Goal: Information Seeking & Learning: Learn about a topic

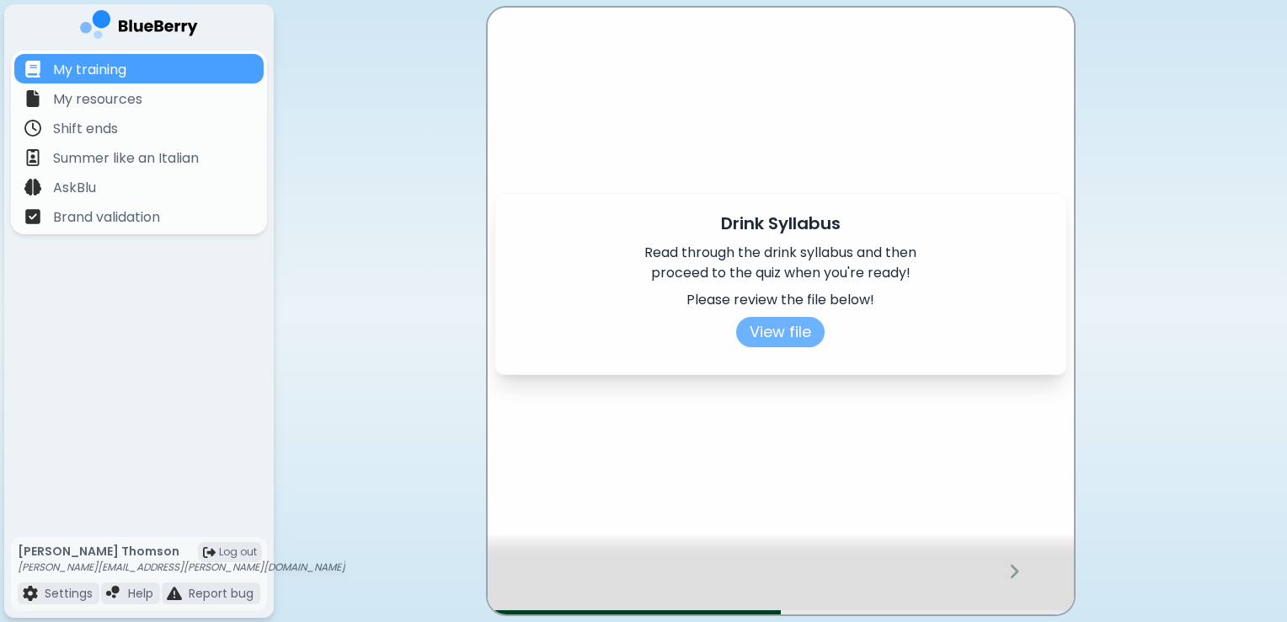
click at [793, 332] on button "View file" at bounding box center [780, 332] width 88 height 30
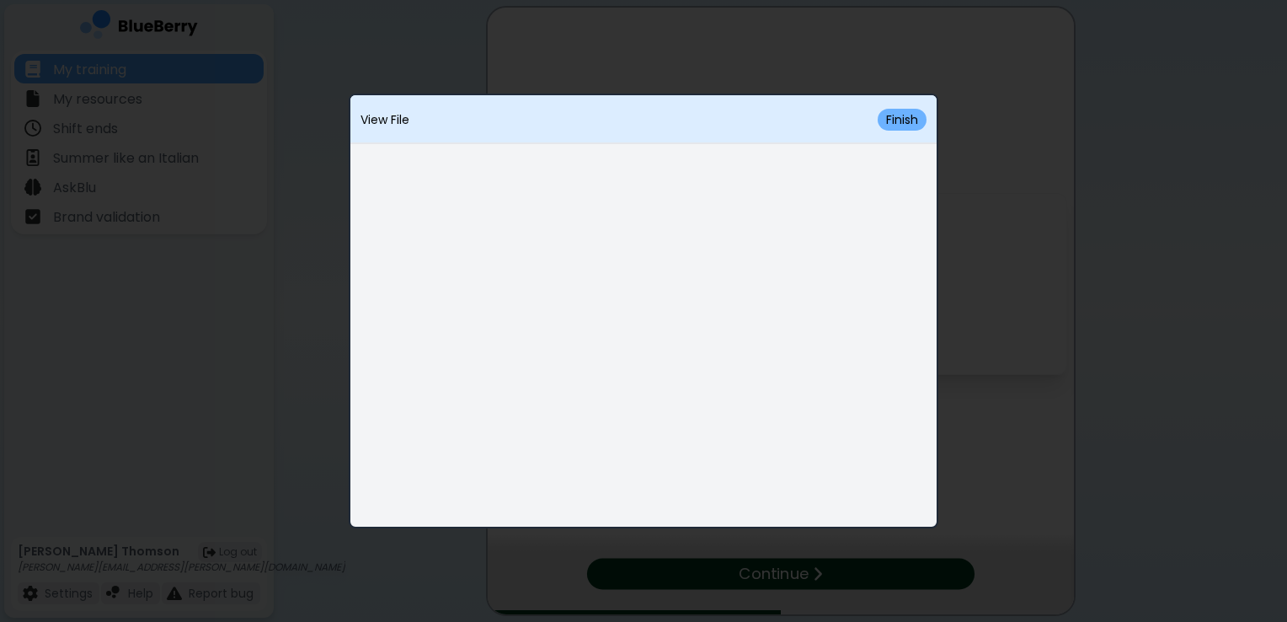
click at [903, 117] on button "Finish" at bounding box center [902, 120] width 49 height 22
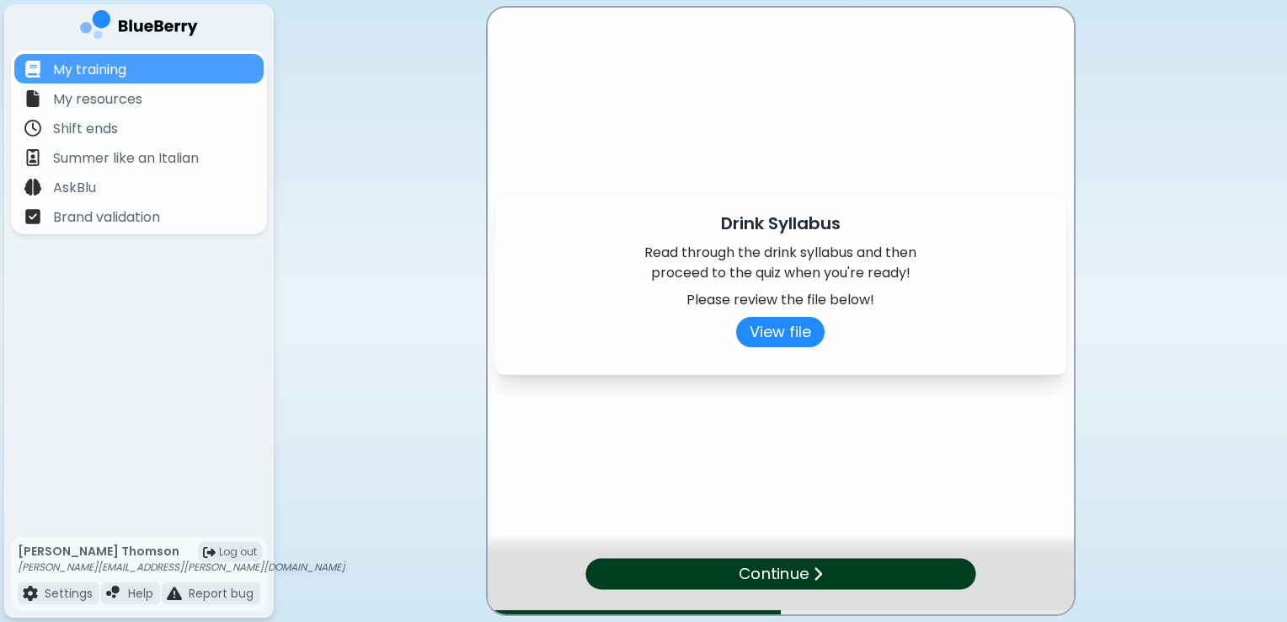
click at [802, 571] on p "Continue" at bounding box center [774, 573] width 70 height 24
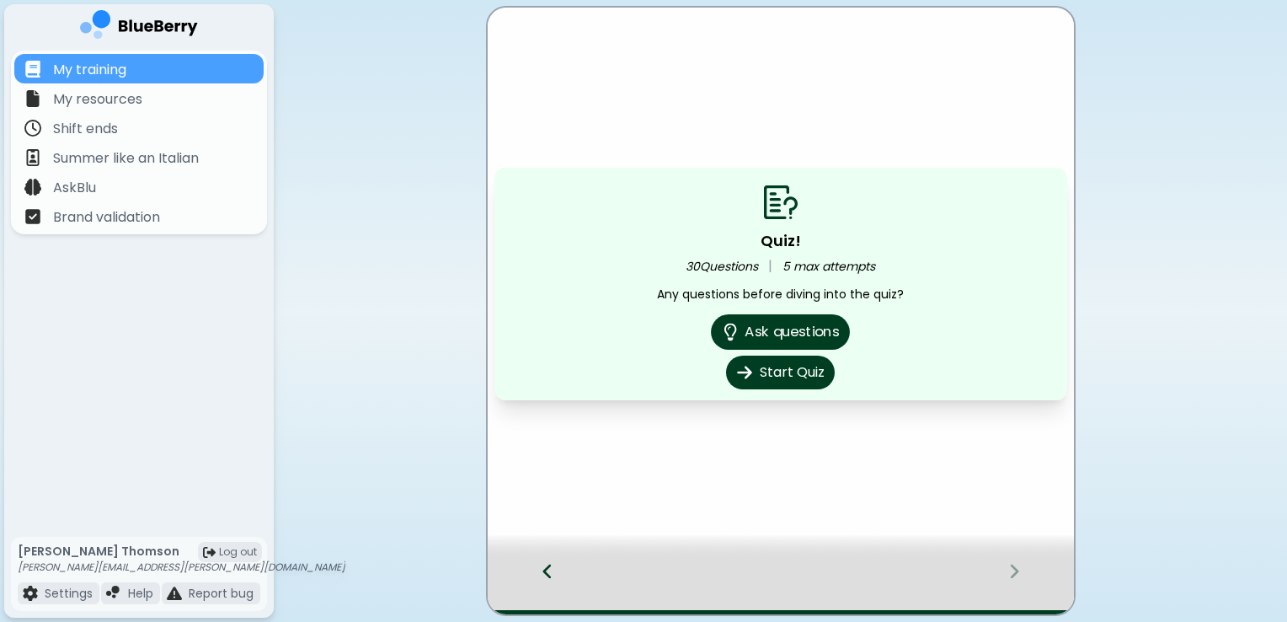
click at [761, 334] on button "Ask questions" at bounding box center [780, 331] width 139 height 35
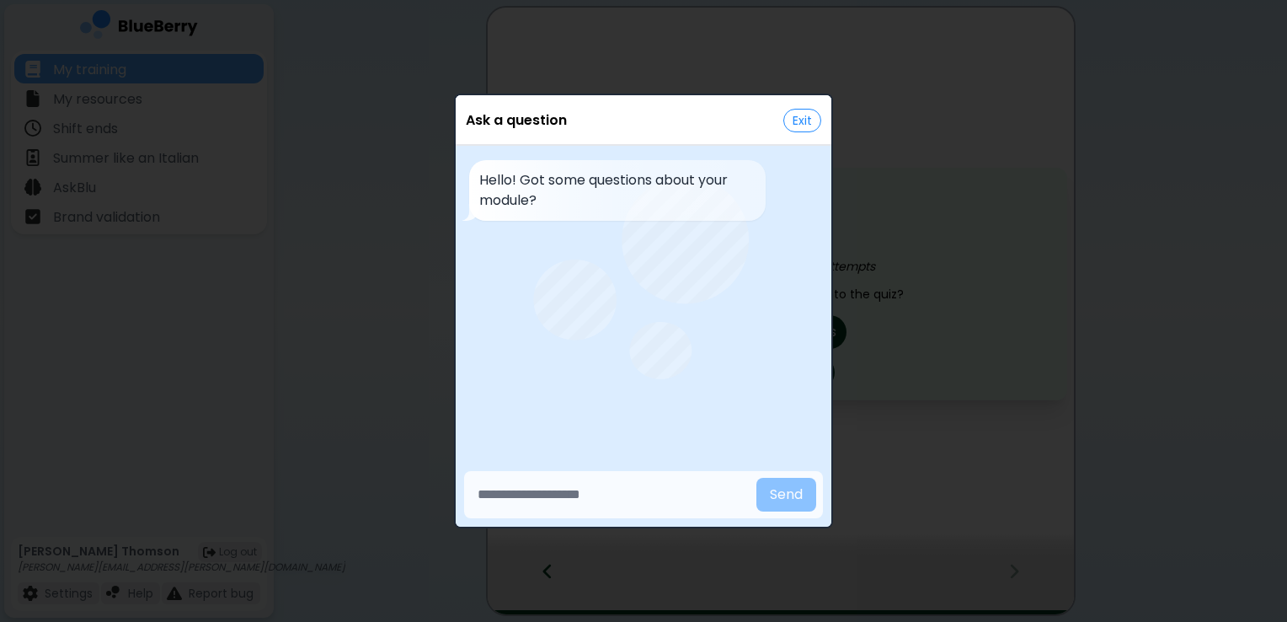
click at [801, 111] on button "Exit" at bounding box center [802, 121] width 38 height 24
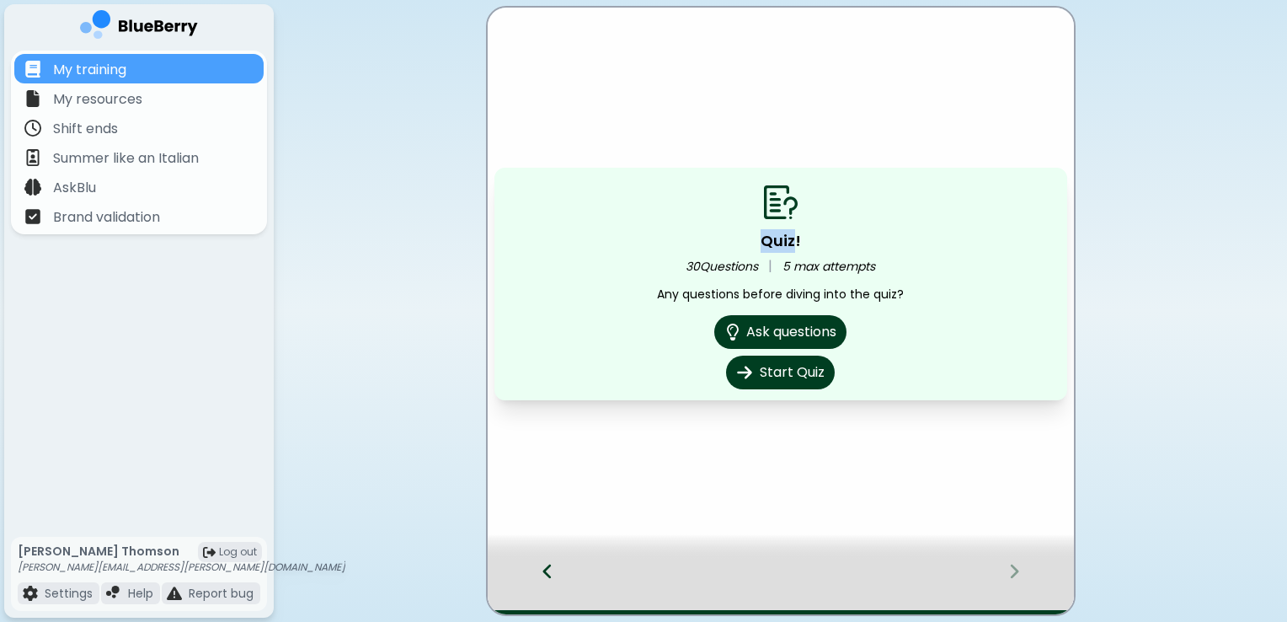
click at [801, 111] on div "Quiz! 30 Questions | 5 max attempts Any questions before diving into the quiz? …" at bounding box center [781, 311] width 586 height 606
click at [768, 371] on button "Start Quiz" at bounding box center [781, 372] width 114 height 35
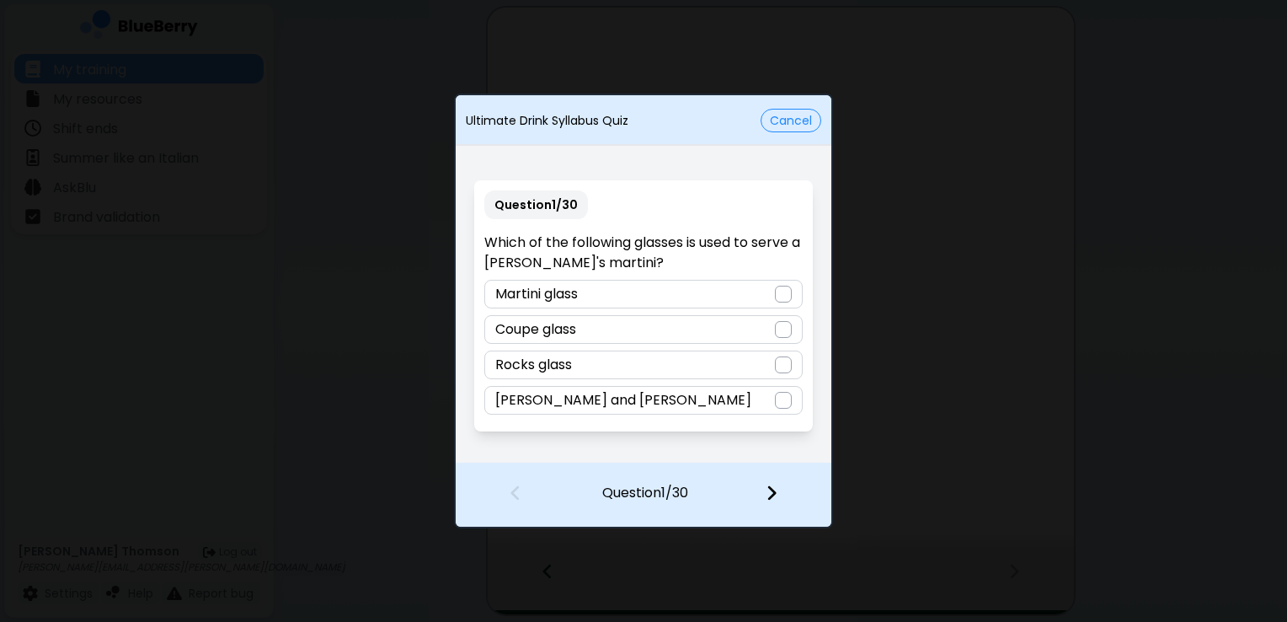
click at [785, 296] on div at bounding box center [783, 294] width 17 height 17
click at [784, 394] on div at bounding box center [783, 400] width 17 height 17
click at [768, 489] on img at bounding box center [772, 492] width 12 height 19
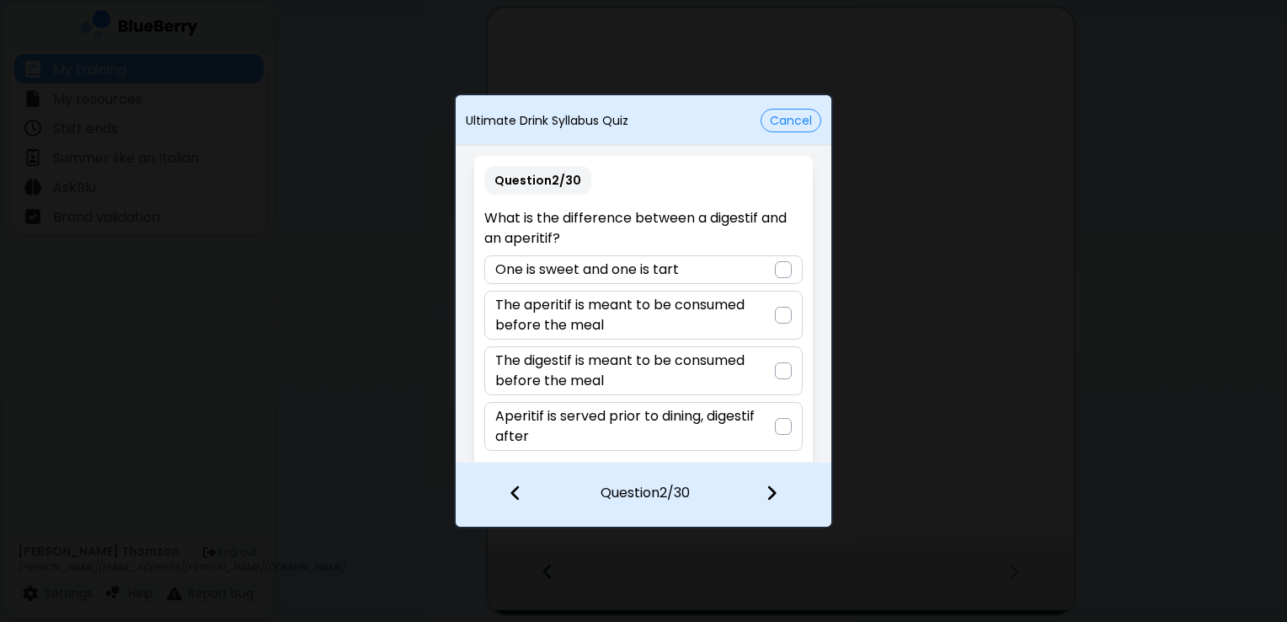
click at [782, 423] on div at bounding box center [783, 426] width 17 height 17
click at [771, 489] on img at bounding box center [772, 492] width 12 height 19
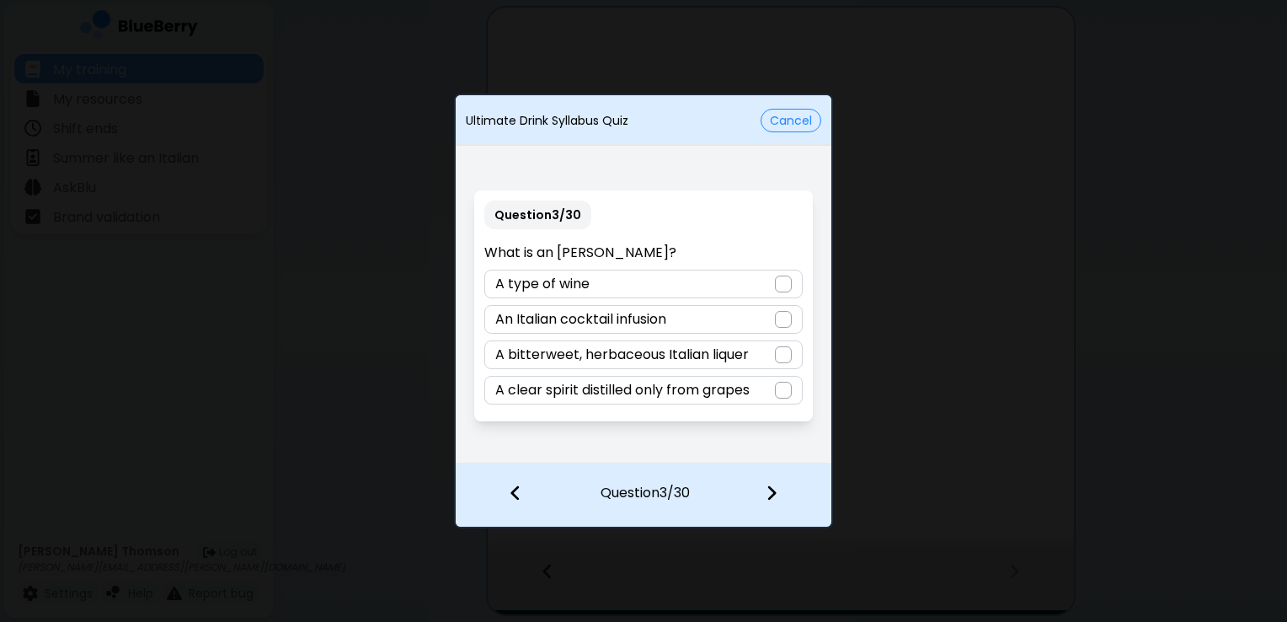
click at [782, 352] on div at bounding box center [783, 354] width 17 height 17
click at [772, 489] on img at bounding box center [772, 492] width 12 height 19
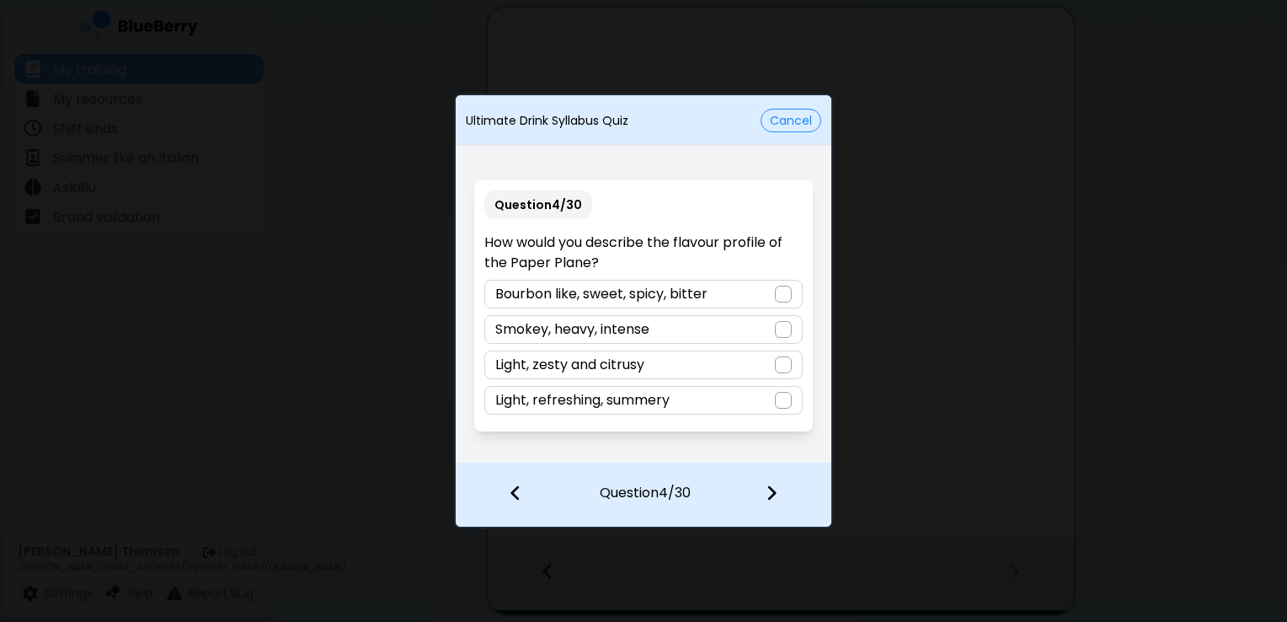
click at [785, 295] on div at bounding box center [783, 294] width 17 height 17
click at [763, 492] on div at bounding box center [781, 494] width 99 height 62
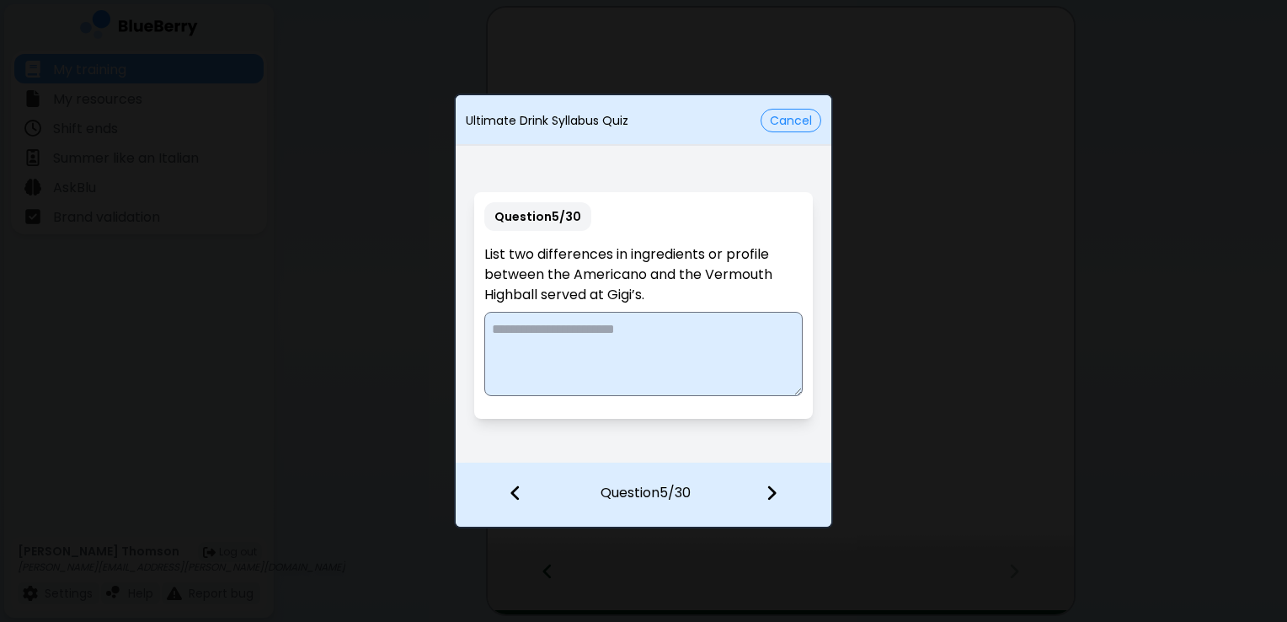
click at [505, 317] on textarea at bounding box center [643, 354] width 318 height 84
click at [558, 350] on textarea "**********" at bounding box center [643, 354] width 318 height 84
click at [697, 354] on textarea "**********" at bounding box center [643, 354] width 318 height 84
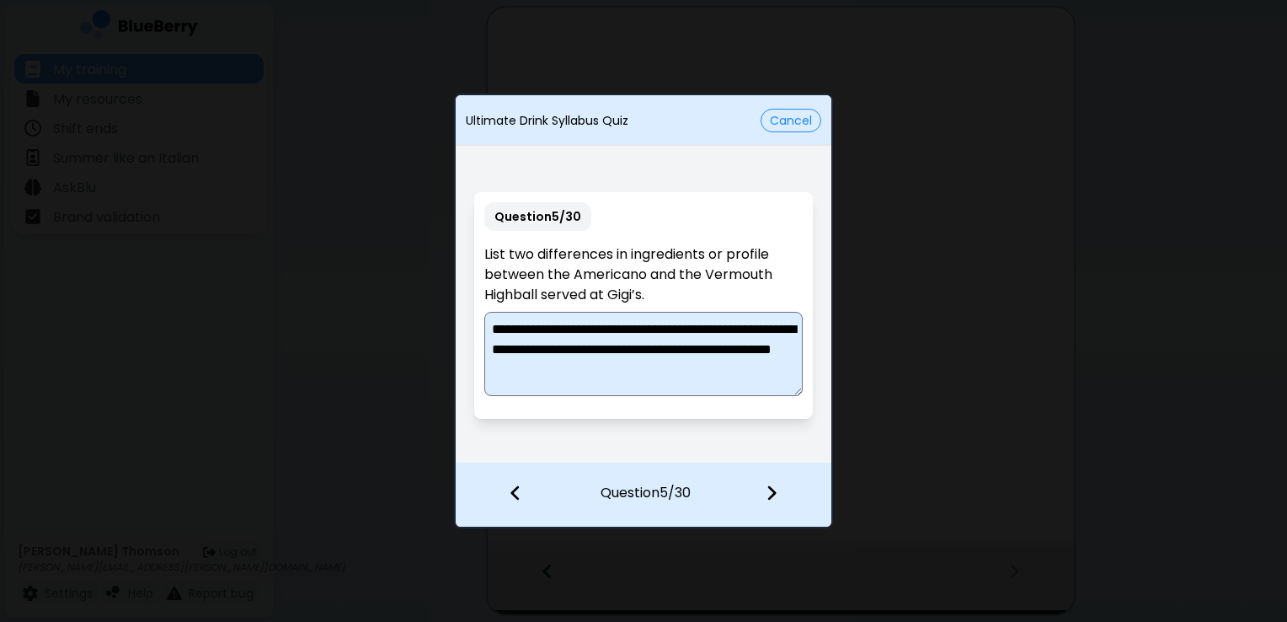
scroll to position [4, 0]
click at [611, 365] on textarea "**********" at bounding box center [643, 354] width 318 height 84
click at [618, 379] on textarea "**********" at bounding box center [643, 354] width 318 height 84
type textarea "**********"
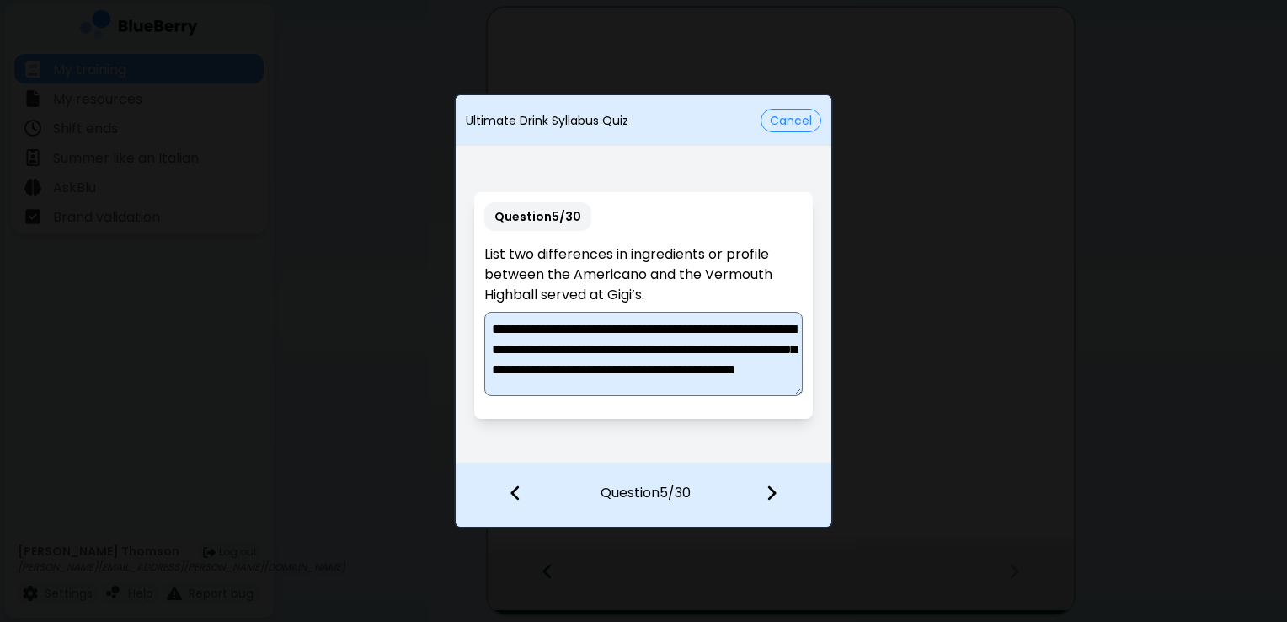
click at [768, 484] on img at bounding box center [772, 492] width 12 height 19
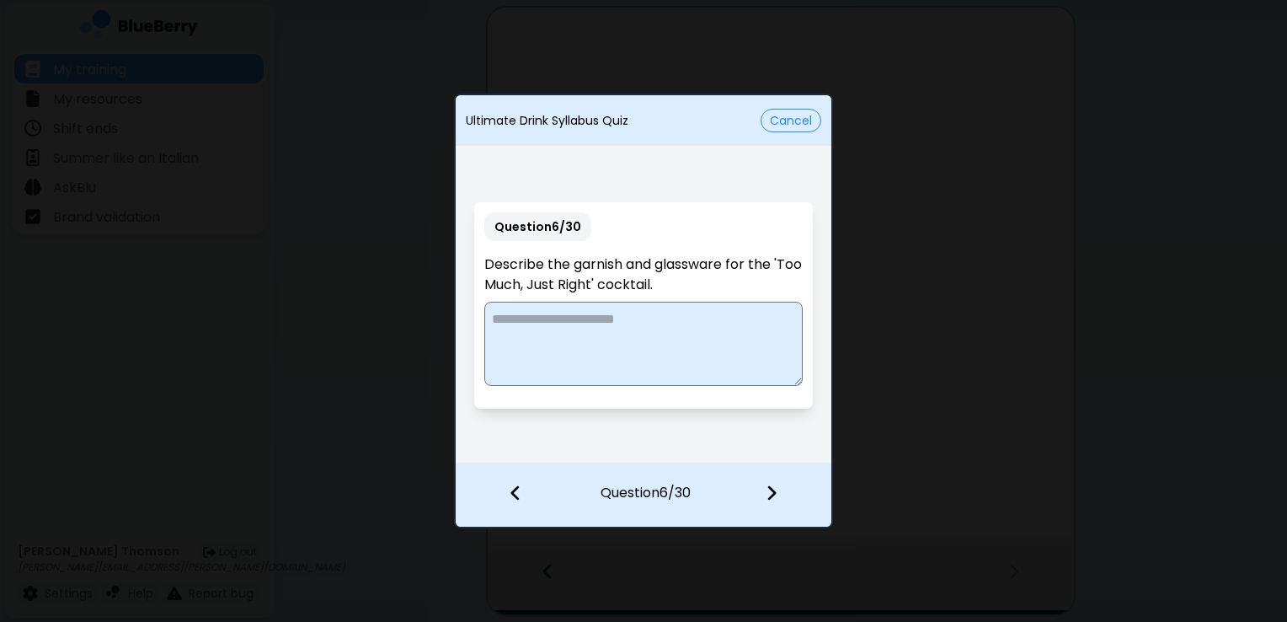
click at [602, 340] on textarea at bounding box center [643, 344] width 318 height 84
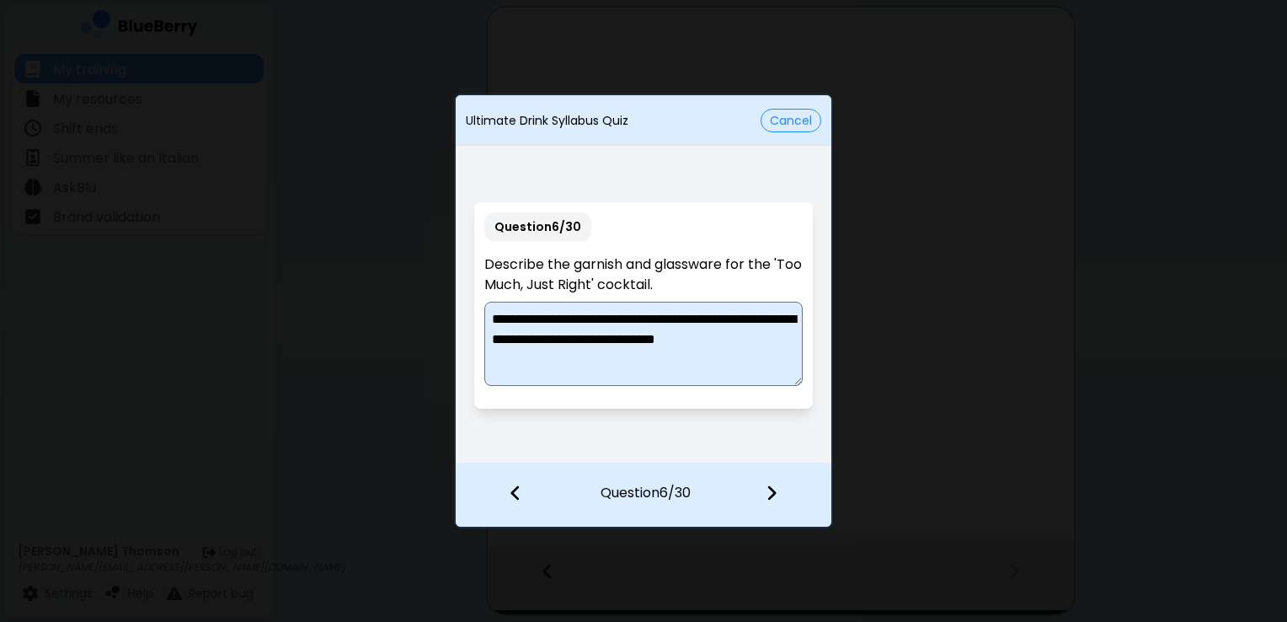
type textarea "**********"
click at [777, 497] on img at bounding box center [772, 492] width 12 height 19
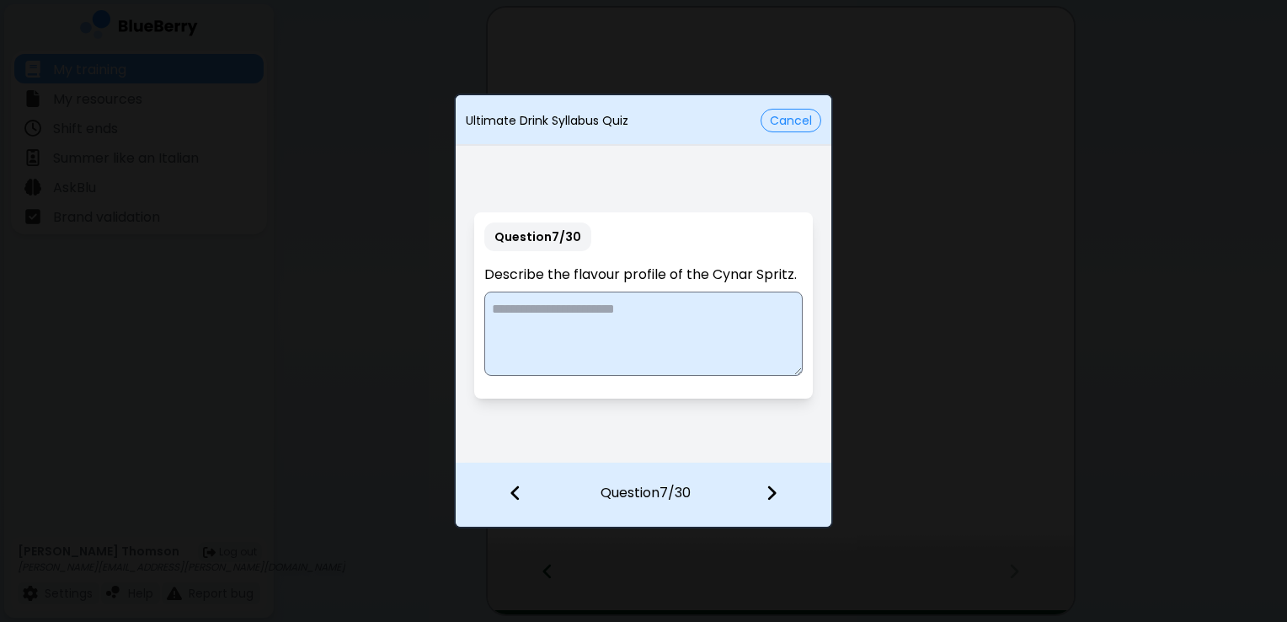
click at [538, 312] on textarea at bounding box center [643, 333] width 318 height 84
type textarea "**********"
click at [768, 490] on img at bounding box center [772, 492] width 12 height 19
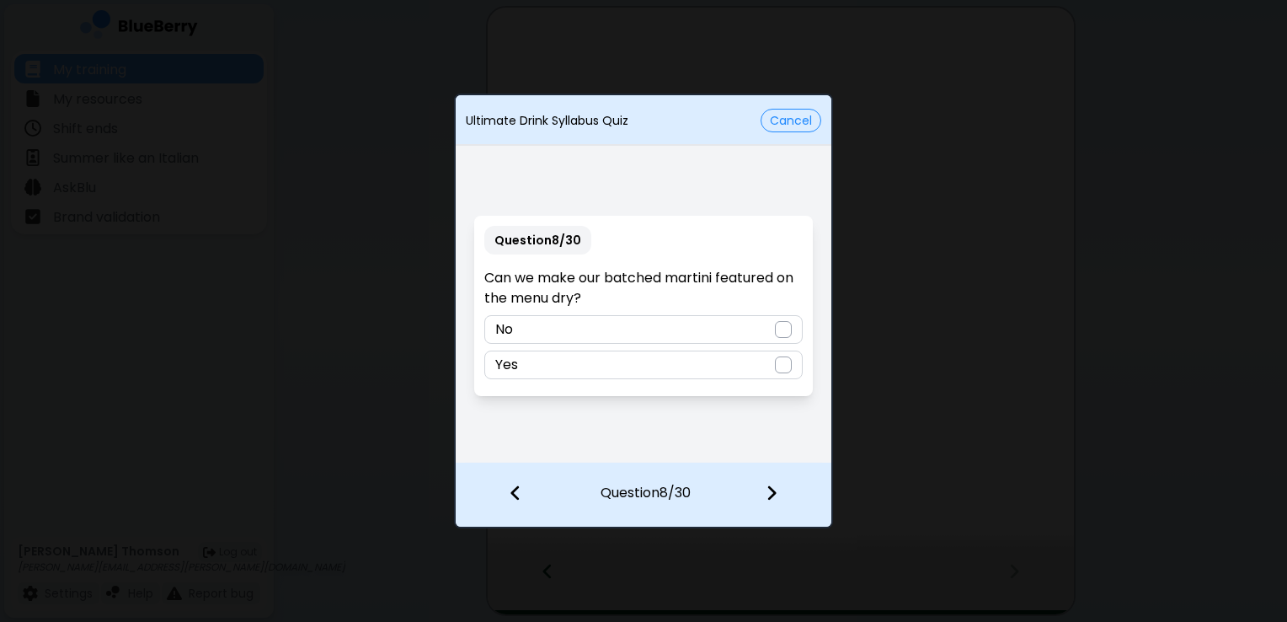
click at [778, 364] on div at bounding box center [783, 364] width 17 height 17
click at [772, 490] on img at bounding box center [772, 492] width 12 height 19
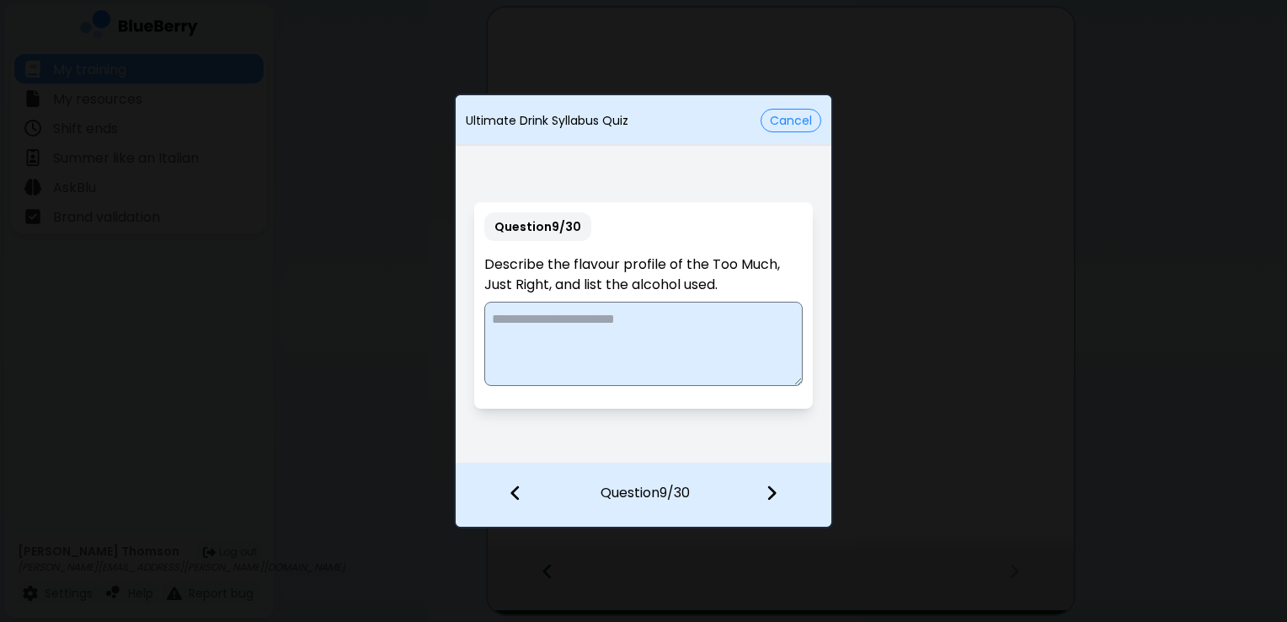
click at [647, 332] on textarea at bounding box center [643, 344] width 318 height 84
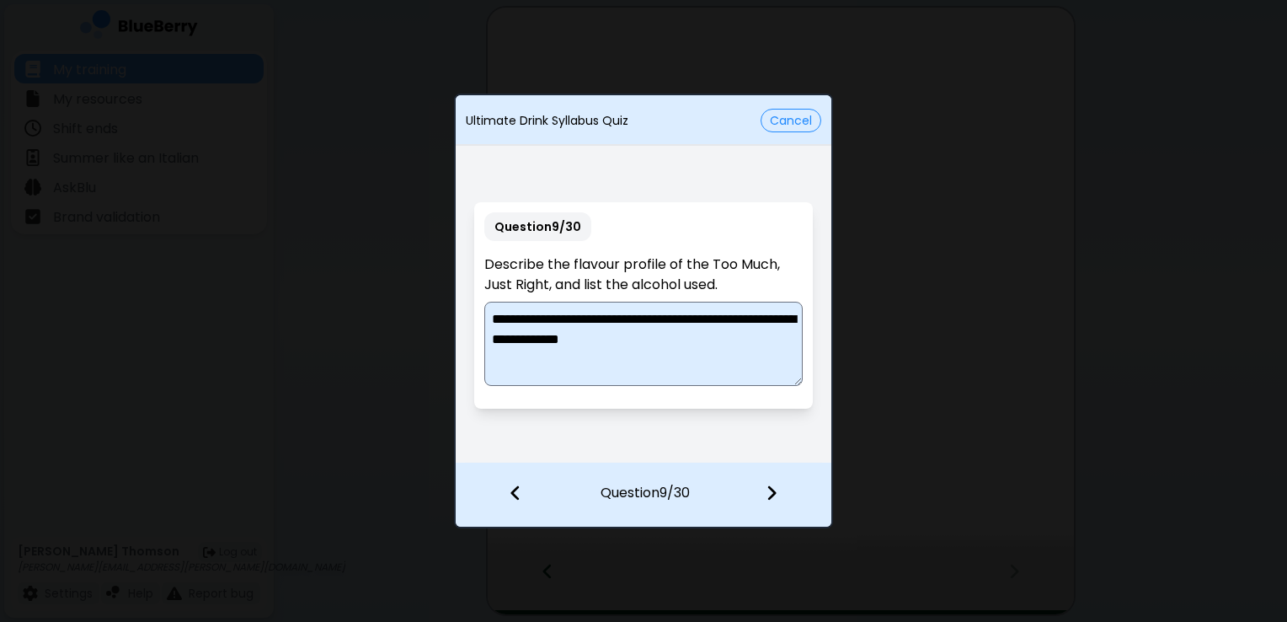
type textarea "**********"
click at [769, 487] on img at bounding box center [772, 492] width 12 height 19
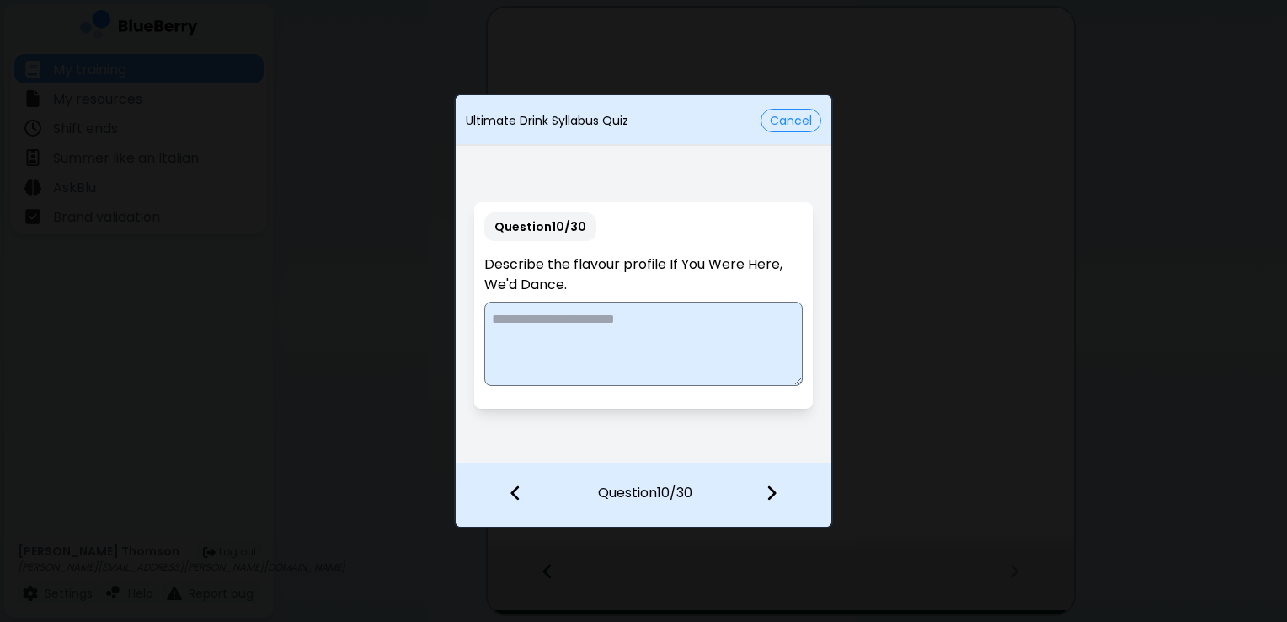
click at [522, 348] on textarea at bounding box center [643, 344] width 318 height 84
type textarea "**********"
click at [768, 490] on img at bounding box center [772, 492] width 12 height 19
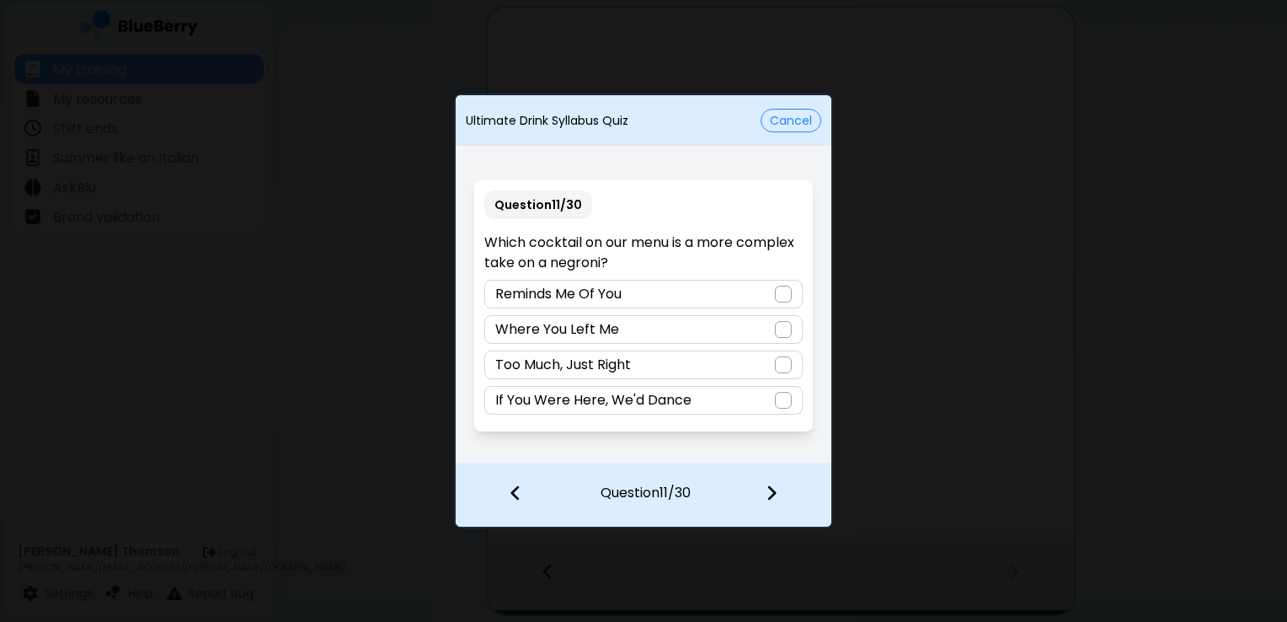
click at [785, 333] on div at bounding box center [783, 329] width 17 height 17
click at [772, 489] on img at bounding box center [772, 492] width 12 height 19
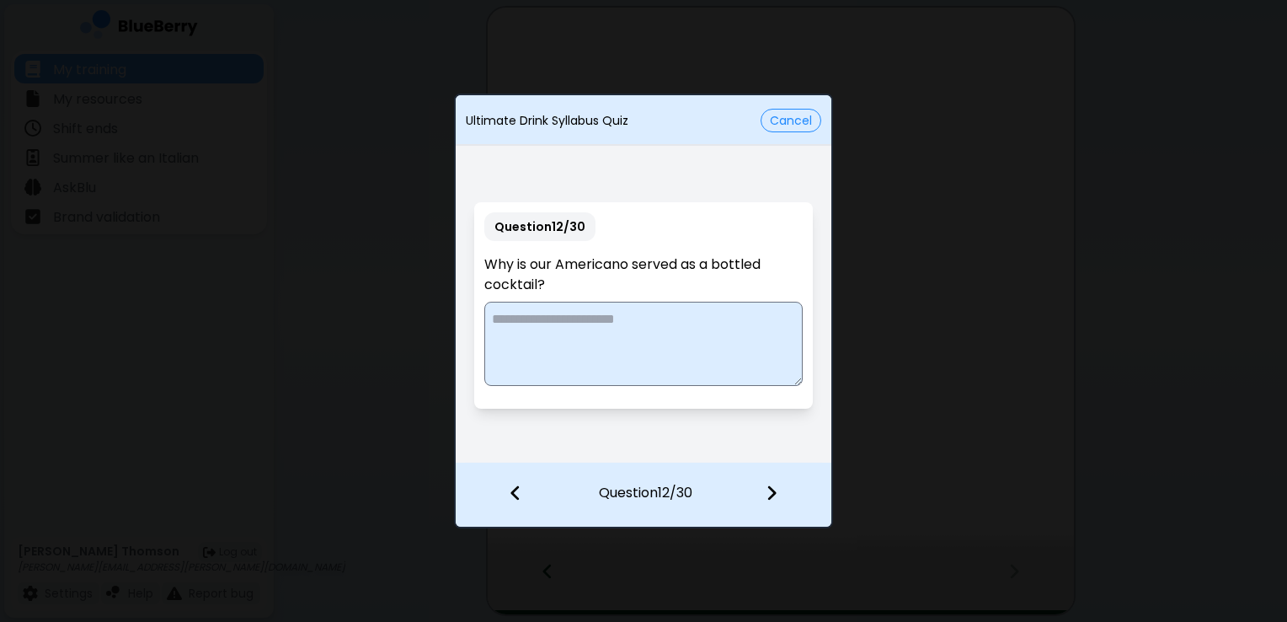
click at [639, 322] on textarea at bounding box center [643, 344] width 318 height 84
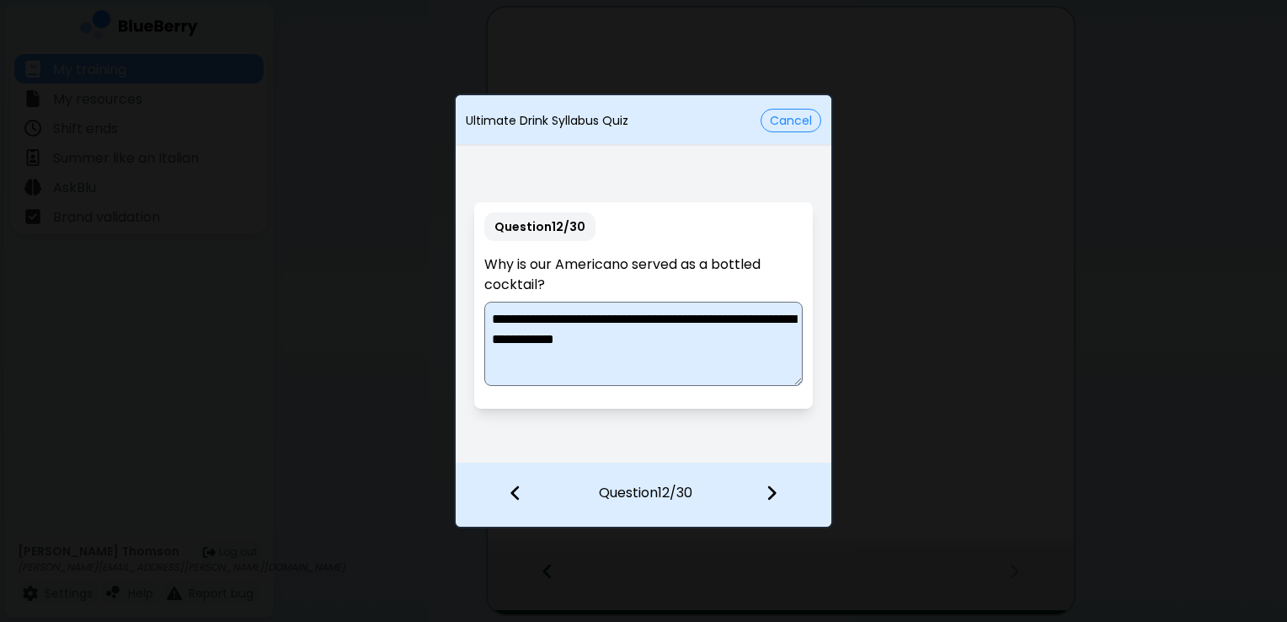
click at [619, 339] on textarea "**********" at bounding box center [643, 344] width 318 height 84
click at [764, 337] on textarea "**********" at bounding box center [643, 344] width 318 height 84
drag, startPoint x: 738, startPoint y: 359, endPoint x: 632, endPoint y: 367, distance: 106.5
click at [632, 367] on textarea "**********" at bounding box center [643, 344] width 318 height 84
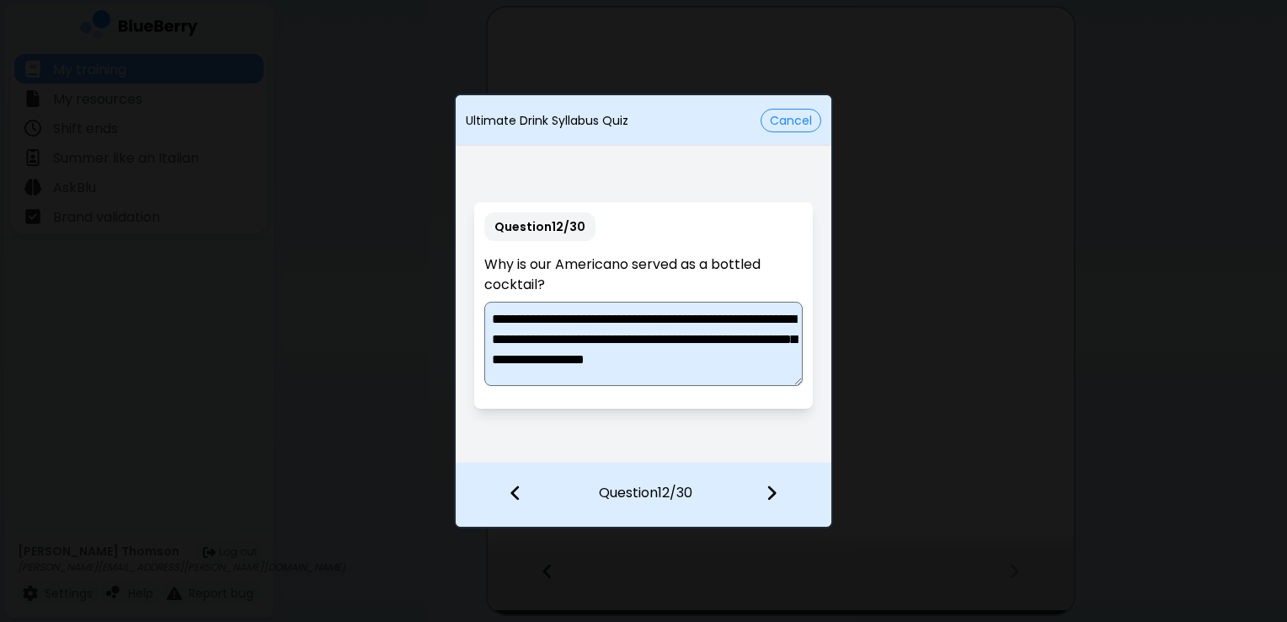
type textarea "**********"
click at [774, 494] on img at bounding box center [772, 492] width 12 height 19
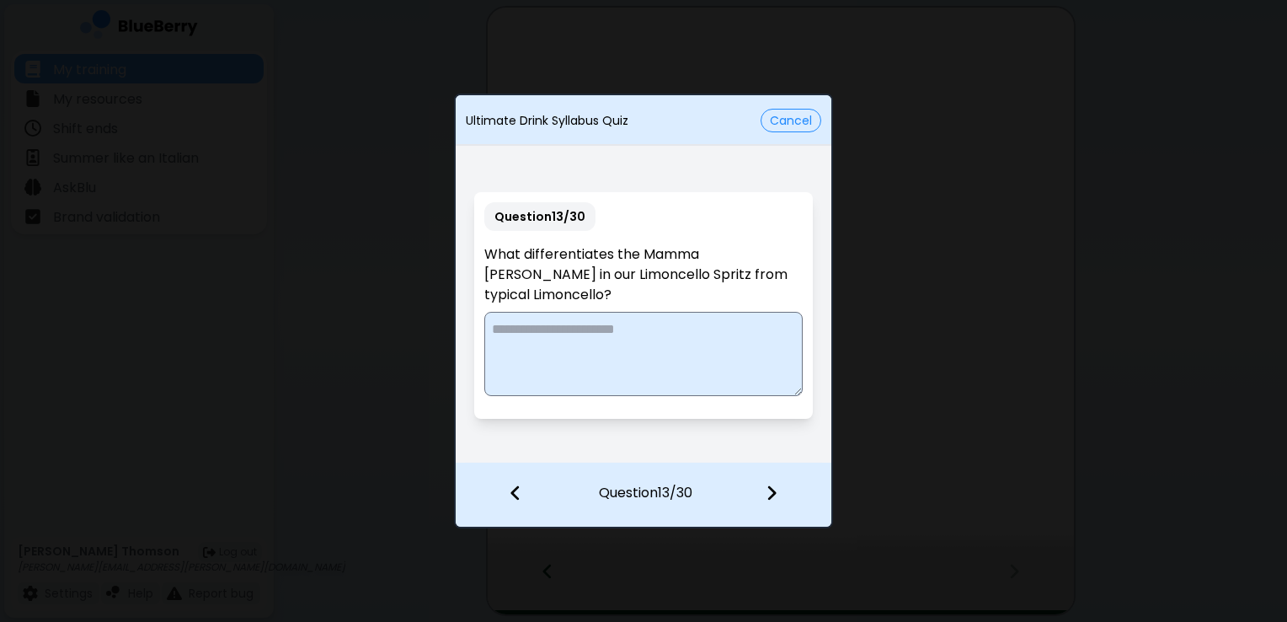
click at [578, 333] on textarea at bounding box center [643, 354] width 318 height 84
type textarea "**********"
click at [768, 493] on img at bounding box center [772, 492] width 12 height 19
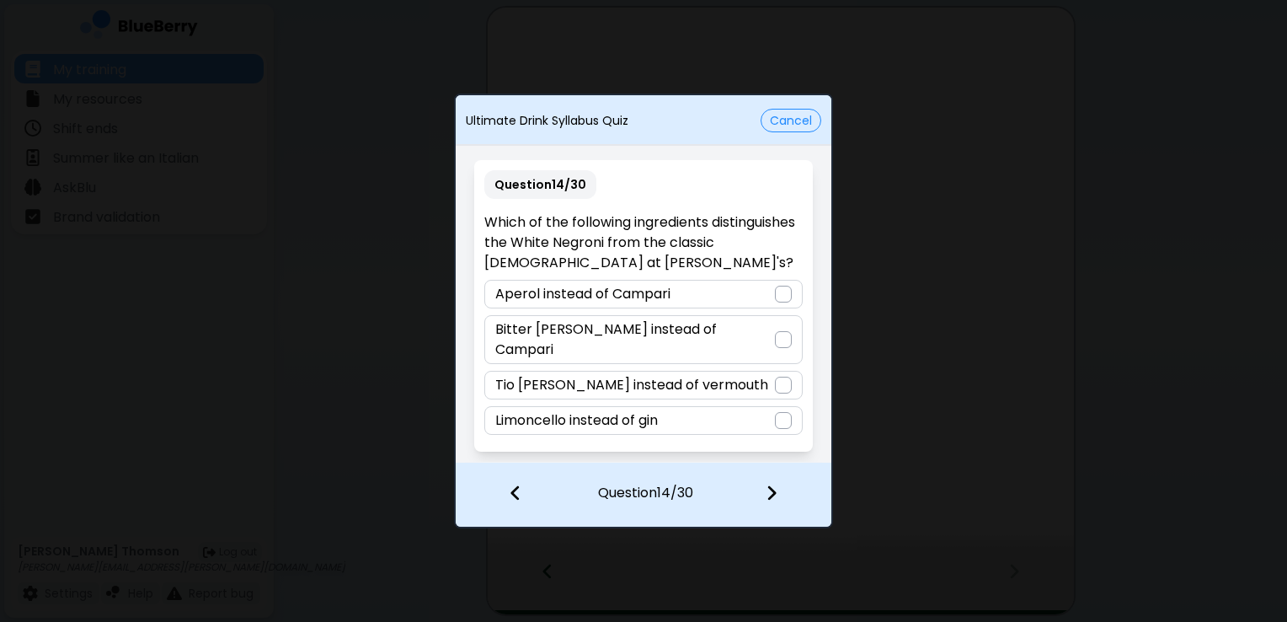
click at [785, 347] on div at bounding box center [783, 339] width 17 height 17
click at [772, 496] on img at bounding box center [772, 492] width 12 height 19
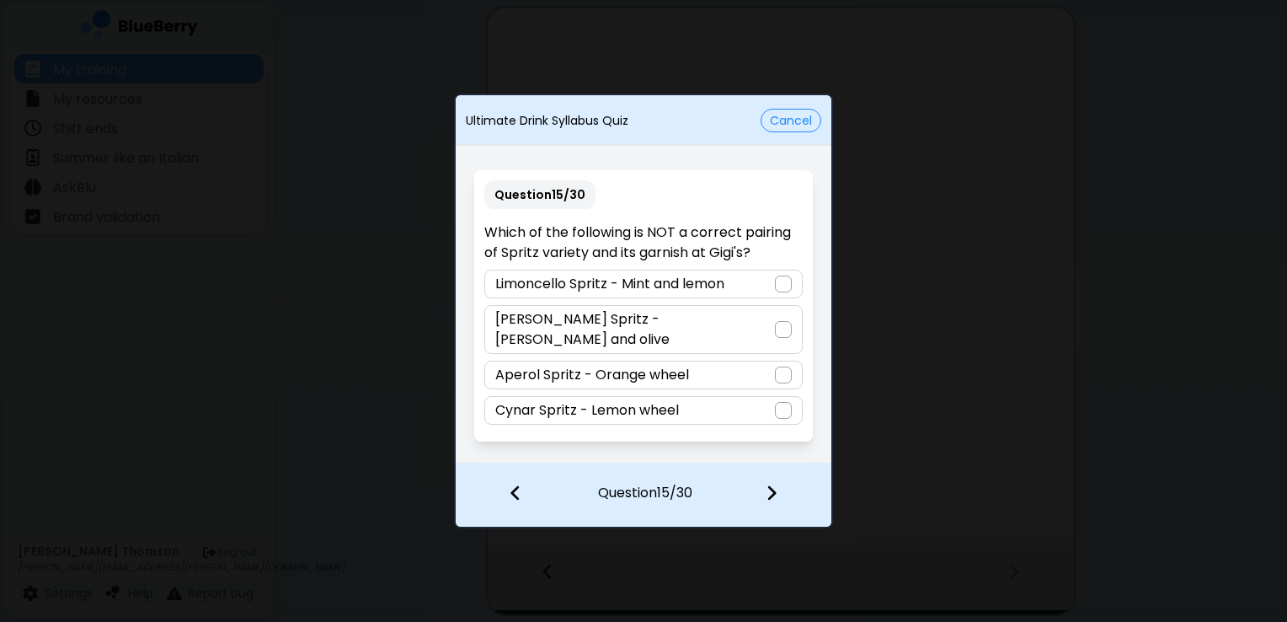
click at [780, 402] on div at bounding box center [783, 410] width 17 height 17
click at [772, 481] on div at bounding box center [781, 494] width 99 height 62
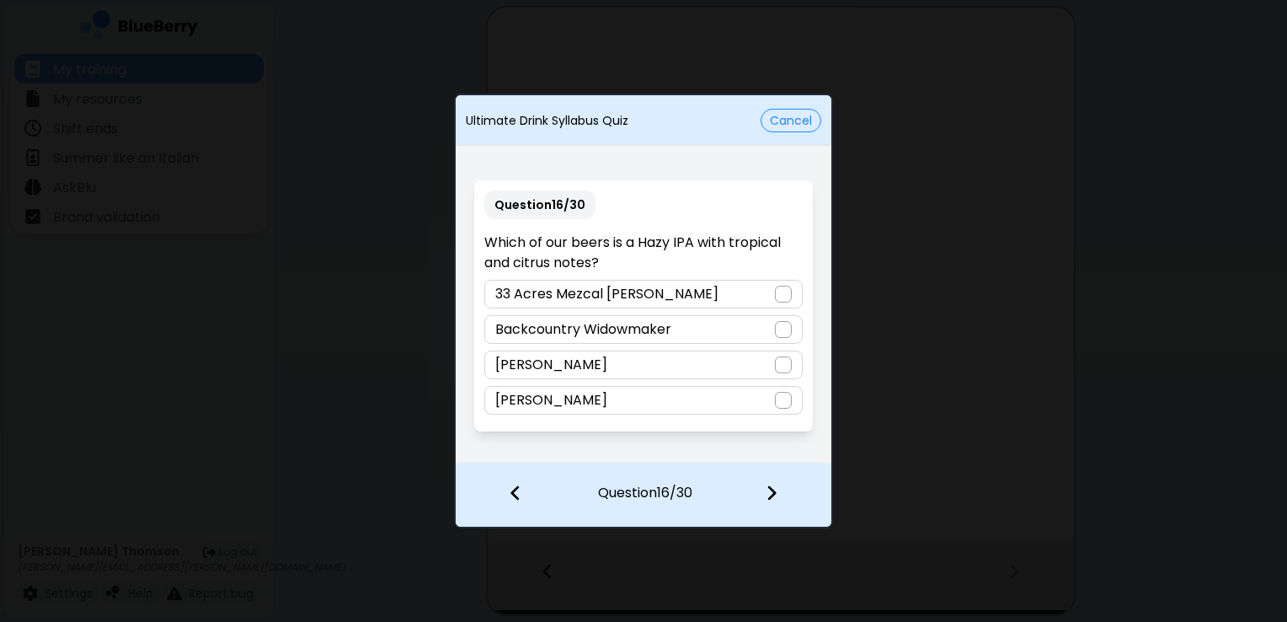
click at [795, 325] on div "Backcountry Widowmaker" at bounding box center [643, 329] width 318 height 29
click at [775, 492] on img at bounding box center [772, 492] width 12 height 19
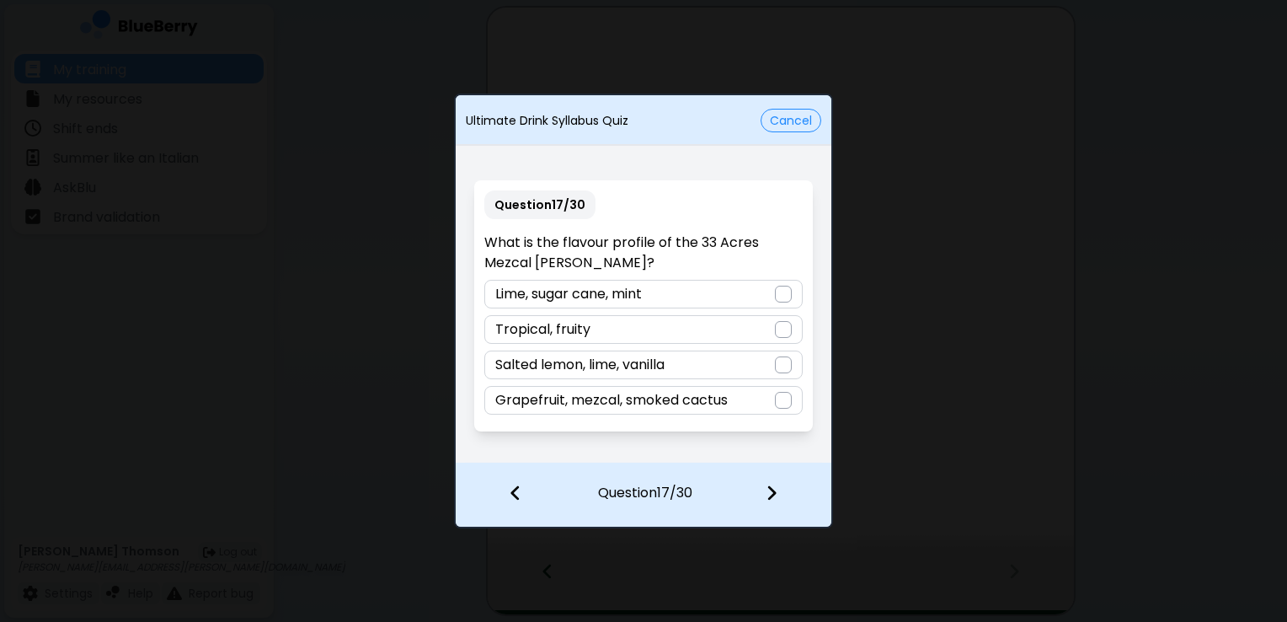
click at [785, 331] on div at bounding box center [783, 329] width 17 height 17
click at [766, 491] on img at bounding box center [772, 492] width 12 height 19
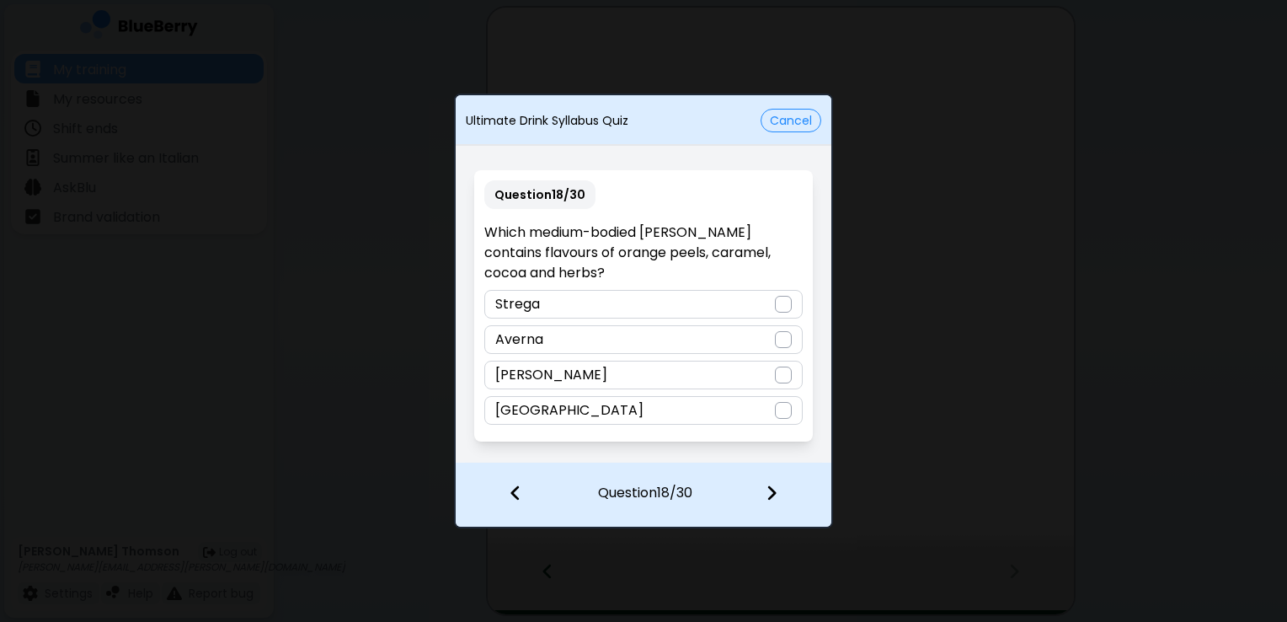
click at [780, 337] on div at bounding box center [783, 339] width 17 height 17
click at [775, 489] on img at bounding box center [772, 492] width 12 height 19
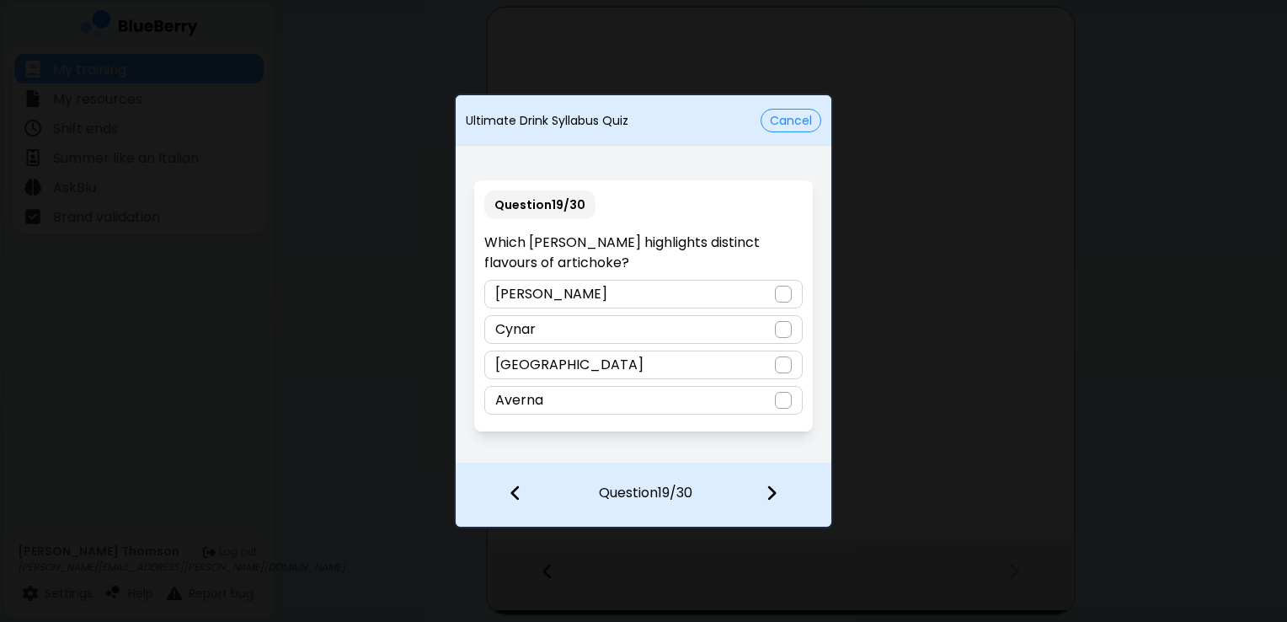
click at [780, 338] on div "Cynar" at bounding box center [643, 329] width 318 height 29
click at [766, 488] on img at bounding box center [772, 492] width 12 height 19
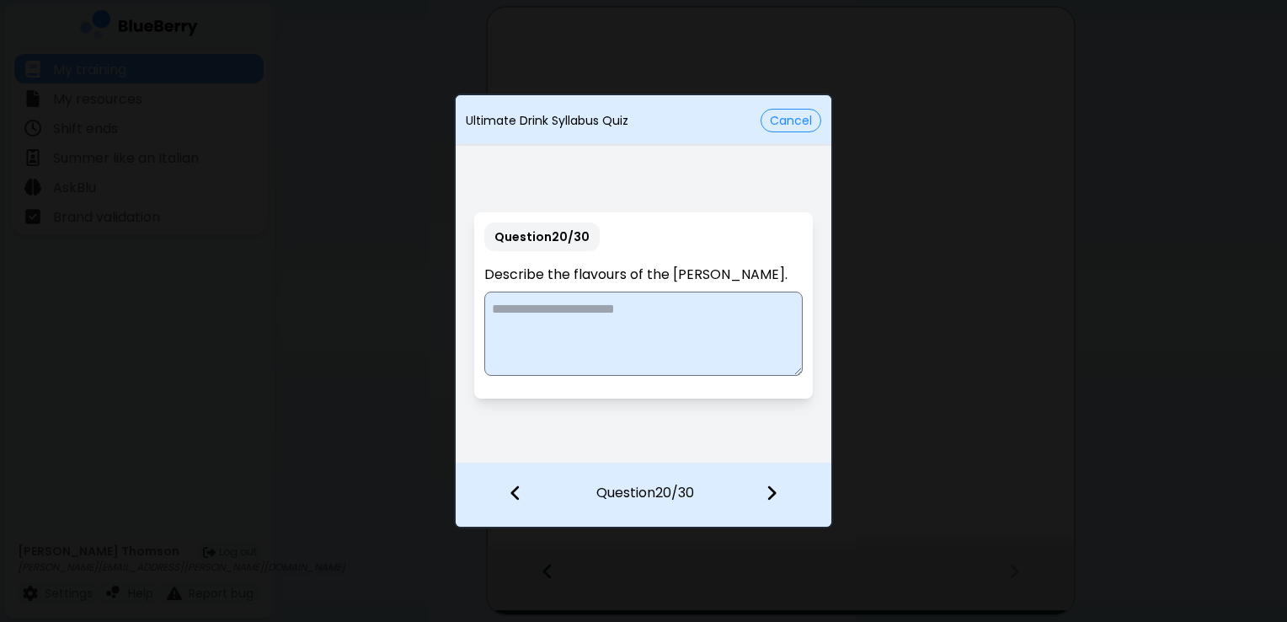
click at [621, 329] on textarea at bounding box center [643, 333] width 318 height 84
type textarea "*"
click at [503, 307] on textarea "**********" at bounding box center [643, 333] width 318 height 84
type textarea "**********"
click at [768, 492] on img at bounding box center [772, 492] width 12 height 19
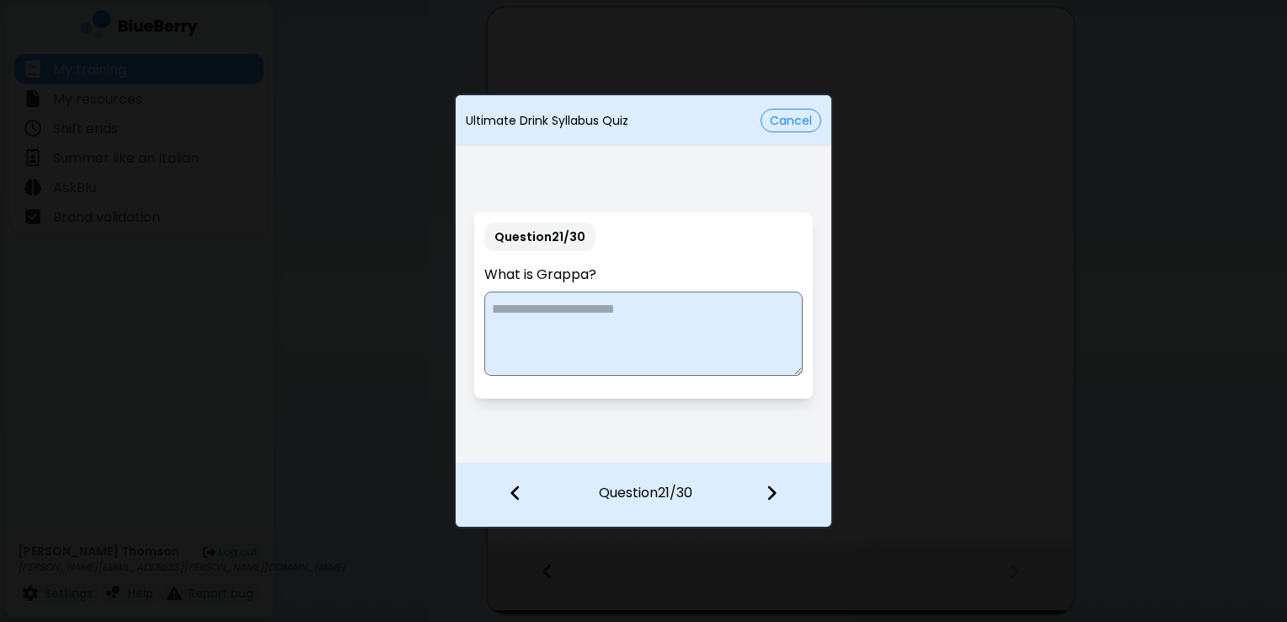
click at [670, 314] on textarea at bounding box center [643, 333] width 318 height 84
type textarea "*"
type textarea "**********"
click at [781, 498] on div at bounding box center [781, 494] width 99 height 62
click at [657, 315] on textarea at bounding box center [643, 333] width 318 height 84
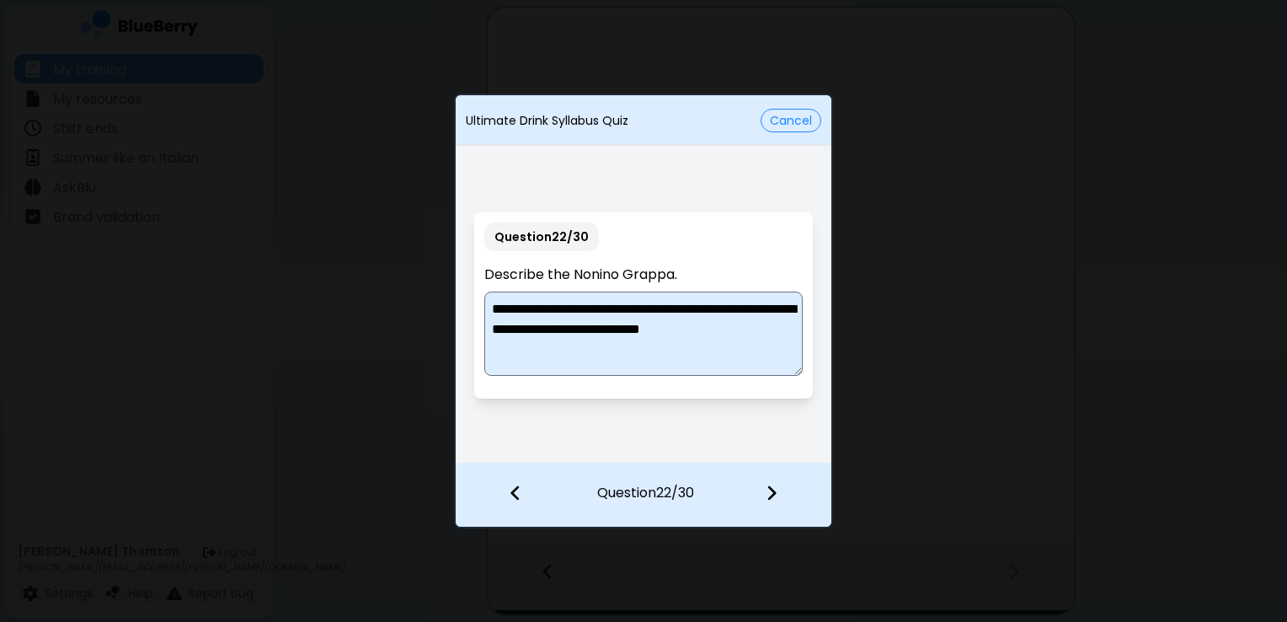
type textarea "**********"
click at [770, 494] on img at bounding box center [772, 492] width 12 height 19
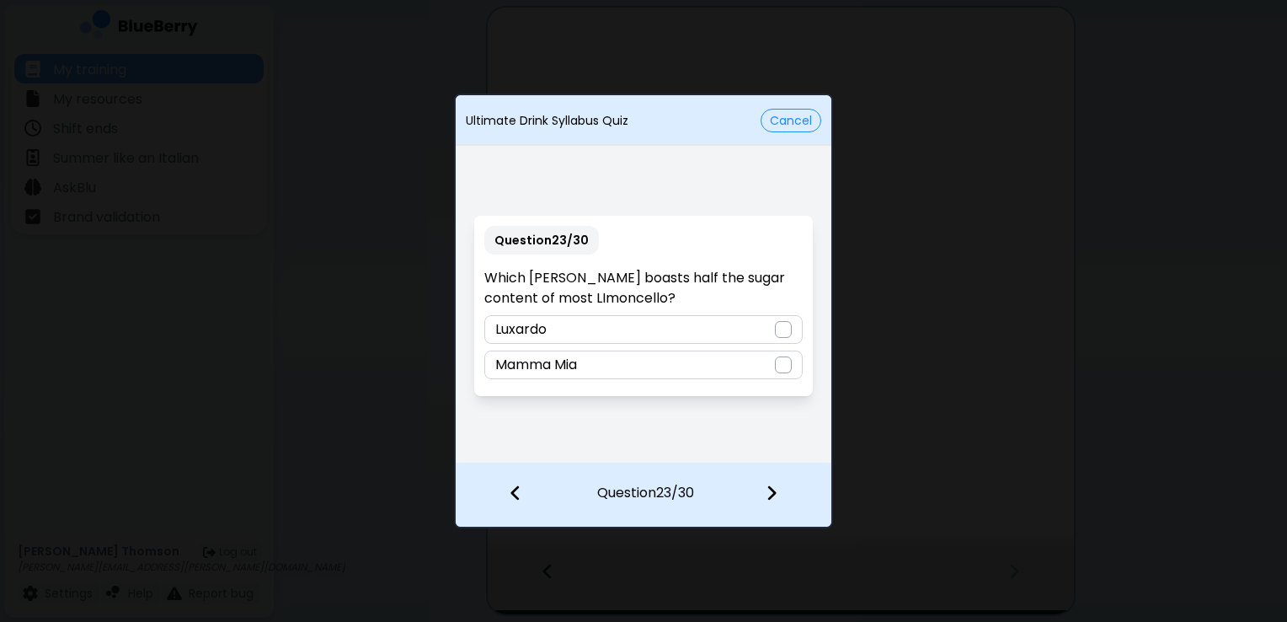
click at [522, 486] on div at bounding box center [507, 494] width 103 height 62
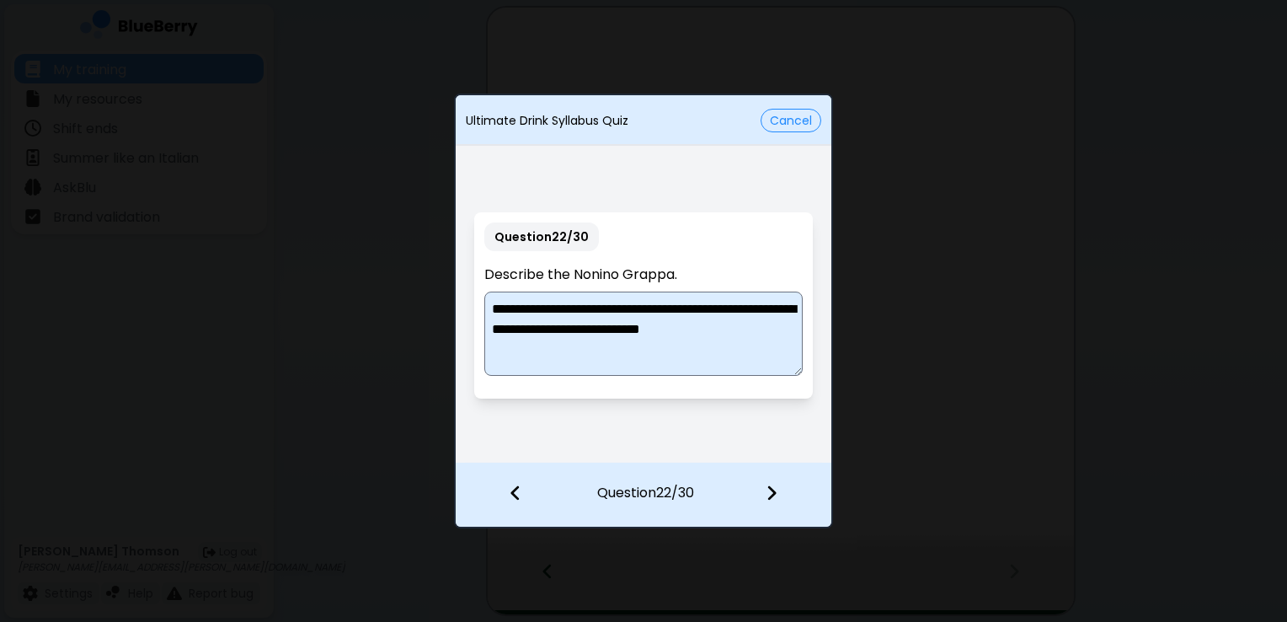
click at [766, 493] on img at bounding box center [772, 492] width 12 height 19
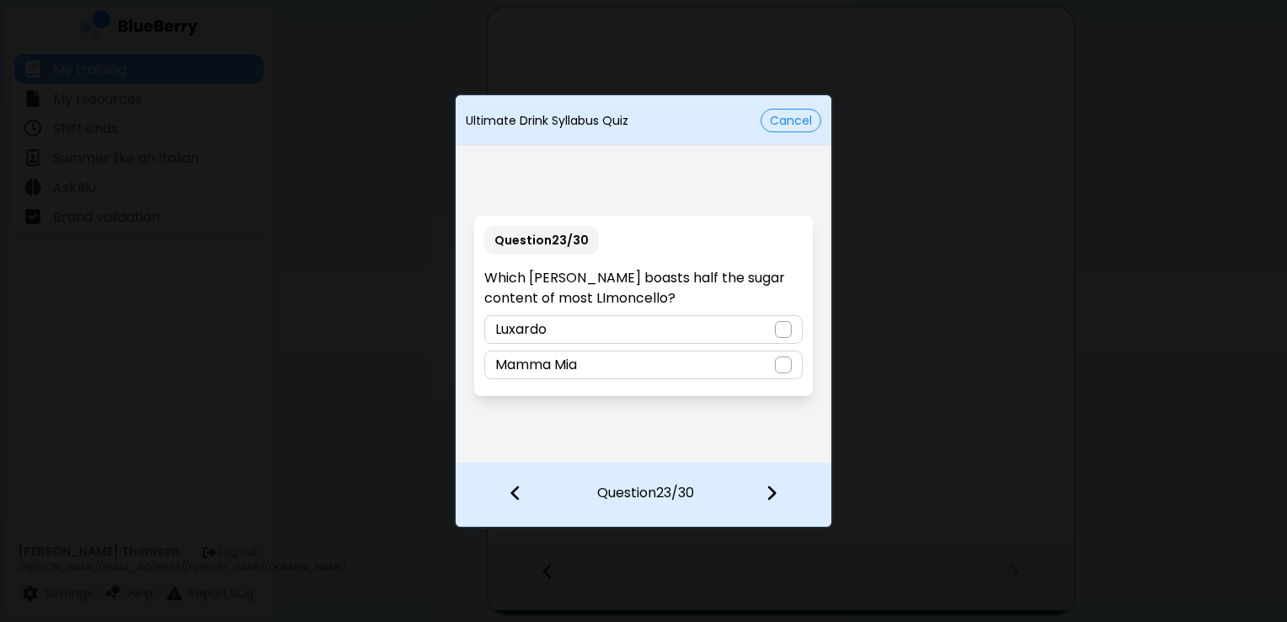
click at [790, 366] on div at bounding box center [783, 364] width 17 height 17
click at [766, 499] on img at bounding box center [772, 492] width 12 height 19
click at [779, 364] on div at bounding box center [783, 364] width 17 height 17
click at [766, 494] on img at bounding box center [772, 492] width 12 height 19
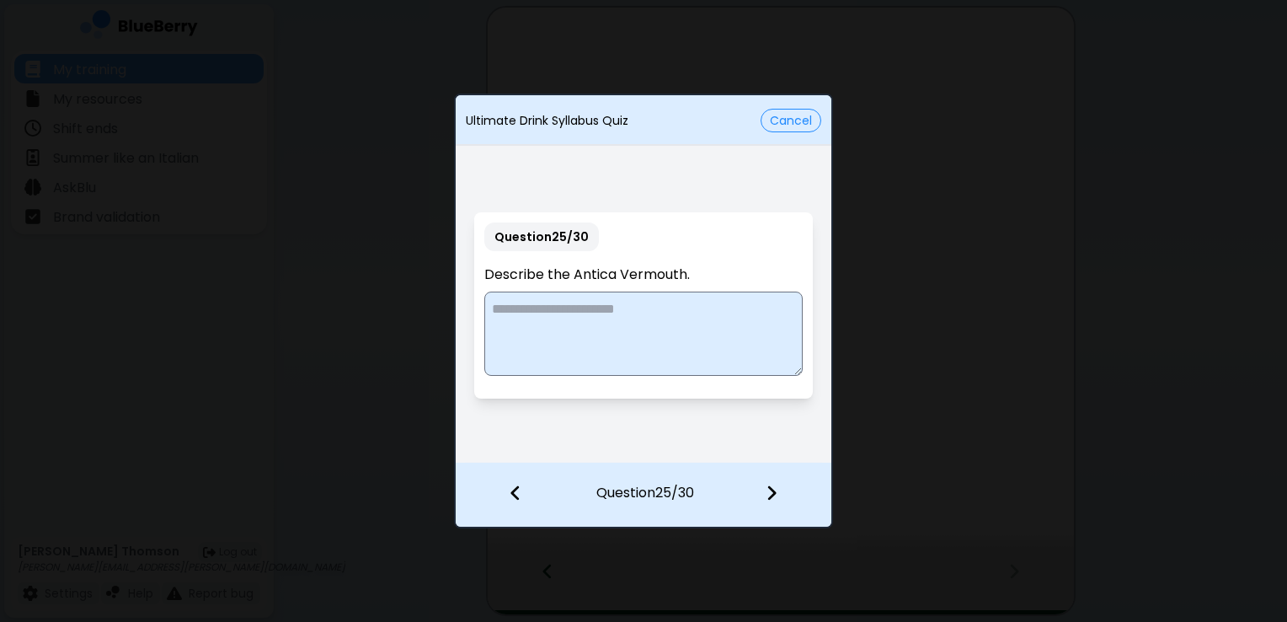
click at [706, 339] on textarea at bounding box center [643, 333] width 318 height 84
type textarea "**********"
click at [772, 495] on img at bounding box center [772, 492] width 12 height 19
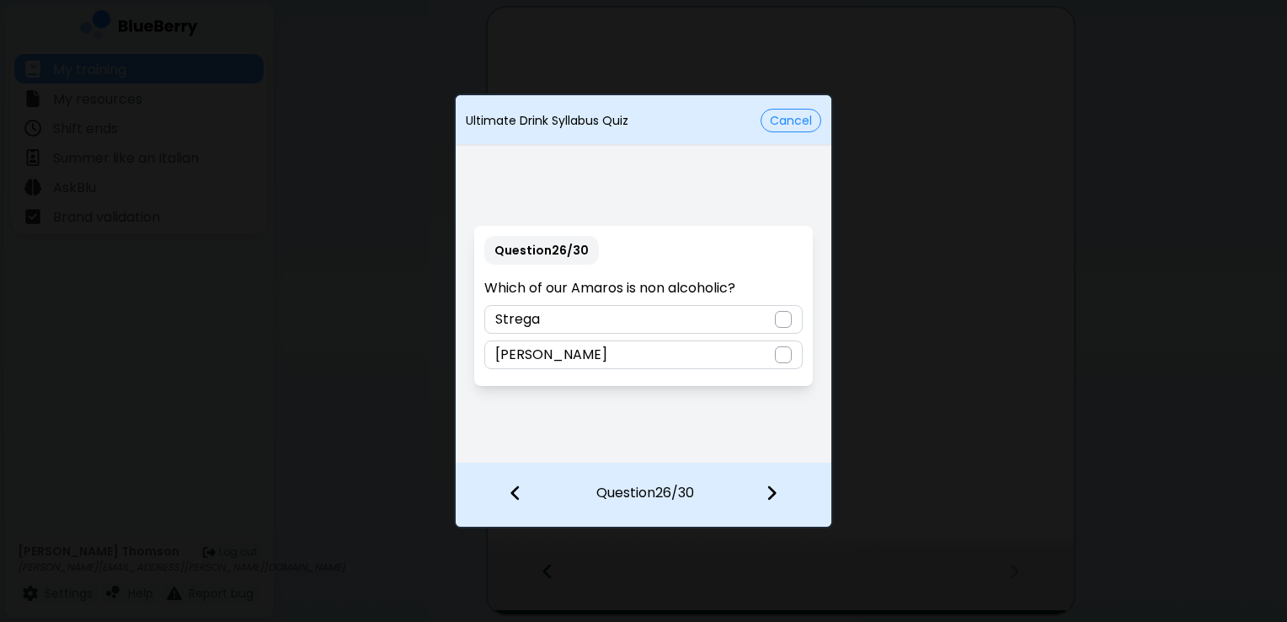
click at [782, 355] on div at bounding box center [783, 354] width 17 height 17
click at [767, 491] on img at bounding box center [772, 492] width 12 height 19
click at [786, 315] on div at bounding box center [783, 319] width 17 height 17
click at [766, 491] on img at bounding box center [772, 492] width 12 height 19
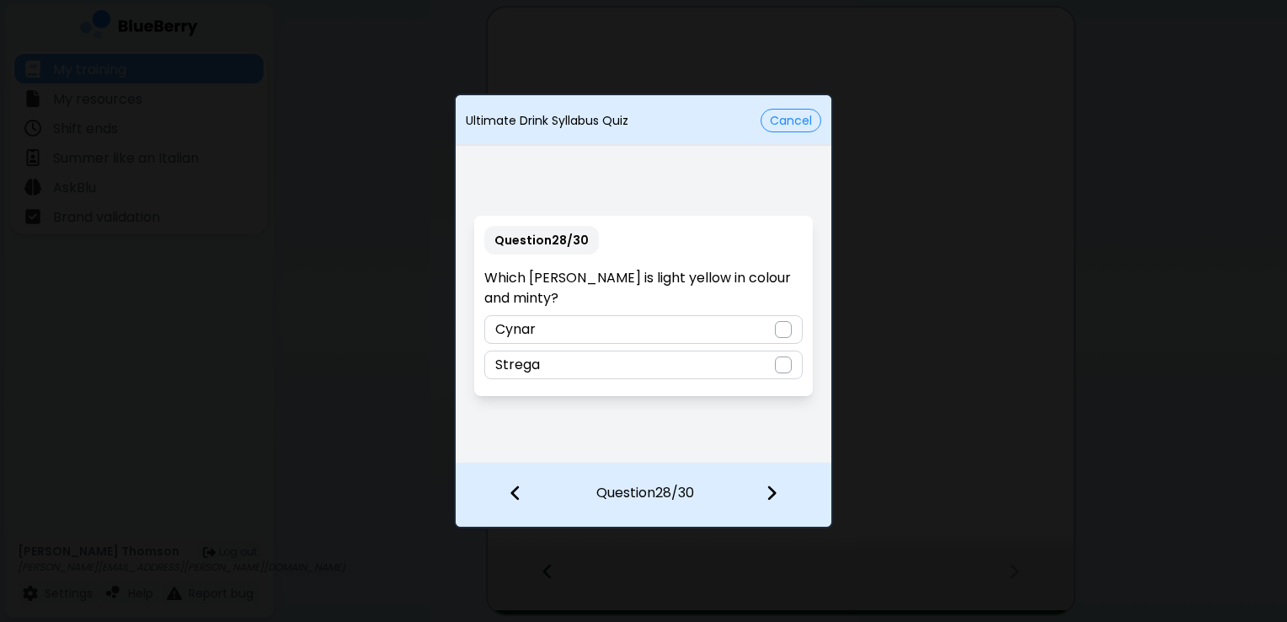
click at [786, 366] on div at bounding box center [783, 364] width 17 height 17
click at [772, 493] on img at bounding box center [772, 492] width 12 height 19
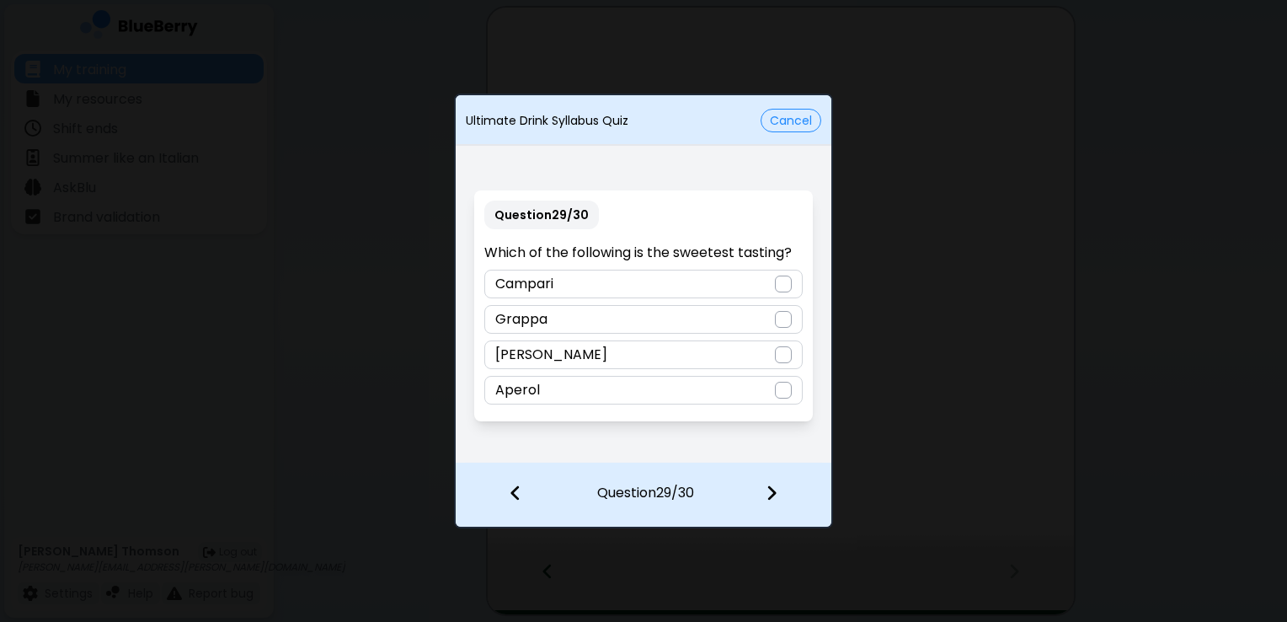
click at [784, 393] on div at bounding box center [783, 390] width 17 height 17
click at [784, 393] on img at bounding box center [783, 389] width 12 height 13
click at [782, 280] on div at bounding box center [783, 283] width 17 height 17
click at [768, 487] on img at bounding box center [772, 492] width 12 height 19
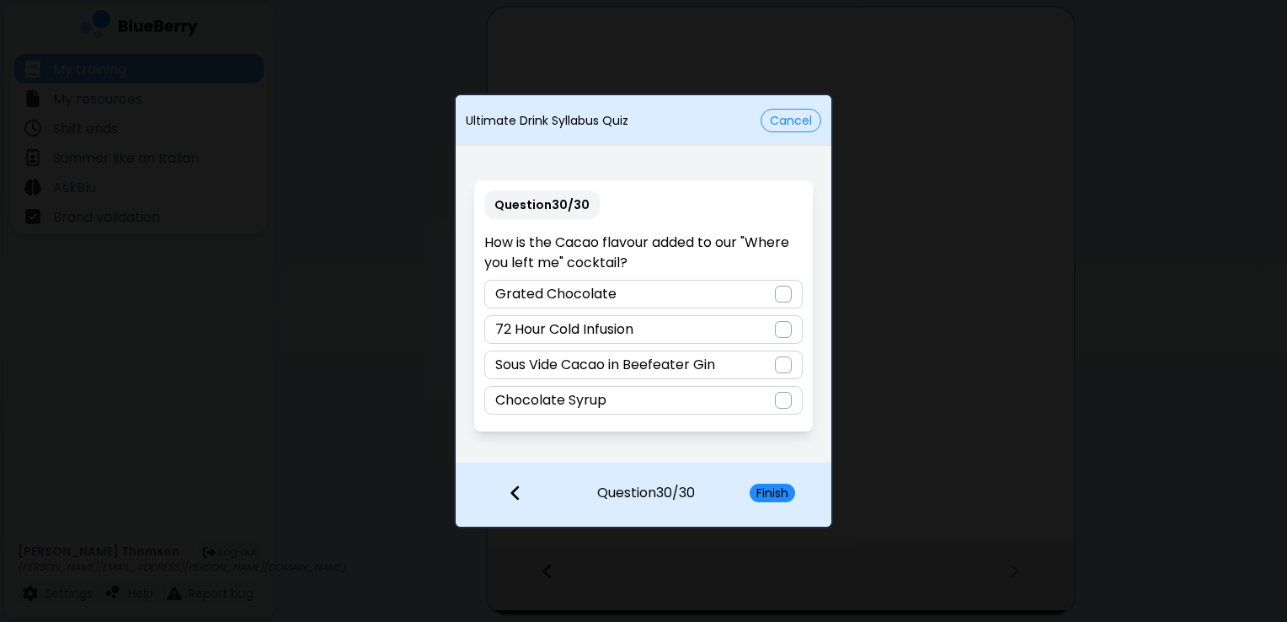
click at [787, 366] on div at bounding box center [783, 364] width 17 height 17
click at [785, 498] on button "Finish" at bounding box center [772, 492] width 45 height 19
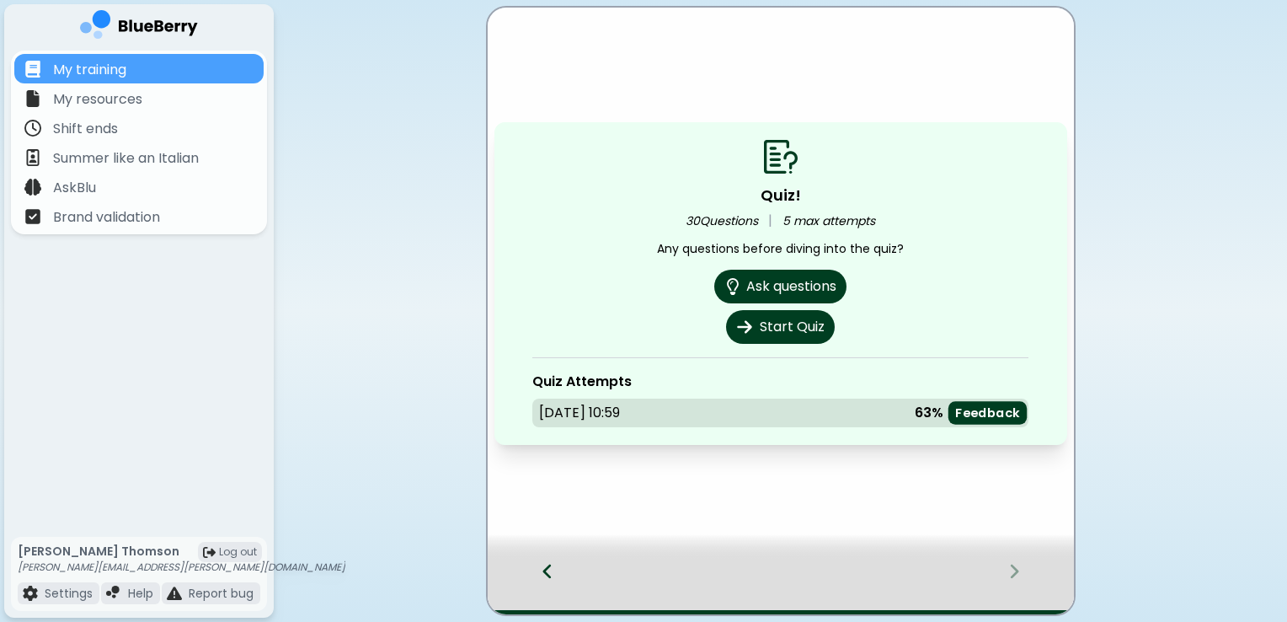
click at [994, 415] on p "Feedback" at bounding box center [987, 413] width 65 height 16
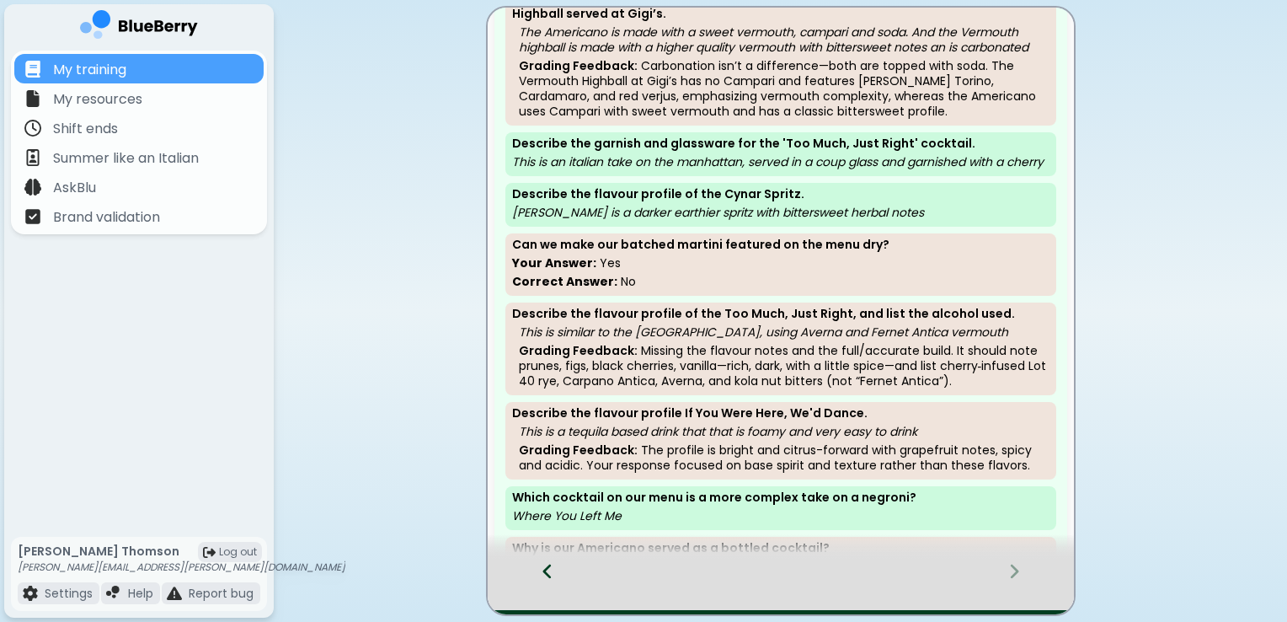
scroll to position [404, 0]
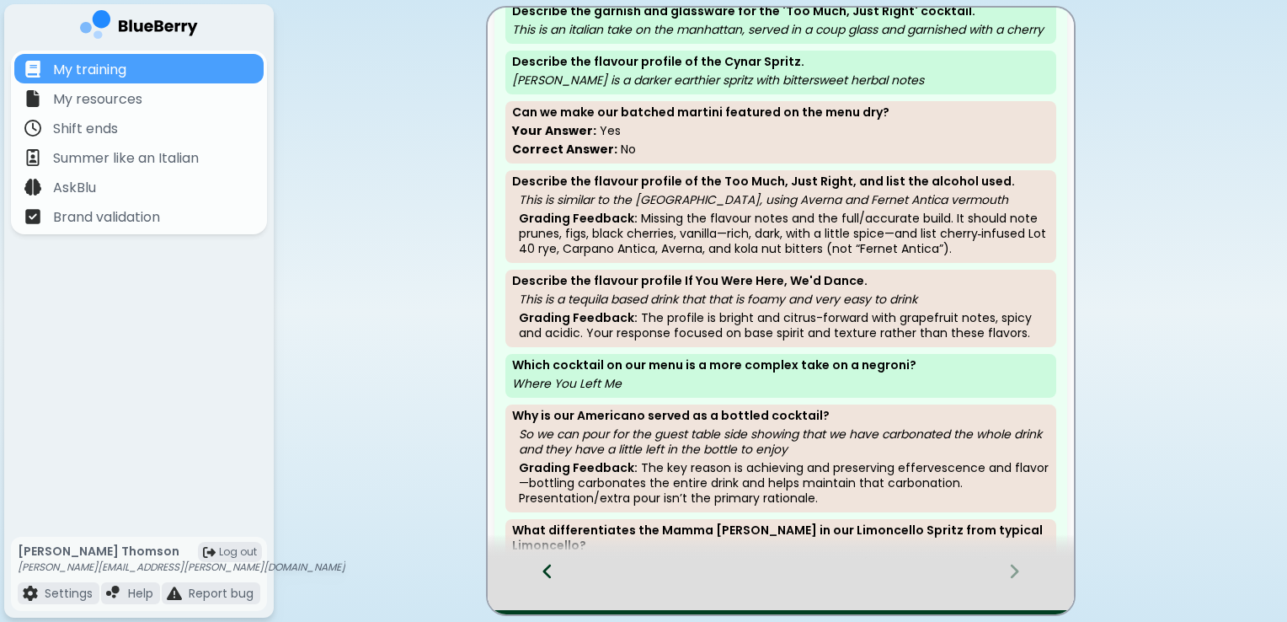
click at [1172, 153] on main "Quiz Summary Close Which of the following glasses is used to serve a [PERSON_NA…" at bounding box center [643, 311] width 1287 height 622
drag, startPoint x: 1172, startPoint y: 153, endPoint x: 1136, endPoint y: 244, distance: 97.9
click at [1136, 244] on main "Quiz Summary Close Which of the following glasses is used to serve a [PERSON_NA…" at bounding box center [643, 311] width 1287 height 622
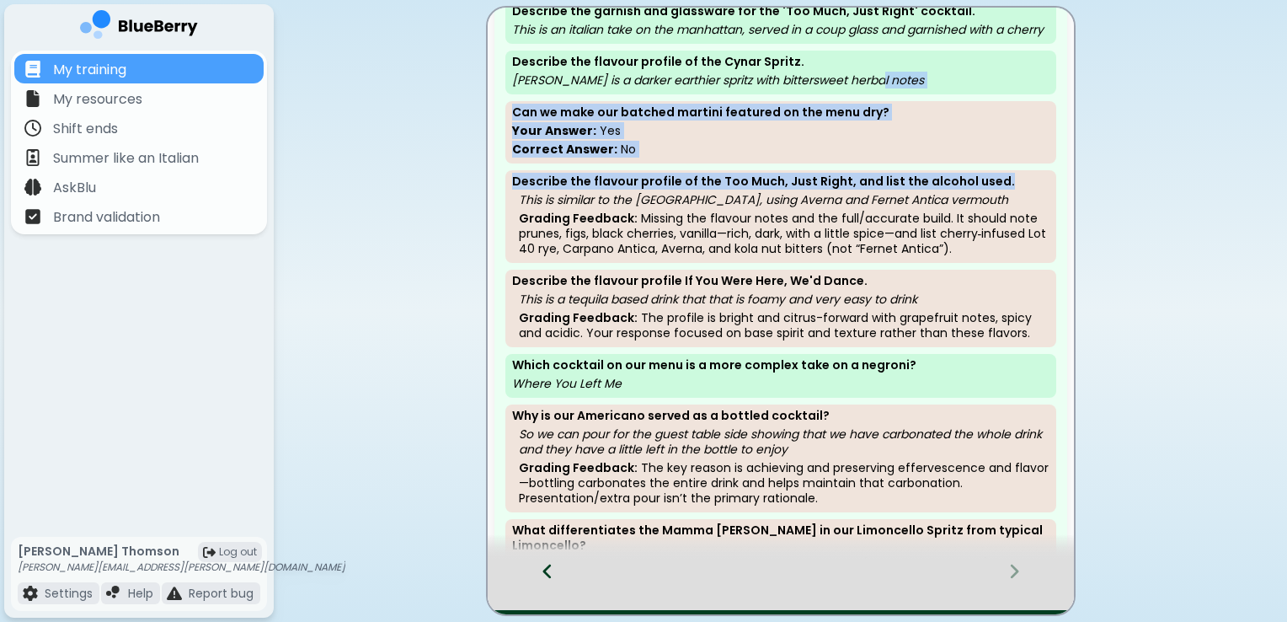
drag, startPoint x: 1068, startPoint y: 195, endPoint x: 1060, endPoint y: 119, distance: 76.3
drag, startPoint x: 1060, startPoint y: 119, endPoint x: 996, endPoint y: 168, distance: 79.9
click at [996, 157] on p "Correct Answer: No" at bounding box center [780, 149] width 537 height 15
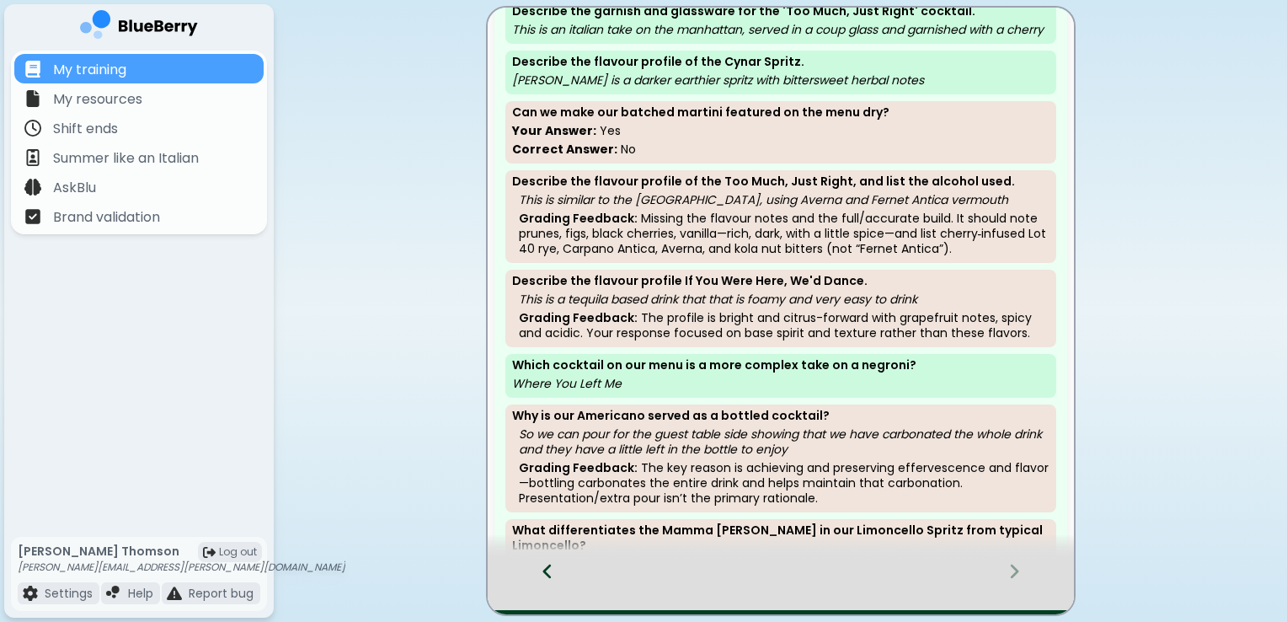
click at [547, 566] on icon at bounding box center [546, 570] width 8 height 14
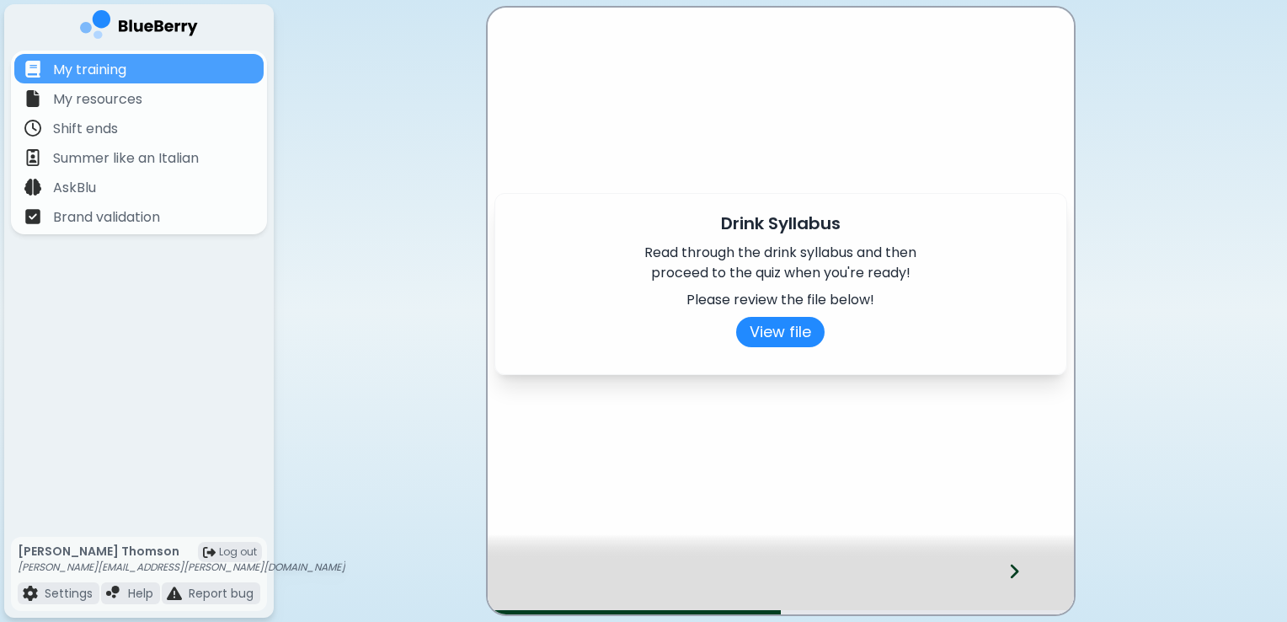
click at [1013, 560] on div at bounding box center [1024, 586] width 99 height 56
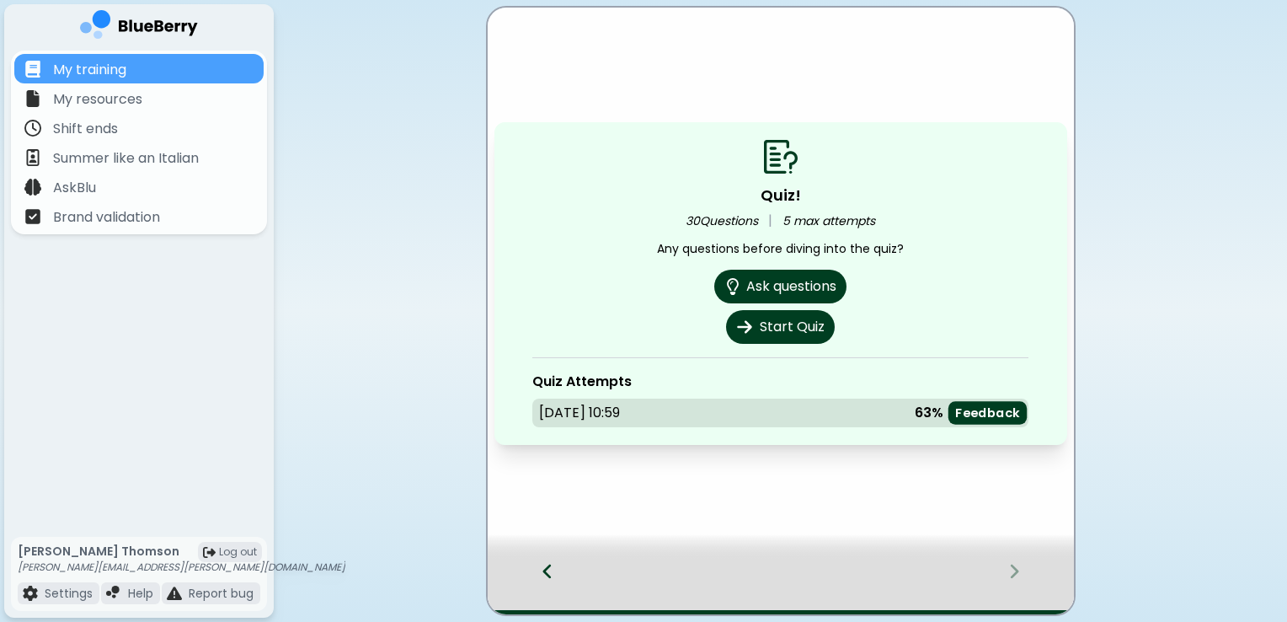
click at [985, 421] on p "Feedback" at bounding box center [987, 413] width 65 height 16
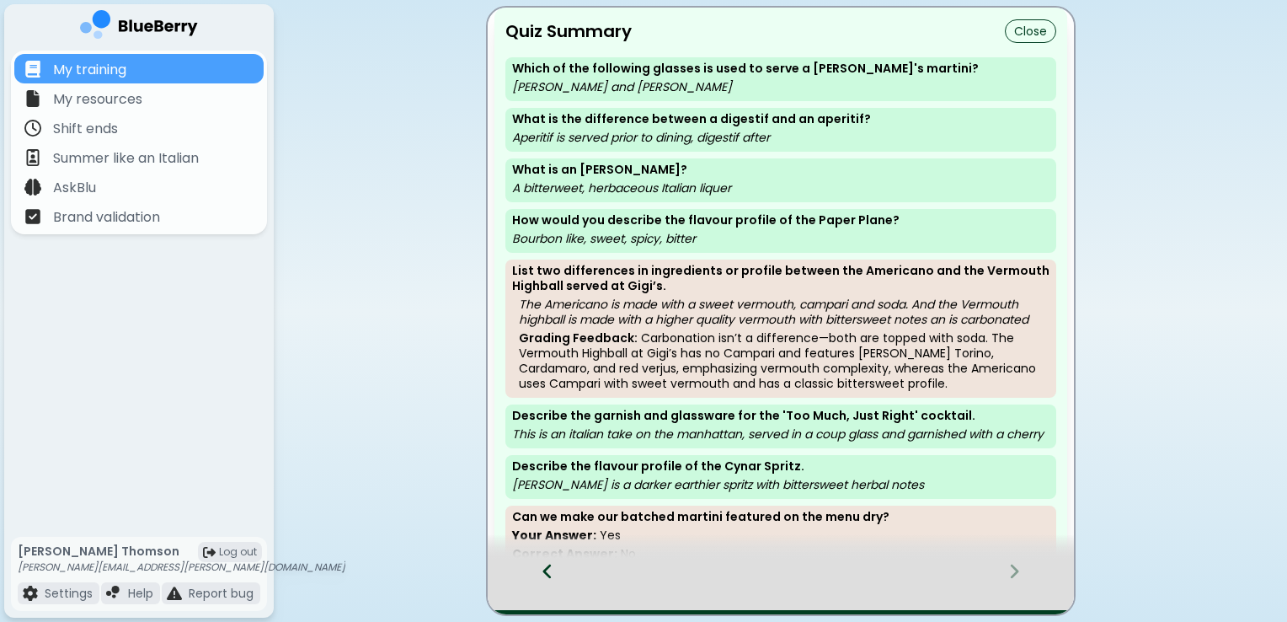
click at [1016, 571] on icon at bounding box center [1014, 570] width 8 height 14
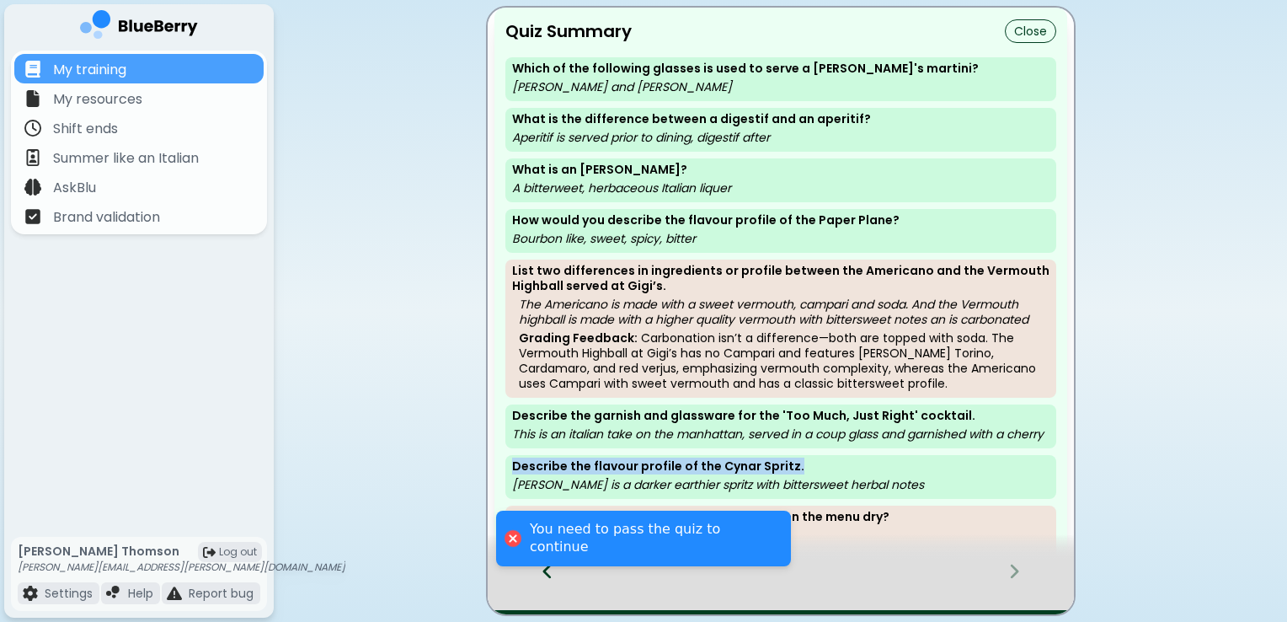
drag, startPoint x: 995, startPoint y: 487, endPoint x: 974, endPoint y: 471, distance: 26.4
click at [974, 471] on div "Describe the flavour profile of the Cynar Spritz. [PERSON_NAME] is a darker ear…" at bounding box center [780, 477] width 551 height 44
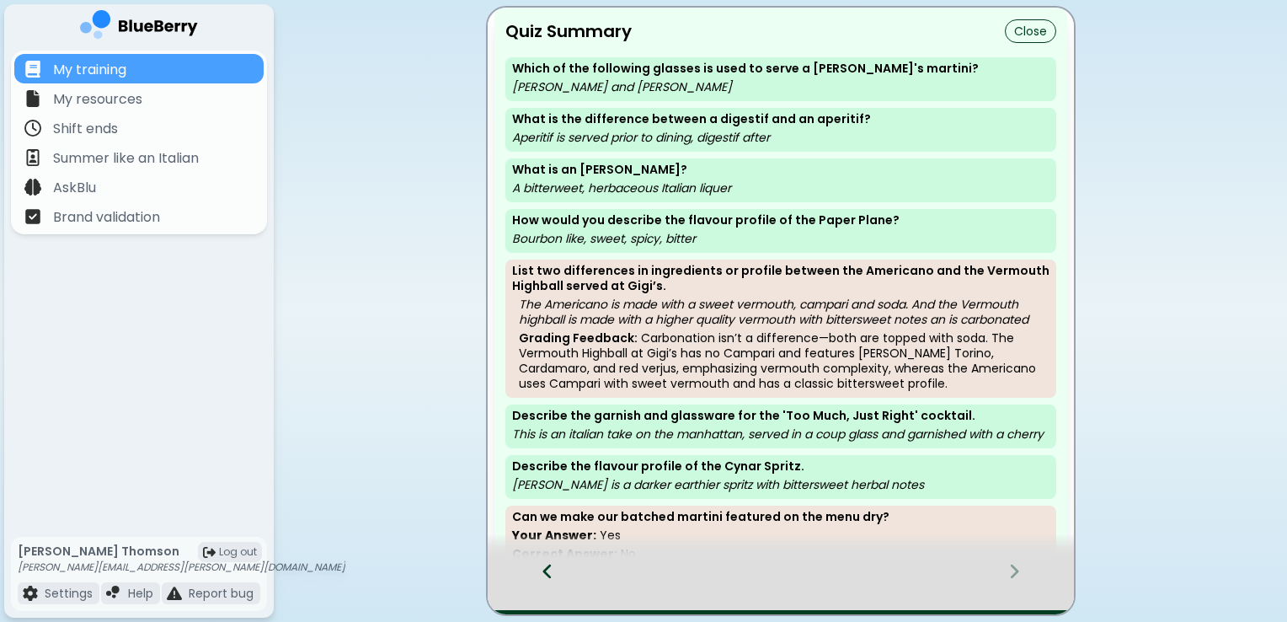
drag, startPoint x: 974, startPoint y: 471, endPoint x: 1028, endPoint y: 497, distance: 59.9
click at [1028, 492] on p "[PERSON_NAME] is a darker earthier spritz with bittersweet herbal notes" at bounding box center [780, 484] width 537 height 15
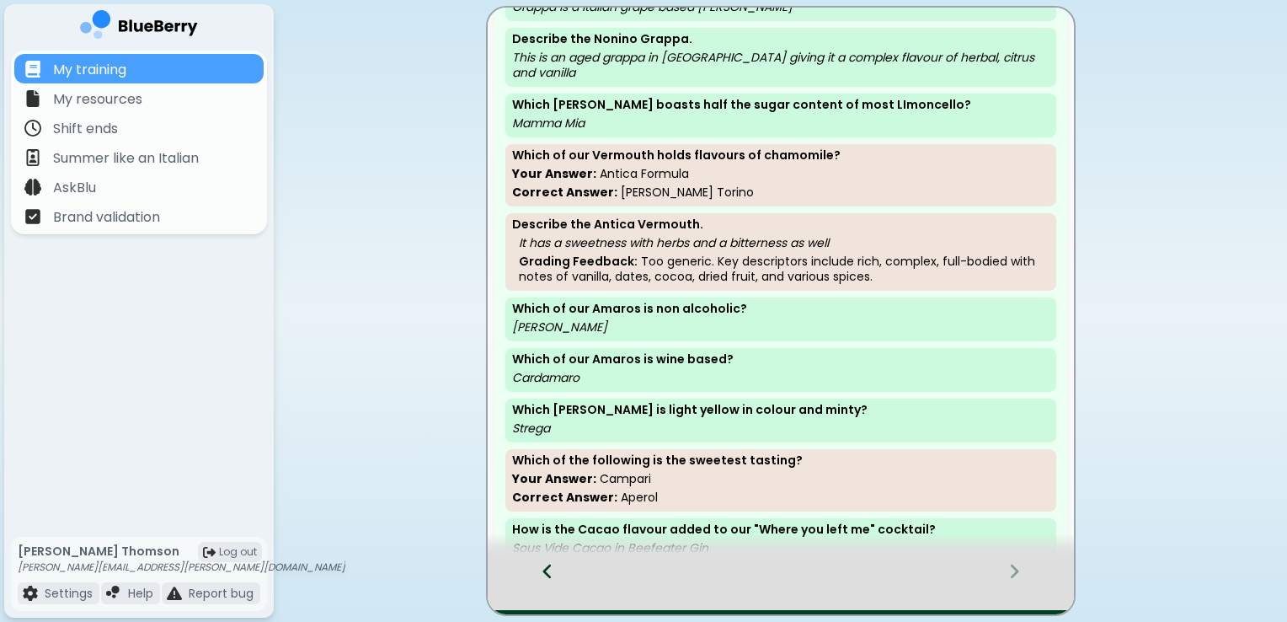
scroll to position [1503, 0]
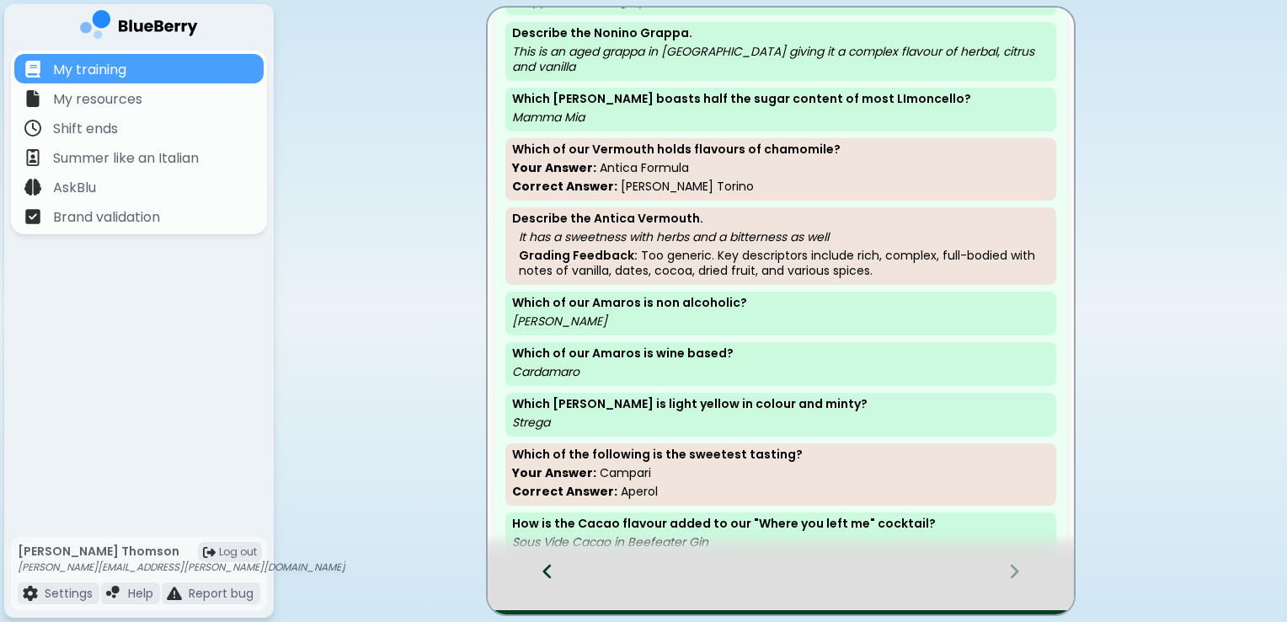
click at [544, 563] on icon at bounding box center [548, 571] width 12 height 19
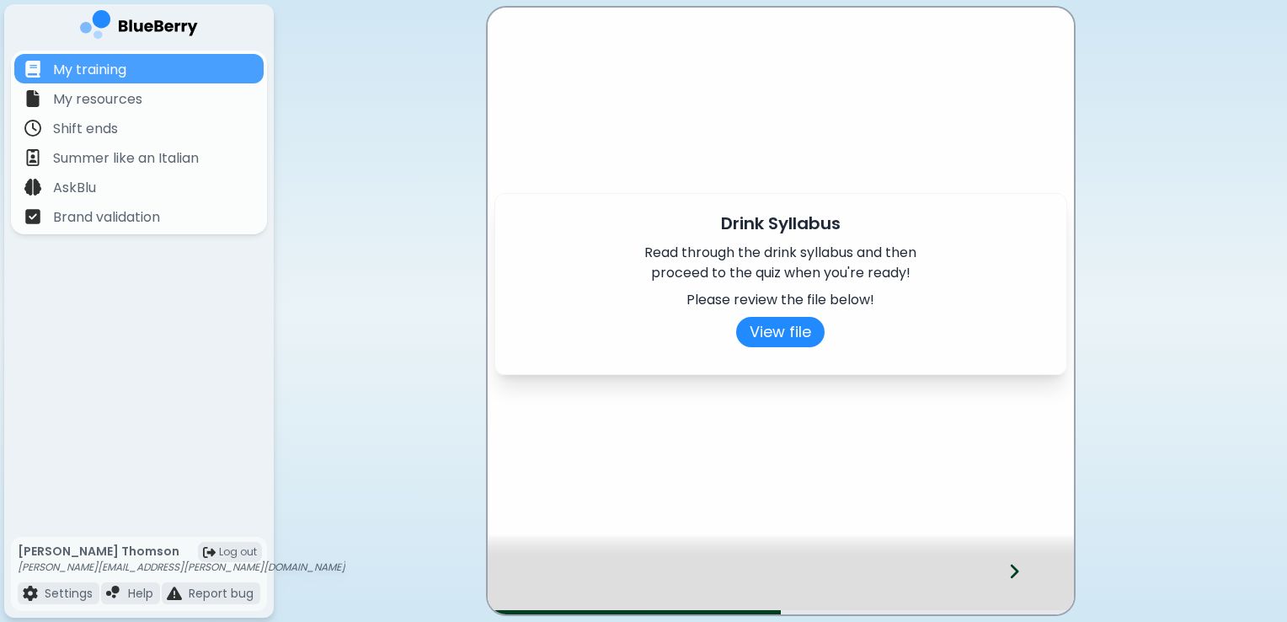
click at [1010, 565] on icon at bounding box center [1014, 571] width 12 height 19
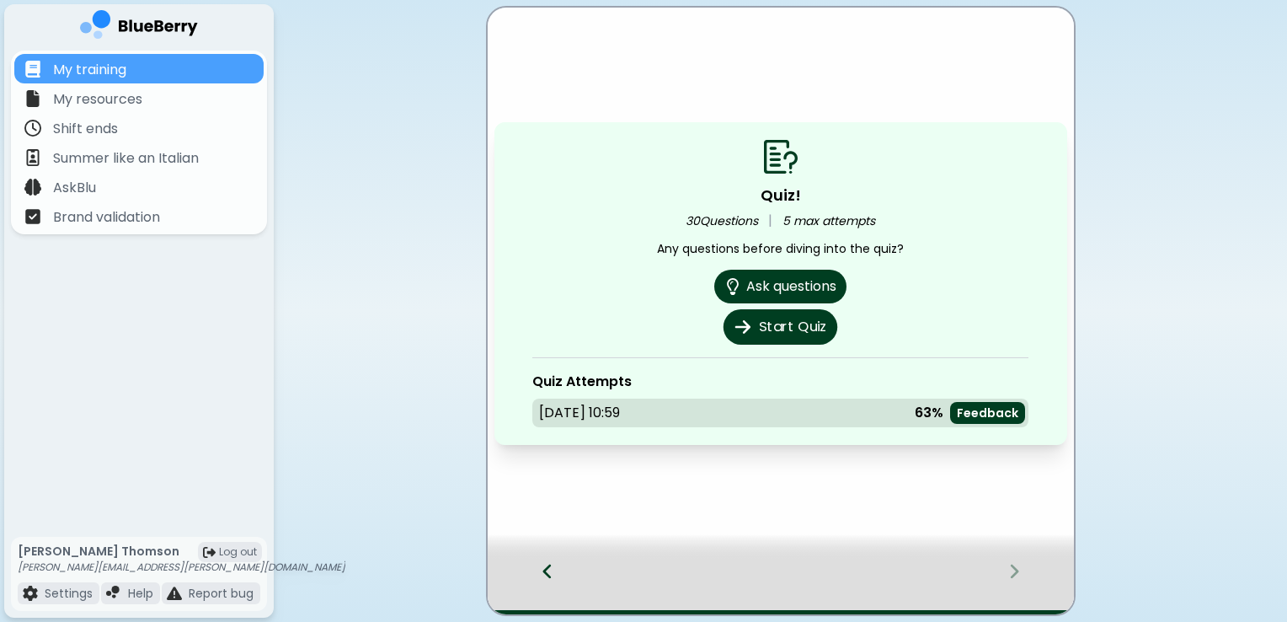
click at [750, 326] on icon at bounding box center [742, 327] width 15 height 13
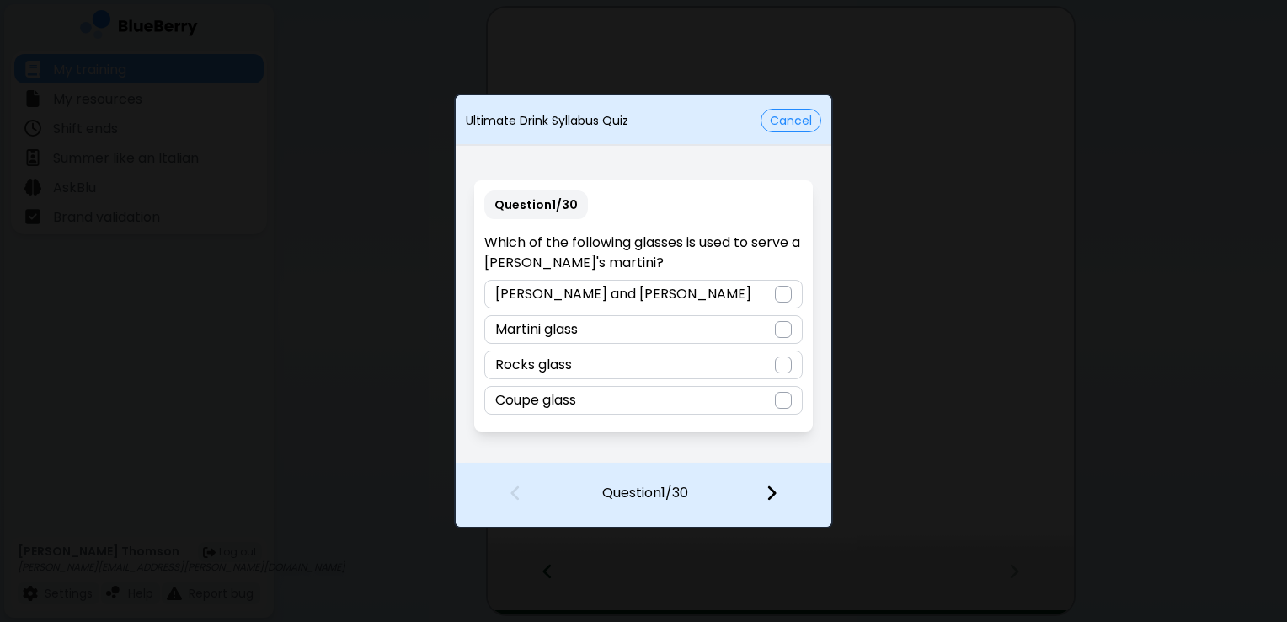
click at [786, 301] on div at bounding box center [783, 294] width 17 height 17
click at [766, 497] on img at bounding box center [772, 492] width 12 height 19
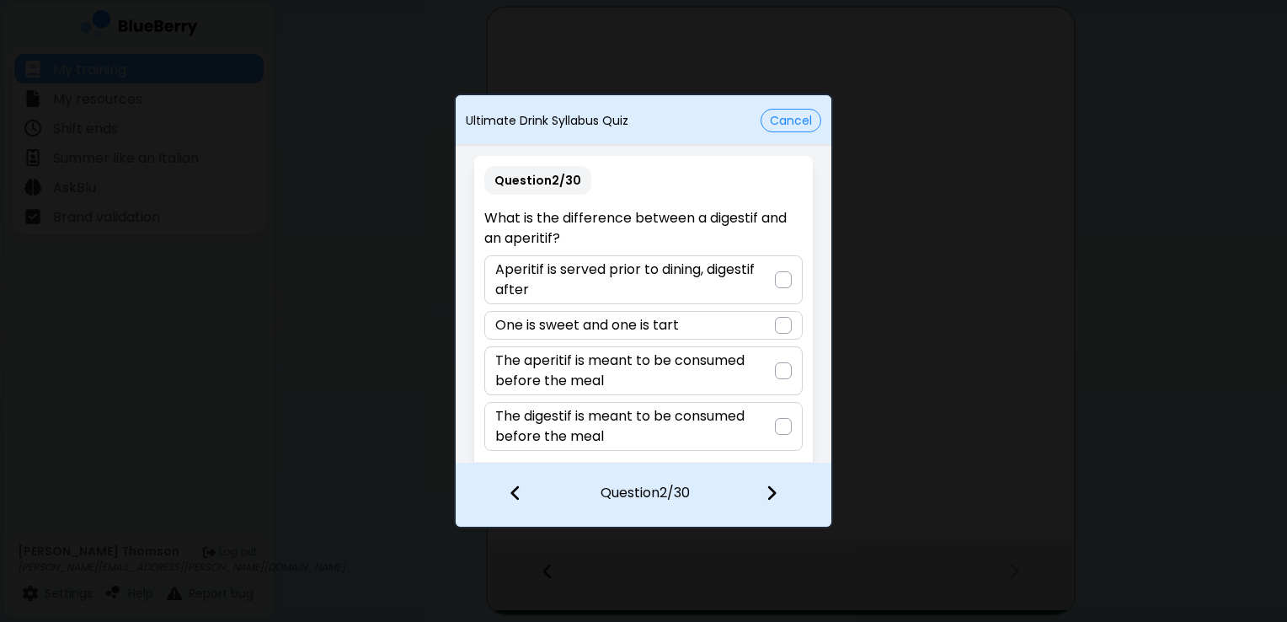
click at [785, 278] on div at bounding box center [783, 279] width 17 height 17
click at [774, 488] on img at bounding box center [772, 492] width 12 height 19
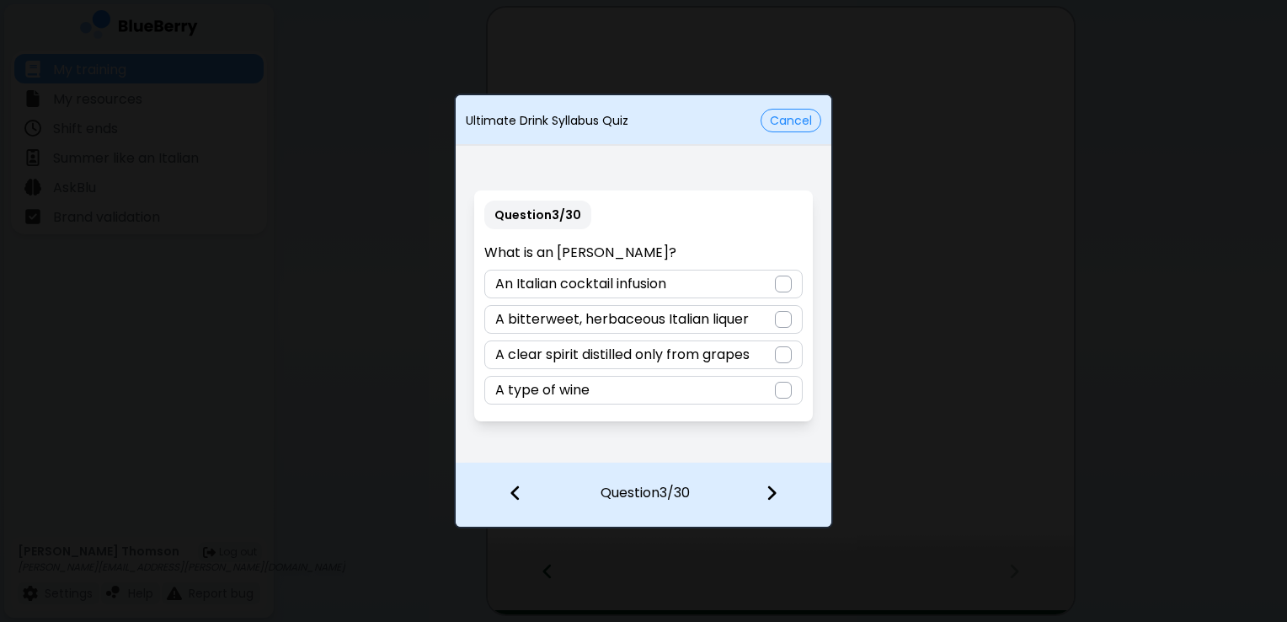
click at [786, 318] on div at bounding box center [783, 319] width 17 height 17
click at [772, 490] on img at bounding box center [772, 492] width 12 height 19
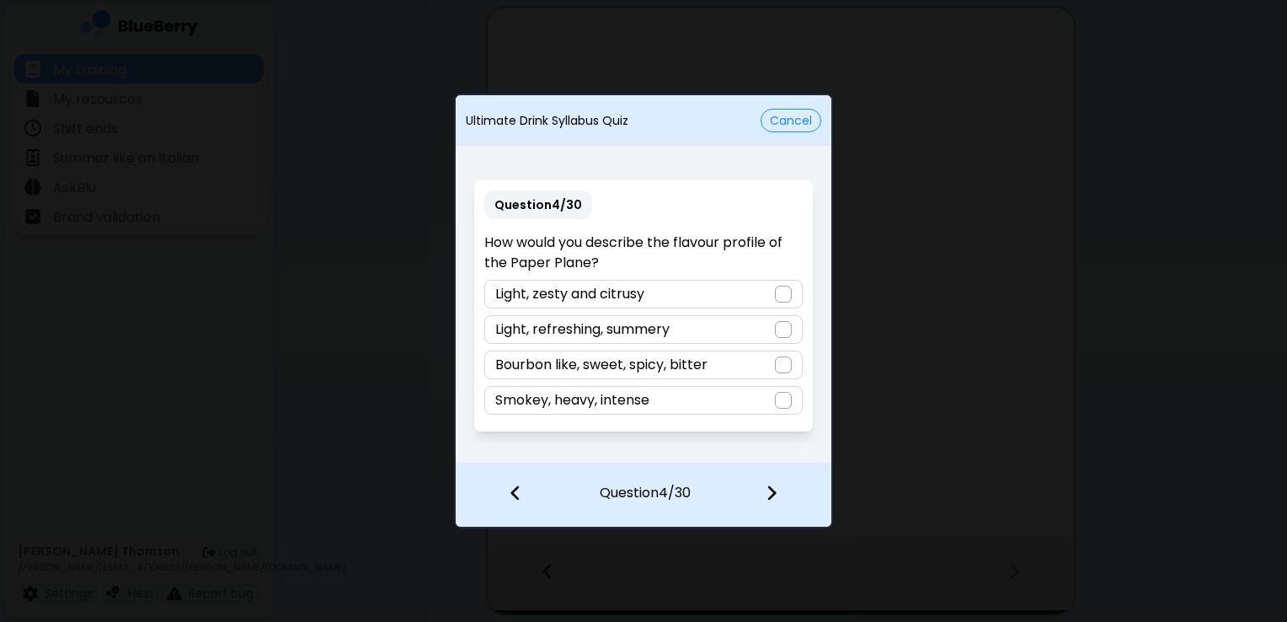
click at [782, 359] on div at bounding box center [783, 364] width 17 height 17
click at [778, 489] on div at bounding box center [781, 494] width 99 height 62
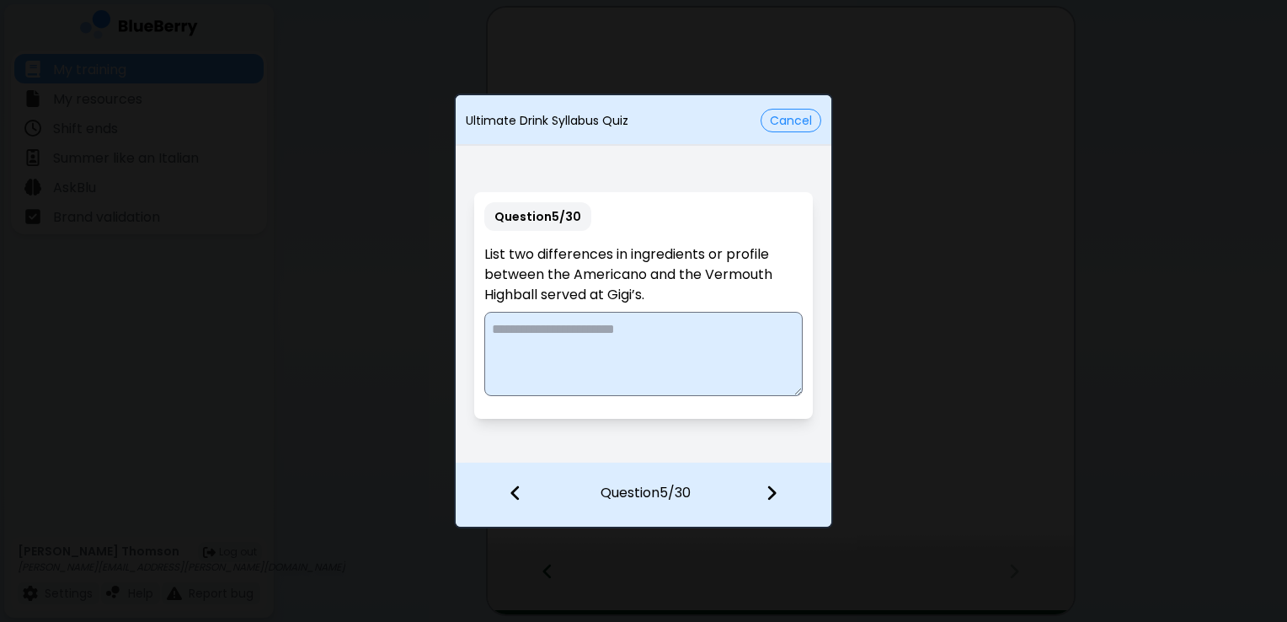
click at [679, 347] on textarea at bounding box center [643, 354] width 318 height 84
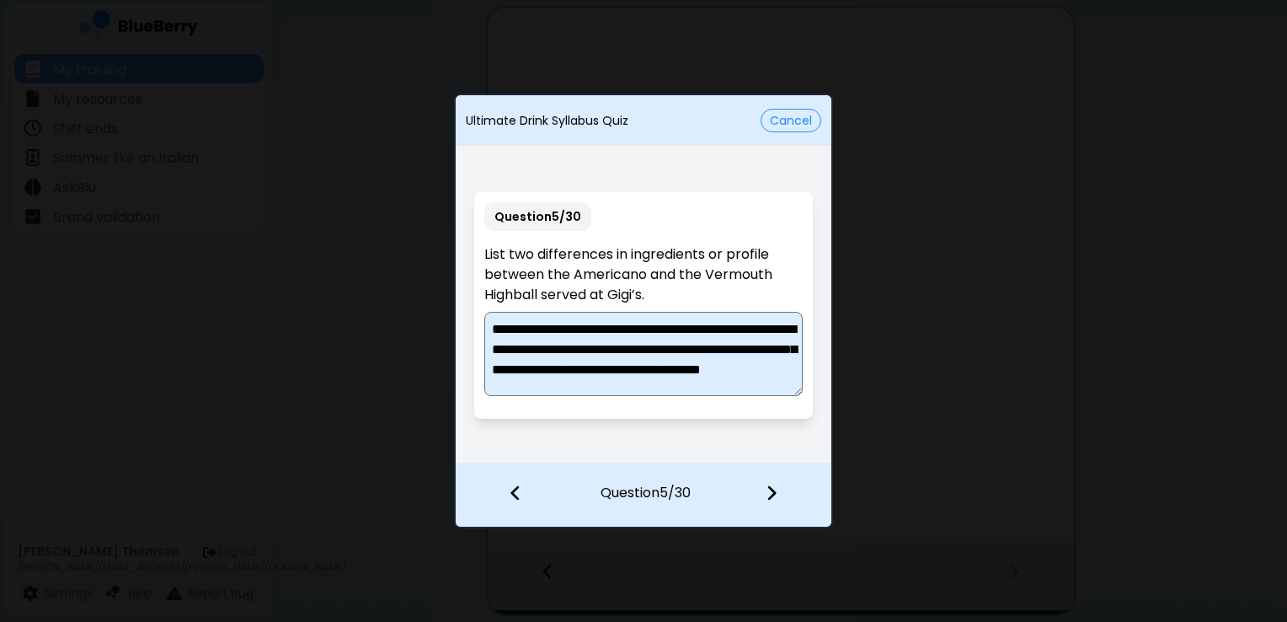
scroll to position [24, 0]
type textarea "**********"
click at [769, 489] on img at bounding box center [772, 492] width 12 height 19
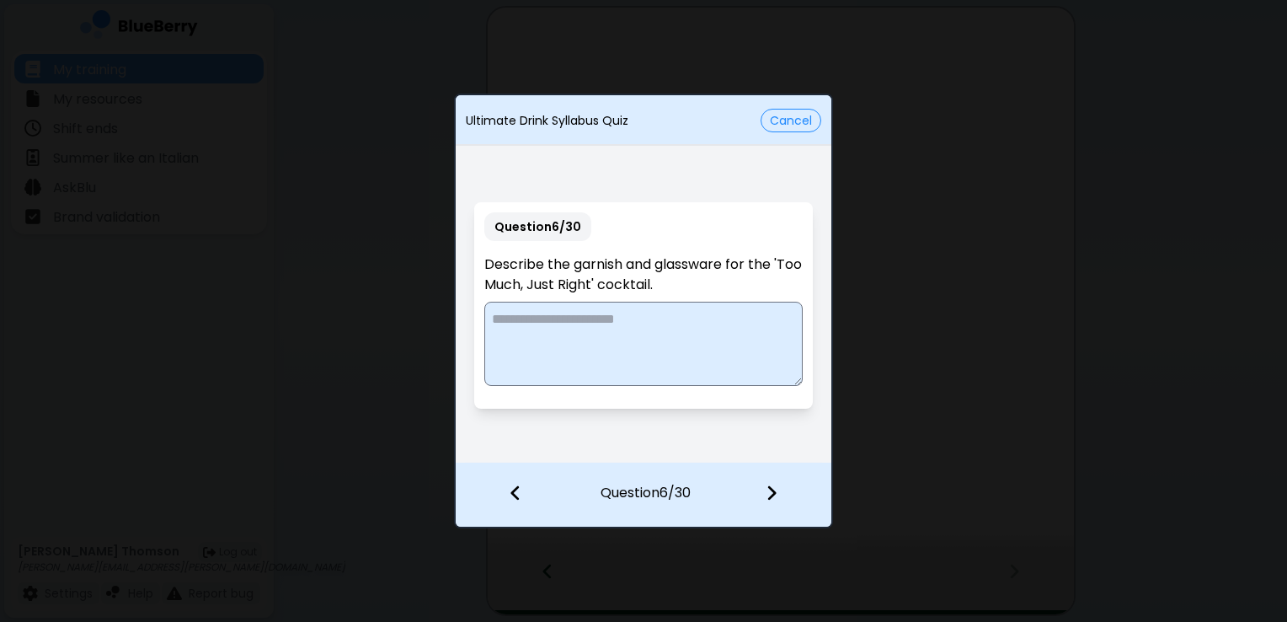
click at [644, 332] on textarea at bounding box center [643, 344] width 318 height 84
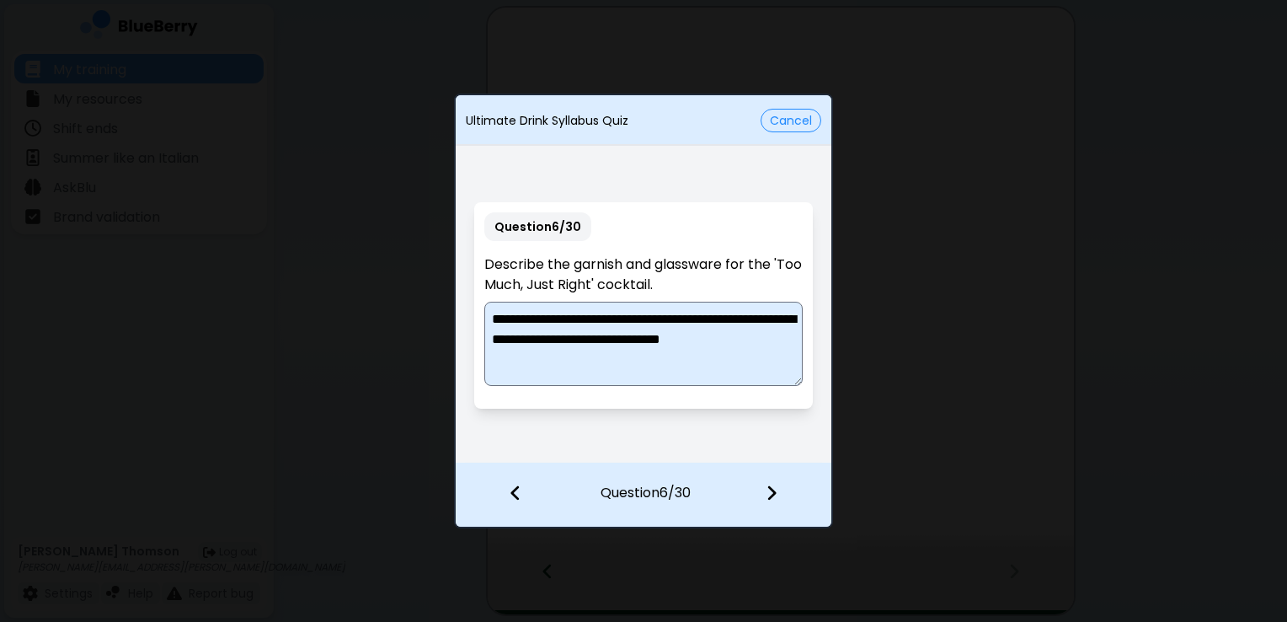
type textarea "**********"
click at [775, 494] on img at bounding box center [772, 492] width 12 height 19
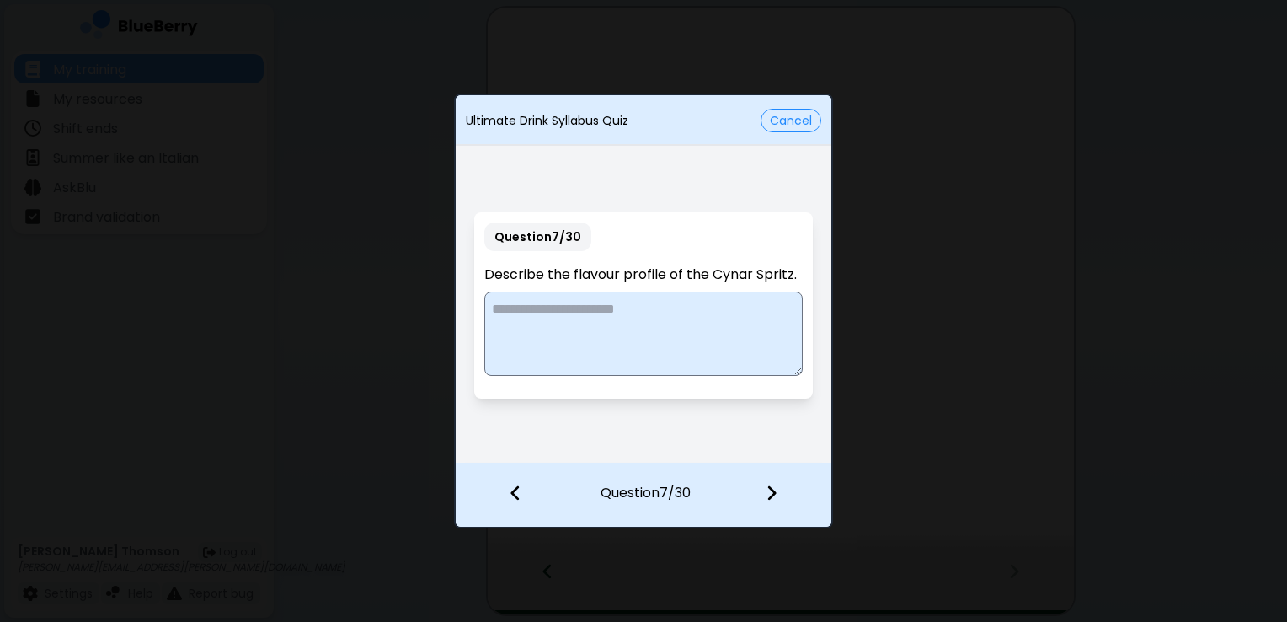
click at [698, 335] on textarea at bounding box center [643, 333] width 318 height 84
type textarea "**********"
click at [774, 497] on img at bounding box center [772, 492] width 12 height 19
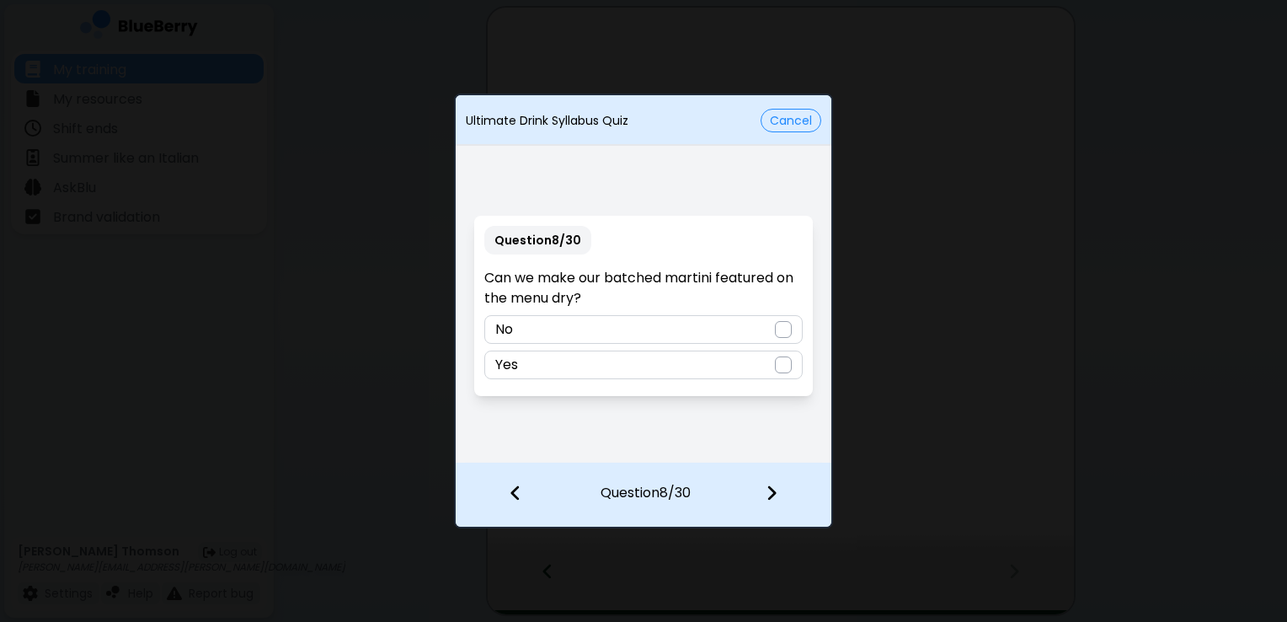
click at [785, 318] on div "No" at bounding box center [643, 329] width 318 height 29
click at [775, 489] on img at bounding box center [772, 492] width 12 height 19
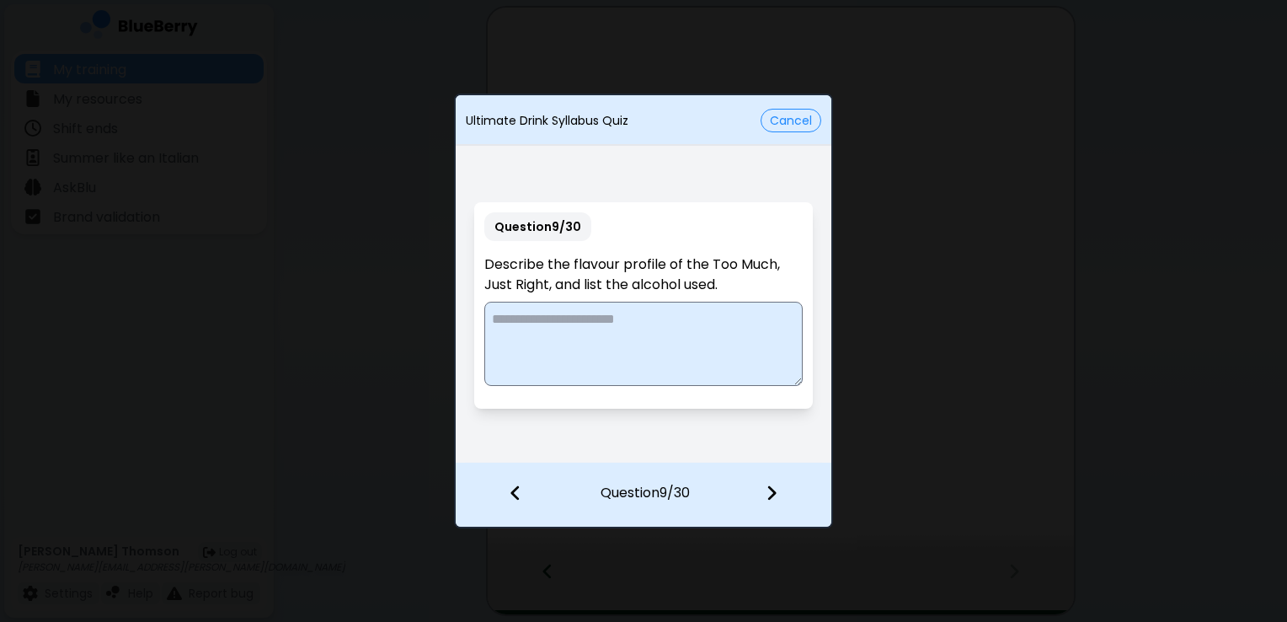
click at [661, 312] on textarea at bounding box center [643, 344] width 318 height 84
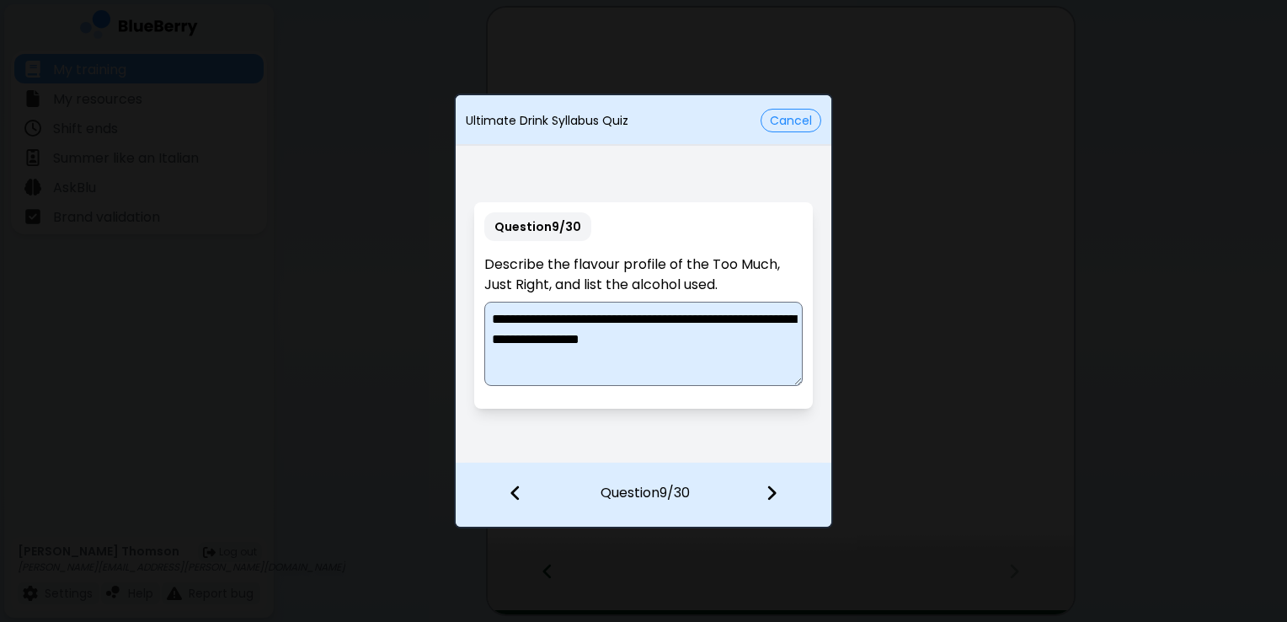
type textarea "**********"
click at [766, 491] on img at bounding box center [772, 492] width 12 height 19
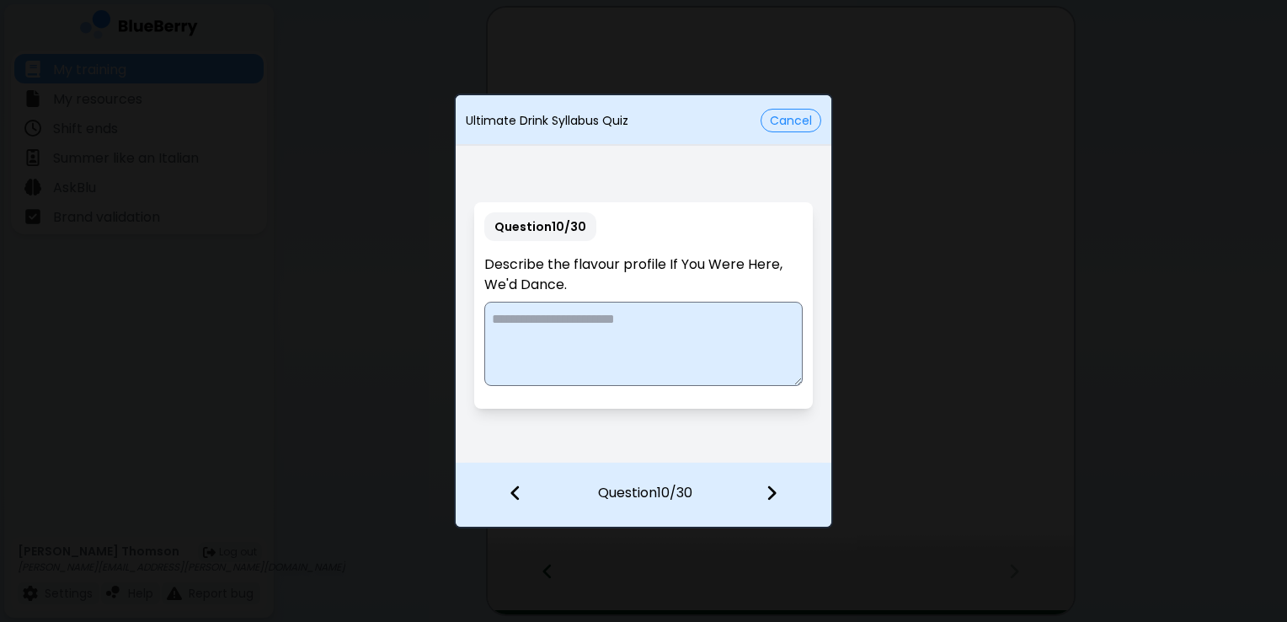
click at [642, 339] on textarea at bounding box center [643, 344] width 318 height 84
type textarea "**********"
click at [766, 483] on div at bounding box center [781, 494] width 99 height 62
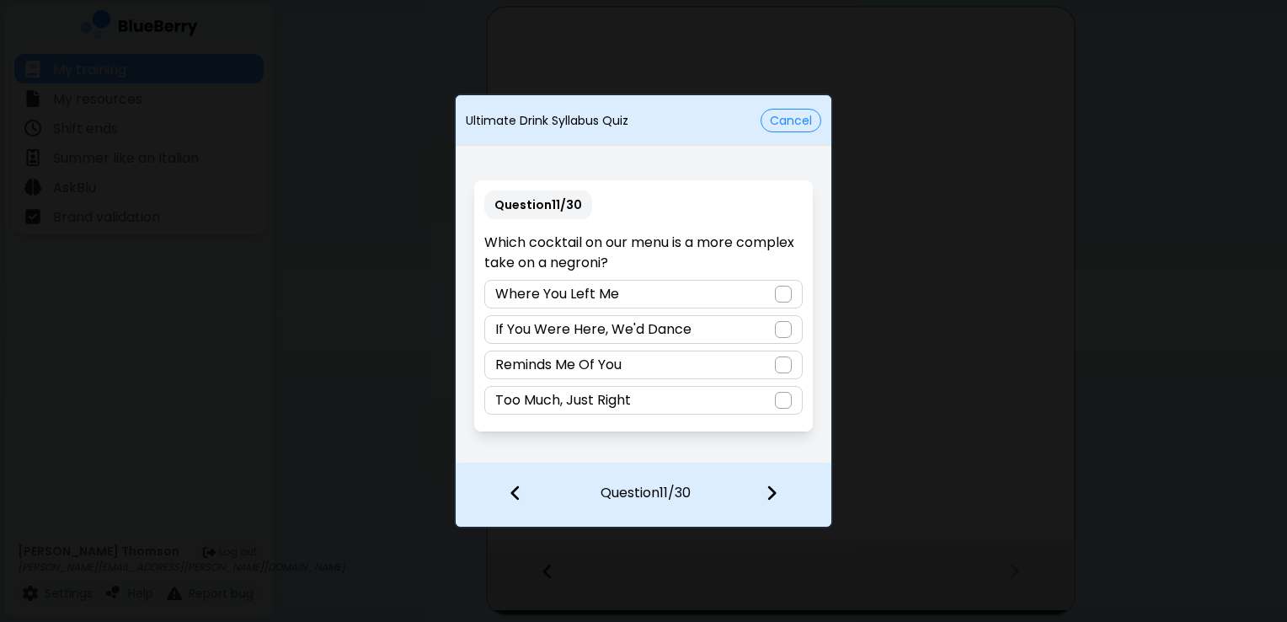
click at [791, 293] on div at bounding box center [783, 294] width 17 height 17
click at [776, 493] on img at bounding box center [772, 492] width 12 height 19
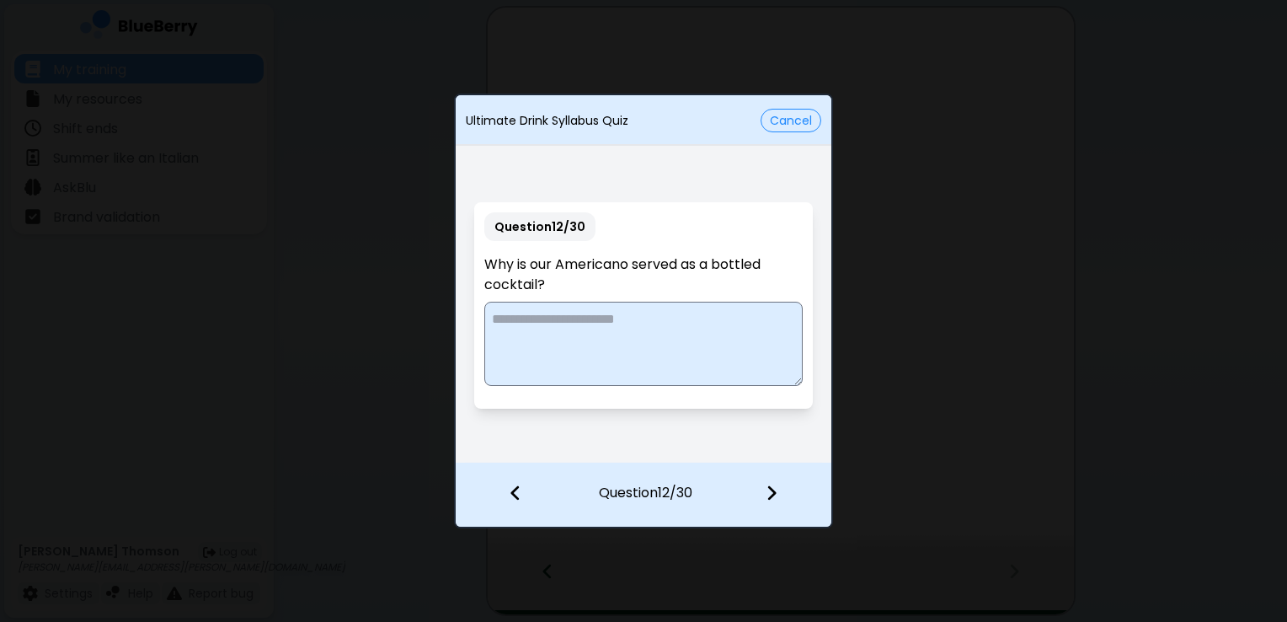
click at [698, 331] on textarea at bounding box center [643, 344] width 318 height 84
click at [645, 318] on textarea "**********" at bounding box center [643, 344] width 318 height 84
click at [720, 322] on textarea "**********" at bounding box center [643, 344] width 318 height 84
click at [729, 333] on textarea "**********" at bounding box center [643, 344] width 318 height 84
click at [695, 320] on textarea "**********" at bounding box center [643, 344] width 318 height 84
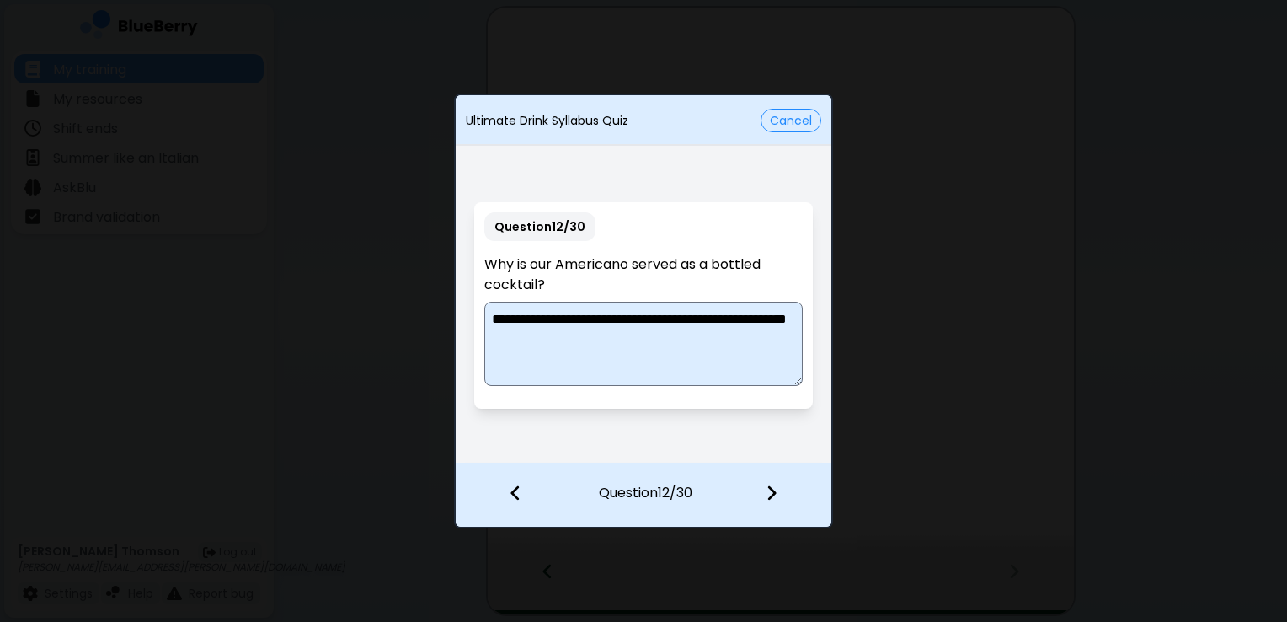
click at [741, 315] on textarea "**********" at bounding box center [643, 344] width 318 height 84
click at [709, 358] on textarea "**********" at bounding box center [643, 344] width 318 height 84
drag, startPoint x: 772, startPoint y: 318, endPoint x: 675, endPoint y: 318, distance: 96.9
click at [675, 318] on textarea "**********" at bounding box center [643, 344] width 318 height 84
drag, startPoint x: 736, startPoint y: 312, endPoint x: 795, endPoint y: 348, distance: 68.8
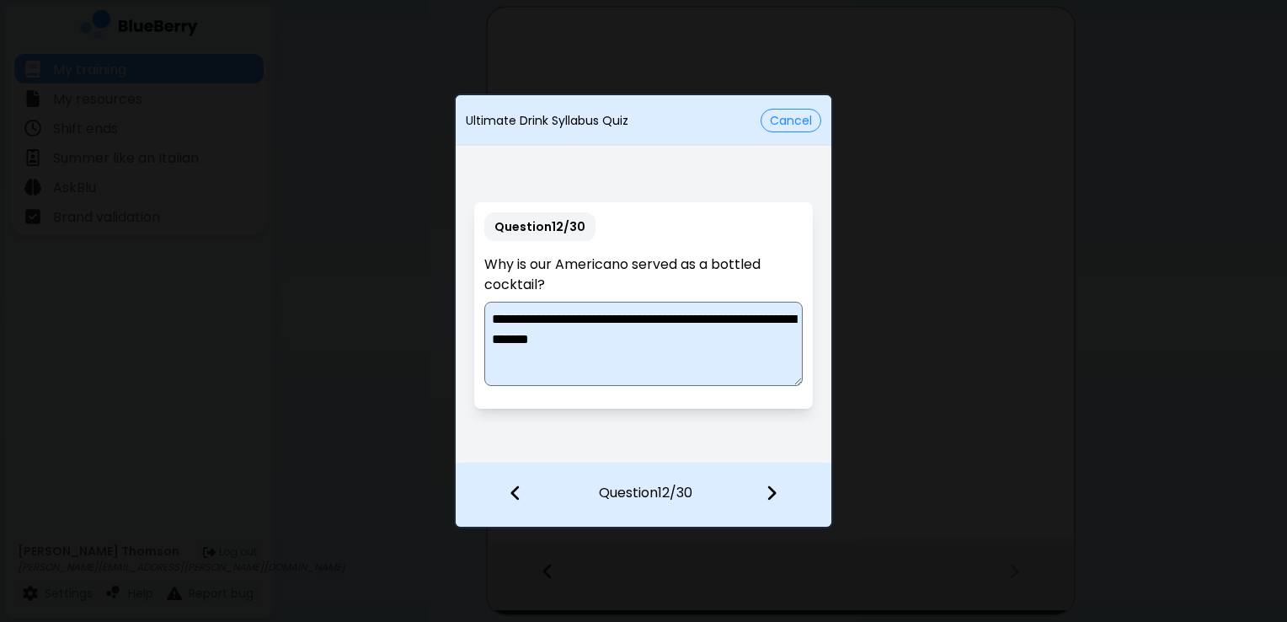
click at [795, 348] on textarea "**********" at bounding box center [643, 344] width 318 height 84
drag, startPoint x: 567, startPoint y: 313, endPoint x: 514, endPoint y: 322, distance: 53.7
click at [514, 322] on textarea "**********" at bounding box center [643, 344] width 318 height 84
drag, startPoint x: 626, startPoint y: 366, endPoint x: 489, endPoint y: 362, distance: 137.3
click at [489, 362] on textarea "**********" at bounding box center [643, 344] width 318 height 84
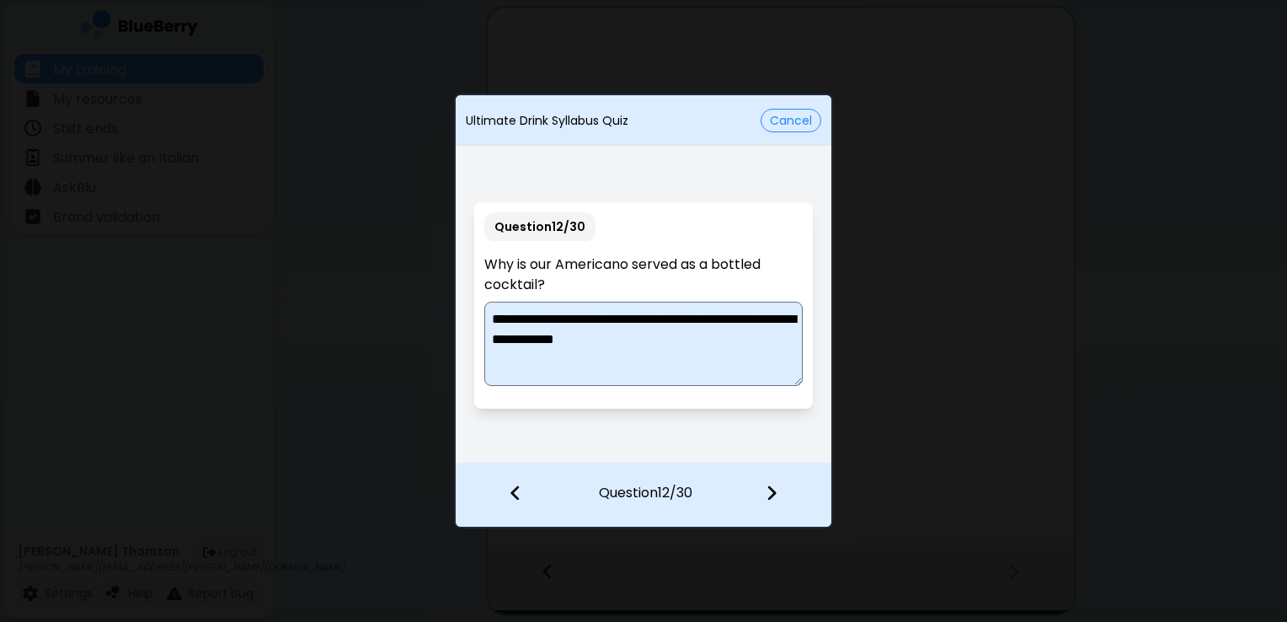
click at [509, 339] on textarea "**********" at bounding box center [643, 344] width 318 height 84
click at [555, 365] on textarea "**********" at bounding box center [643, 344] width 318 height 84
drag, startPoint x: 654, startPoint y: 318, endPoint x: 574, endPoint y: 308, distance: 79.8
click at [574, 308] on textarea "**********" at bounding box center [643, 344] width 318 height 84
click at [633, 317] on textarea "**********" at bounding box center [643, 344] width 318 height 84
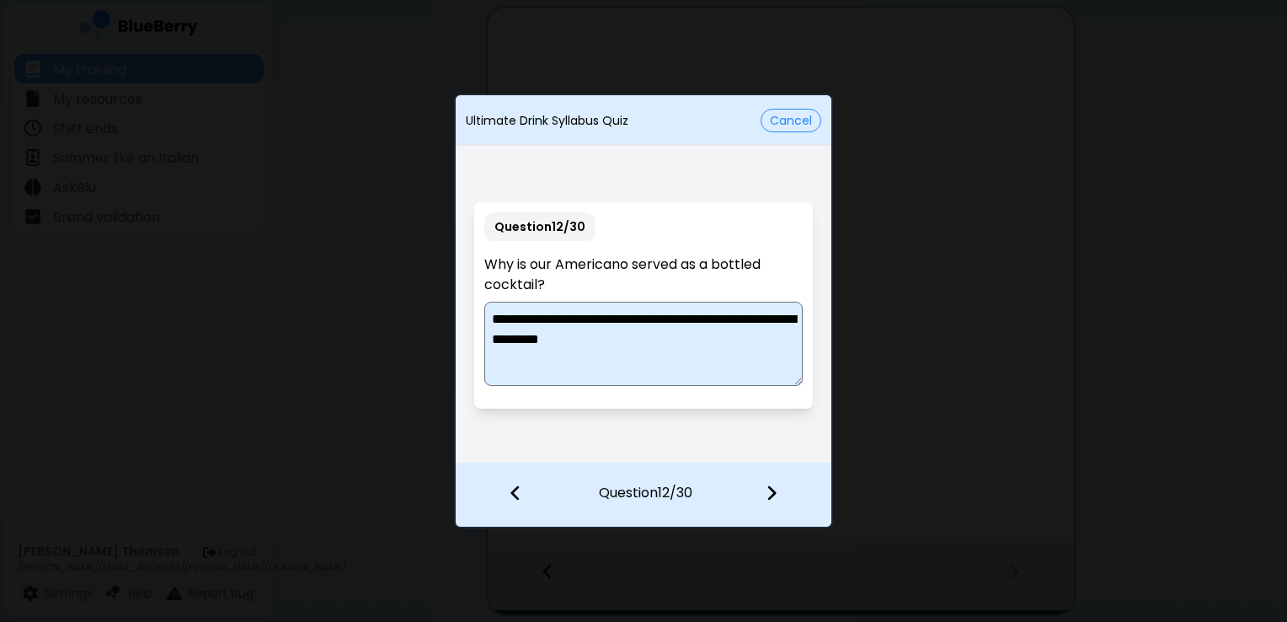
click at [745, 322] on textarea "**********" at bounding box center [643, 344] width 318 height 84
click at [719, 313] on textarea "**********" at bounding box center [643, 344] width 318 height 84
click at [714, 327] on textarea "**********" at bounding box center [643, 344] width 318 height 84
click at [732, 346] on textarea "**********" at bounding box center [643, 344] width 318 height 84
type textarea "**********"
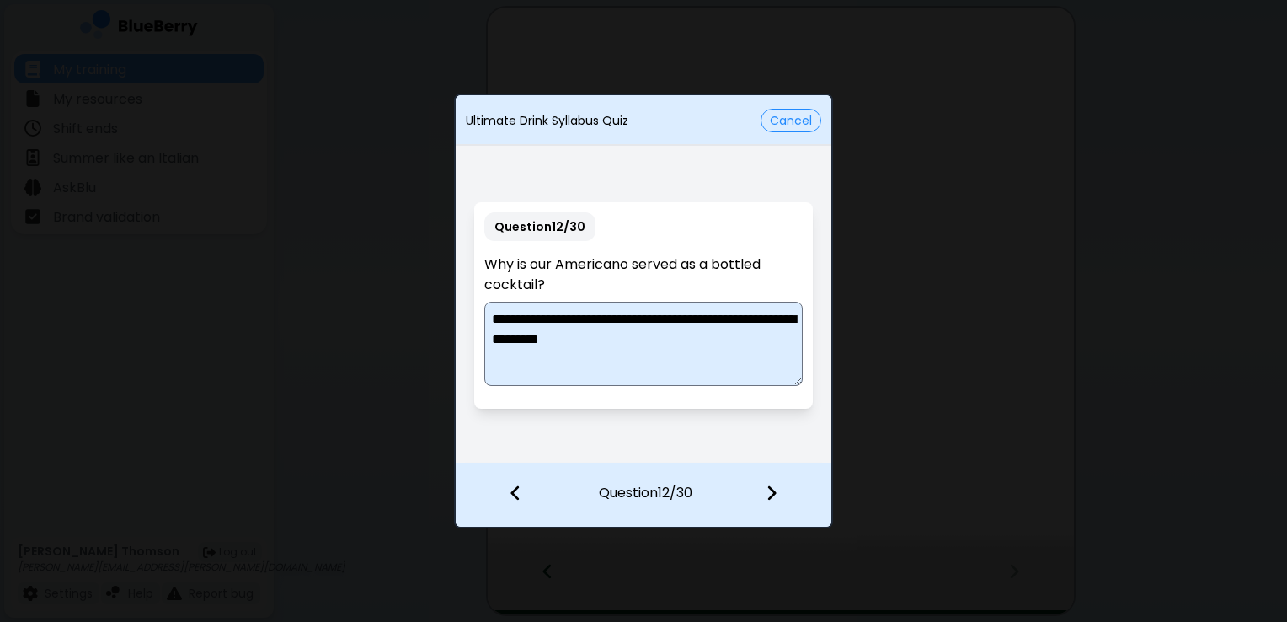
click at [766, 492] on img at bounding box center [772, 492] width 12 height 19
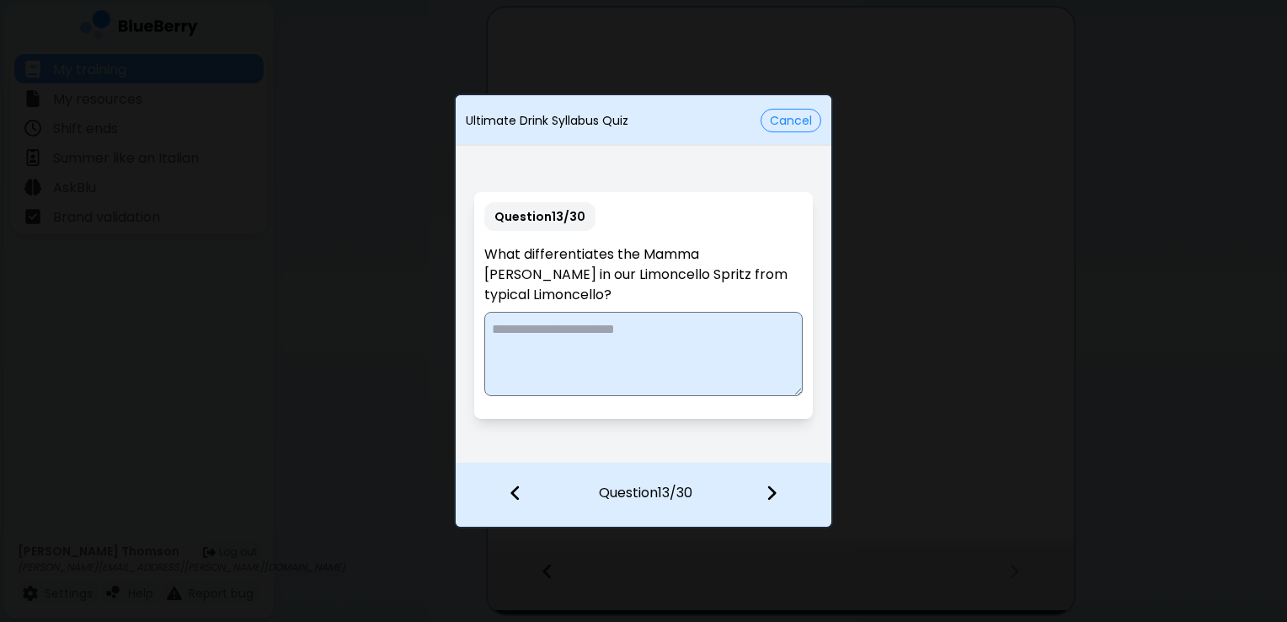
click at [633, 359] on textarea at bounding box center [643, 354] width 318 height 84
click at [699, 331] on textarea "**********" at bounding box center [643, 354] width 318 height 84
type textarea "**********"
click at [768, 483] on div at bounding box center [781, 494] width 99 height 62
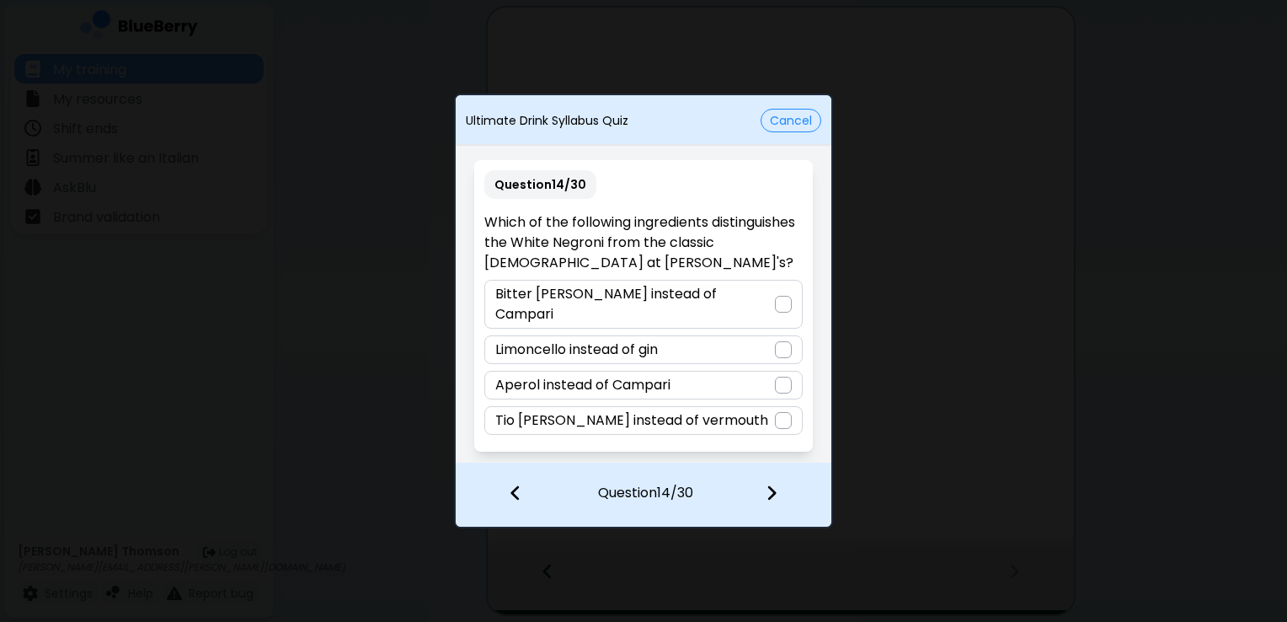
click at [784, 311] on div at bounding box center [783, 304] width 17 height 17
click at [768, 485] on img at bounding box center [772, 492] width 12 height 19
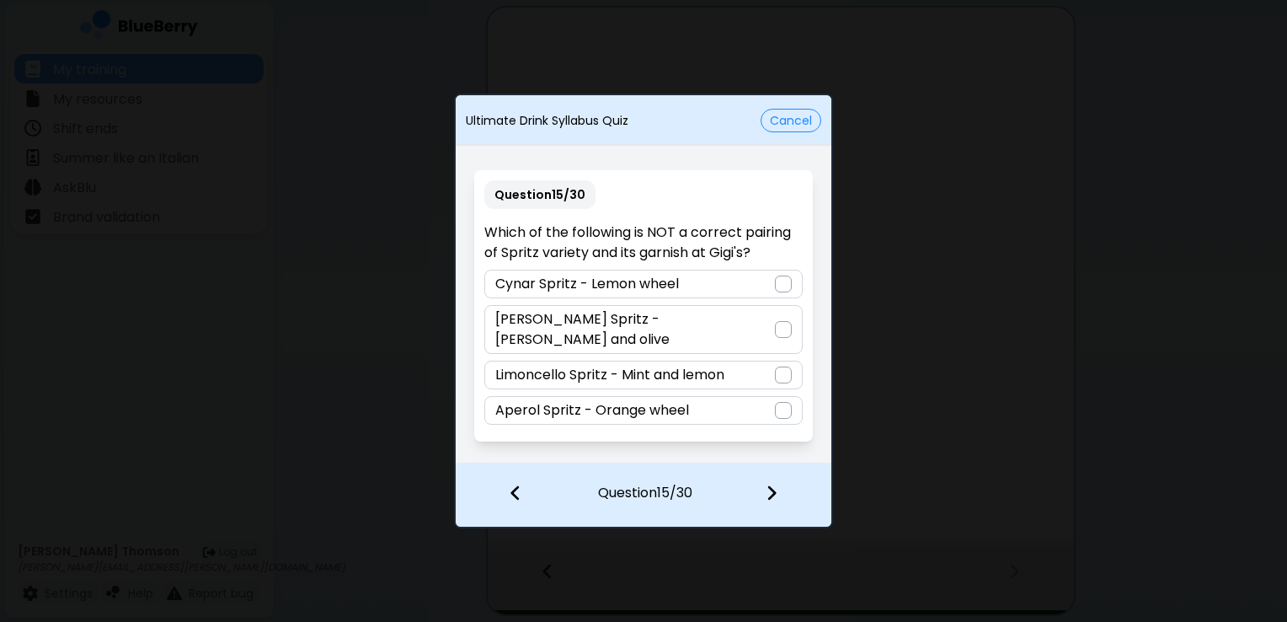
click at [779, 292] on div at bounding box center [783, 283] width 17 height 17
click at [775, 489] on img at bounding box center [772, 492] width 12 height 19
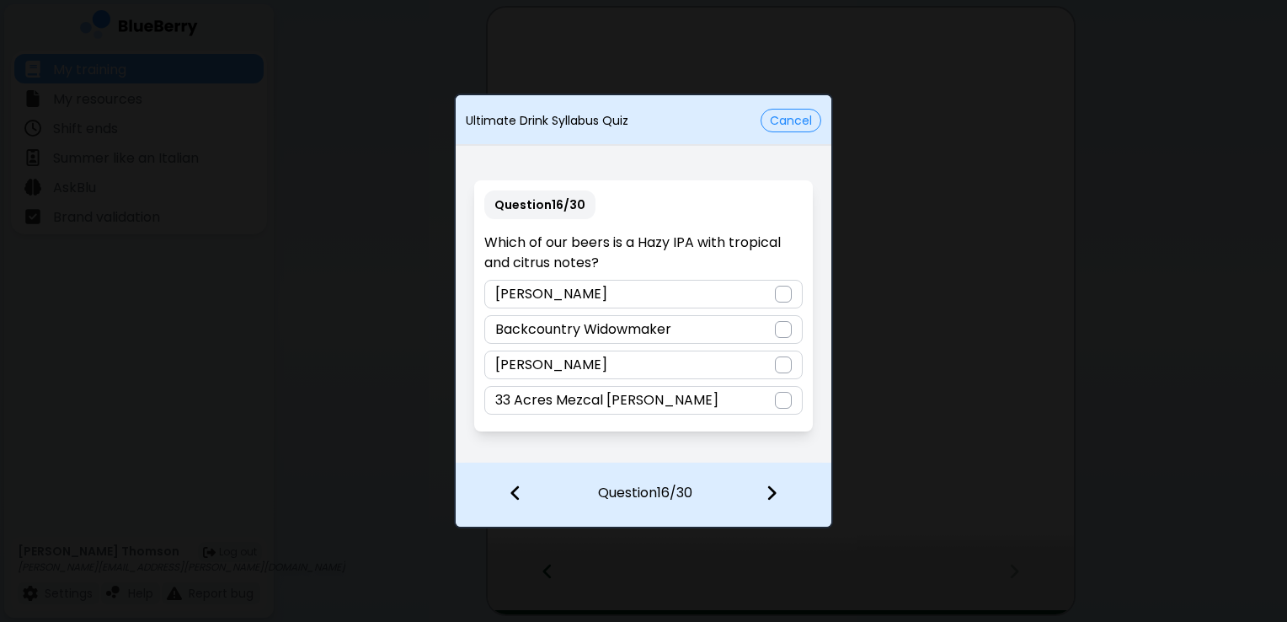
click at [779, 334] on div at bounding box center [783, 329] width 17 height 17
click at [778, 506] on div at bounding box center [781, 494] width 99 height 62
click at [786, 299] on div at bounding box center [783, 294] width 17 height 17
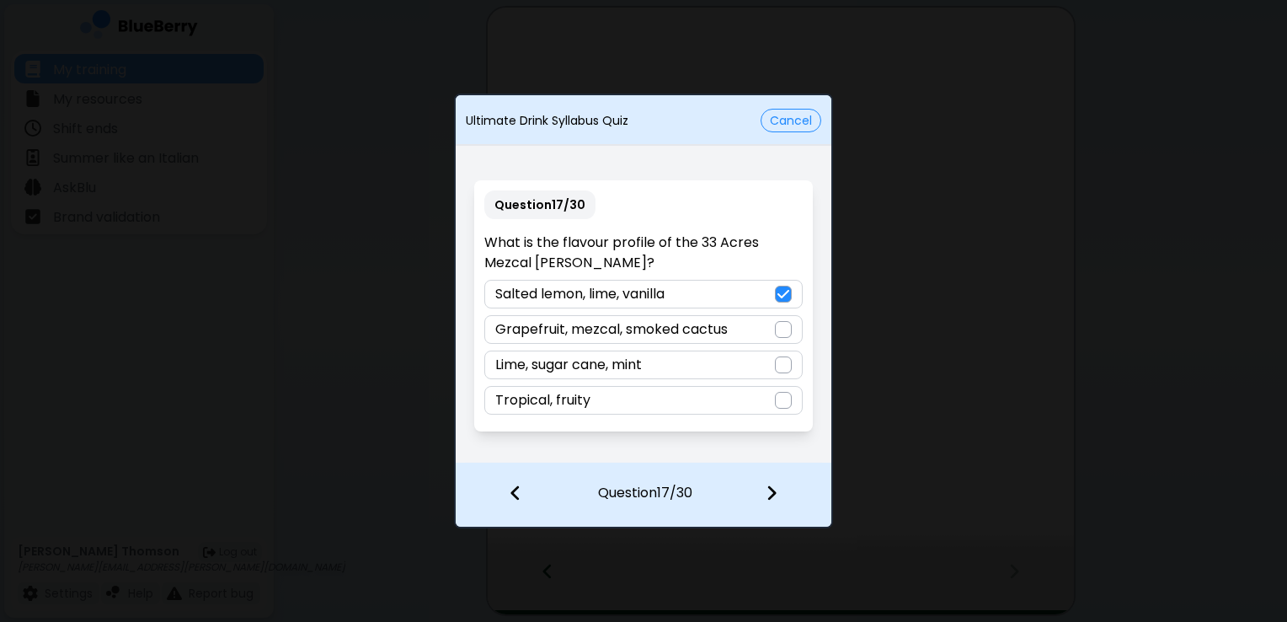
click at [768, 488] on img at bounding box center [772, 492] width 12 height 19
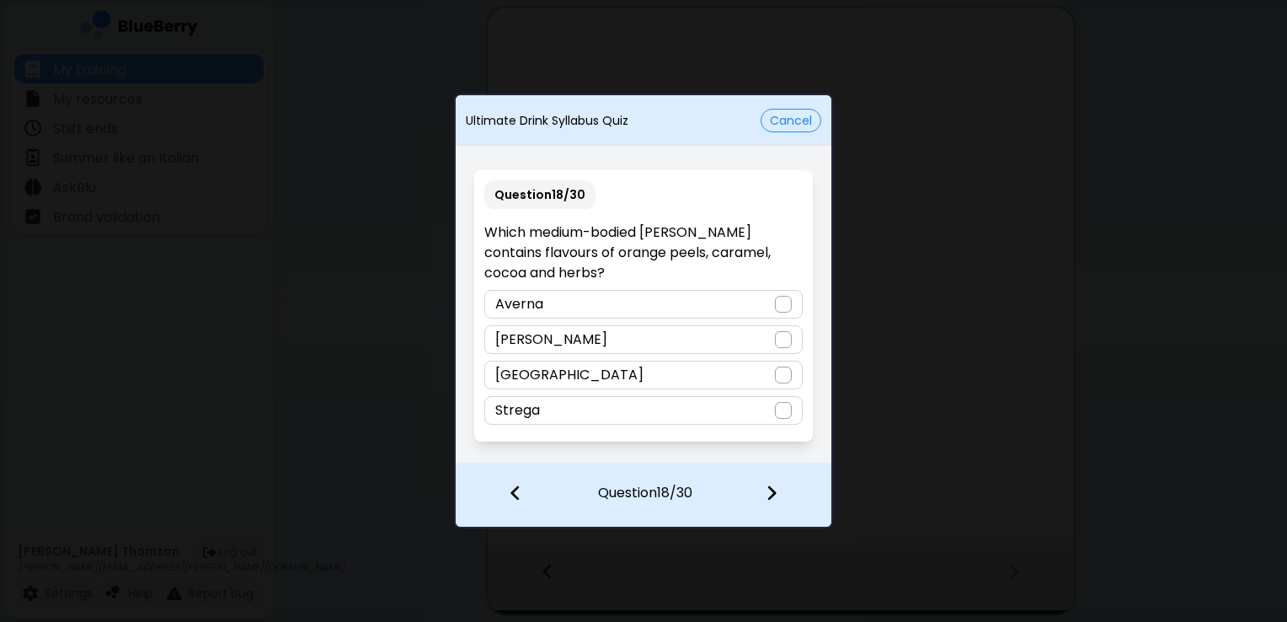
click at [778, 304] on div at bounding box center [783, 304] width 17 height 17
click at [775, 489] on img at bounding box center [772, 492] width 12 height 19
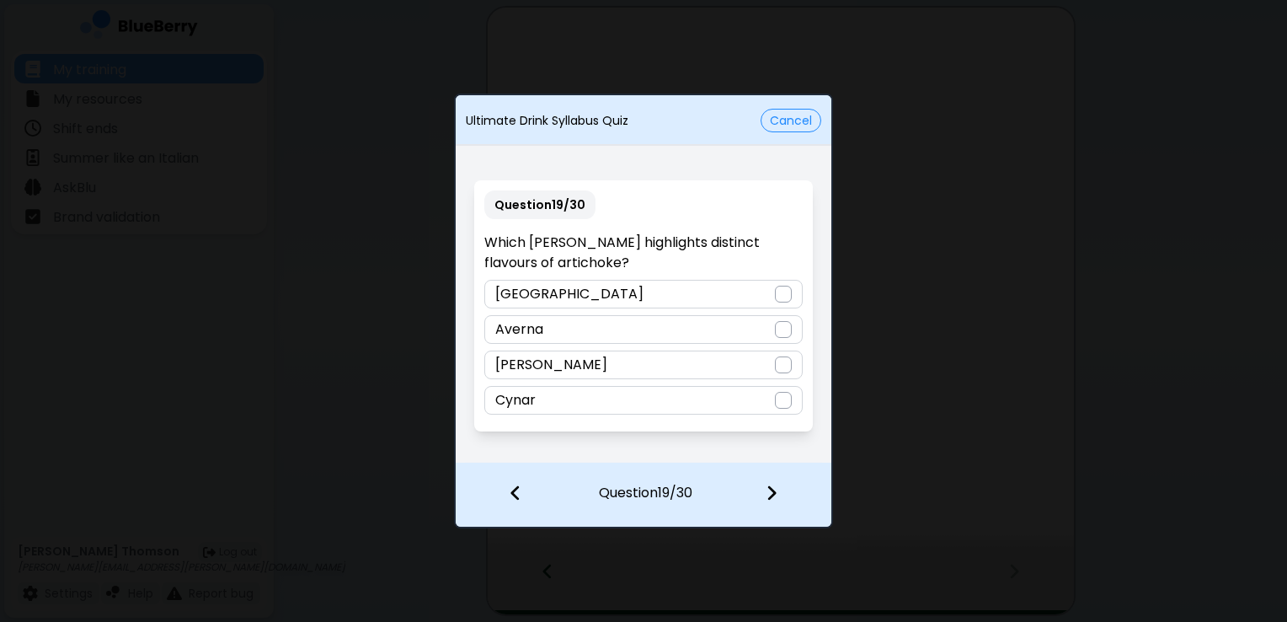
click at [785, 403] on div at bounding box center [783, 400] width 17 height 17
click at [772, 489] on img at bounding box center [772, 492] width 12 height 19
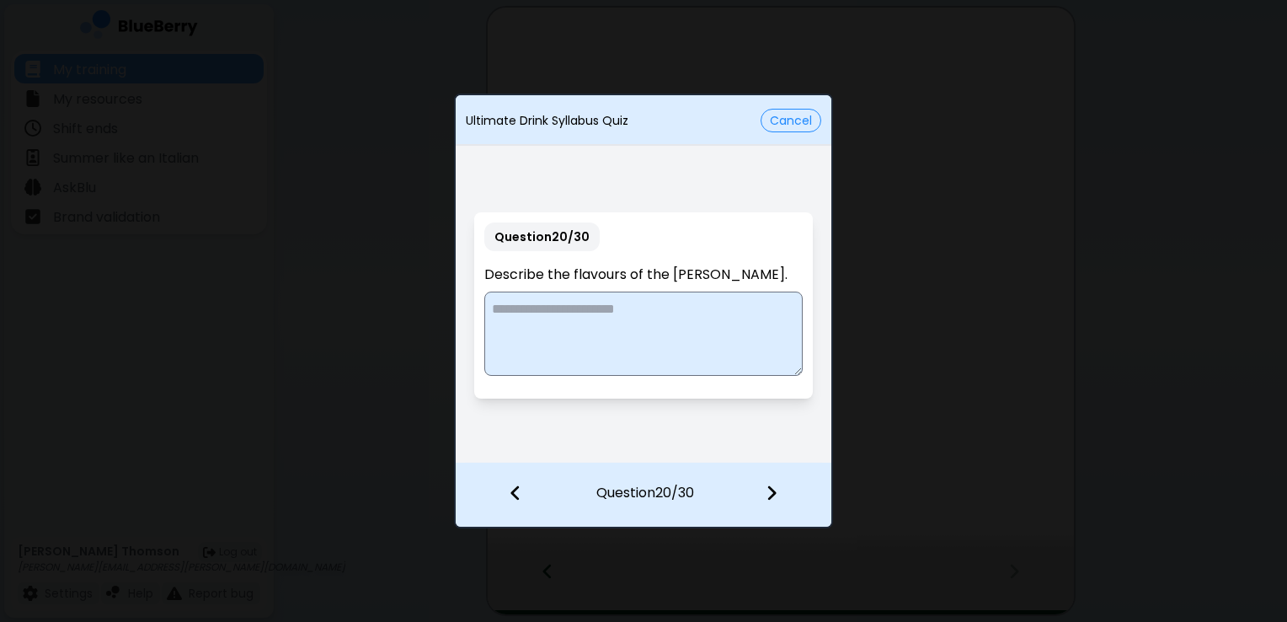
click at [639, 328] on textarea at bounding box center [643, 333] width 318 height 84
drag, startPoint x: 527, startPoint y: 302, endPoint x: 460, endPoint y: 314, distance: 68.4
click at [460, 314] on div "**********" at bounding box center [644, 305] width 376 height 313
click at [748, 314] on textarea "**********" at bounding box center [643, 333] width 318 height 84
click at [698, 299] on textarea "**********" at bounding box center [643, 333] width 318 height 84
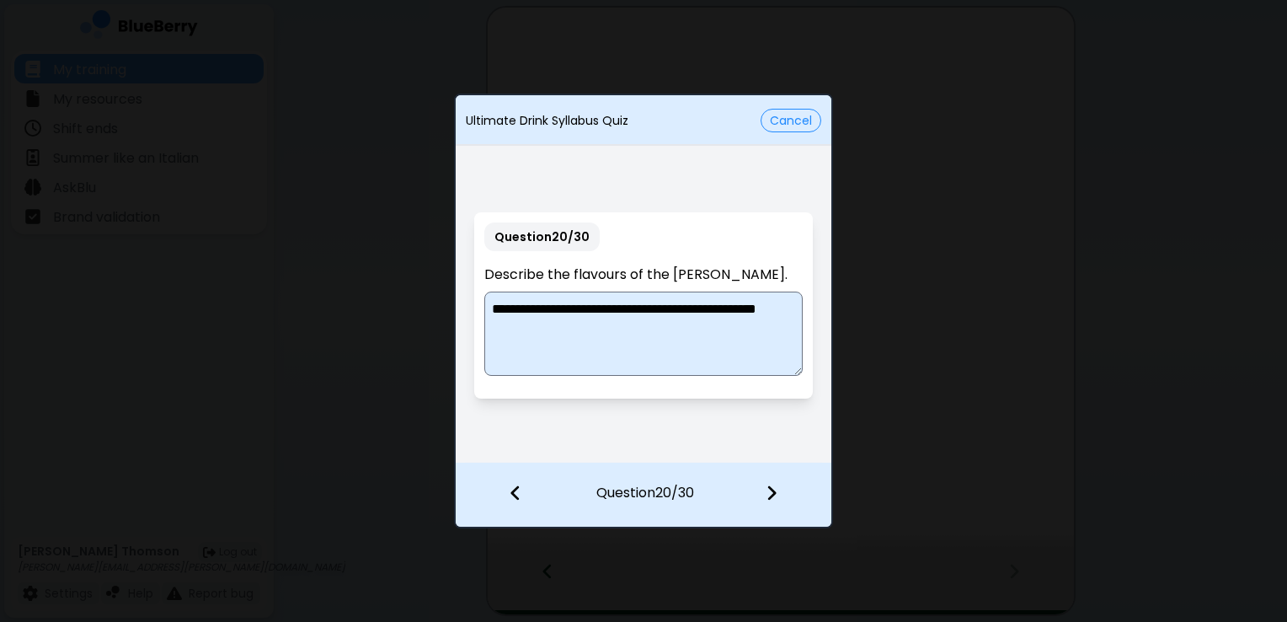
click at [693, 312] on textarea "**********" at bounding box center [643, 333] width 318 height 84
type textarea "**********"
click at [772, 494] on img at bounding box center [772, 492] width 12 height 19
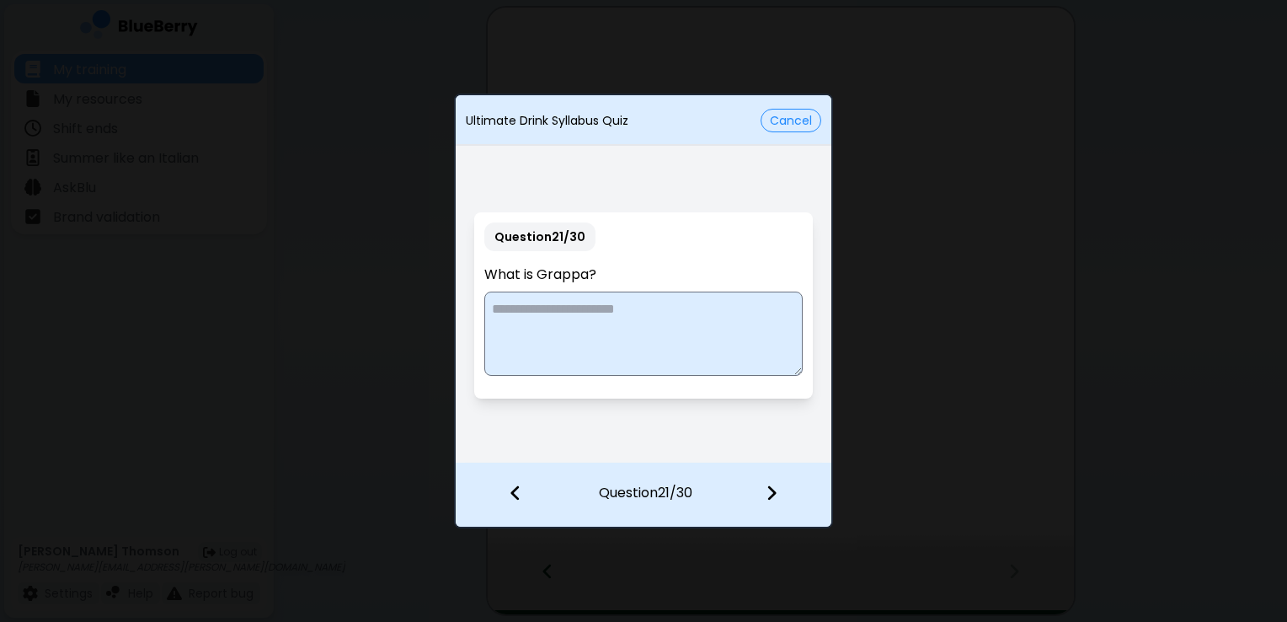
click at [711, 316] on textarea at bounding box center [643, 333] width 318 height 84
click at [703, 329] on textarea "**********" at bounding box center [643, 333] width 318 height 84
type textarea "**********"
click at [772, 498] on img at bounding box center [772, 492] width 12 height 19
click at [693, 344] on textarea at bounding box center [643, 333] width 318 height 84
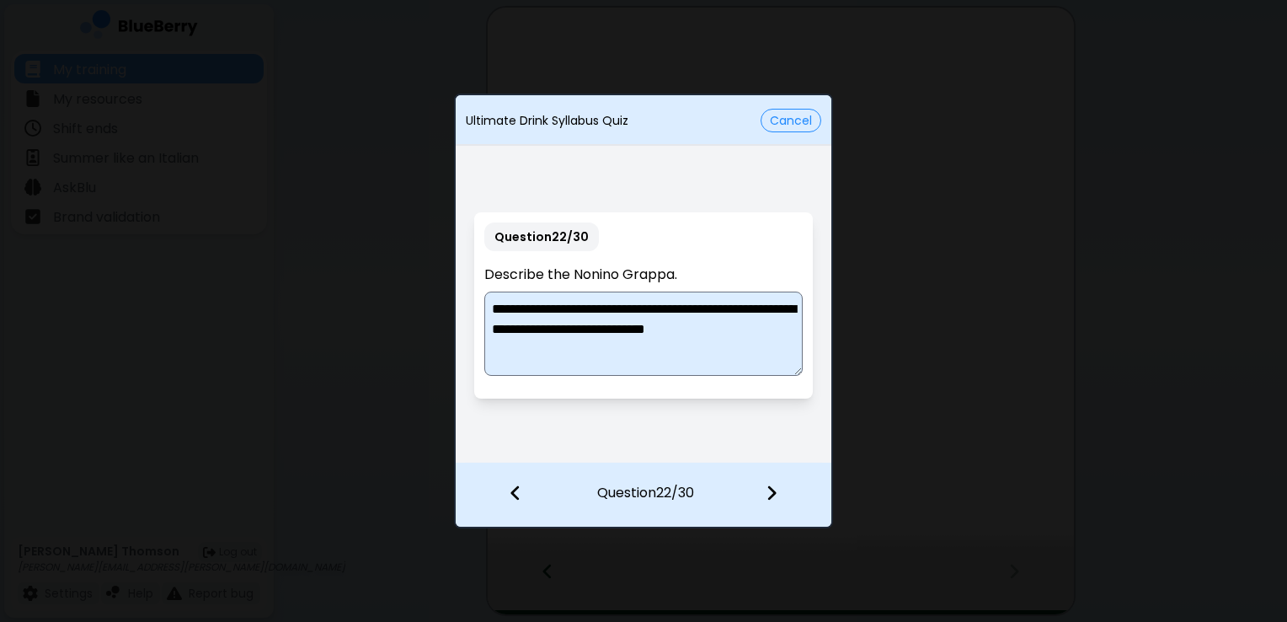
type textarea "**********"
click at [777, 483] on img at bounding box center [772, 492] width 12 height 19
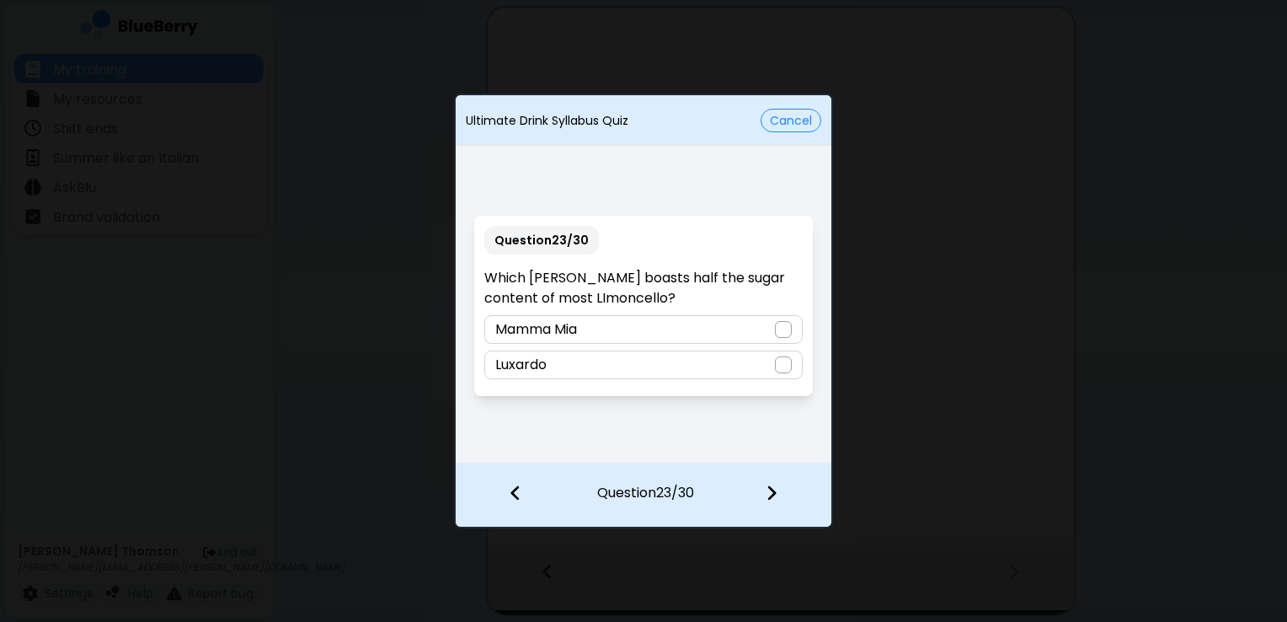
click at [786, 334] on div at bounding box center [783, 329] width 17 height 17
click at [772, 490] on img at bounding box center [772, 492] width 12 height 19
click at [781, 329] on div at bounding box center [783, 329] width 17 height 17
click at [774, 500] on img at bounding box center [772, 492] width 12 height 19
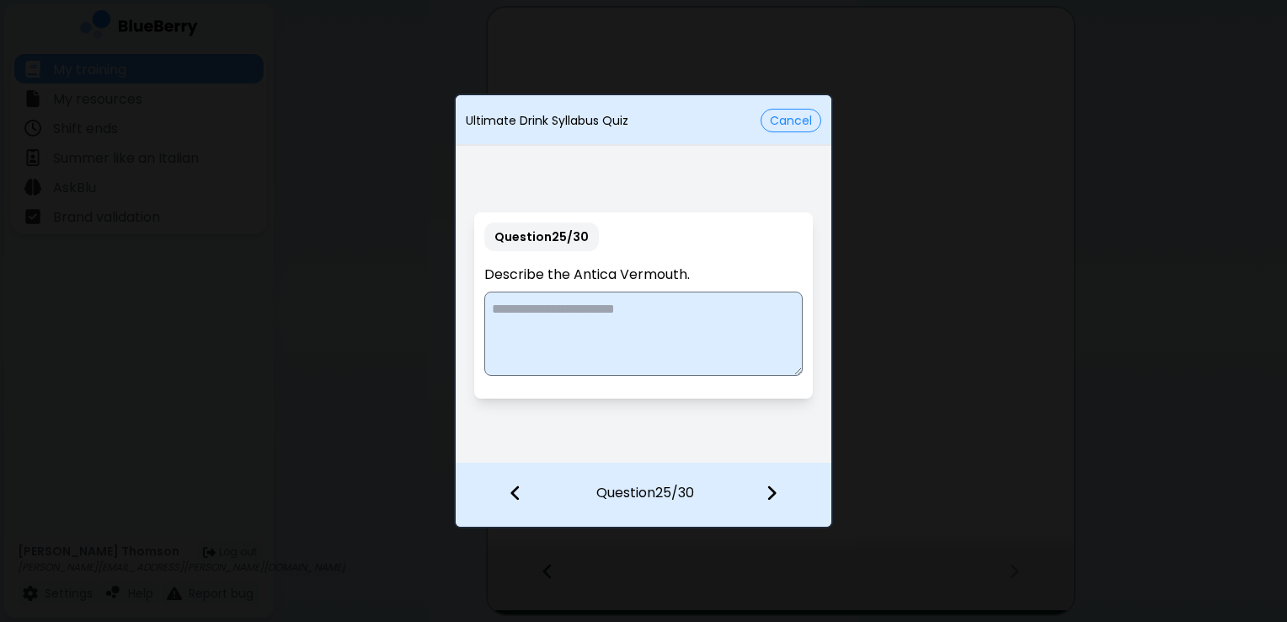
click at [590, 325] on textarea at bounding box center [643, 333] width 318 height 84
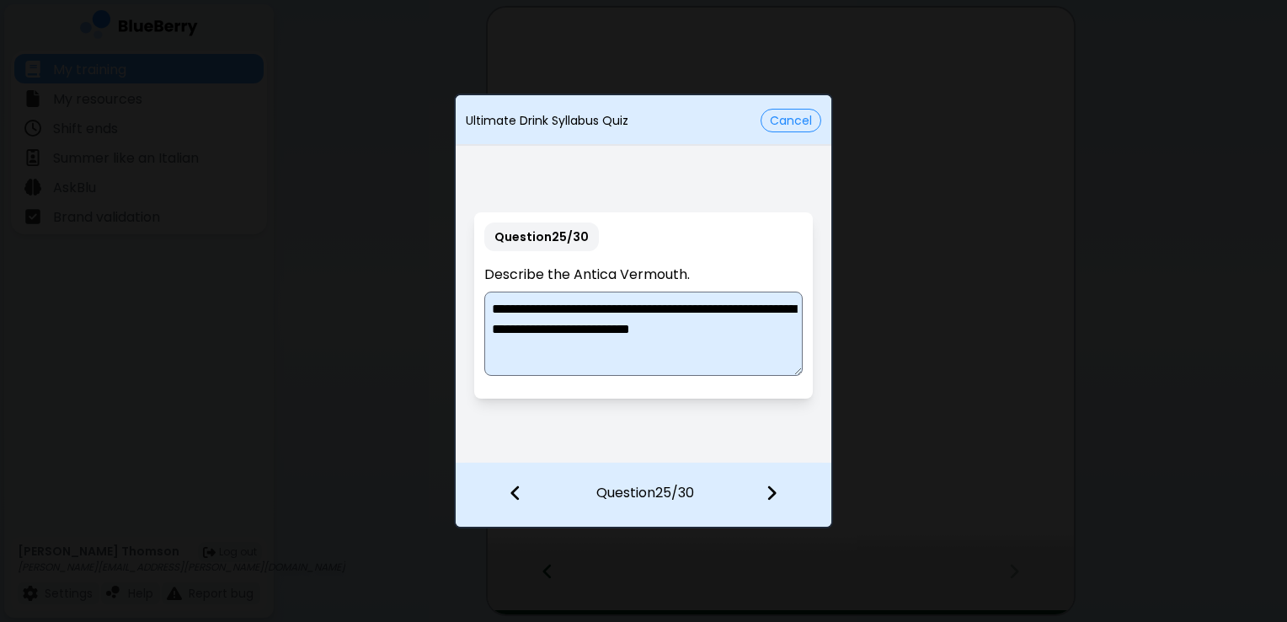
type textarea "**********"
click at [771, 487] on img at bounding box center [772, 492] width 12 height 19
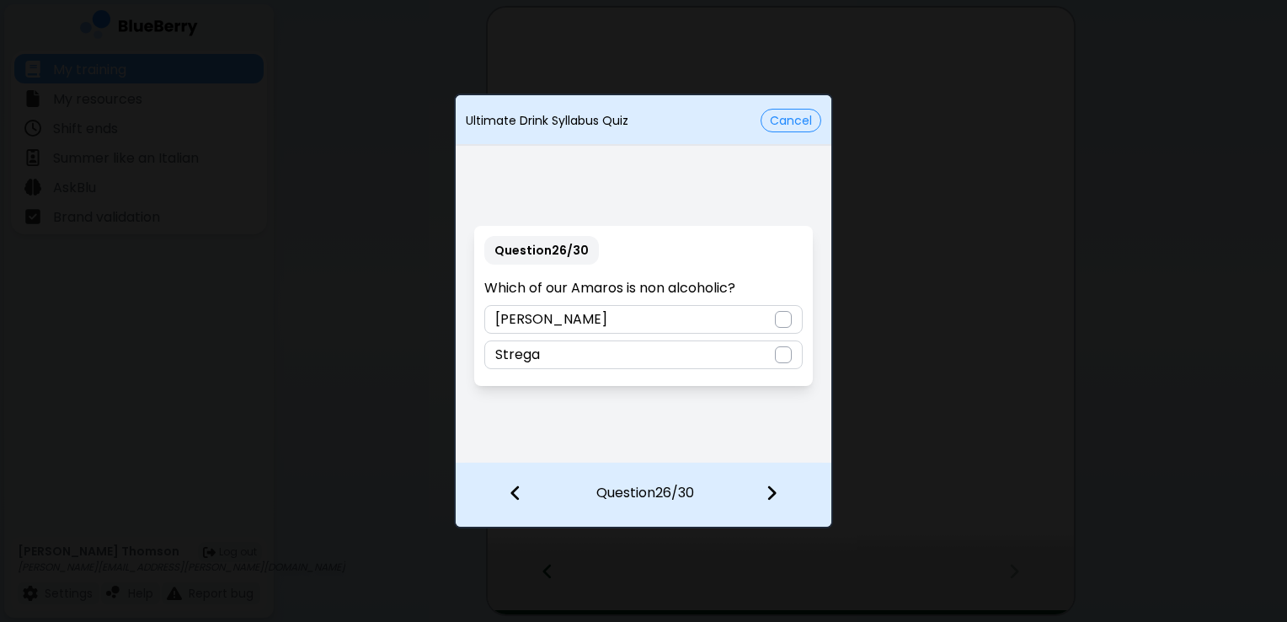
click at [778, 320] on div at bounding box center [783, 319] width 17 height 17
click at [775, 494] on img at bounding box center [772, 492] width 12 height 19
click at [780, 318] on div at bounding box center [783, 319] width 17 height 17
click at [773, 492] on img at bounding box center [772, 492] width 12 height 19
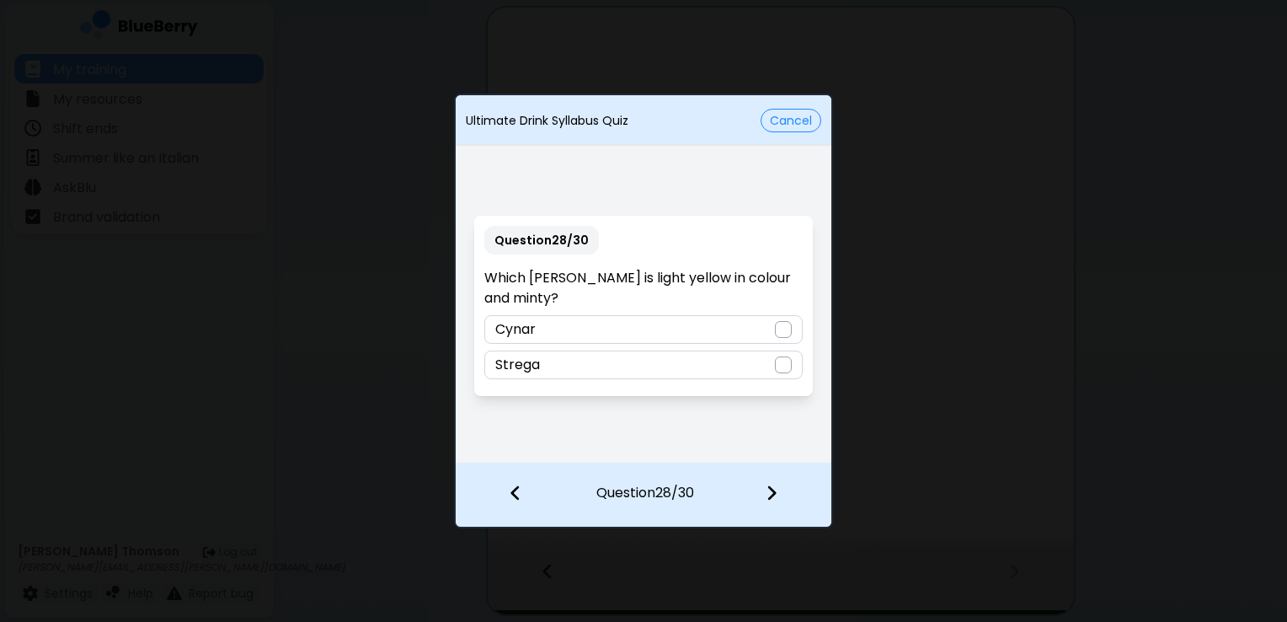
click at [782, 360] on div at bounding box center [783, 364] width 17 height 17
click at [768, 494] on img at bounding box center [772, 492] width 12 height 19
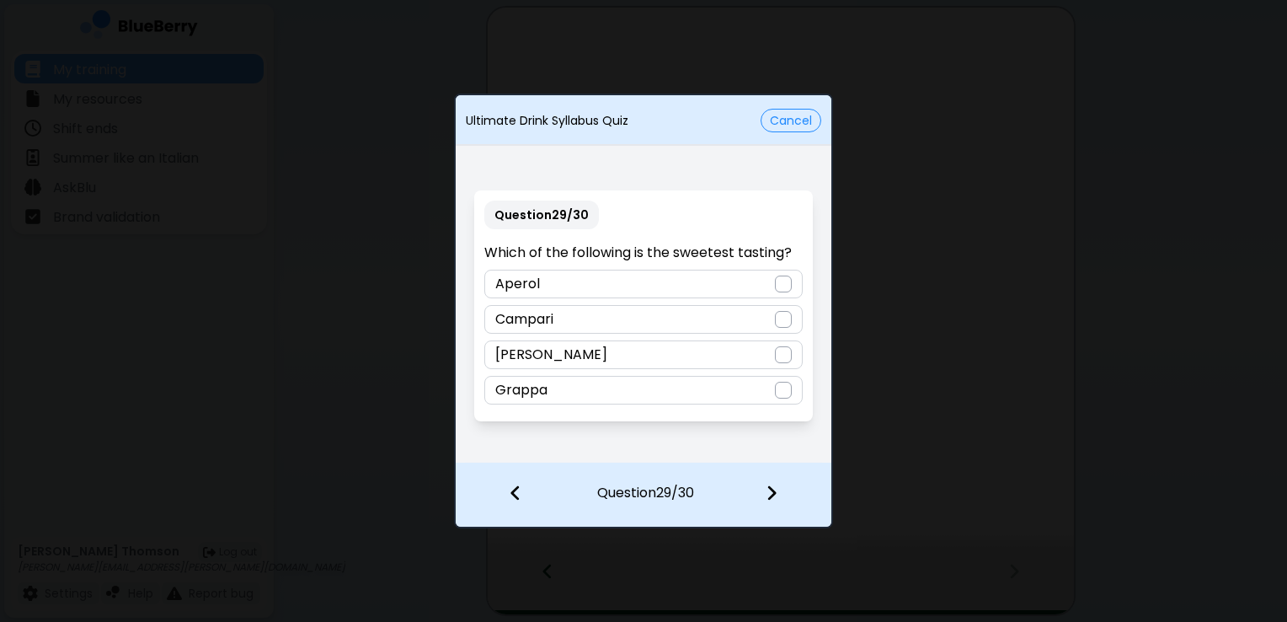
click at [785, 282] on div at bounding box center [783, 283] width 17 height 17
click at [780, 494] on div at bounding box center [781, 494] width 99 height 62
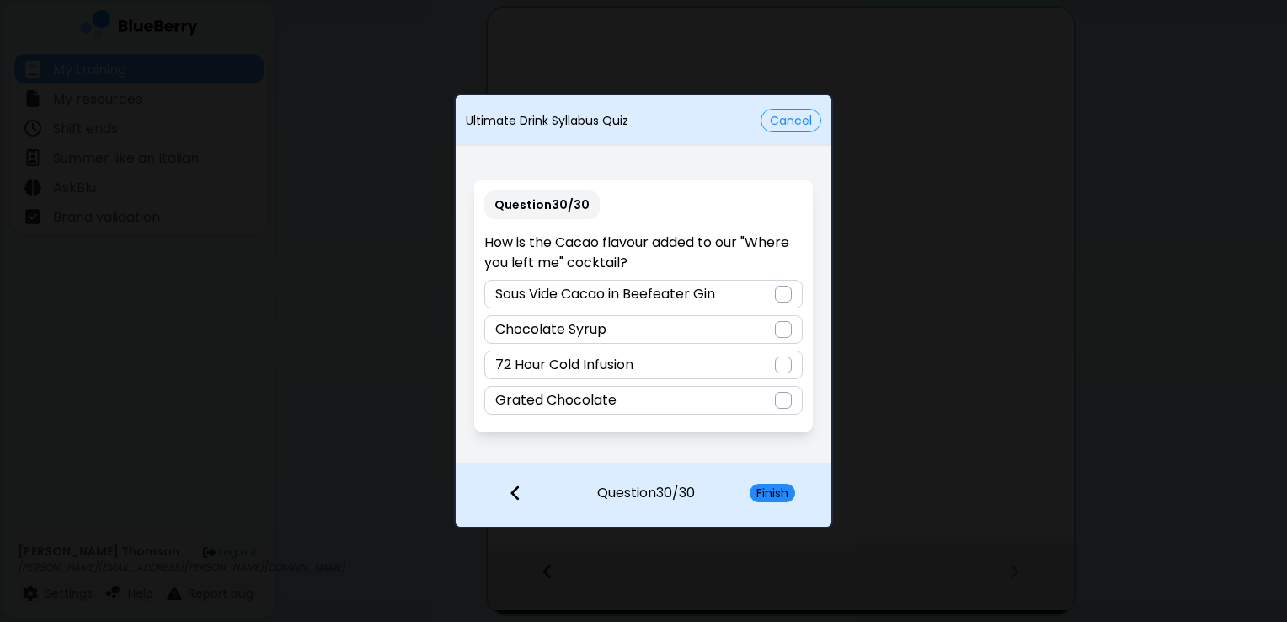
click at [783, 295] on div at bounding box center [783, 294] width 17 height 17
click at [768, 495] on button "Finish" at bounding box center [772, 492] width 45 height 19
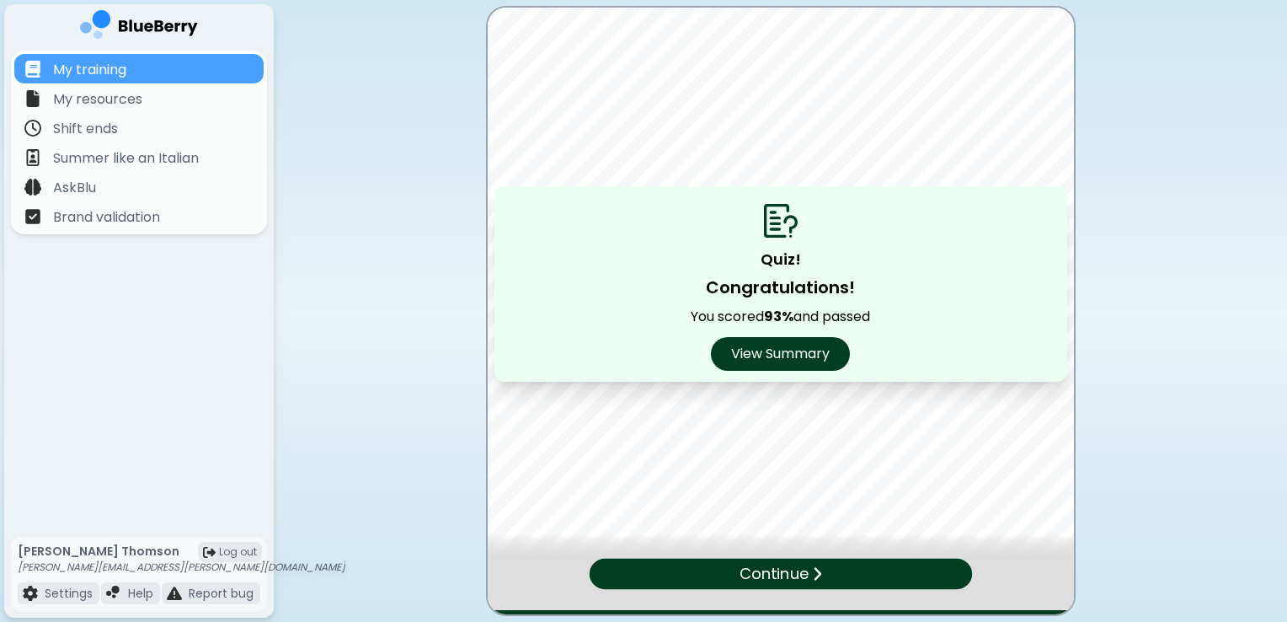
click at [777, 579] on p "Continue" at bounding box center [774, 573] width 69 height 24
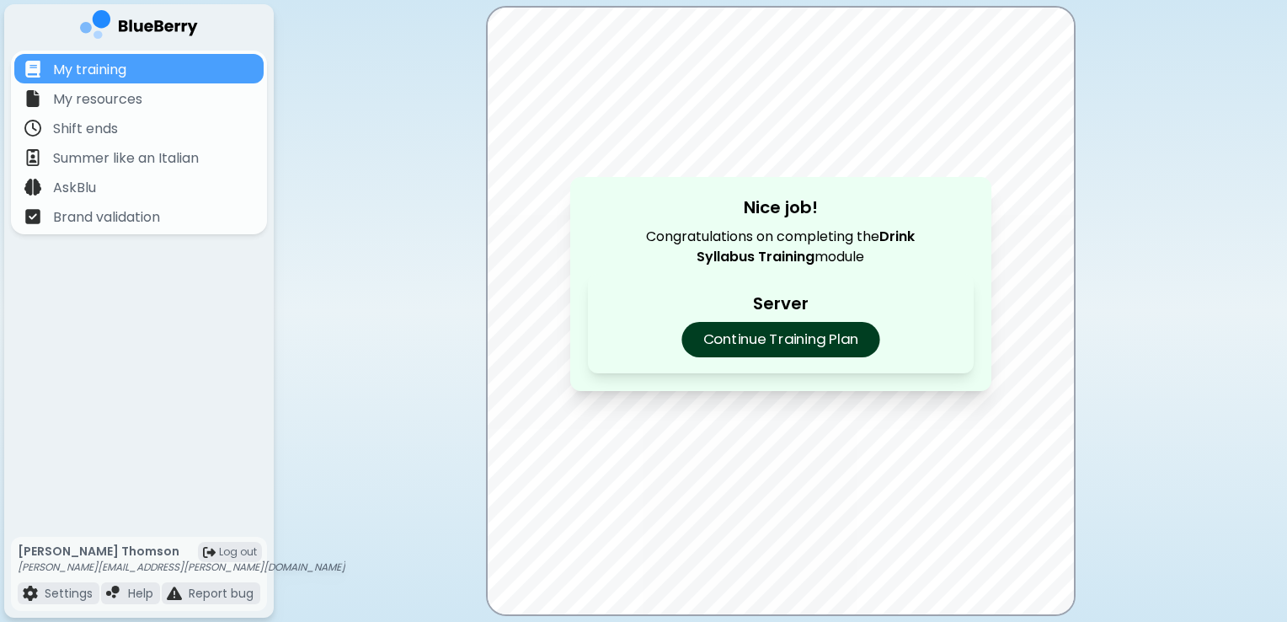
click at [796, 335] on p "Continue Training Plan" at bounding box center [780, 339] width 198 height 35
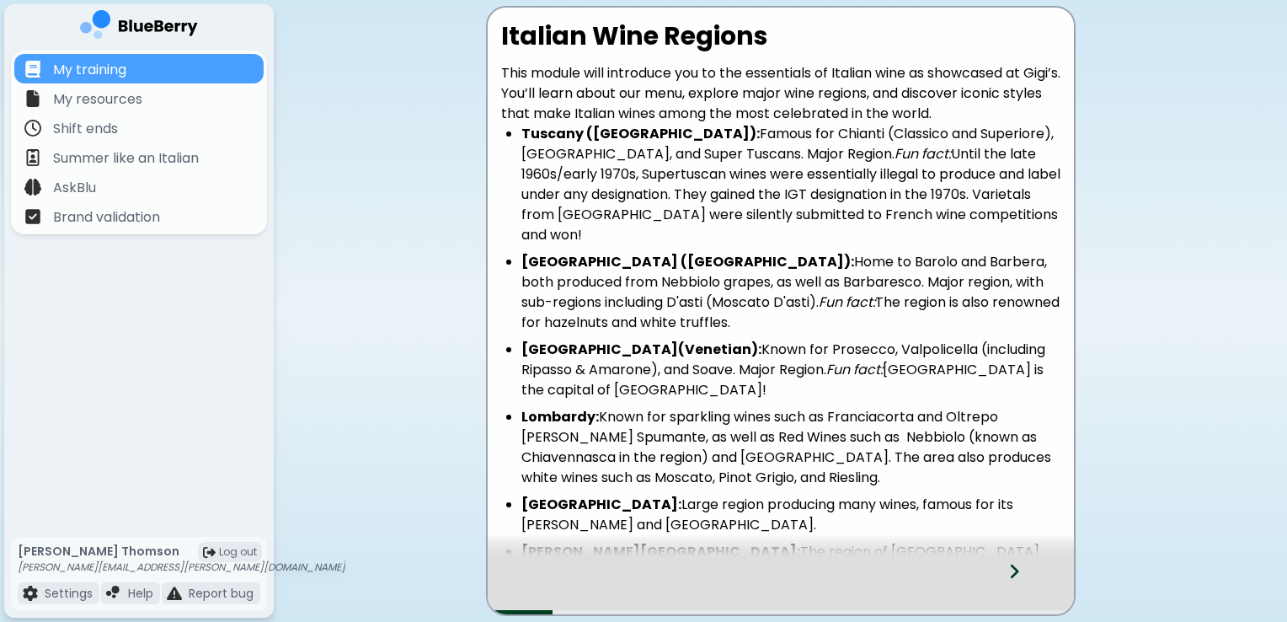
click at [1026, 430] on li "Lombardy: Known for sparkling wines such as Franciacorta and Oltrepo [PERSON_NA…" at bounding box center [790, 447] width 539 height 81
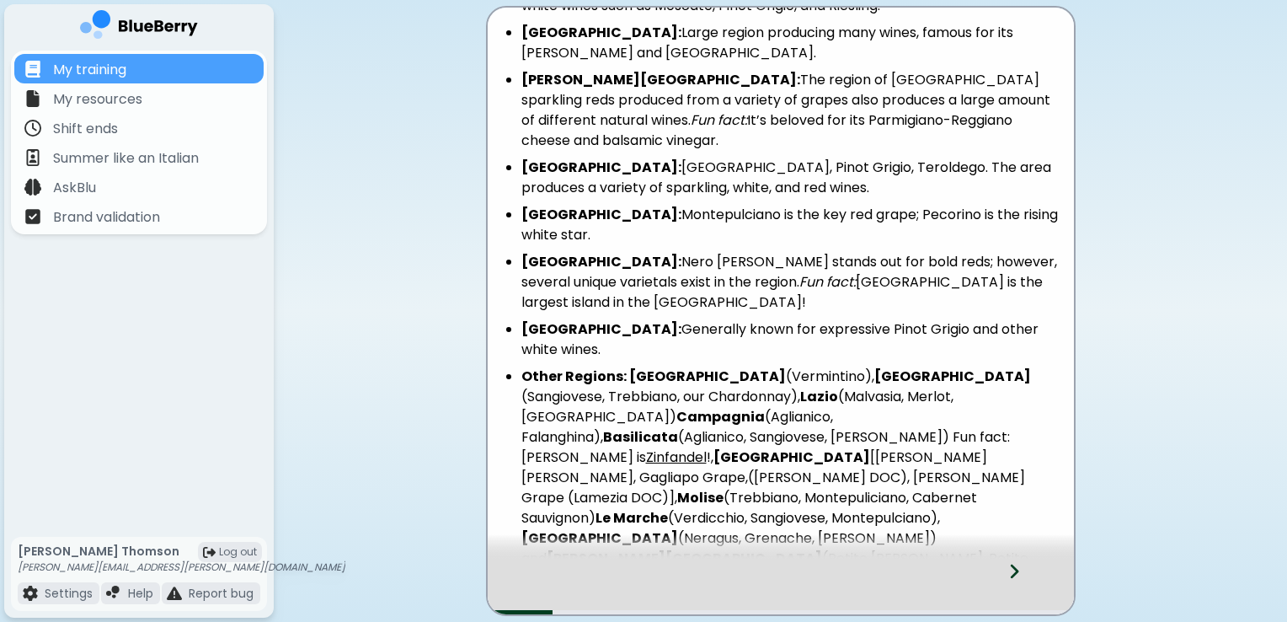
scroll to position [494, 0]
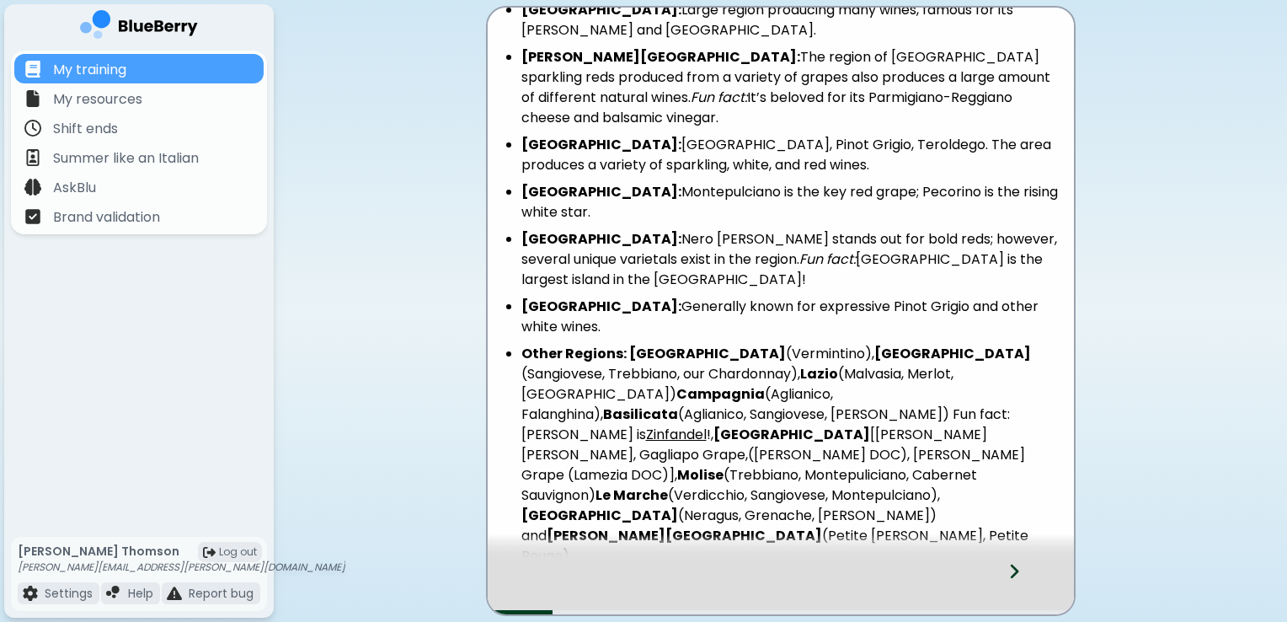
click at [1004, 569] on div at bounding box center [1024, 586] width 99 height 56
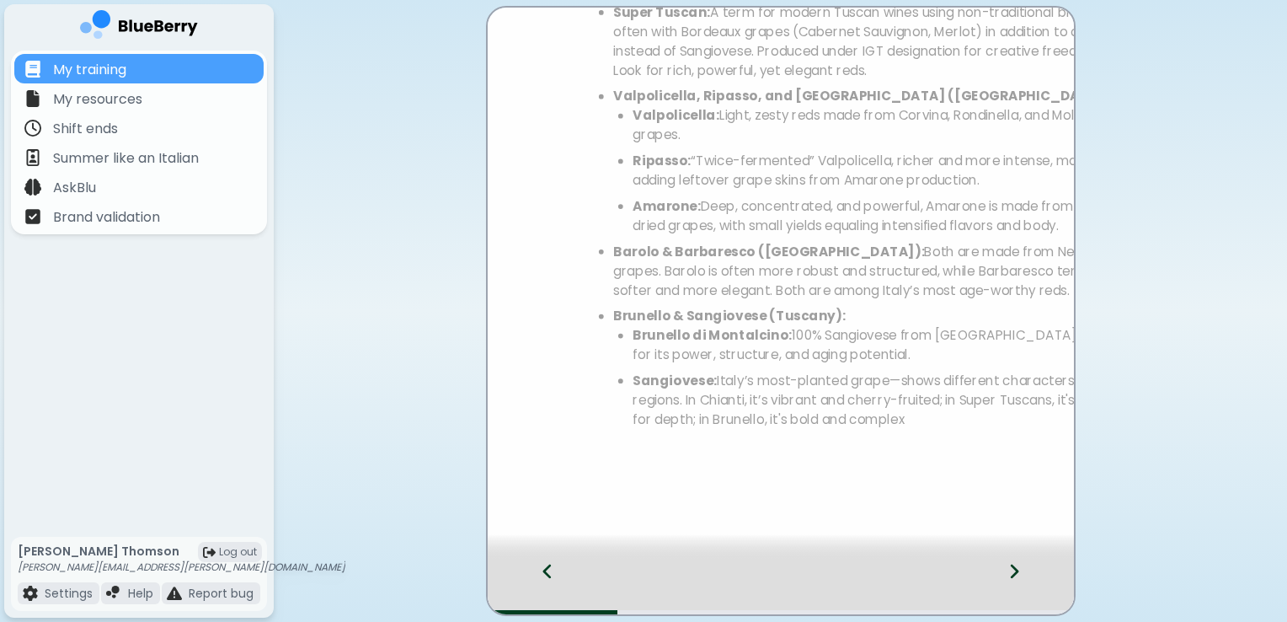
scroll to position [0, 0]
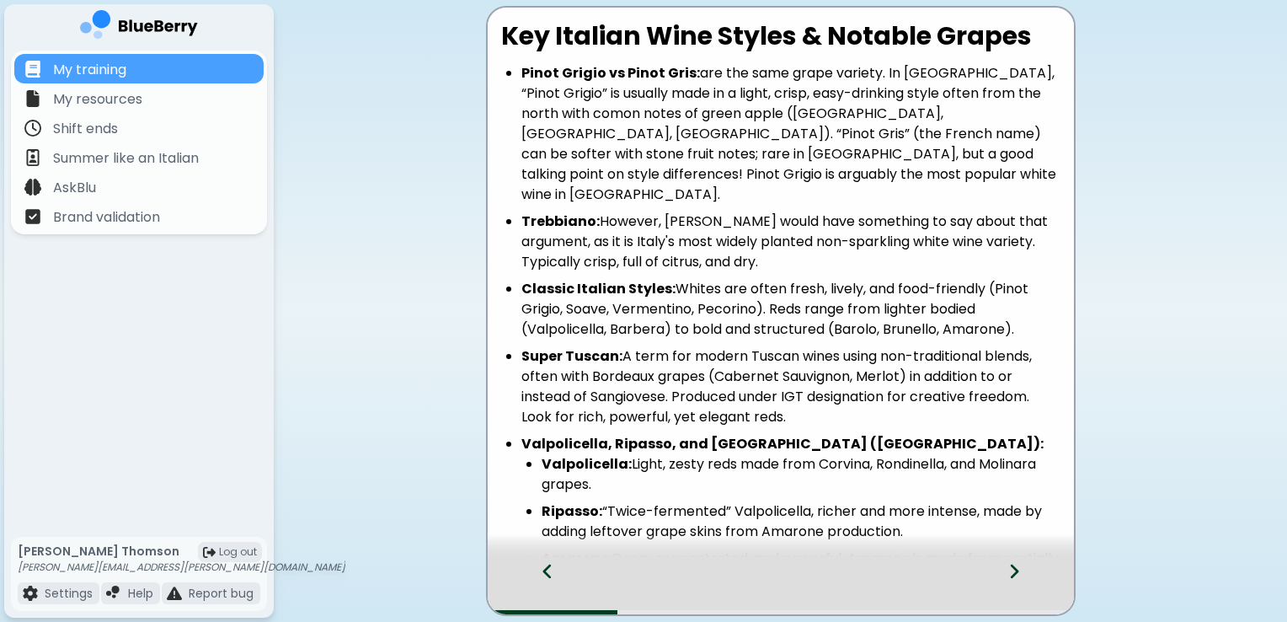
click at [1033, 501] on li "Ripasso: “Twice-fermented” Valpolicella, richer and more intense, made by addin…" at bounding box center [801, 521] width 519 height 40
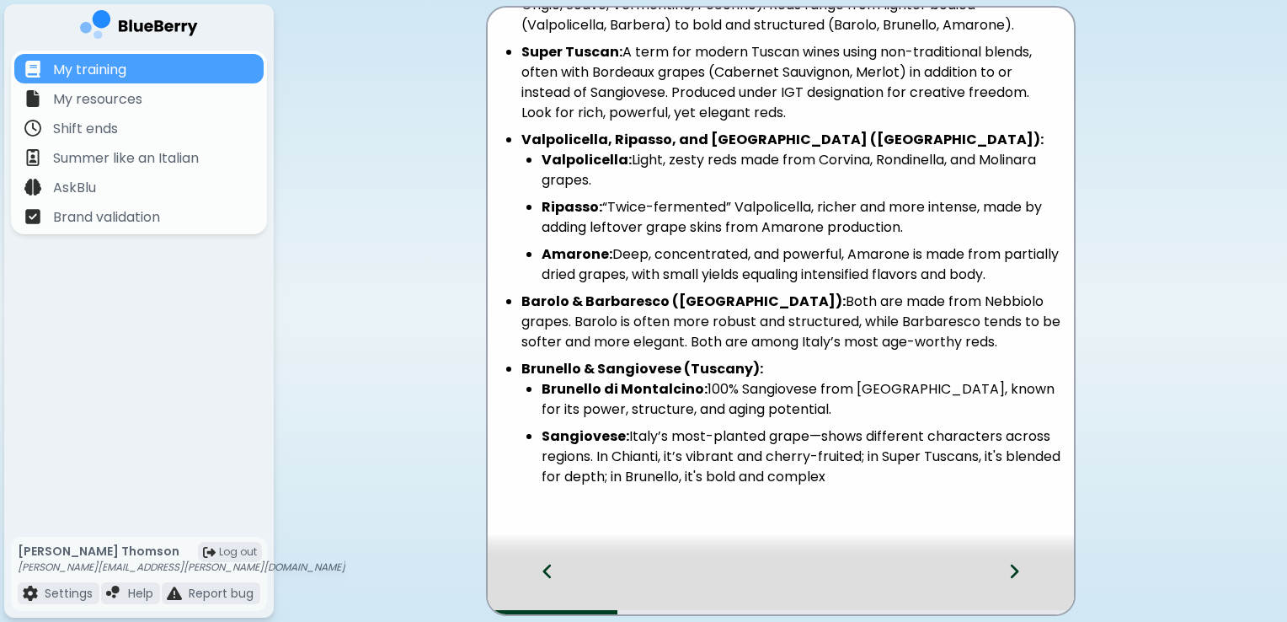
scroll to position [326, 0]
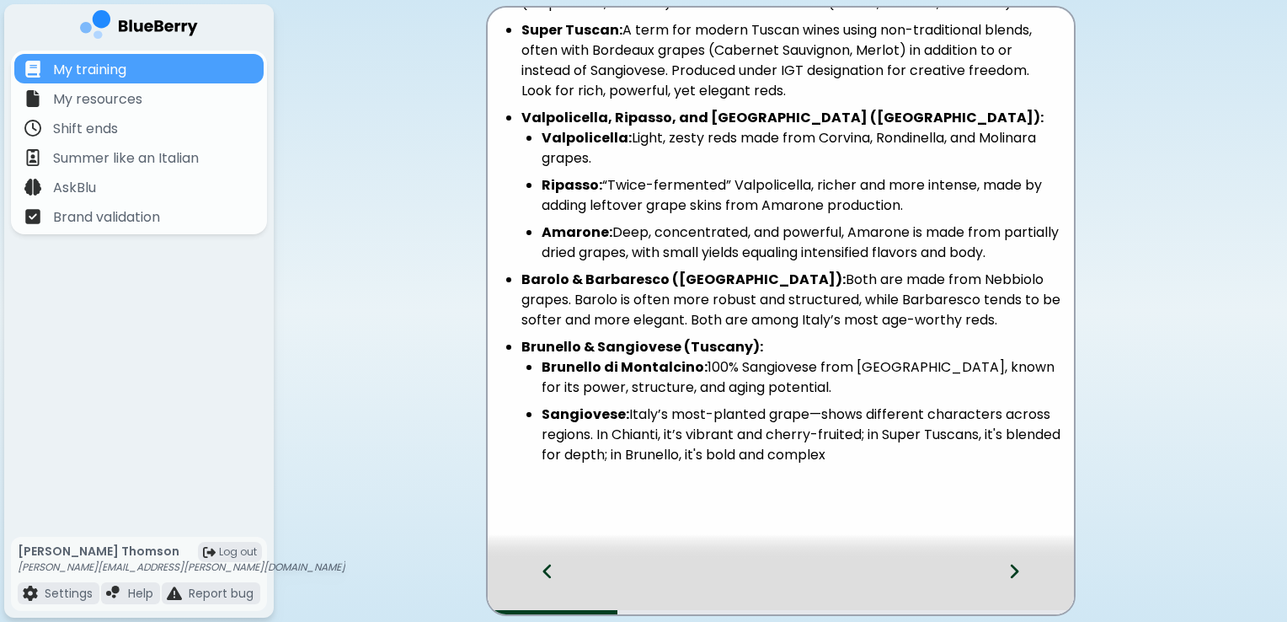
click at [1019, 558] on div at bounding box center [781, 546] width 586 height 25
click at [1012, 566] on icon at bounding box center [1014, 570] width 8 height 14
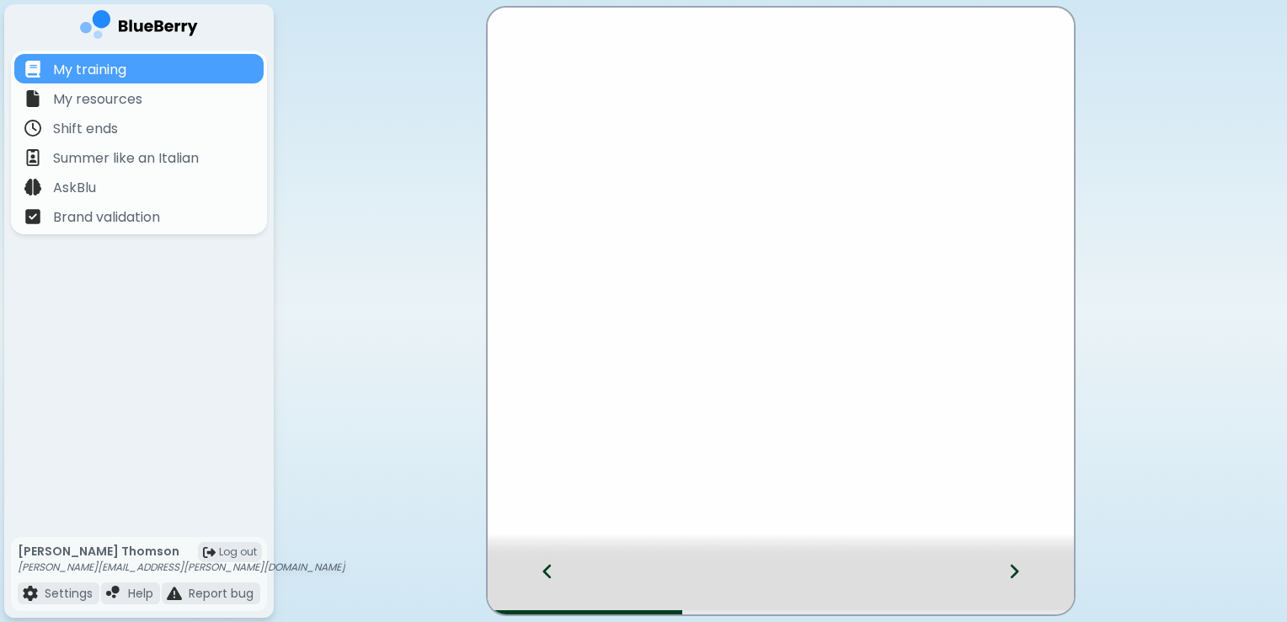
scroll to position [0, 0]
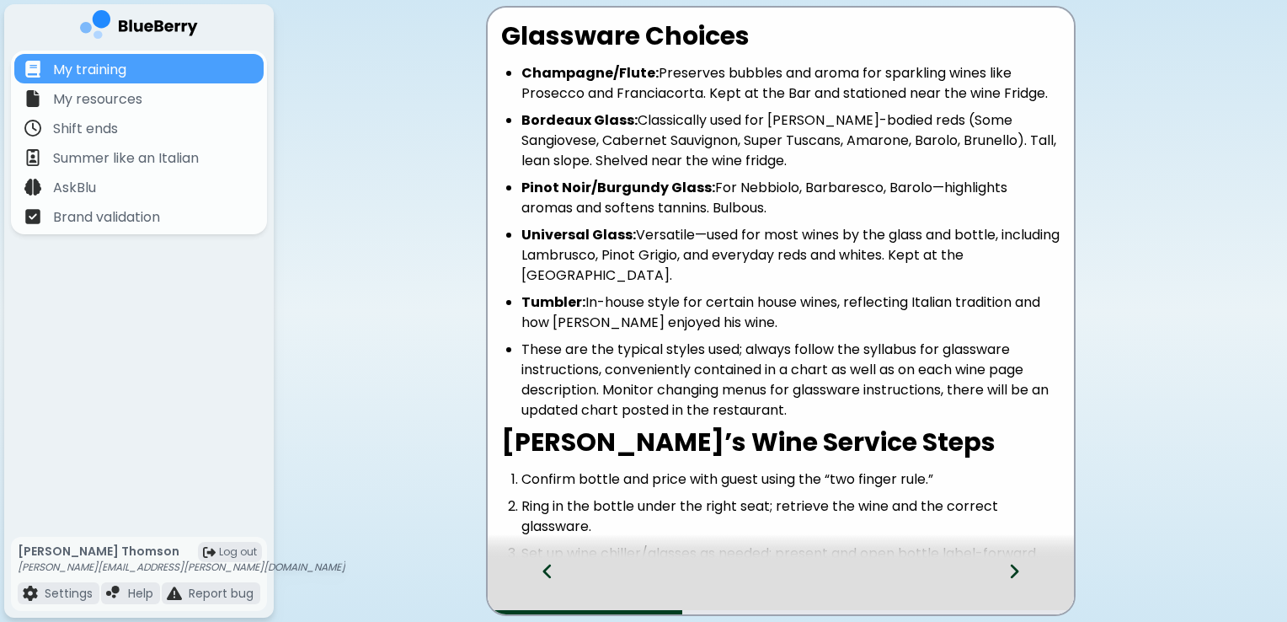
click at [1014, 568] on icon at bounding box center [1014, 570] width 8 height 14
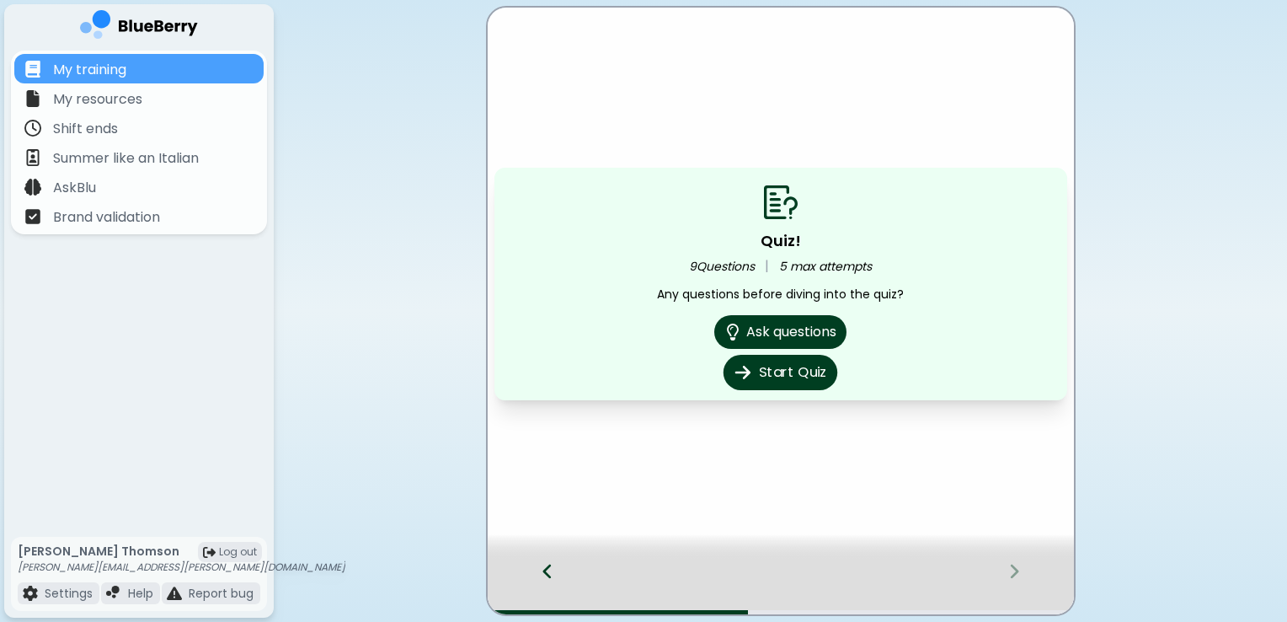
click at [772, 375] on button "Start Quiz" at bounding box center [781, 372] width 114 height 35
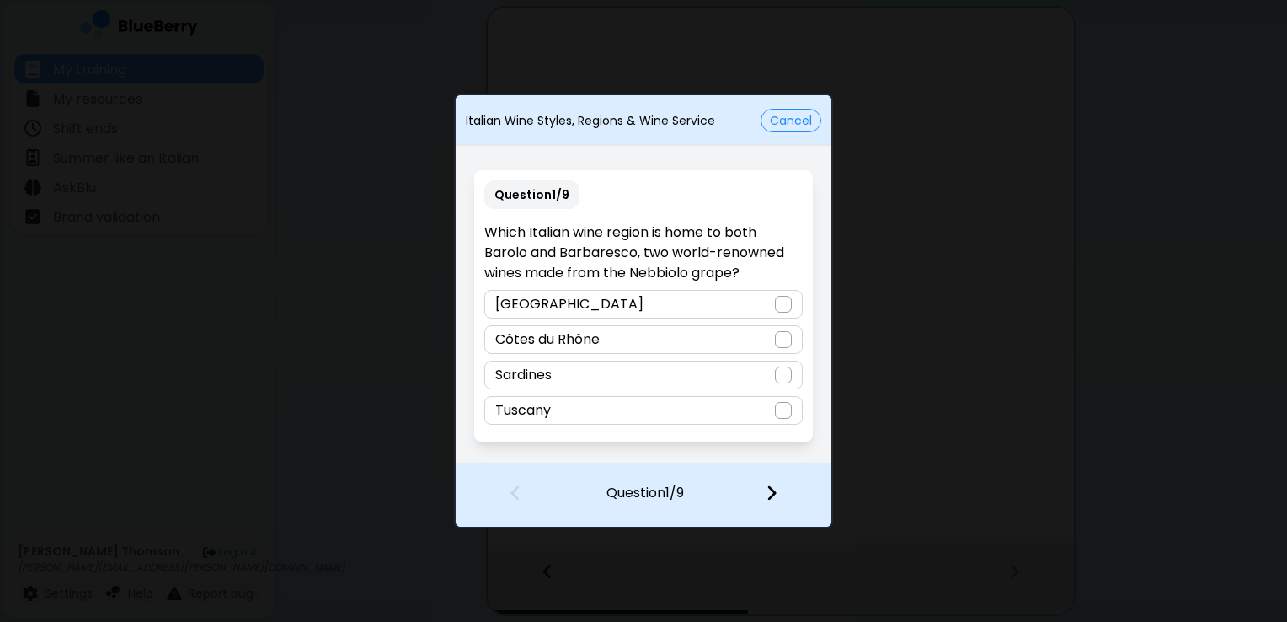
click at [786, 313] on div "[GEOGRAPHIC_DATA]" at bounding box center [643, 304] width 318 height 29
click at [768, 490] on img at bounding box center [772, 492] width 12 height 19
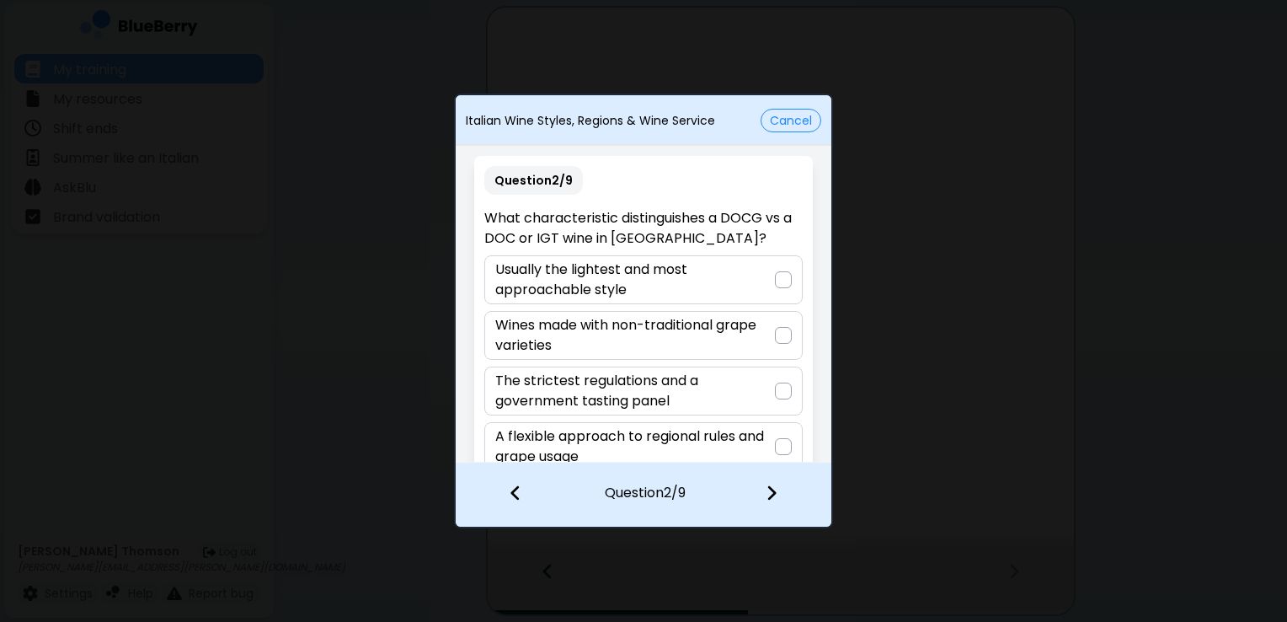
click at [780, 387] on div at bounding box center [783, 390] width 17 height 17
click at [770, 490] on img at bounding box center [772, 492] width 12 height 19
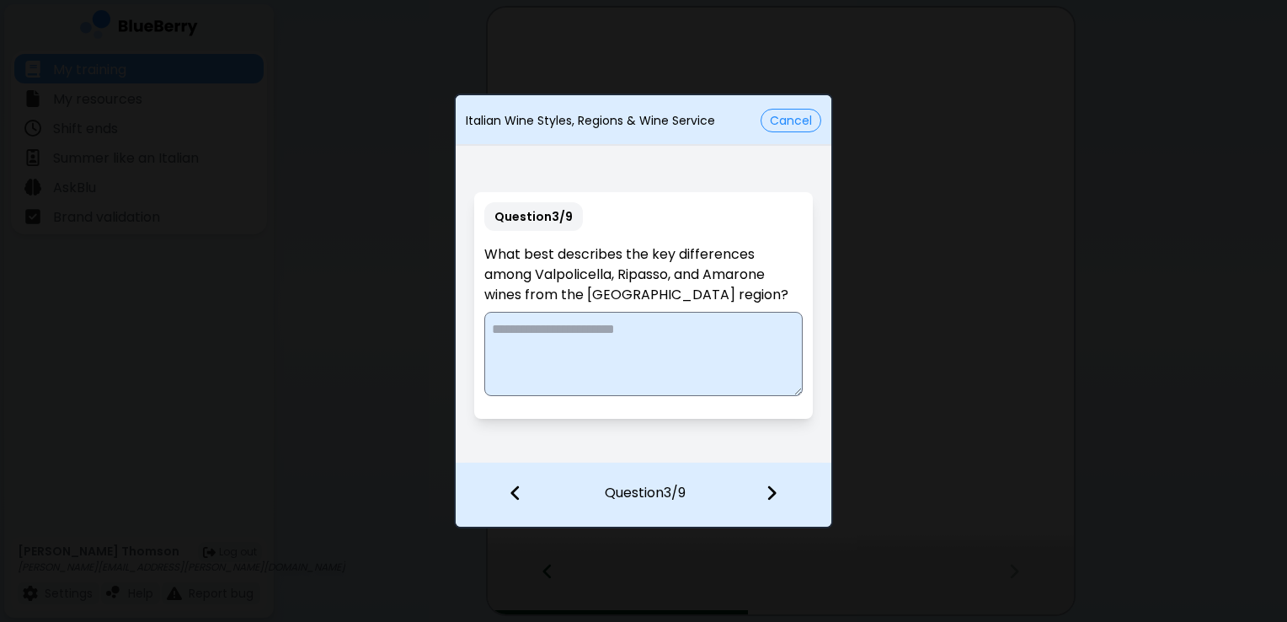
click at [676, 334] on textarea at bounding box center [643, 354] width 318 height 84
drag, startPoint x: 773, startPoint y: 277, endPoint x: 541, endPoint y: 264, distance: 232.8
click at [541, 264] on p "What best describes the key differences among Valpolicella, Ripasso, and Amaron…" at bounding box center [643, 274] width 318 height 61
copy p "Valpolicella, Ripasso, and Amarone"
click at [545, 354] on textarea at bounding box center [643, 354] width 318 height 84
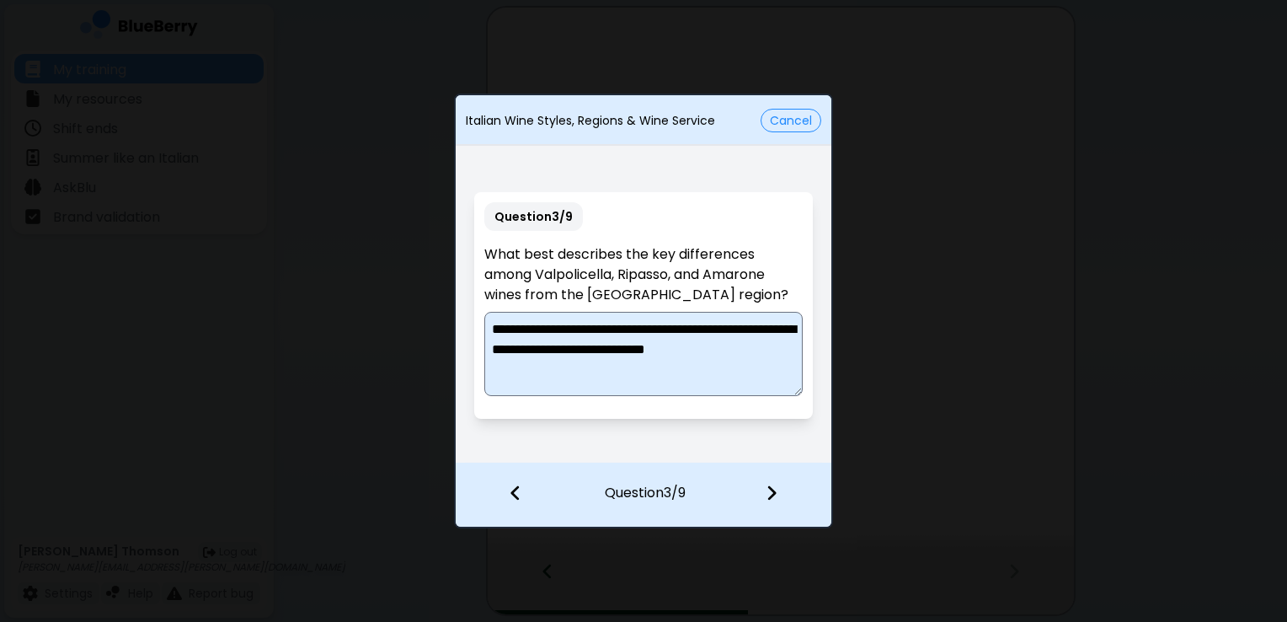
click at [659, 327] on textarea "**********" at bounding box center [643, 354] width 318 height 84
click at [729, 351] on textarea "**********" at bounding box center [643, 354] width 318 height 84
click at [637, 376] on textarea "**********" at bounding box center [643, 354] width 318 height 84
type textarea "**********"
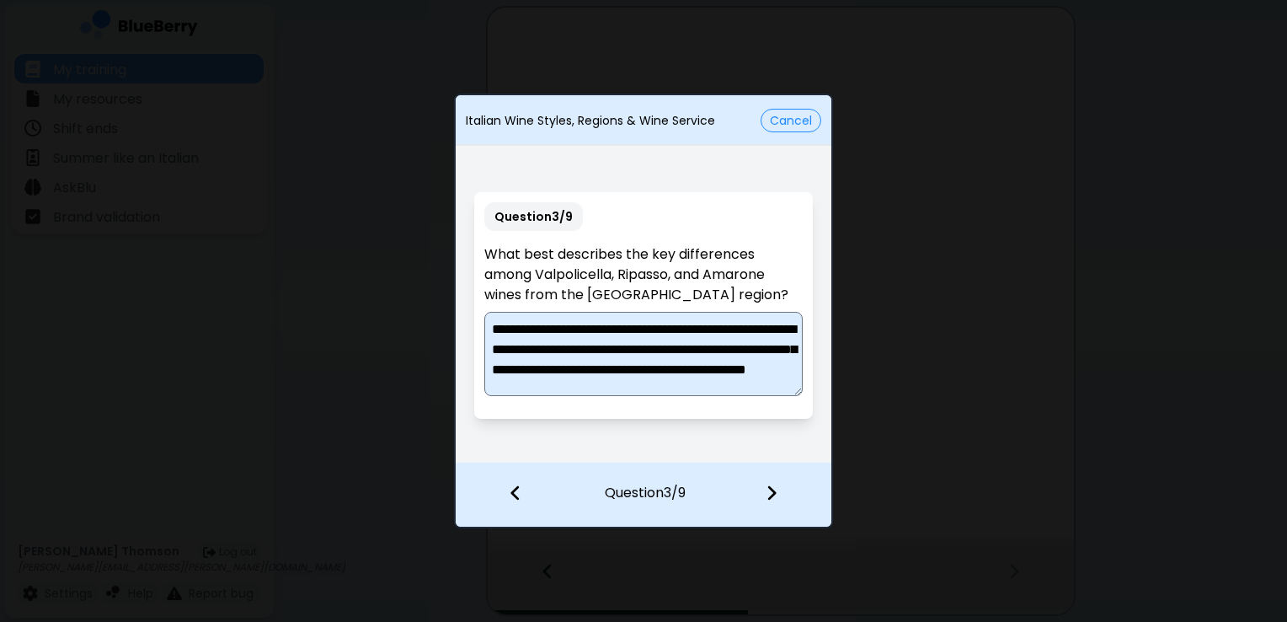
click at [767, 483] on div at bounding box center [781, 494] width 99 height 62
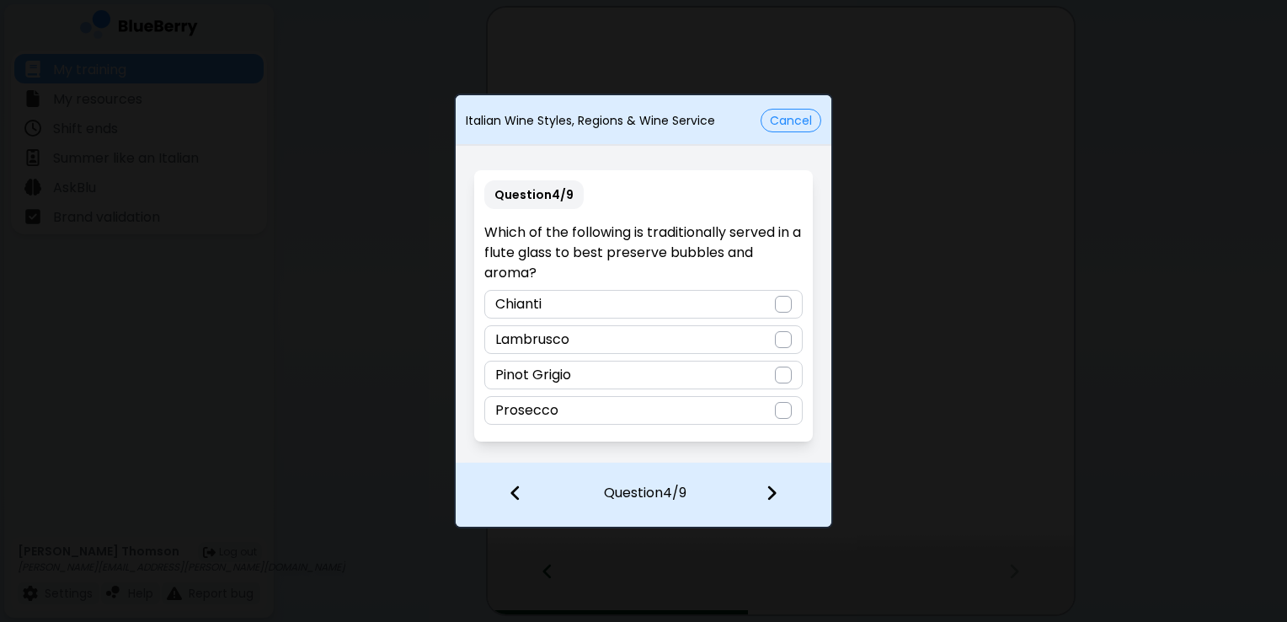
click at [788, 409] on div at bounding box center [783, 410] width 17 height 17
click at [772, 504] on div at bounding box center [781, 494] width 99 height 62
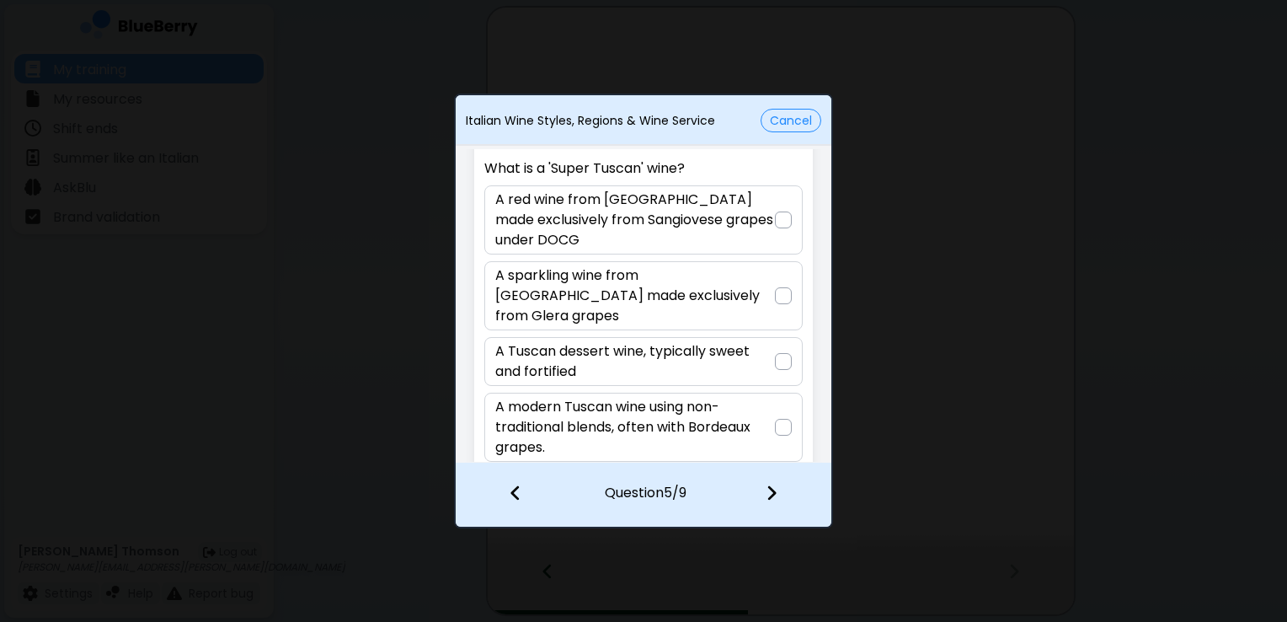
scroll to position [51, 0]
click at [775, 224] on div at bounding box center [783, 219] width 17 height 17
click at [775, 494] on img at bounding box center [772, 492] width 12 height 19
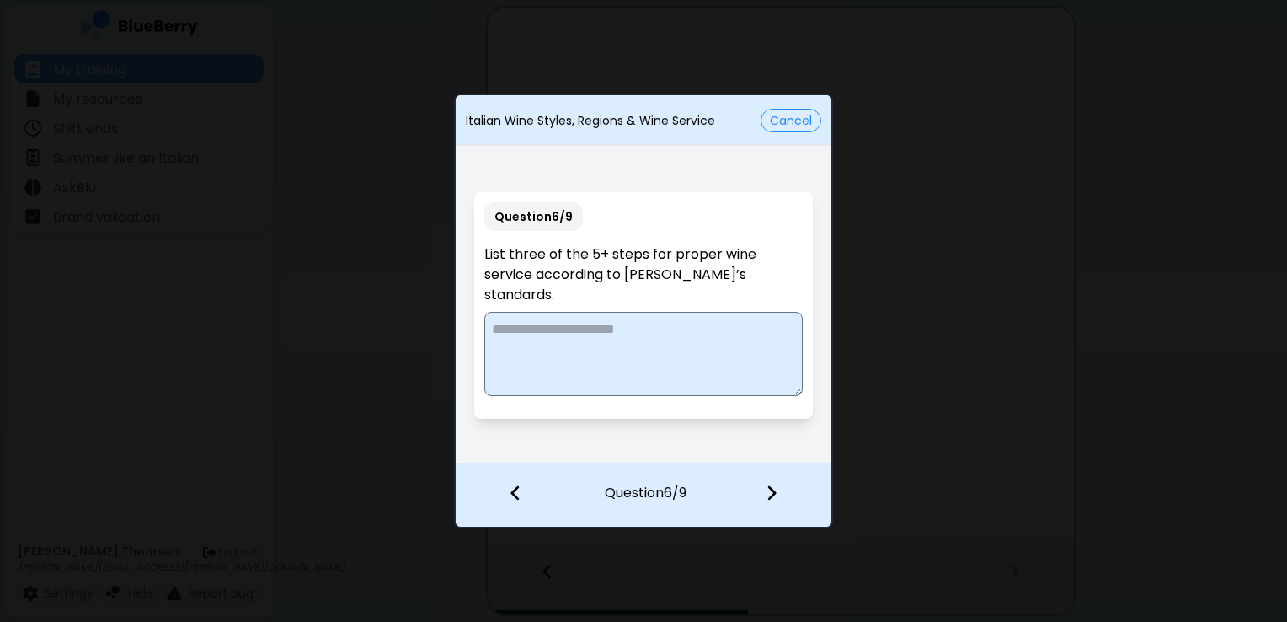
click at [671, 323] on textarea at bounding box center [643, 354] width 318 height 84
click at [531, 312] on textarea "**********" at bounding box center [643, 354] width 318 height 84
click at [596, 352] on textarea "**********" at bounding box center [643, 354] width 318 height 84
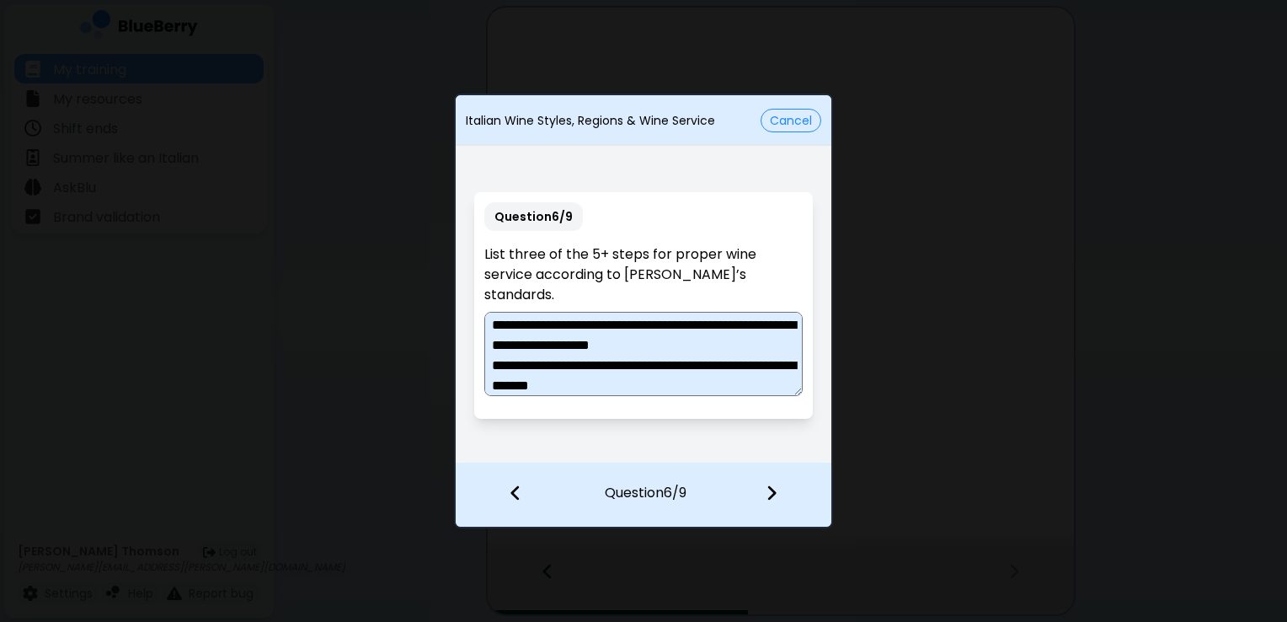
scroll to position [24, 0]
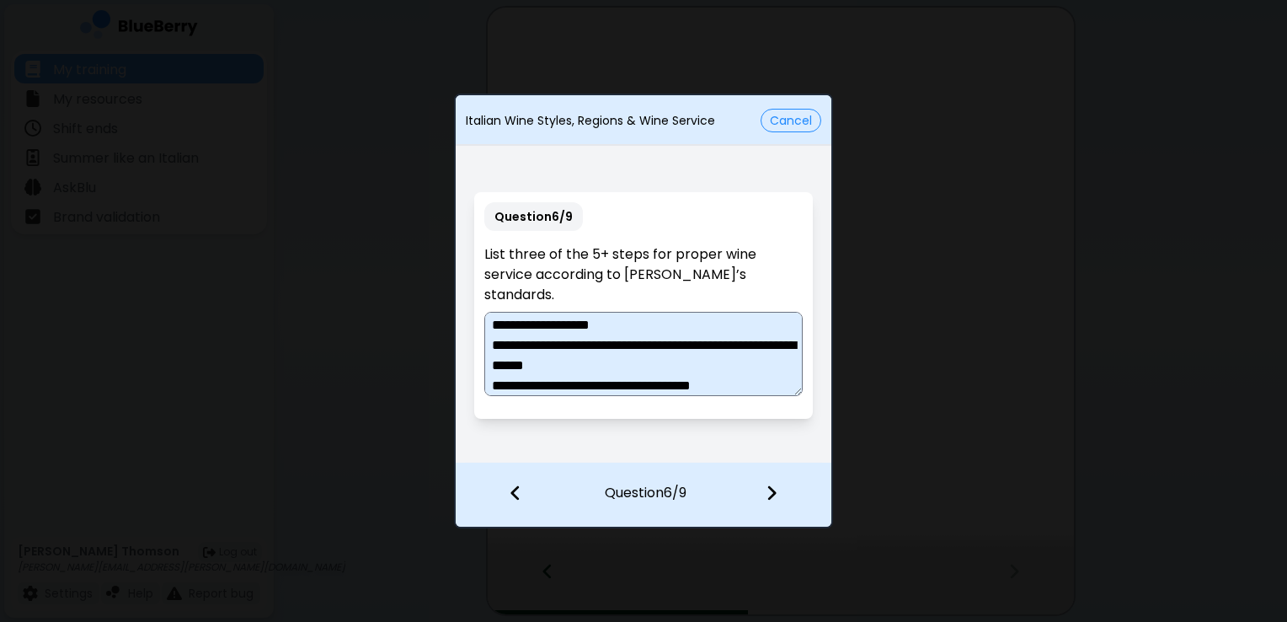
type textarea "**********"
click at [766, 493] on img at bounding box center [772, 492] width 12 height 19
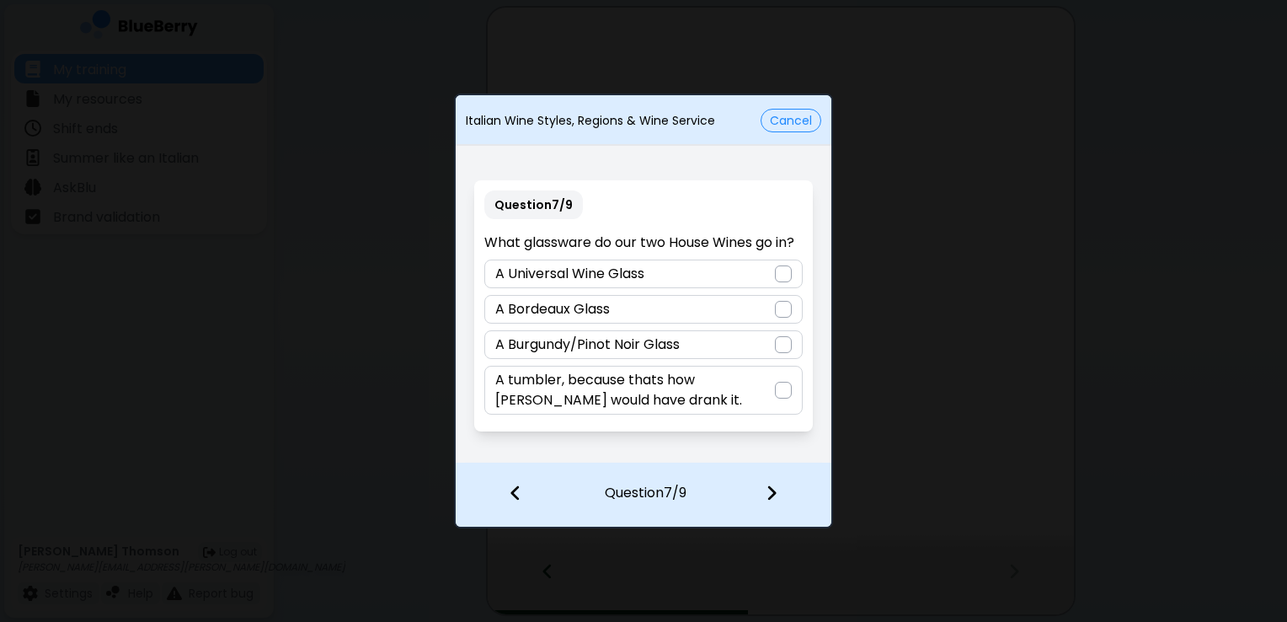
click at [786, 395] on div at bounding box center [783, 390] width 17 height 17
click at [769, 486] on img at bounding box center [772, 492] width 12 height 19
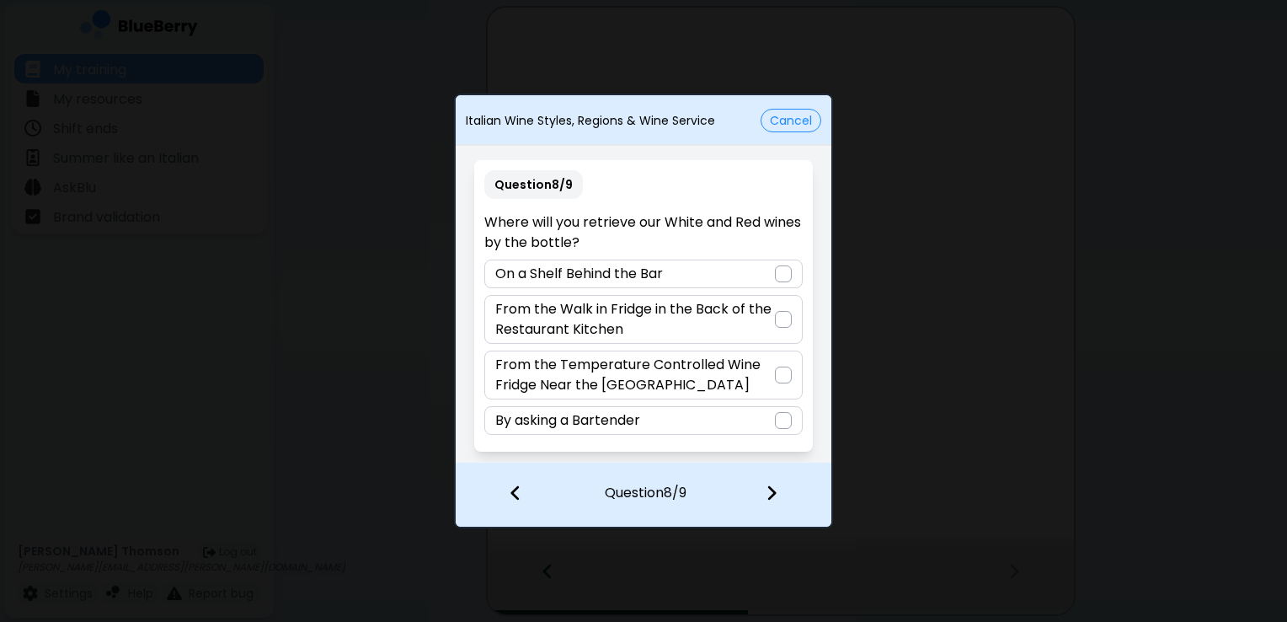
click at [788, 321] on div at bounding box center [783, 319] width 17 height 17
click at [767, 495] on img at bounding box center [772, 492] width 12 height 19
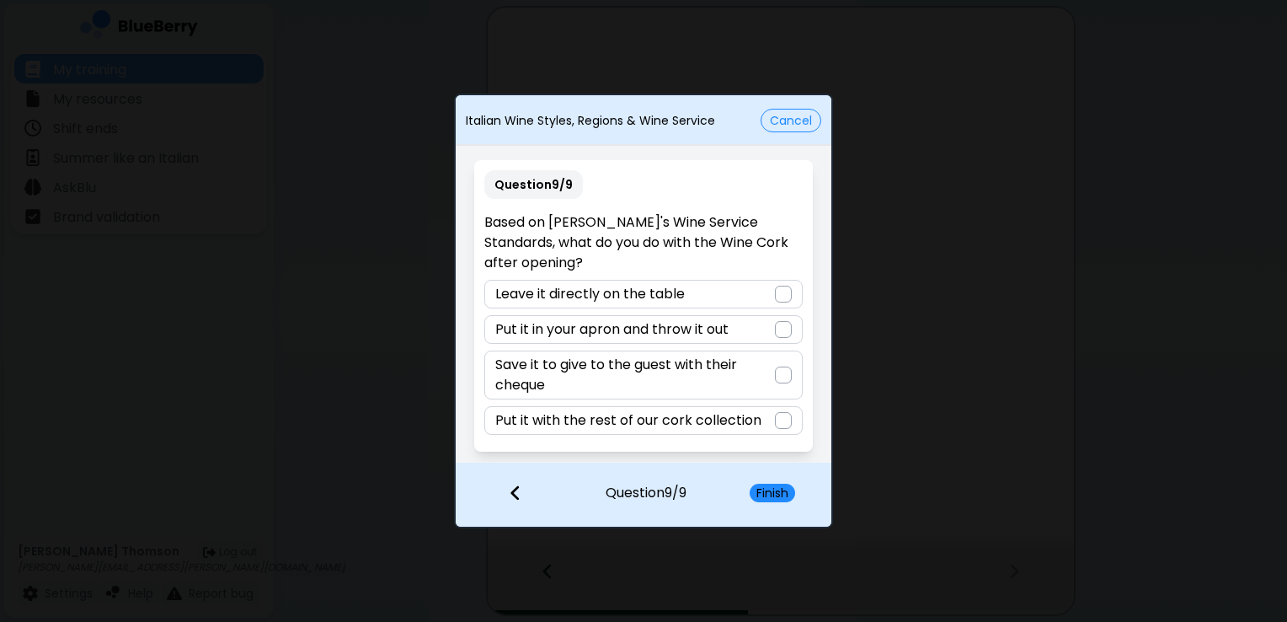
click at [791, 286] on div at bounding box center [783, 294] width 17 height 17
click at [778, 489] on button "Finish" at bounding box center [772, 492] width 45 height 19
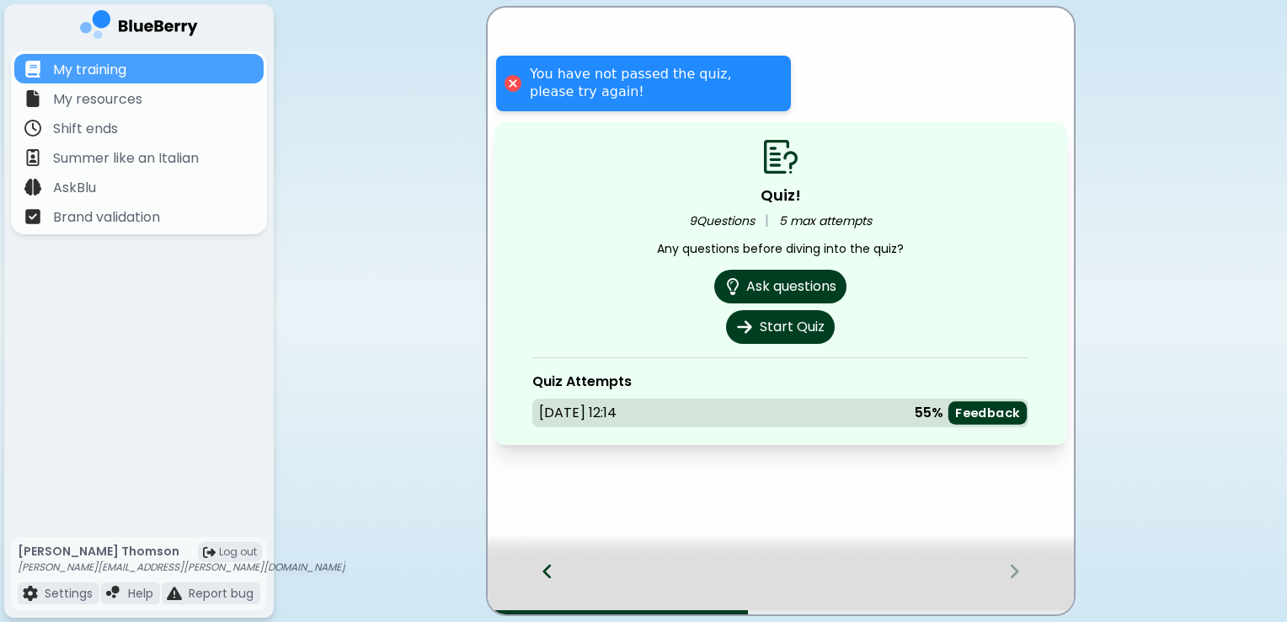
click at [977, 413] on p "Feedback" at bounding box center [987, 413] width 65 height 16
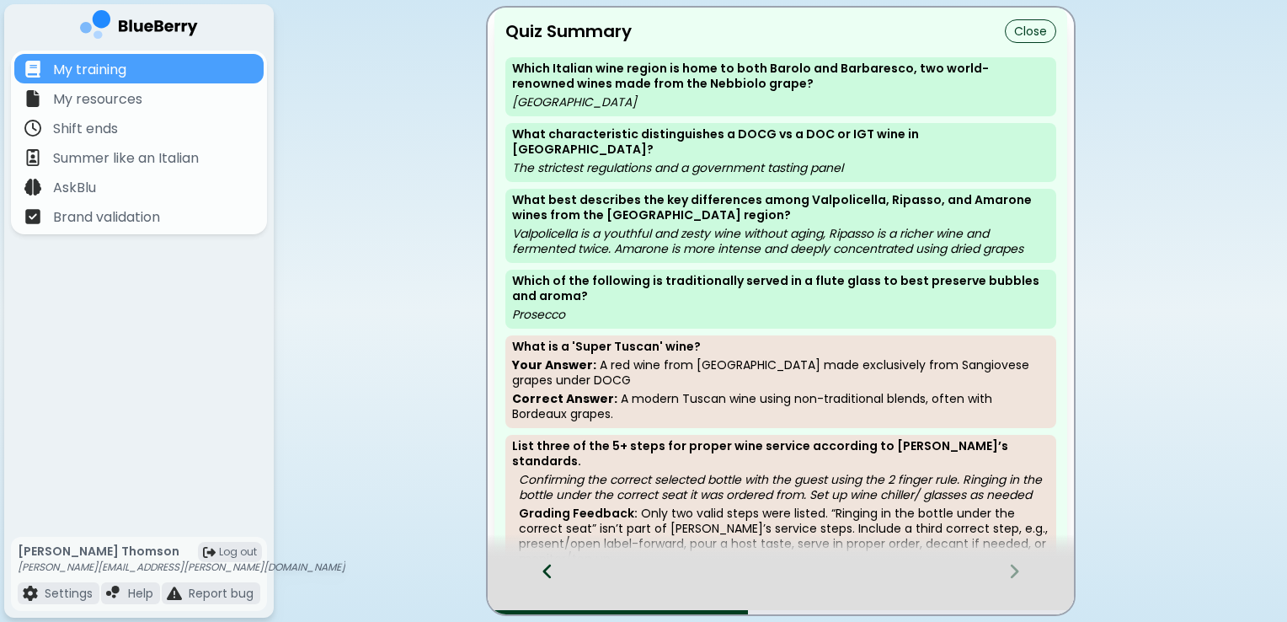
click at [1049, 473] on div "List three of the 5+ steps for proper wine service according to [PERSON_NAME]’s…" at bounding box center [780, 504] width 551 height 138
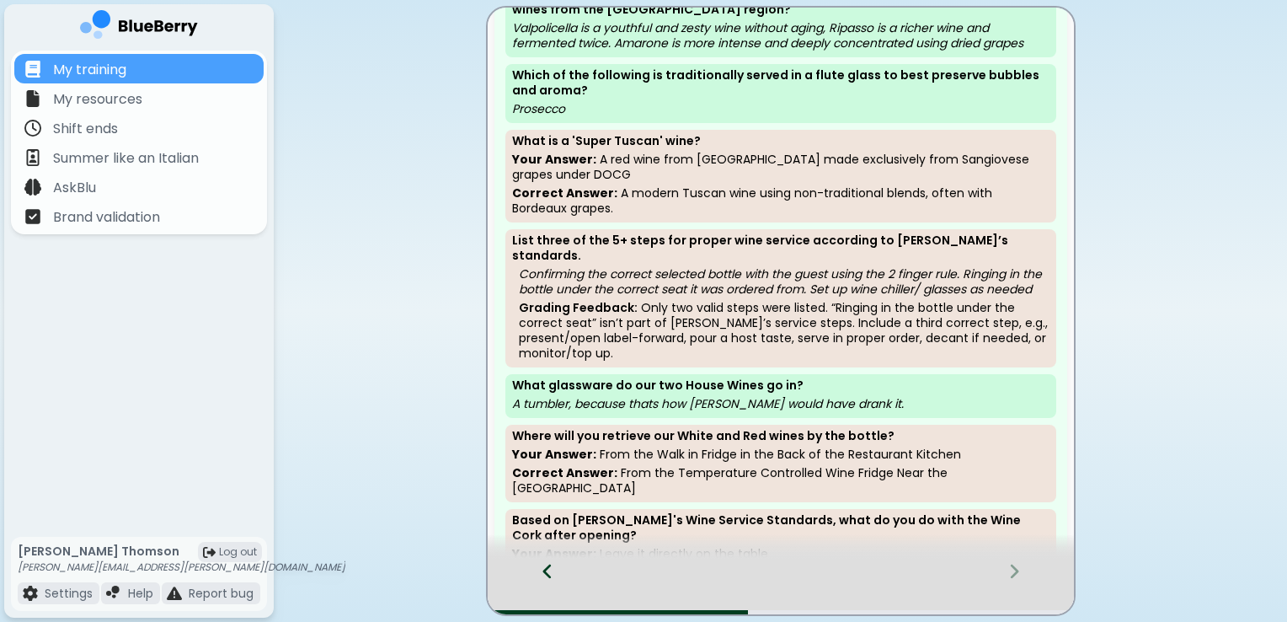
scroll to position [206, 0]
click at [1055, 99] on div "Which of the following is traditionally served in a flute glass to best preserv…" at bounding box center [780, 93] width 551 height 59
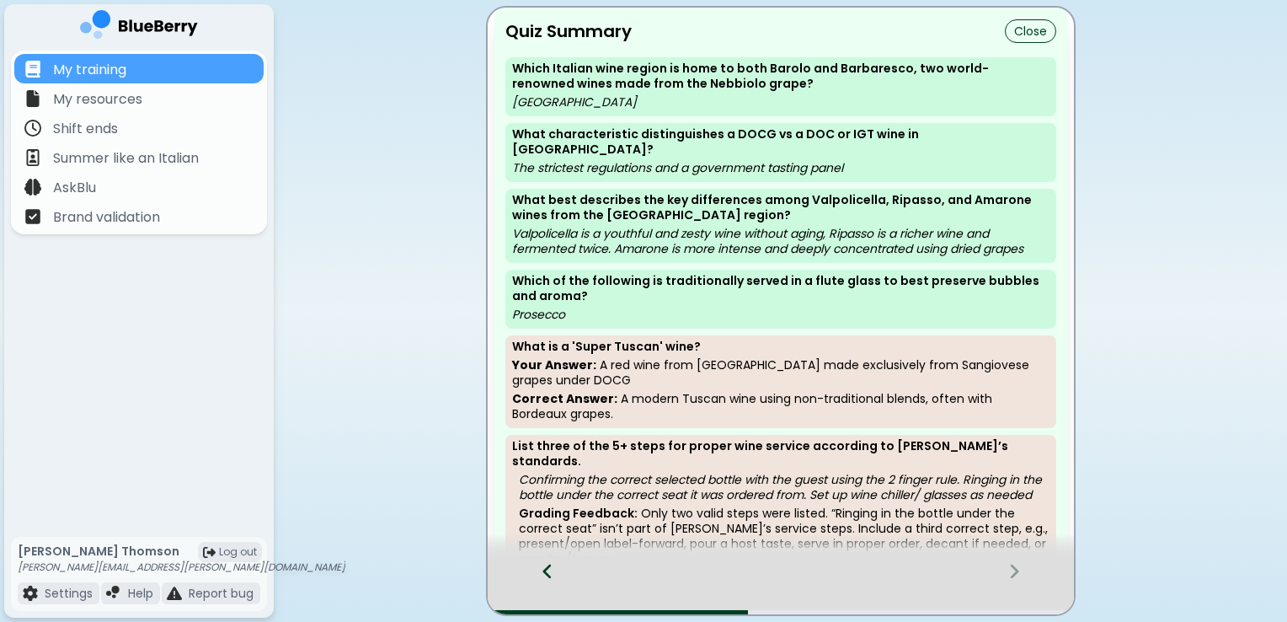
scroll to position [0, 0]
click at [1029, 31] on button "Close" at bounding box center [1030, 31] width 51 height 24
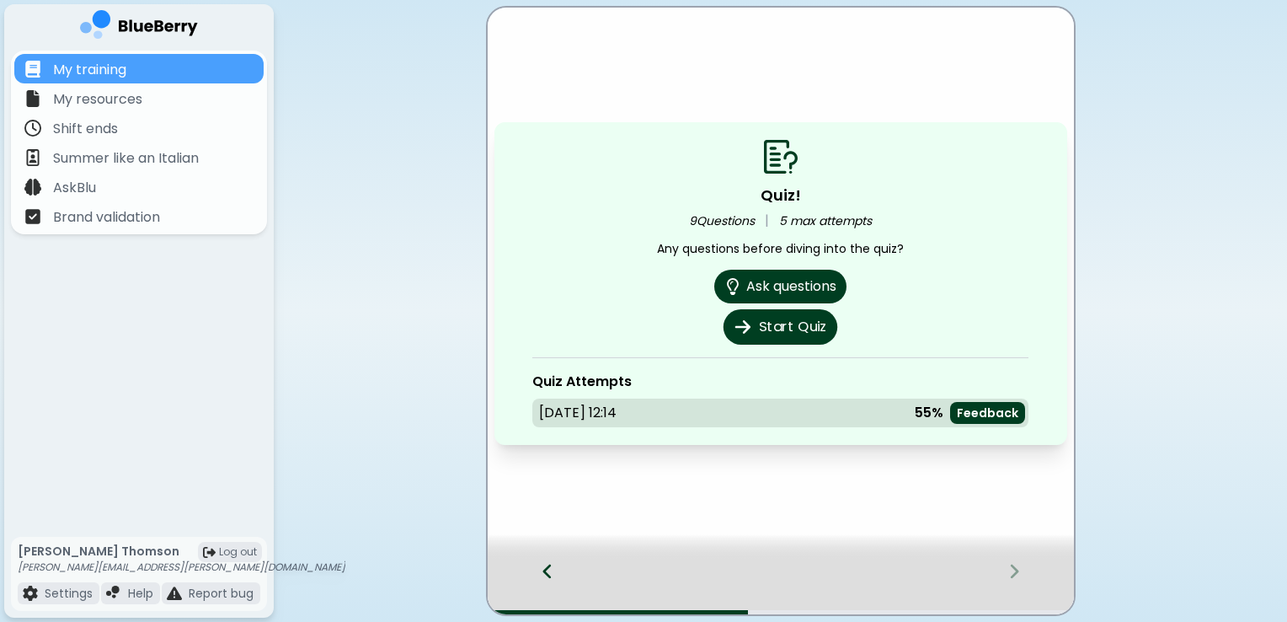
click at [802, 334] on button "Start Quiz" at bounding box center [781, 326] width 114 height 35
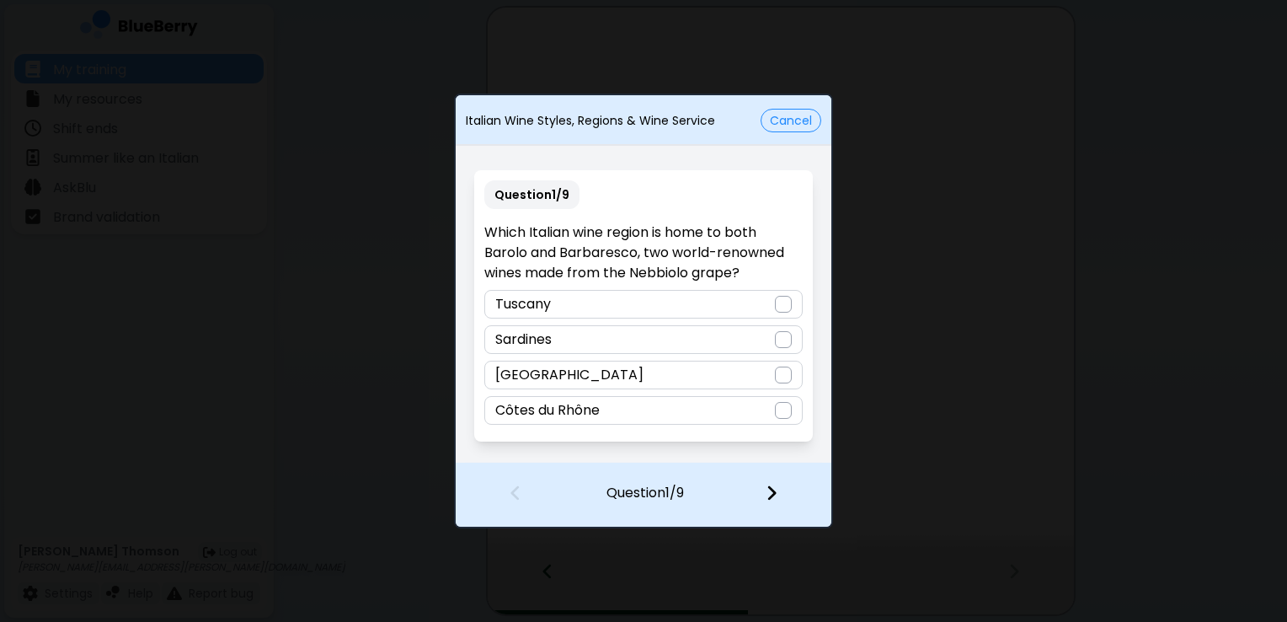
click at [777, 372] on div at bounding box center [783, 374] width 17 height 17
click at [766, 490] on img at bounding box center [772, 492] width 12 height 19
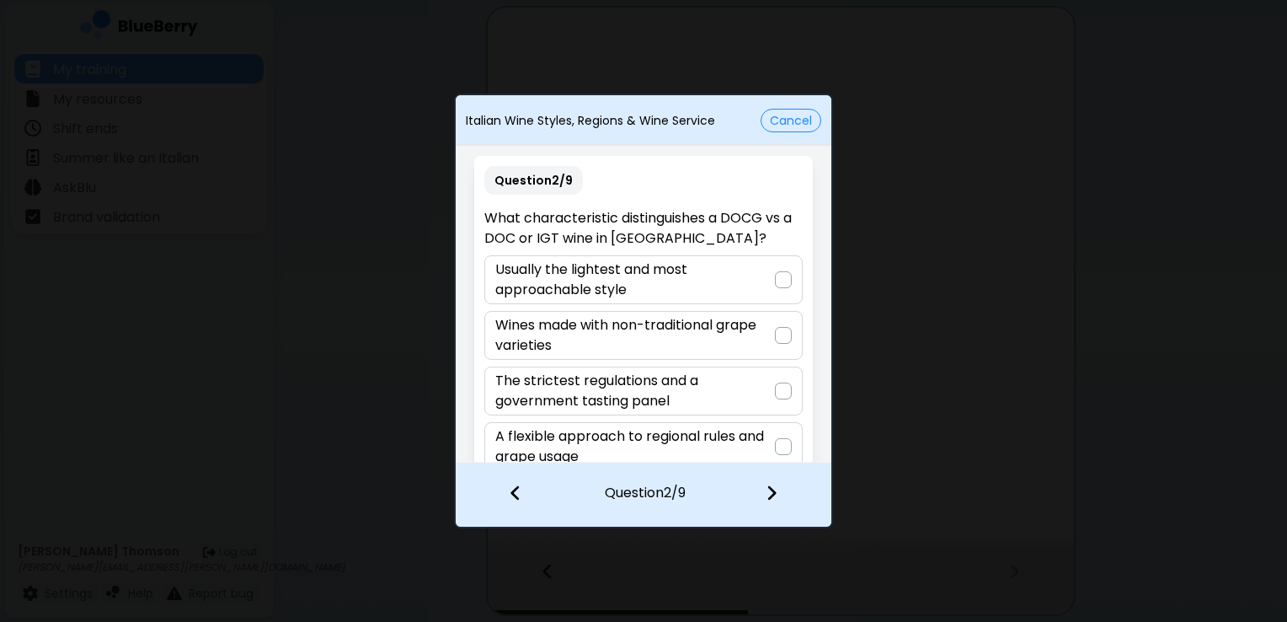
click at [777, 392] on div at bounding box center [783, 390] width 17 height 17
click at [772, 496] on img at bounding box center [772, 492] width 12 height 19
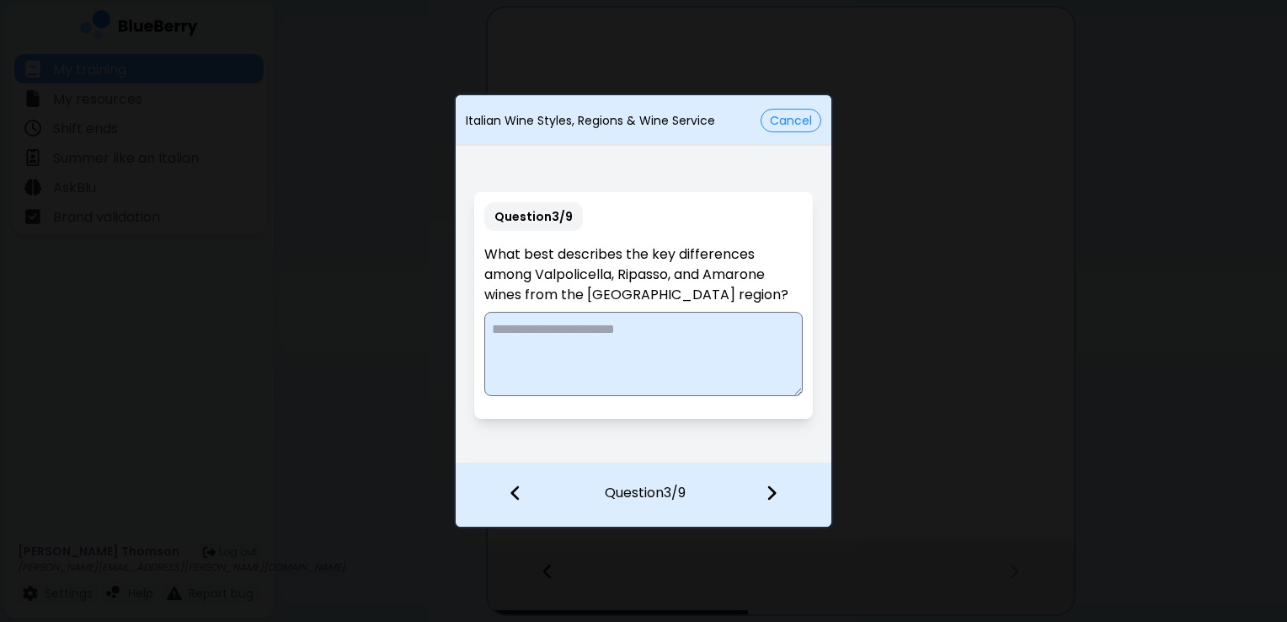
click at [609, 352] on textarea at bounding box center [643, 354] width 318 height 84
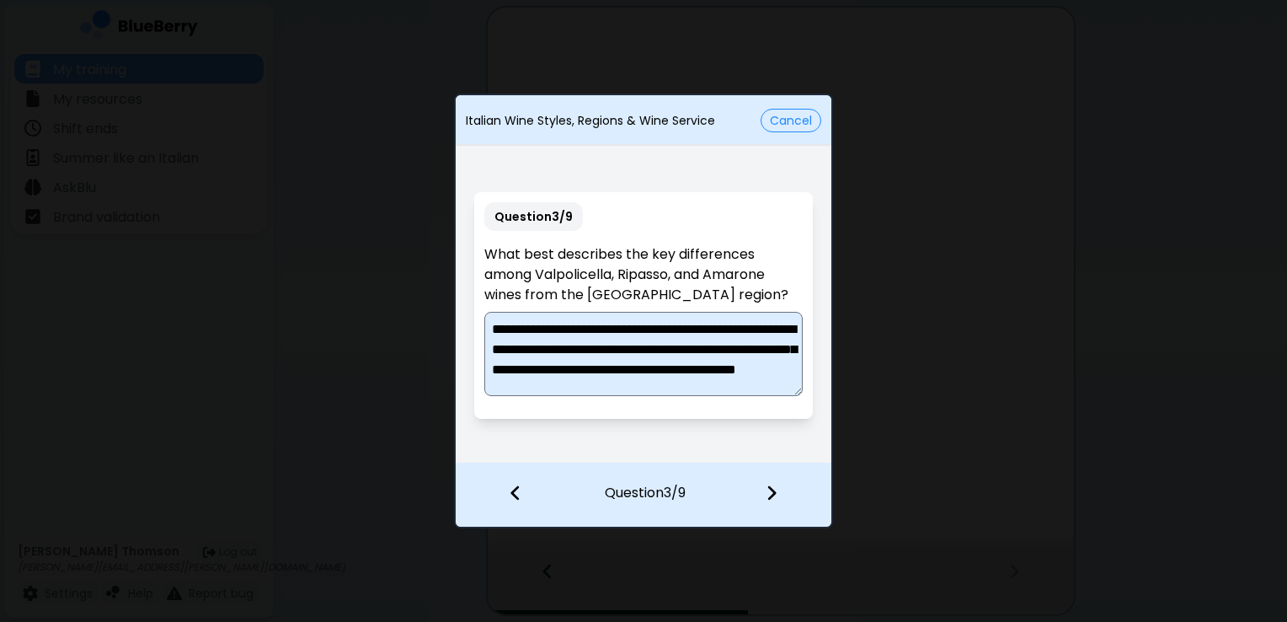
scroll to position [24, 0]
type textarea "**********"
click at [770, 499] on img at bounding box center [772, 492] width 12 height 19
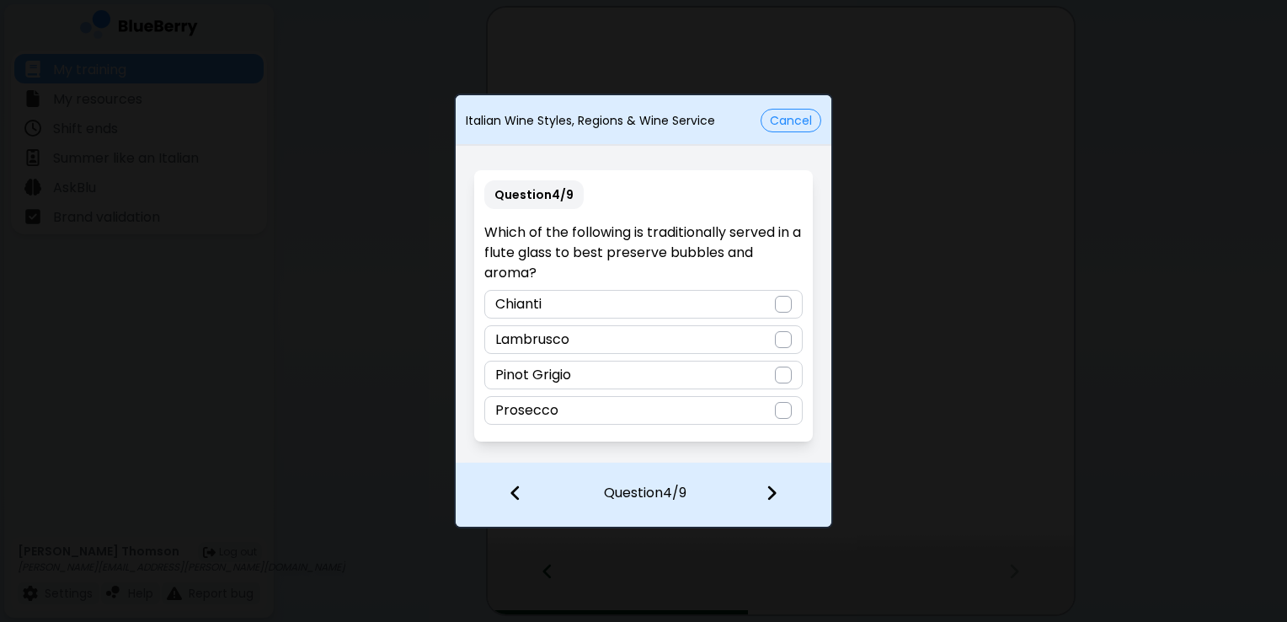
click at [792, 414] on div "Prosecco" at bounding box center [643, 410] width 318 height 29
click at [767, 501] on img at bounding box center [772, 492] width 12 height 19
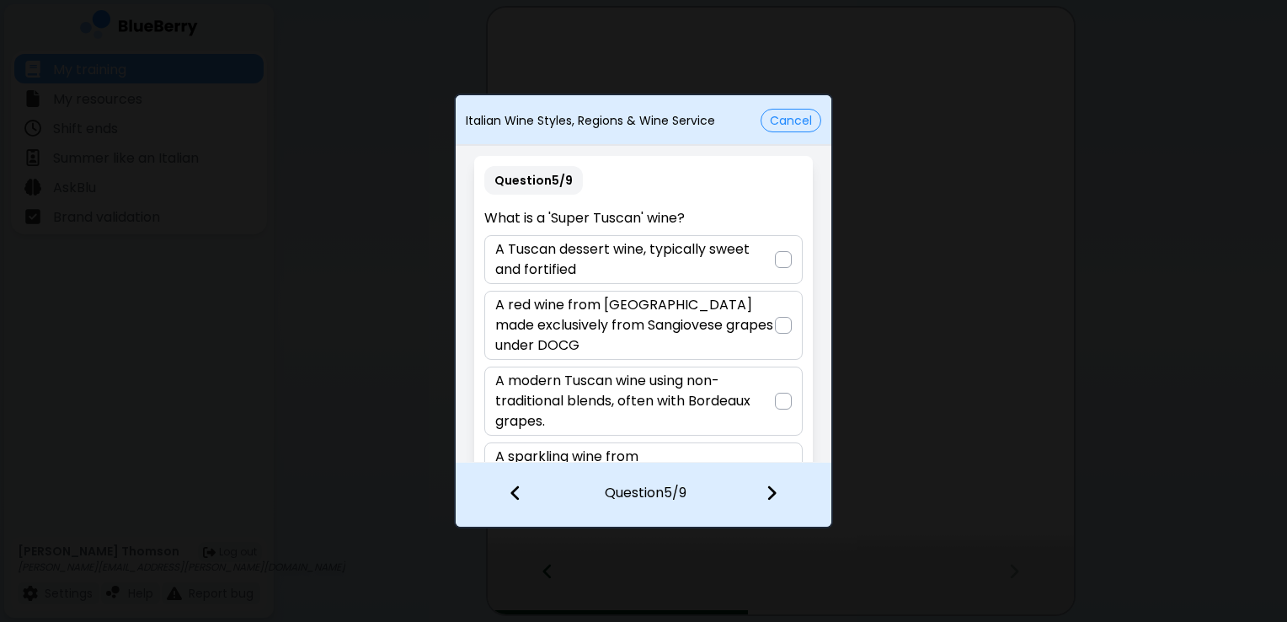
click at [785, 393] on div at bounding box center [783, 401] width 17 height 17
click at [775, 487] on img at bounding box center [772, 492] width 12 height 19
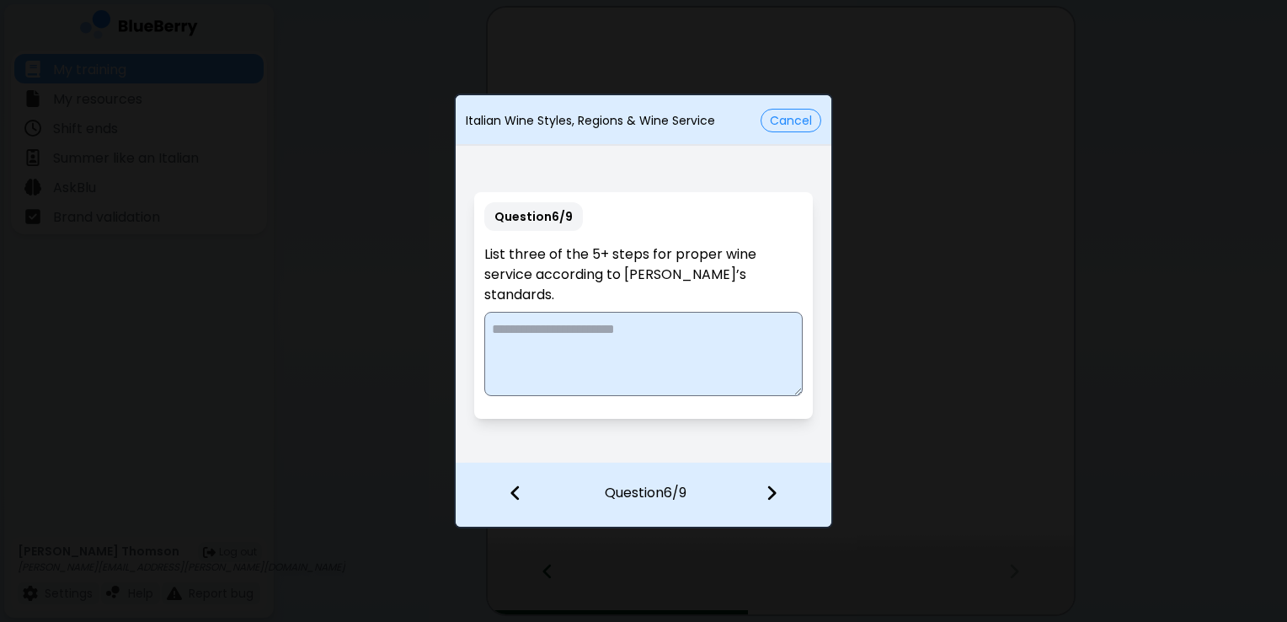
click at [756, 343] on textarea at bounding box center [643, 354] width 318 height 84
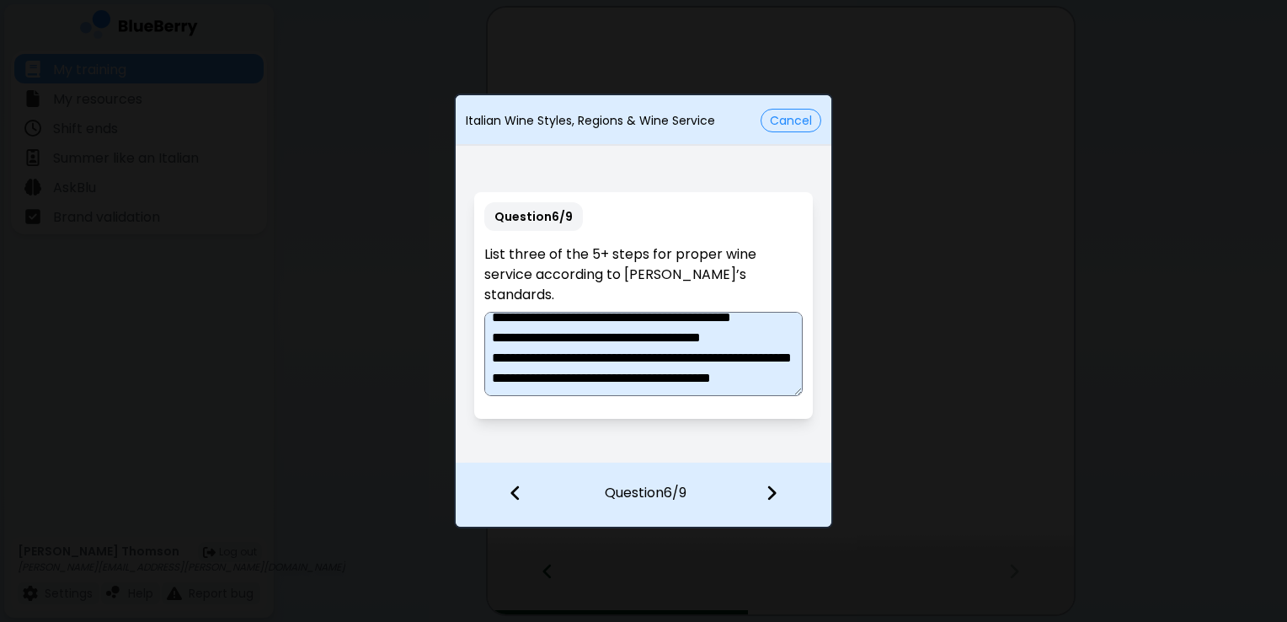
scroll to position [65, 0]
type textarea "**********"
click at [764, 499] on div at bounding box center [781, 494] width 99 height 62
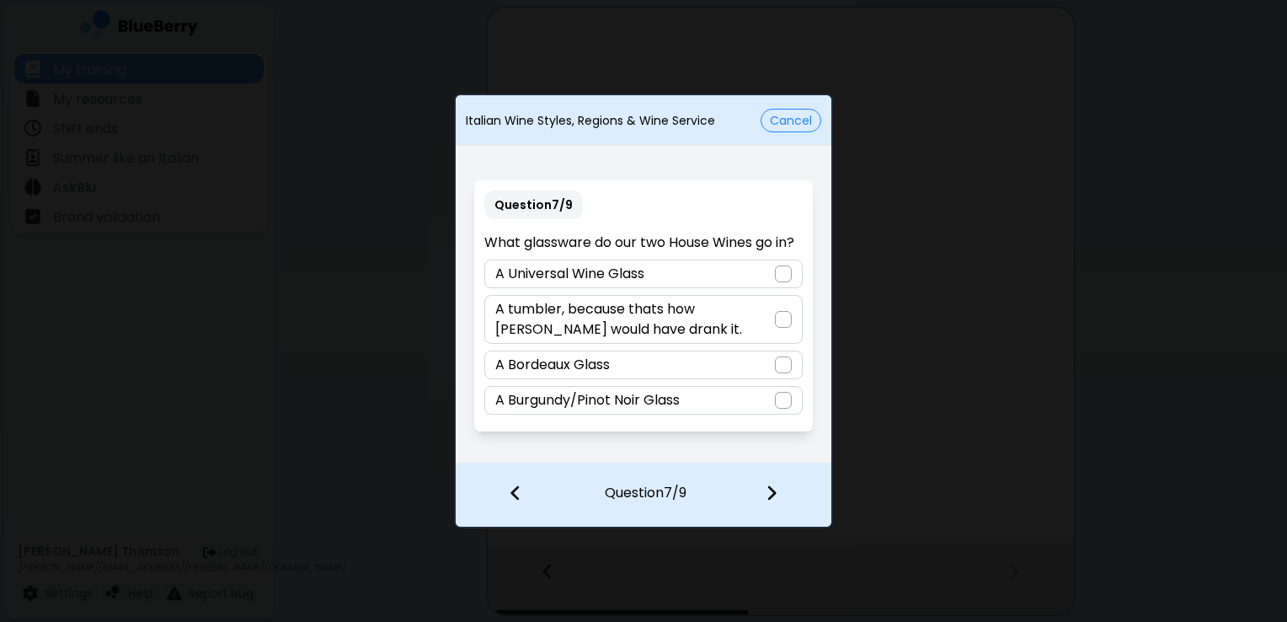
click at [782, 313] on div at bounding box center [783, 319] width 17 height 17
click at [771, 483] on div at bounding box center [781, 494] width 99 height 62
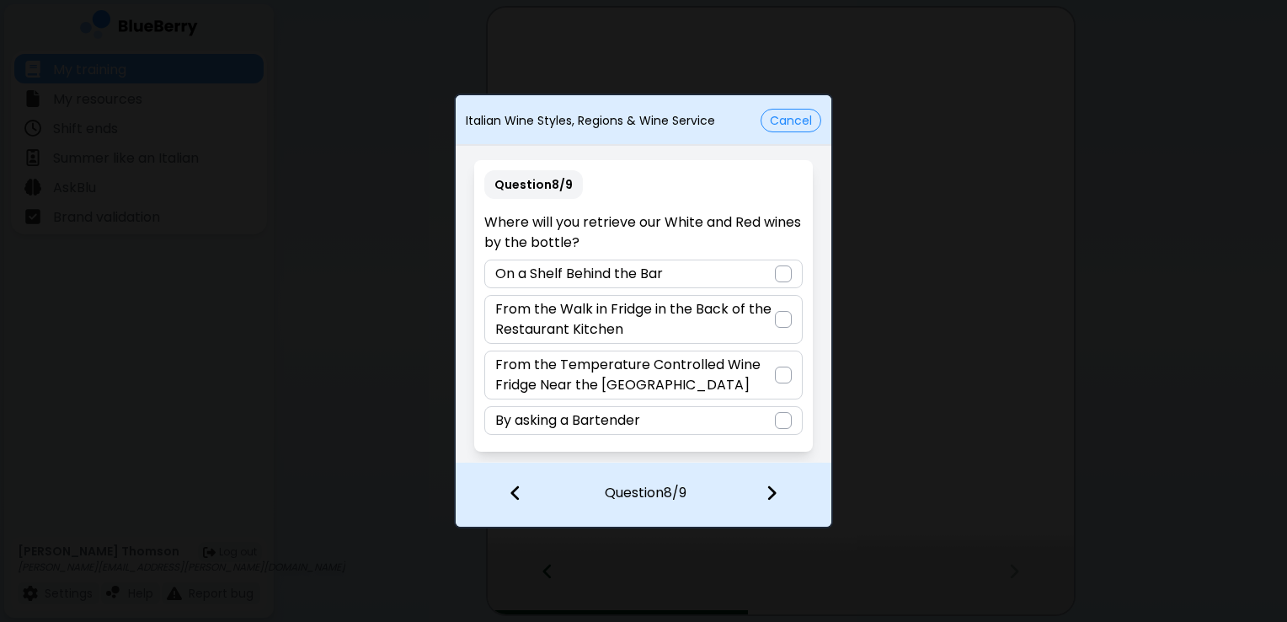
click at [786, 373] on div at bounding box center [783, 374] width 17 height 17
click at [770, 495] on img at bounding box center [772, 492] width 12 height 19
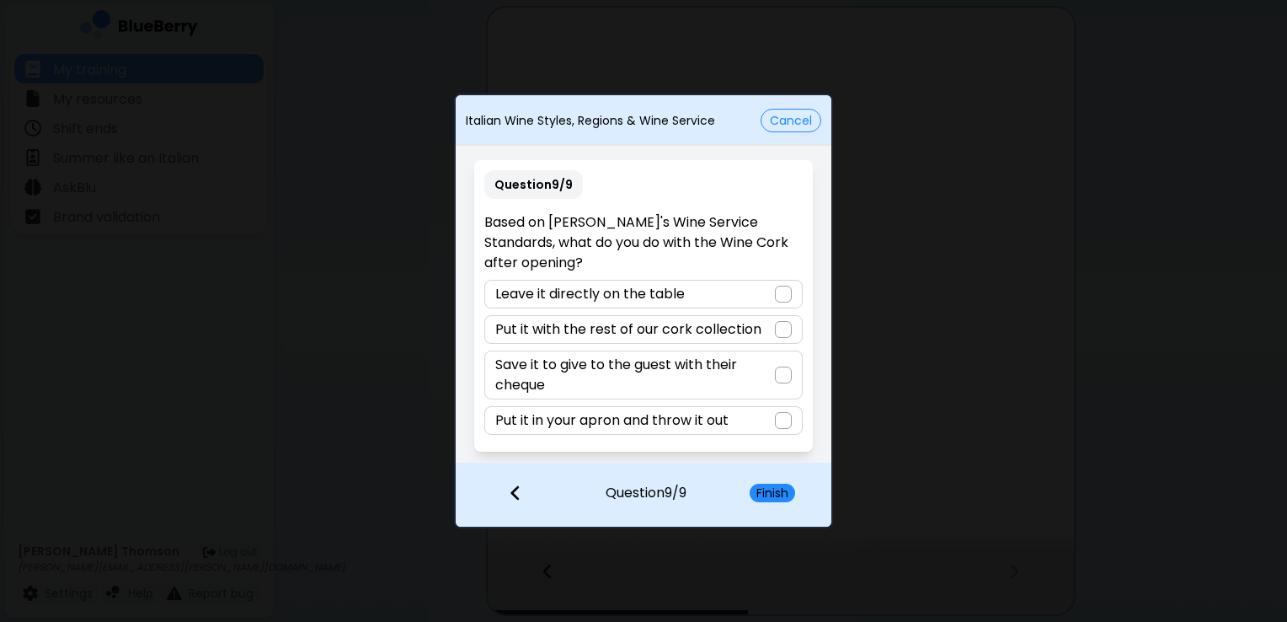
click at [786, 412] on div at bounding box center [783, 420] width 17 height 17
click at [775, 497] on button "Finish" at bounding box center [772, 492] width 45 height 19
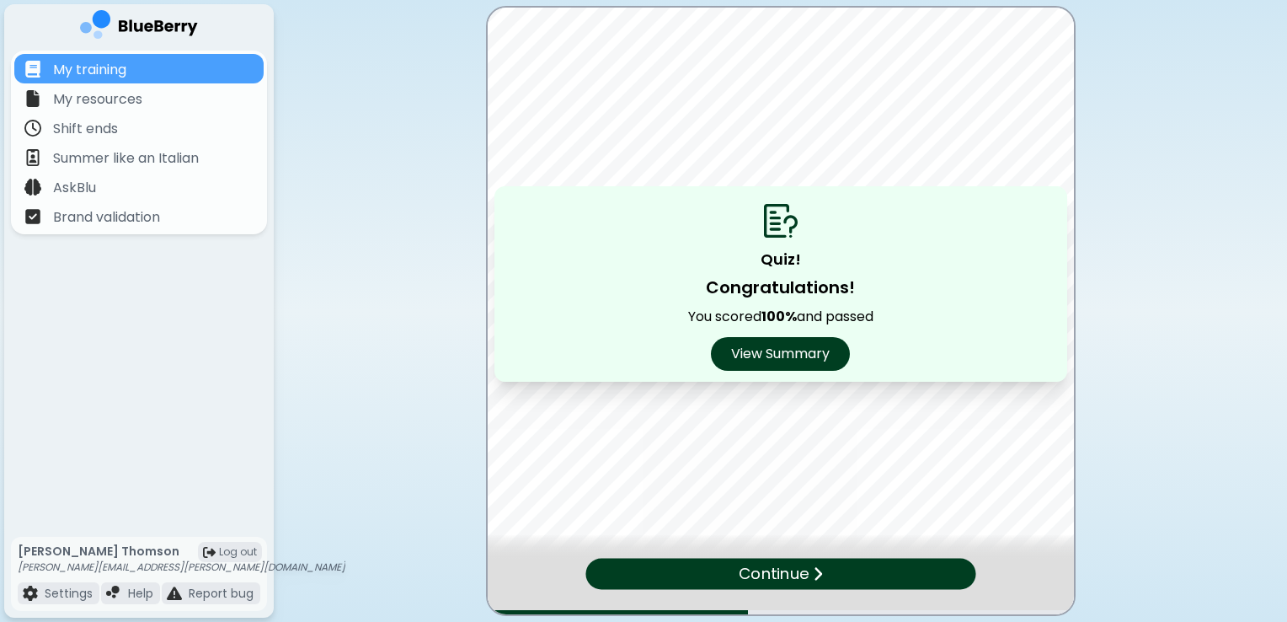
click at [770, 574] on p "Continue" at bounding box center [774, 573] width 70 height 24
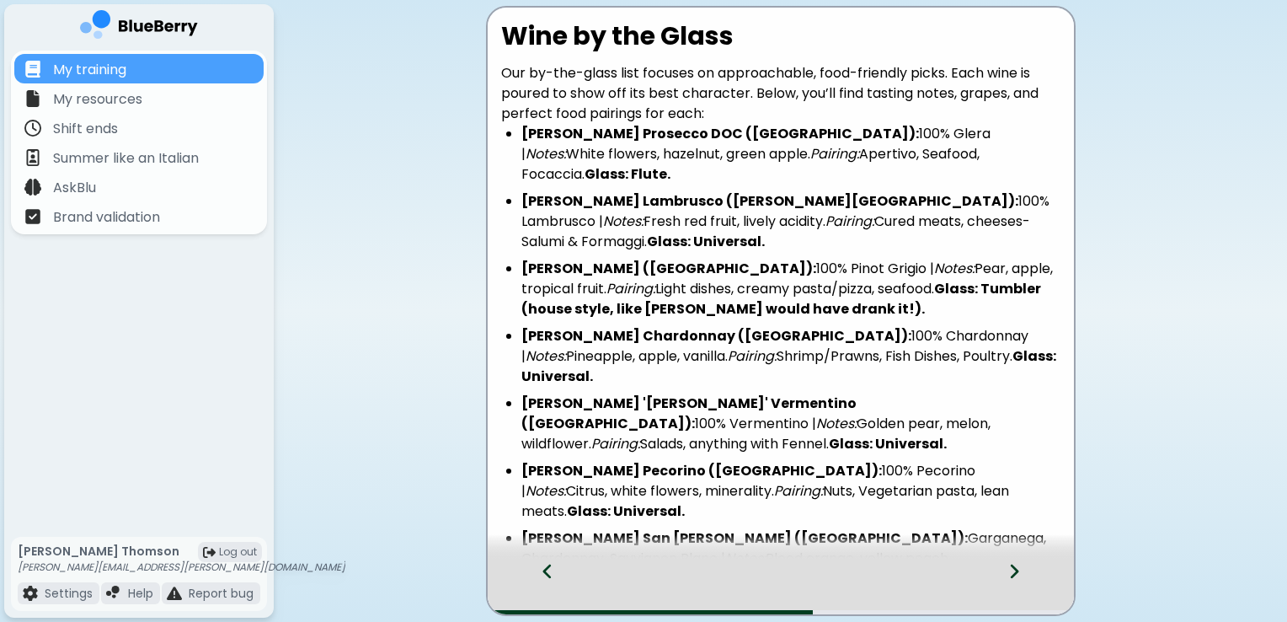
click at [1041, 528] on li "[PERSON_NAME] San [PERSON_NAME] ([GEOGRAPHIC_DATA]): Garganega, Chardonnay, Sau…" at bounding box center [790, 568] width 539 height 81
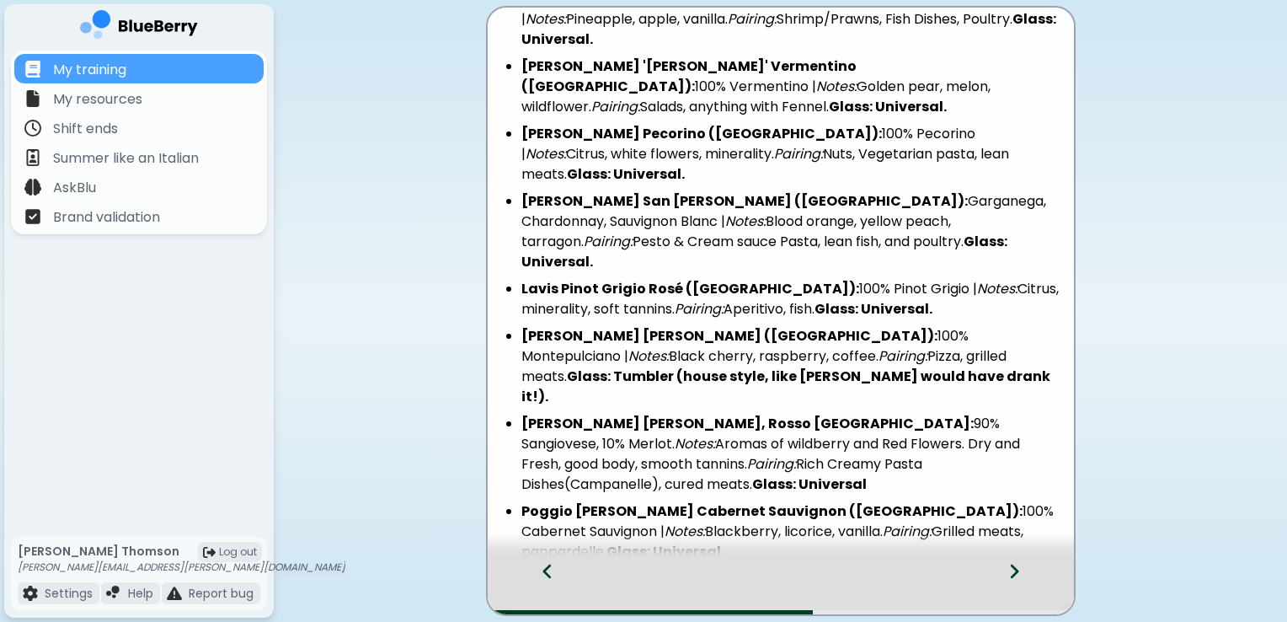
scroll to position [360, 0]
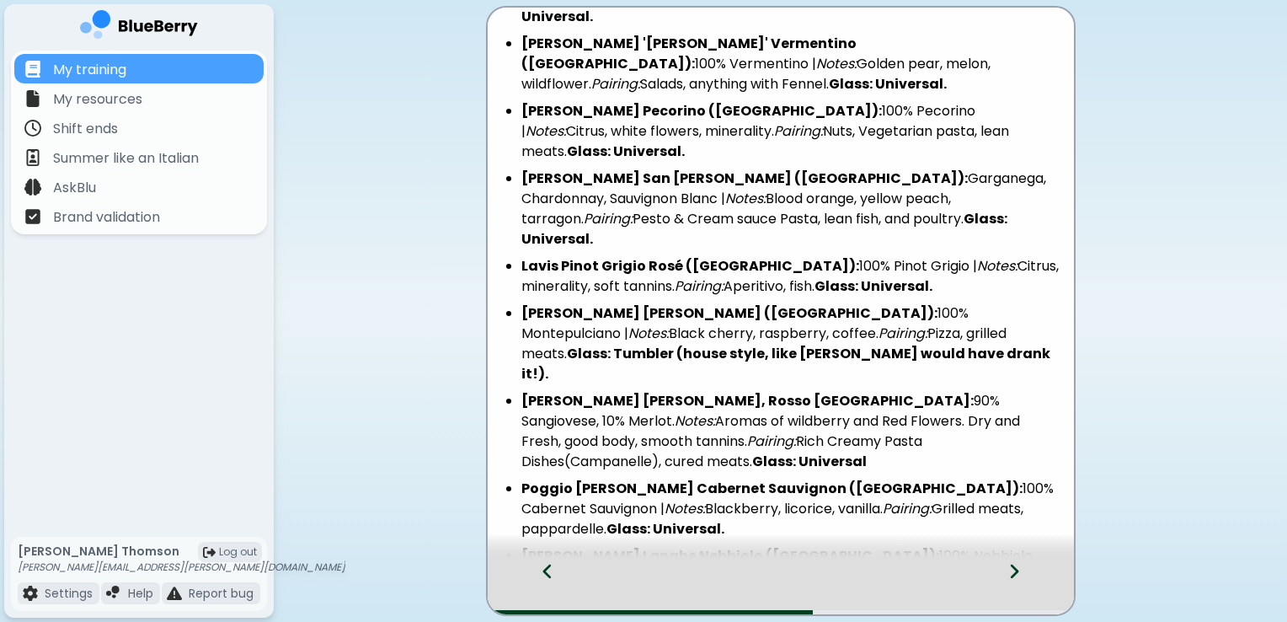
click at [1011, 566] on icon at bounding box center [1014, 571] width 12 height 19
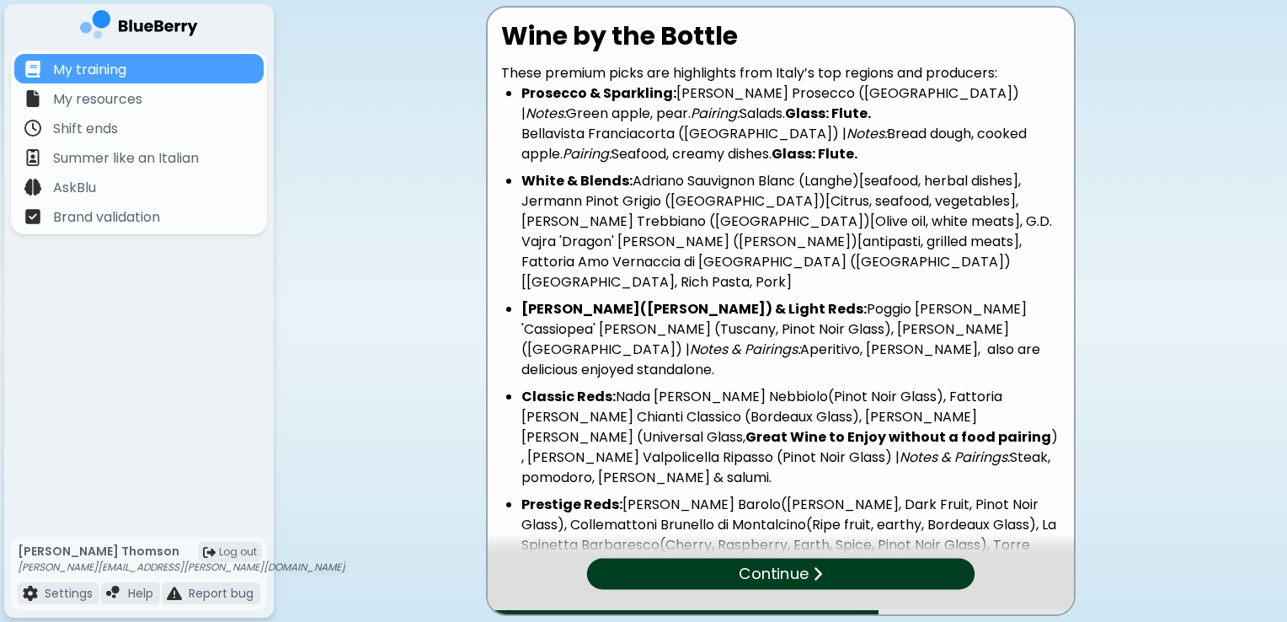
click at [1055, 494] on li "Prestige Reds: [PERSON_NAME] Barolo([PERSON_NAME], Dark Fruit, Pinot Noir Glass…" at bounding box center [790, 554] width 539 height 121
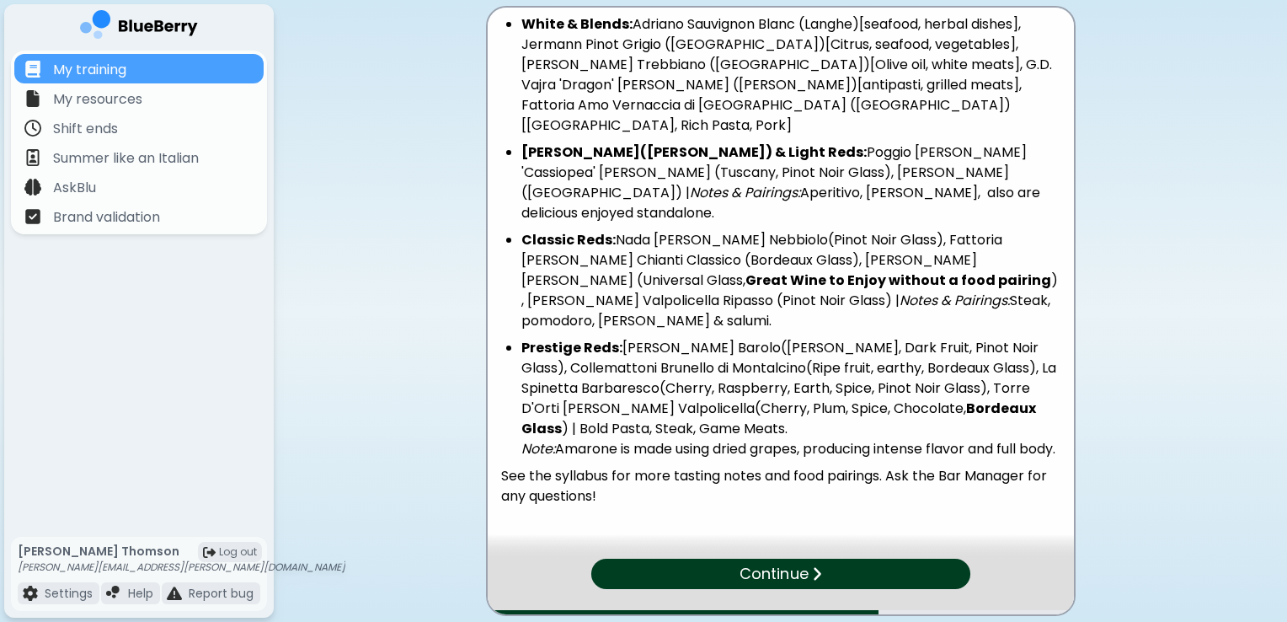
scroll to position [168, 0]
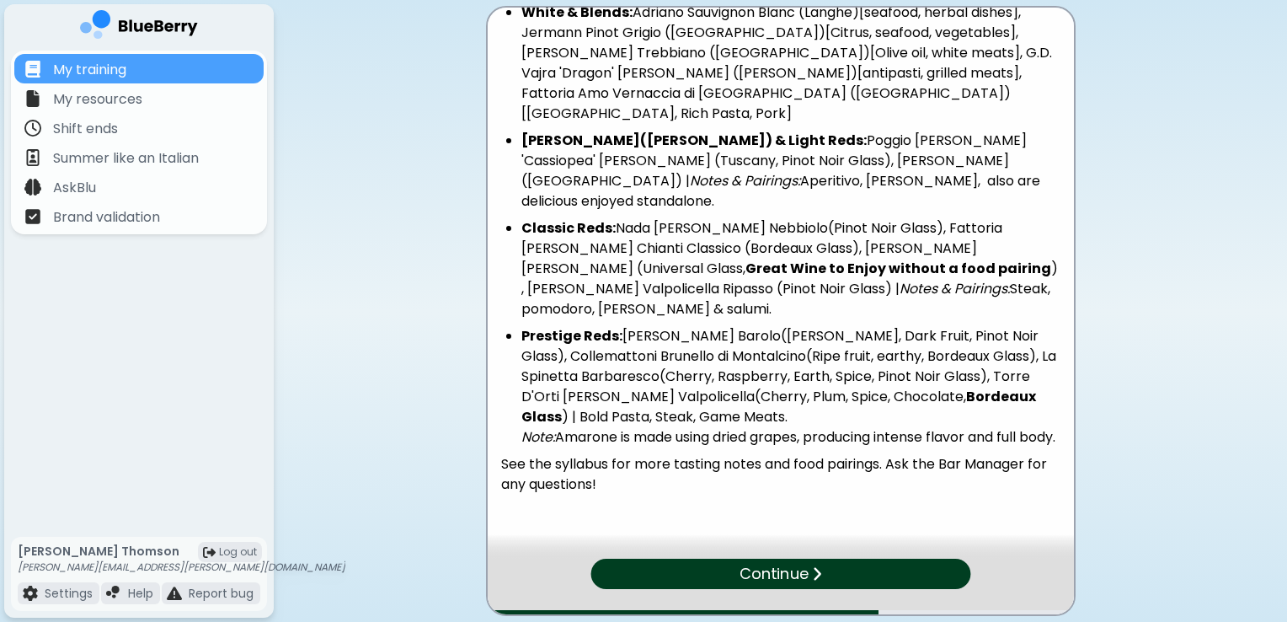
click at [817, 562] on div "Continue" at bounding box center [780, 573] width 380 height 30
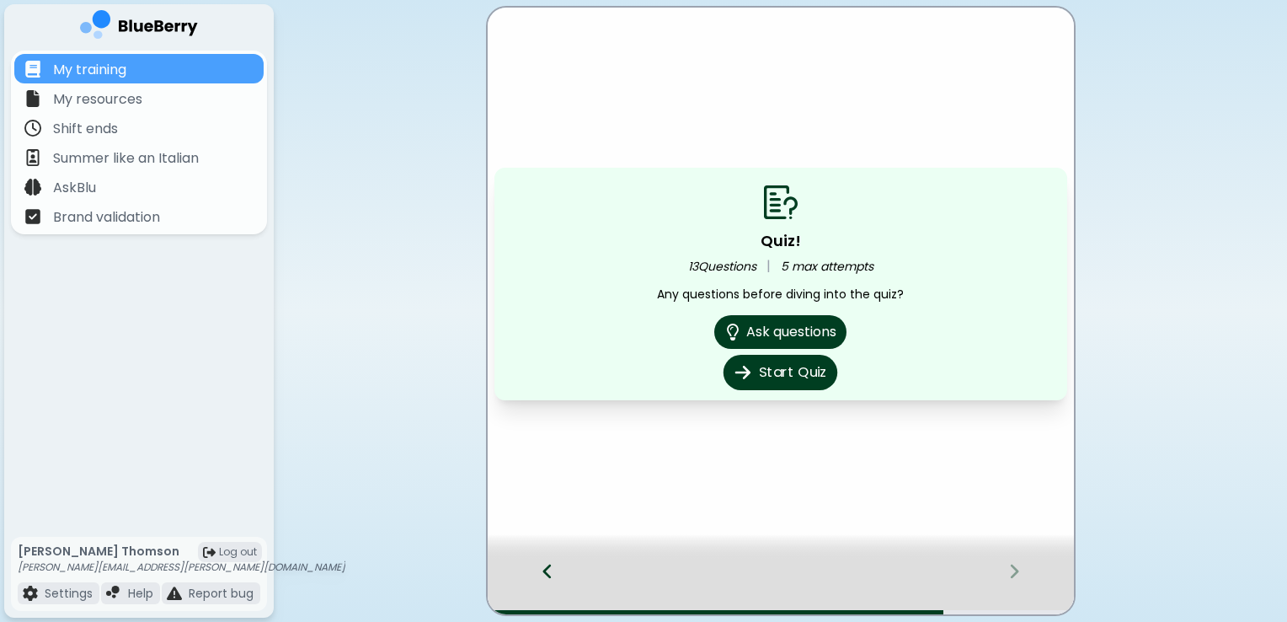
click at [780, 374] on button "Start Quiz" at bounding box center [781, 372] width 114 height 35
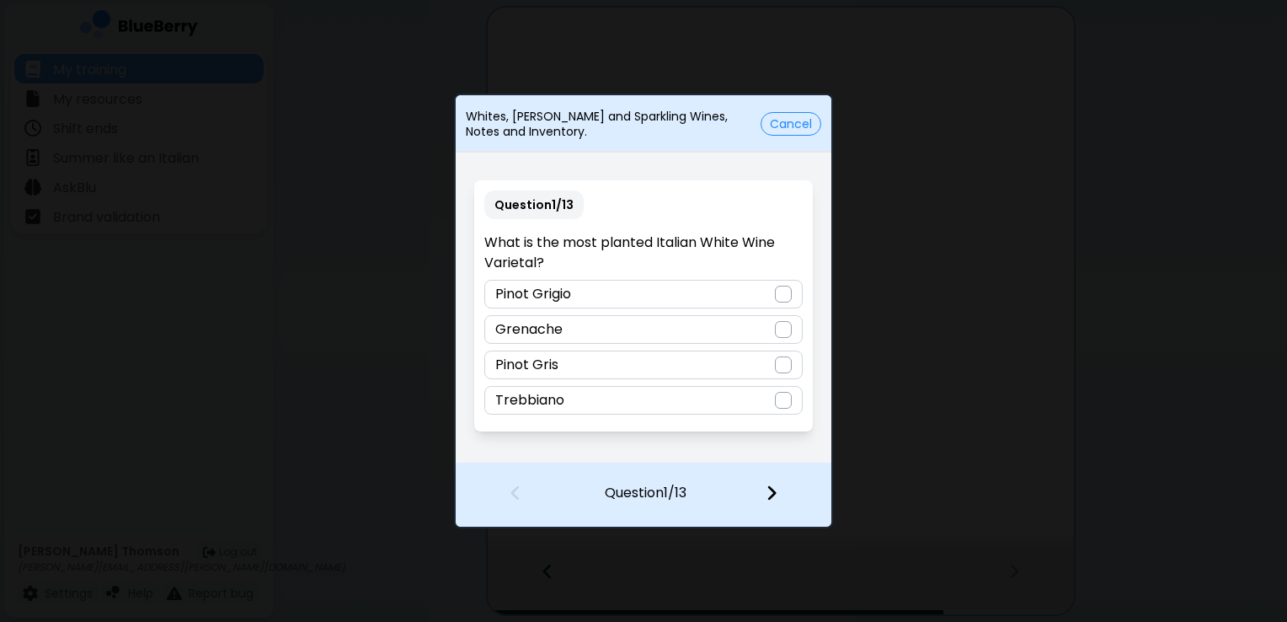
click at [788, 401] on div at bounding box center [783, 400] width 17 height 17
click at [770, 494] on img at bounding box center [772, 492] width 12 height 19
click at [785, 398] on div at bounding box center [783, 400] width 17 height 17
click at [767, 498] on img at bounding box center [772, 492] width 12 height 19
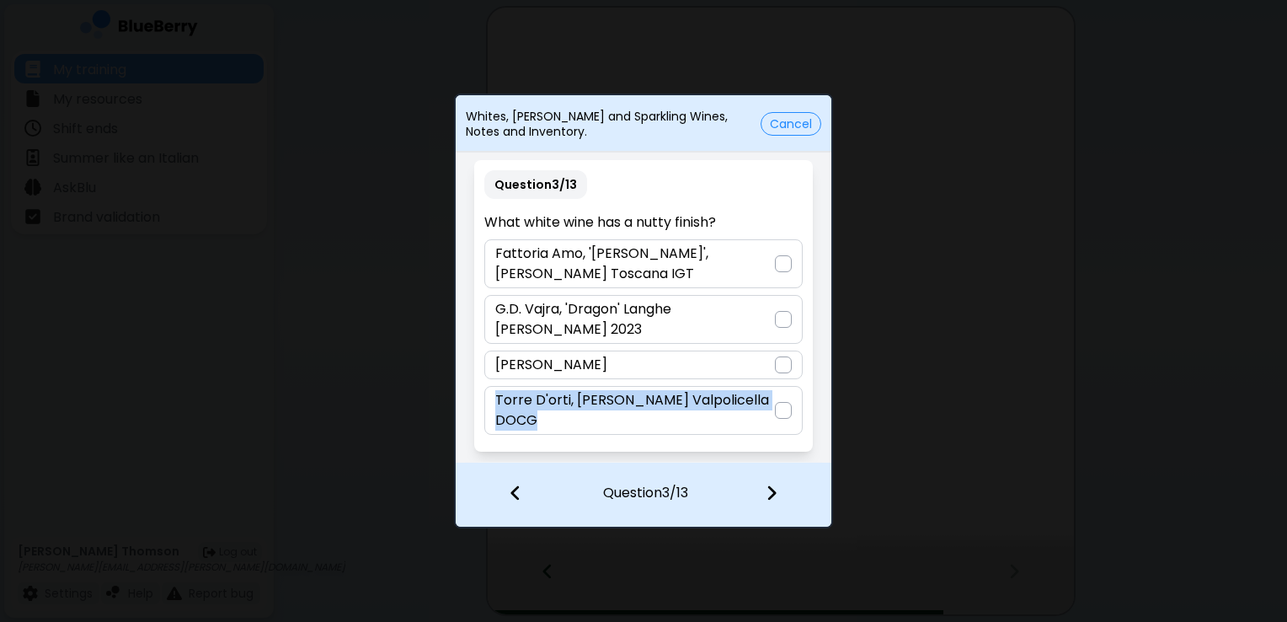
drag, startPoint x: 546, startPoint y: 413, endPoint x: 493, endPoint y: 391, distance: 57.4
click at [493, 391] on div "Torre D'orti, [PERSON_NAME] Valpolicella DOCG" at bounding box center [643, 410] width 318 height 49
copy p "Torre D'orti, [PERSON_NAME] Valpolicella DOCG"
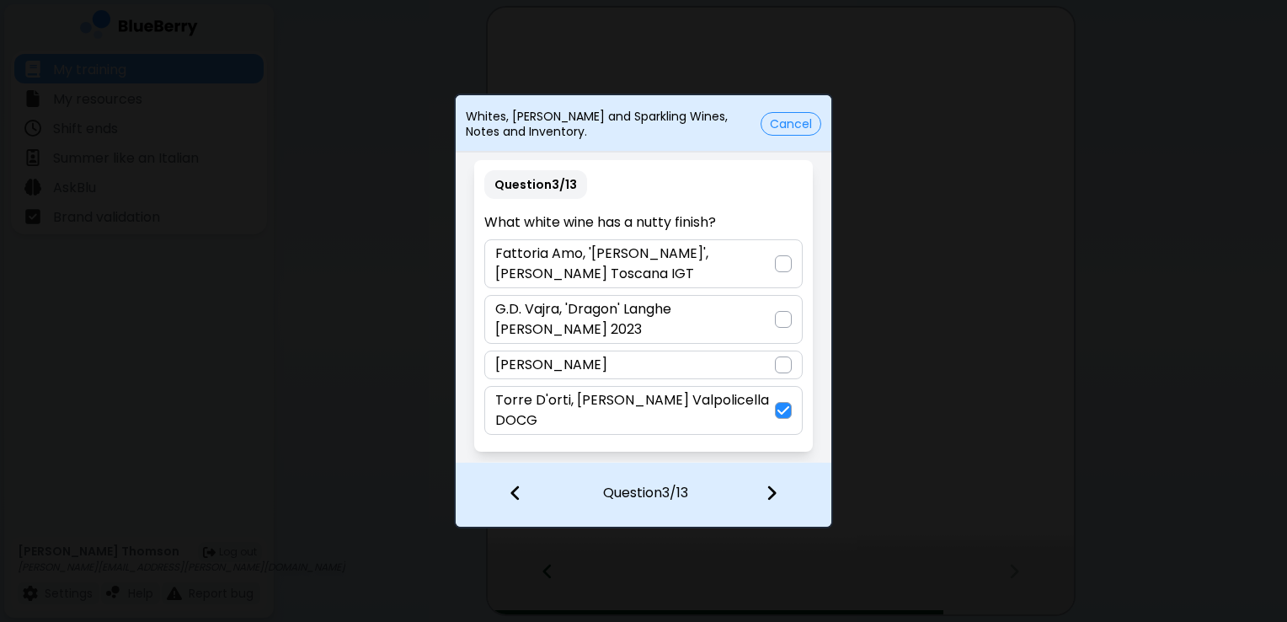
click at [775, 504] on div at bounding box center [781, 494] width 99 height 62
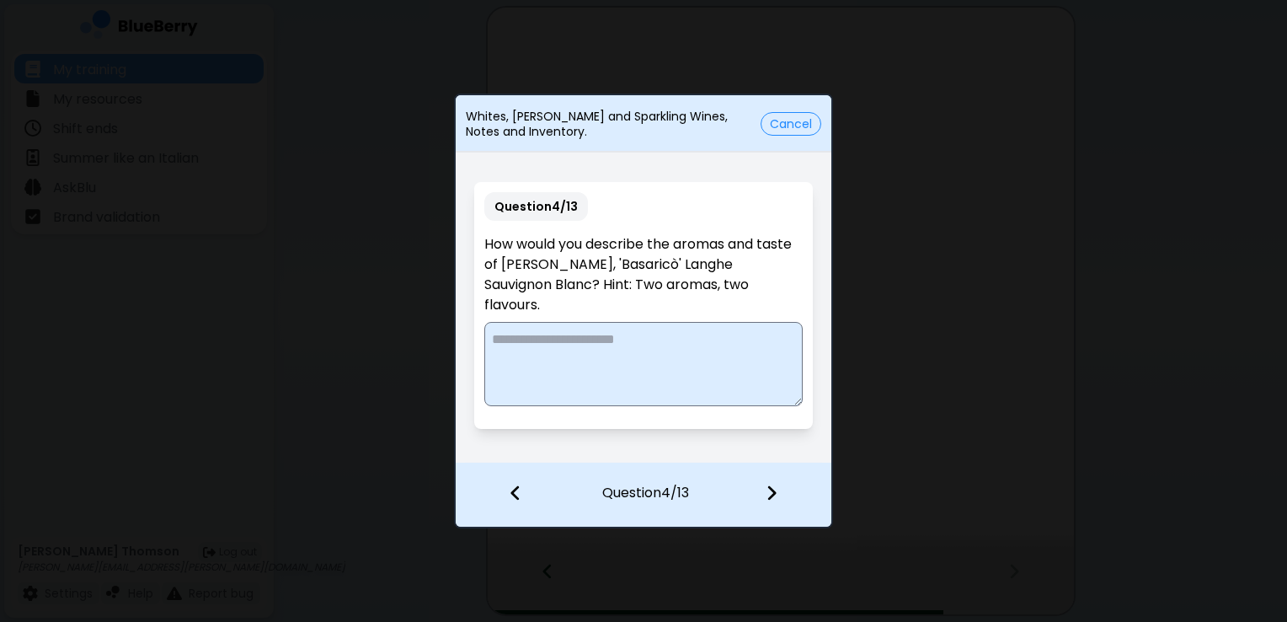
click at [644, 323] on textarea at bounding box center [643, 364] width 318 height 84
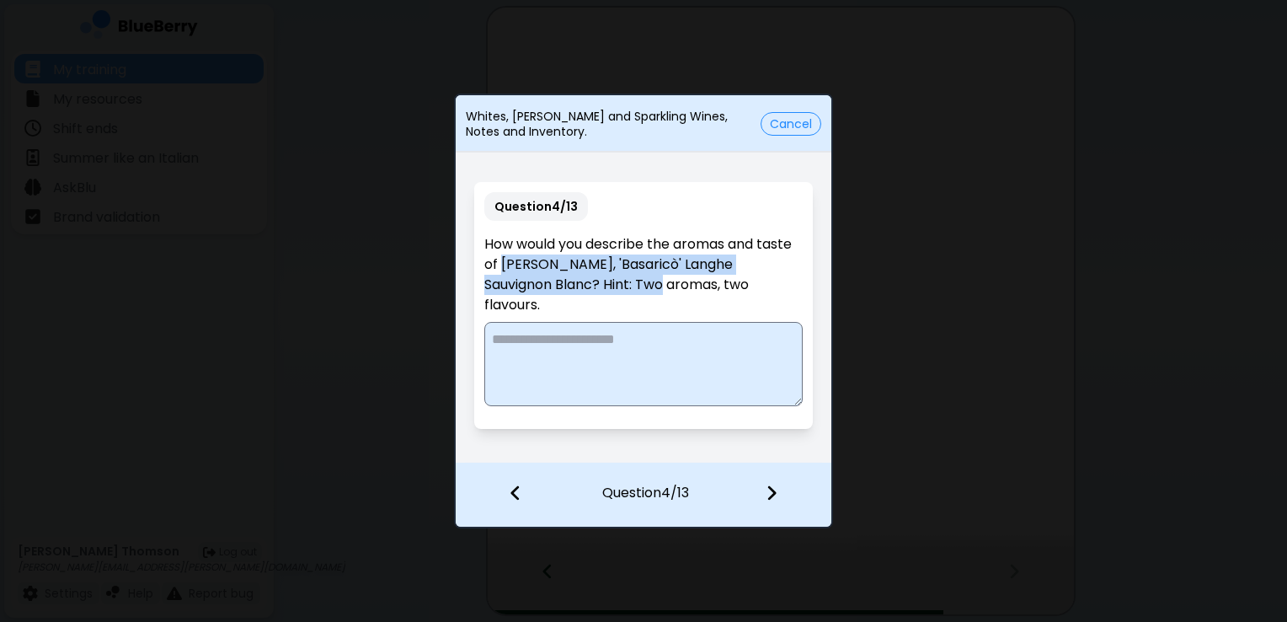
drag, startPoint x: 599, startPoint y: 282, endPoint x: 505, endPoint y: 261, distance: 96.7
click at [505, 261] on p "How would you describe the aromas and taste of [PERSON_NAME], 'Basaricò' Langhe…" at bounding box center [643, 274] width 318 height 81
copy p "[PERSON_NAME], 'Basaricò' Langhe Sauvignon Blanc"
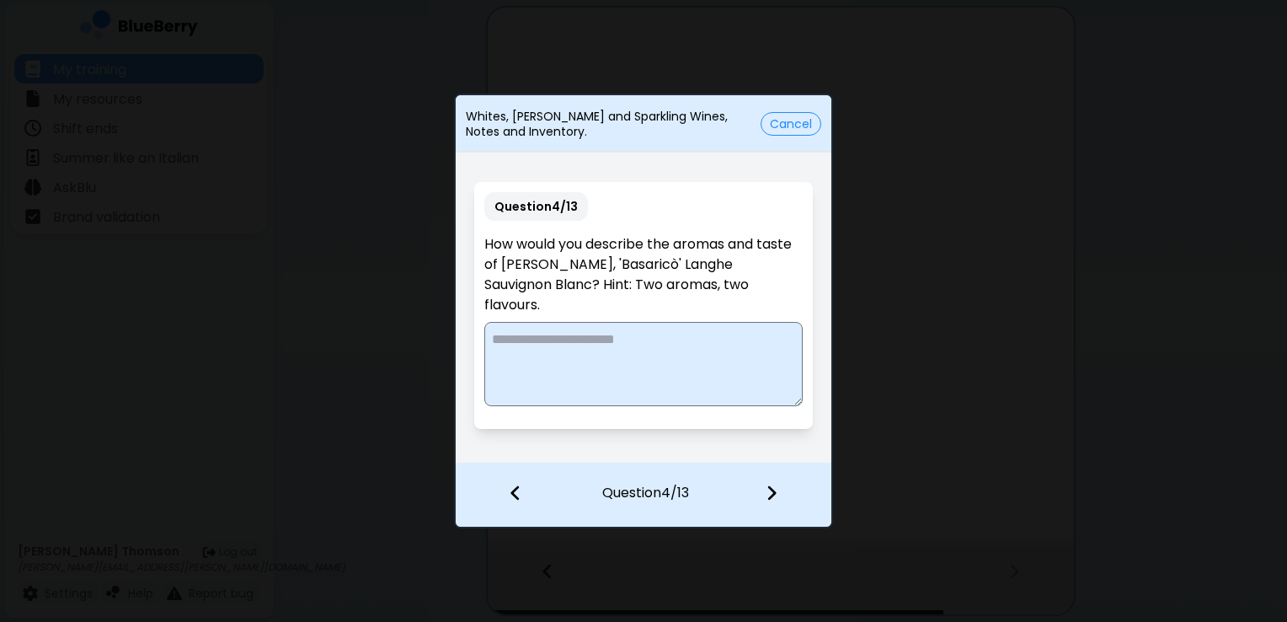
click at [644, 347] on textarea at bounding box center [643, 364] width 318 height 84
type textarea "**********"
click at [774, 492] on img at bounding box center [772, 492] width 12 height 19
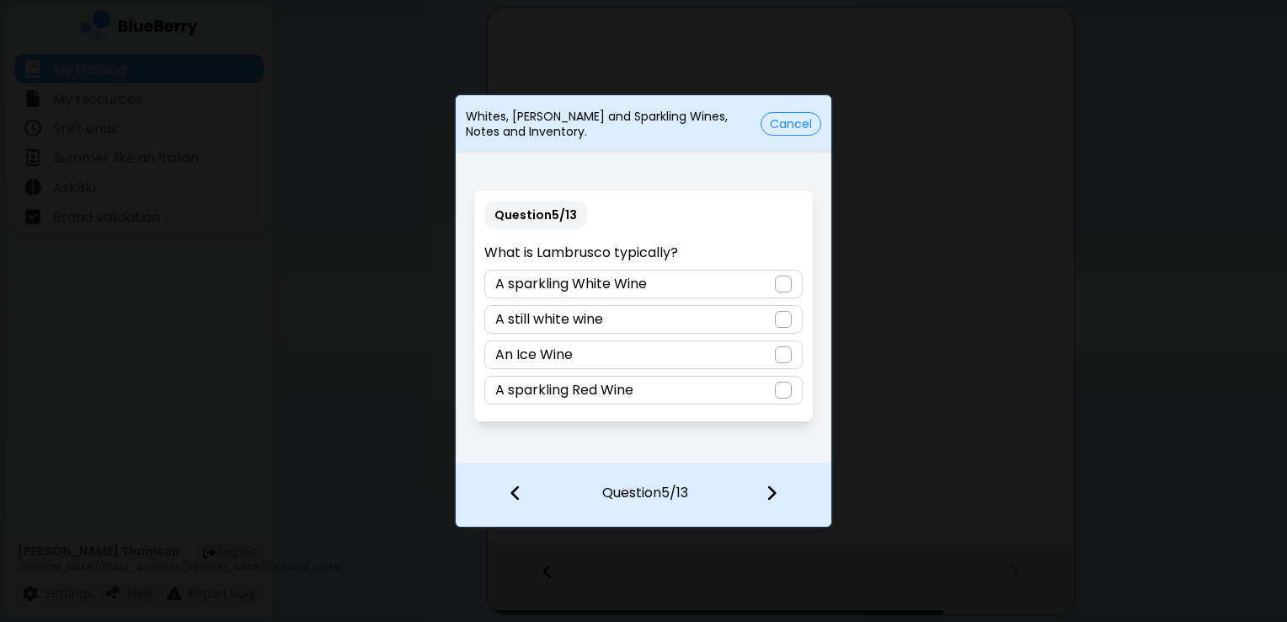
click at [784, 383] on div at bounding box center [783, 390] width 17 height 17
click at [772, 496] on img at bounding box center [772, 492] width 12 height 19
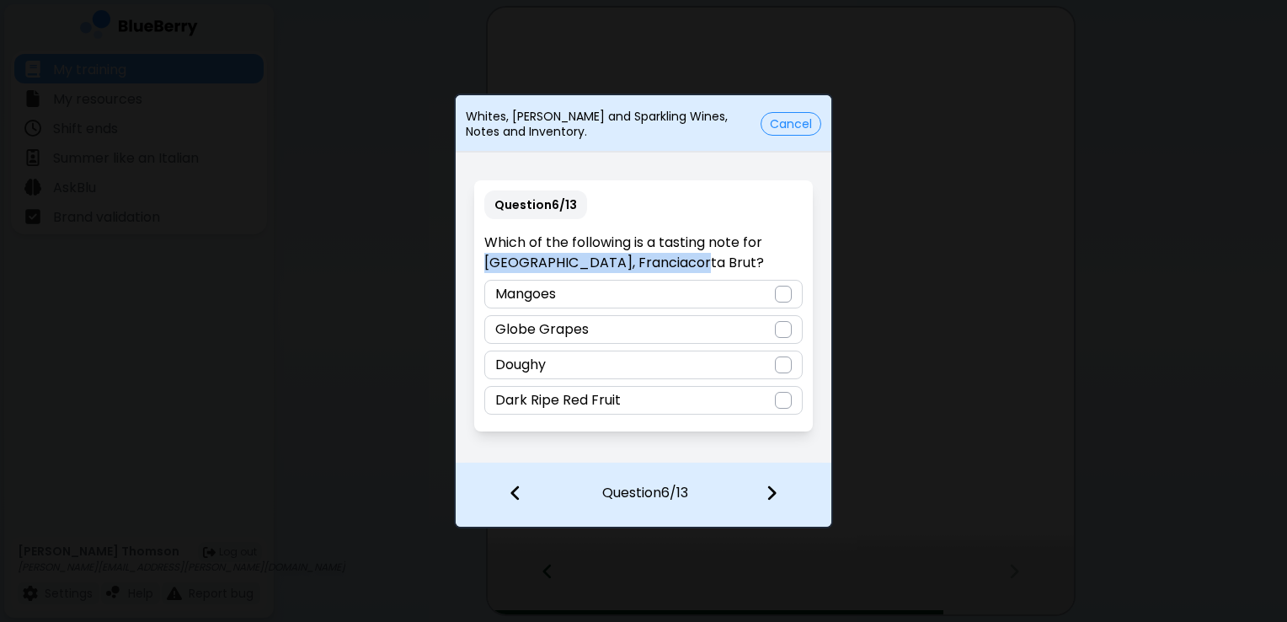
drag, startPoint x: 670, startPoint y: 264, endPoint x: 478, endPoint y: 259, distance: 191.3
click at [478, 259] on div "Question 6 / 13 Which of the following is a tasting note for [GEOGRAPHIC_DATA],…" at bounding box center [643, 305] width 338 height 251
copy p "[GEOGRAPHIC_DATA], Franciacorta Brut"
click at [784, 367] on div at bounding box center [783, 364] width 17 height 17
click at [767, 500] on img at bounding box center [772, 492] width 12 height 19
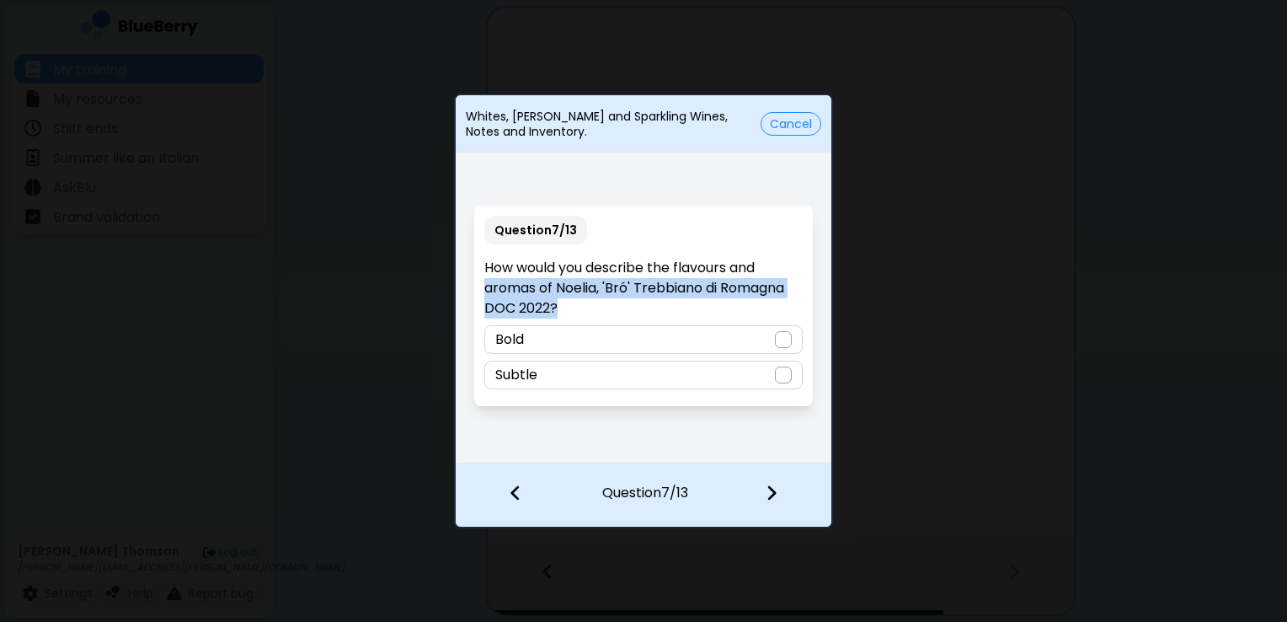
drag, startPoint x: 553, startPoint y: 305, endPoint x: 481, endPoint y: 291, distance: 73.8
click at [481, 291] on div "Question 7 / 13 How would you describe the flavours and aromas of Noelia, 'Bró'…" at bounding box center [643, 306] width 338 height 200
copy p "aromas of Noelia, 'Bró' Trebbiano di Romagna DOC 2022?"
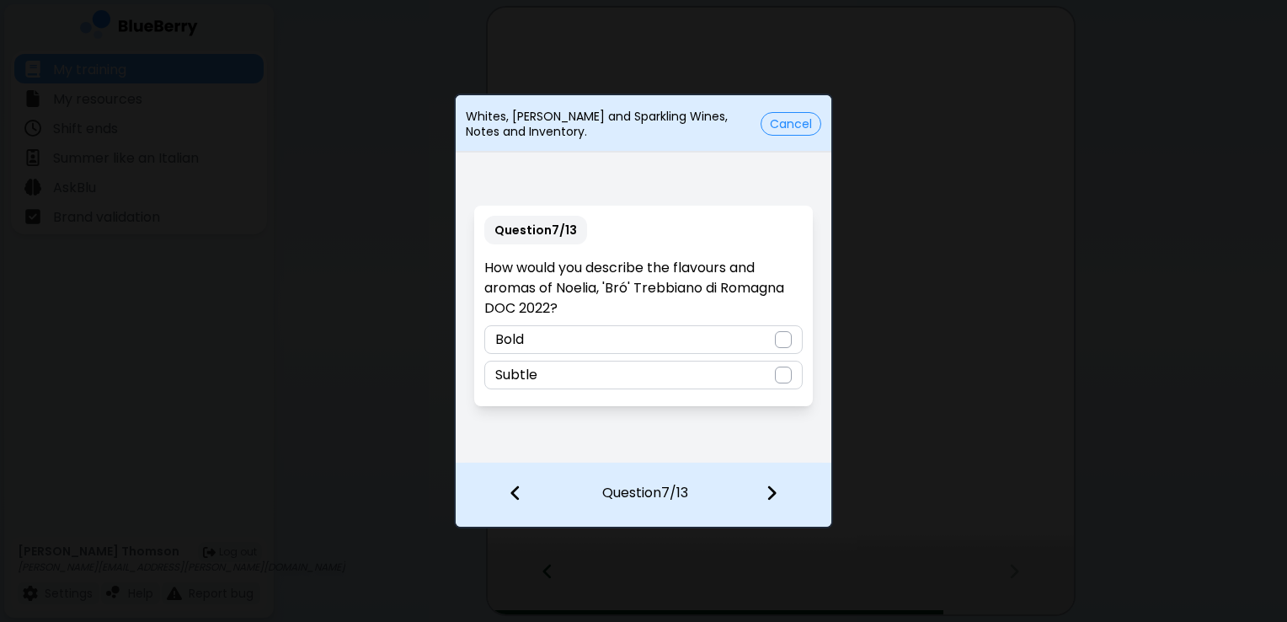
click at [783, 371] on div at bounding box center [783, 374] width 17 height 17
click at [772, 494] on img at bounding box center [772, 492] width 12 height 19
drag, startPoint x: 684, startPoint y: 305, endPoint x: 469, endPoint y: 271, distance: 217.4
click at [469, 271] on div "Question 8 / 13 [PERSON_NAME], [PERSON_NAME] is described as vibrant, refreshin…" at bounding box center [644, 305] width 376 height 313
copy p "[PERSON_NAME], Pecorino is described as vibrant, refreshing, with citrus and fr…"
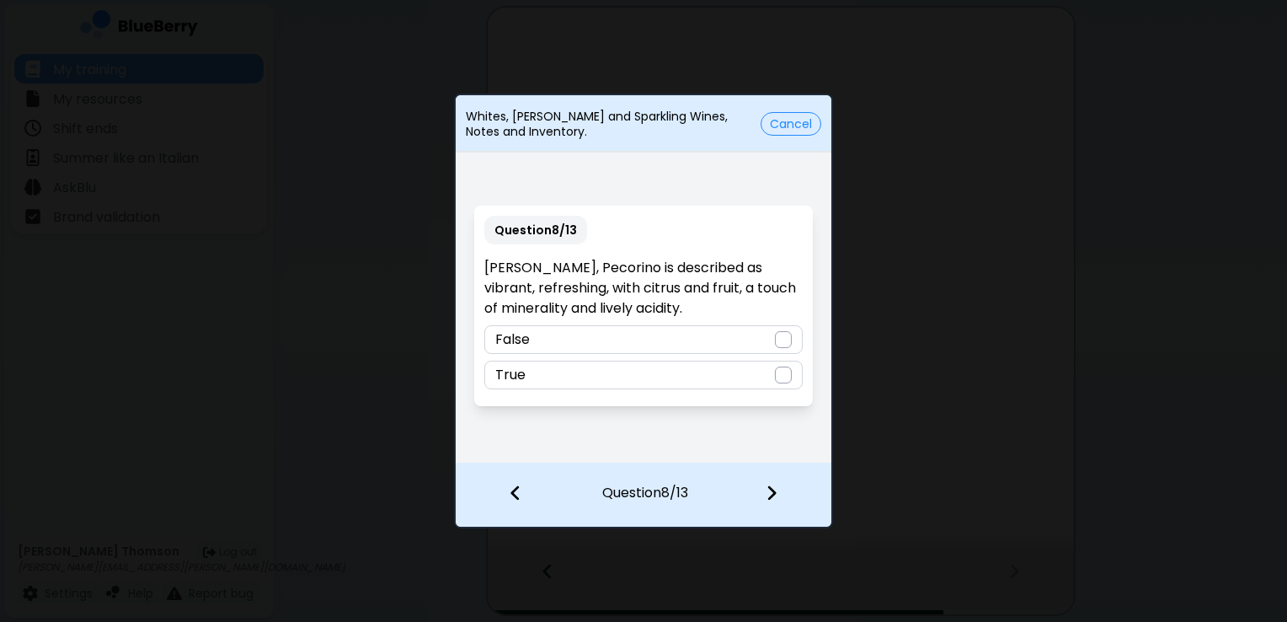
click at [788, 379] on div at bounding box center [783, 374] width 17 height 17
click at [776, 494] on img at bounding box center [772, 492] width 12 height 19
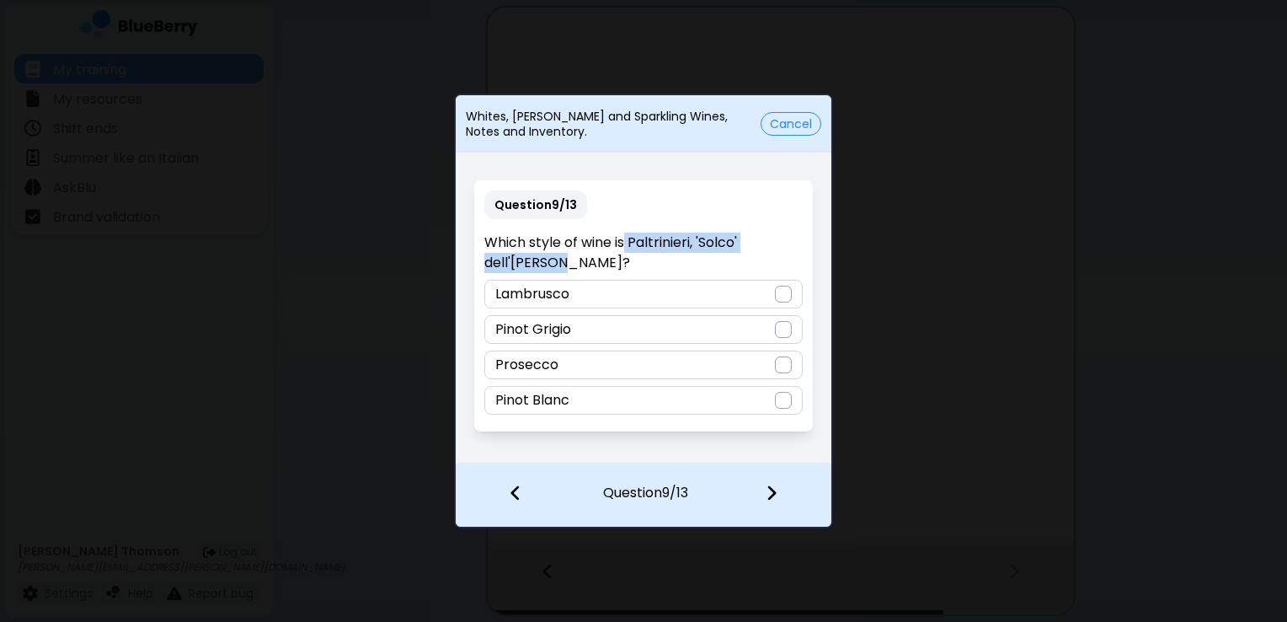
drag, startPoint x: 593, startPoint y: 272, endPoint x: 627, endPoint y: 238, distance: 48.2
click at [627, 238] on p "Which style of wine is Paltrinieri, 'Solco' dell'[PERSON_NAME]?" at bounding box center [643, 252] width 318 height 40
copy p "[PERSON_NAME], 'Solco' dell'[PERSON_NAME]?"
click at [792, 288] on div "Lambrusco" at bounding box center [643, 294] width 318 height 29
click at [785, 502] on div at bounding box center [781, 494] width 99 height 62
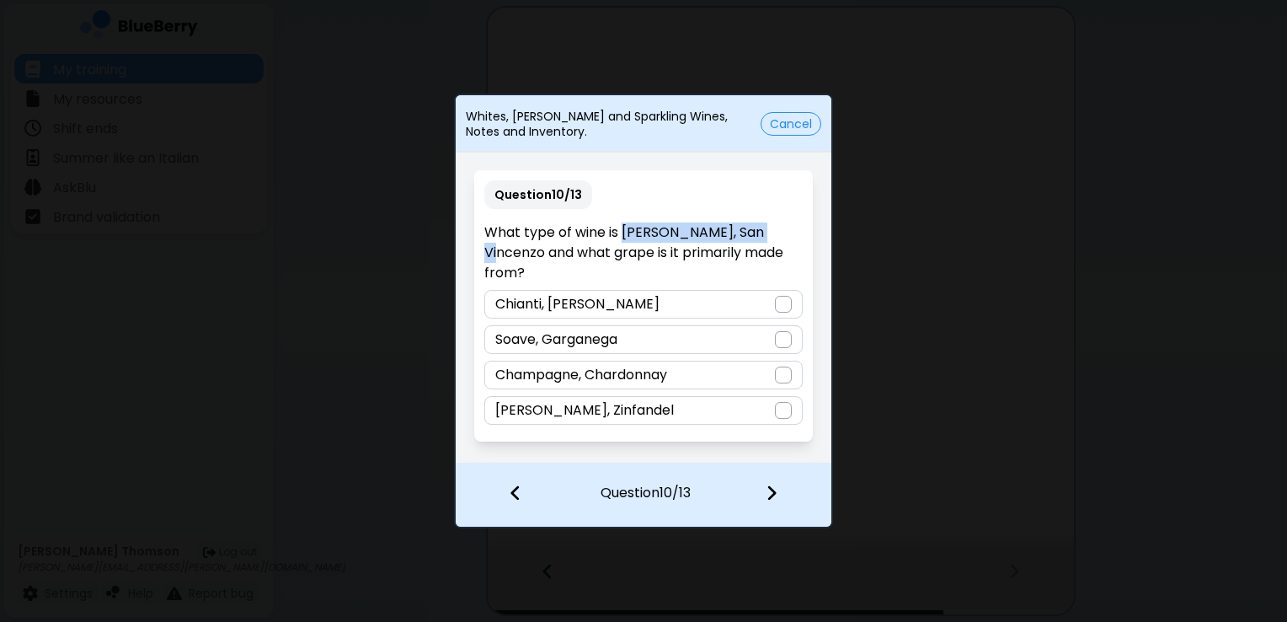
drag, startPoint x: 623, startPoint y: 246, endPoint x: 780, endPoint y: 244, distance: 156.7
click at [780, 244] on p "What type of wine is [PERSON_NAME], San Vincenzo and what grape is it primarily…" at bounding box center [643, 252] width 318 height 61
copy p "[PERSON_NAME], [GEOGRAPHIC_DATA]"
click at [782, 331] on div at bounding box center [783, 339] width 17 height 17
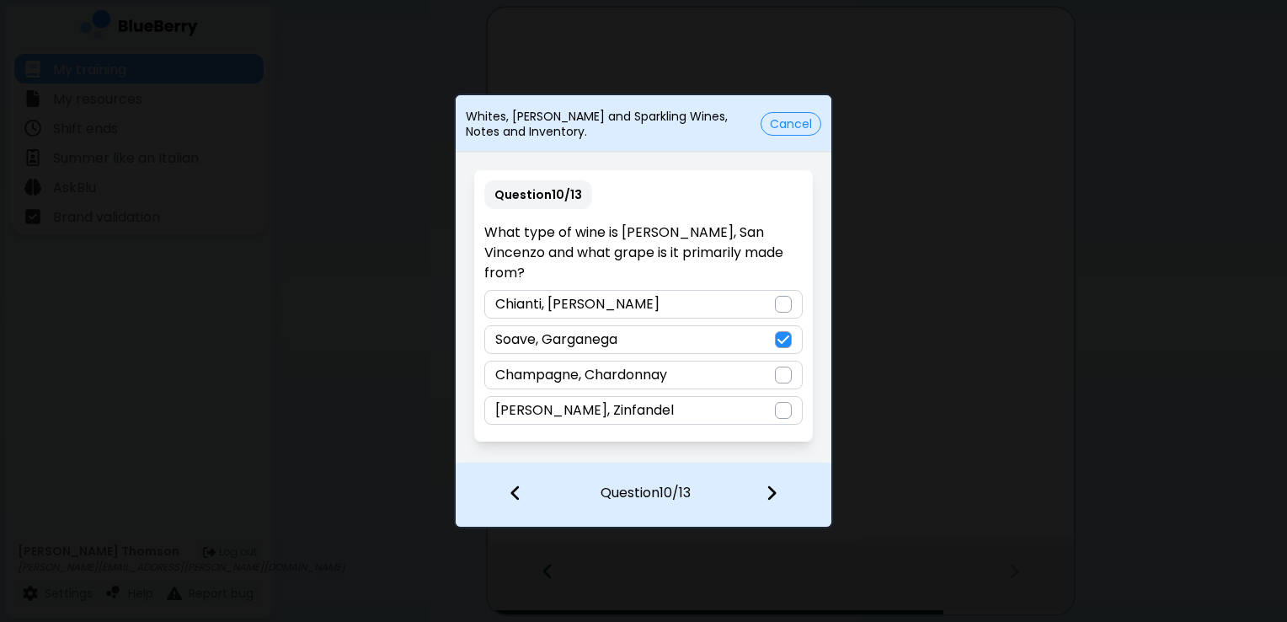
click at [768, 491] on img at bounding box center [772, 492] width 12 height 19
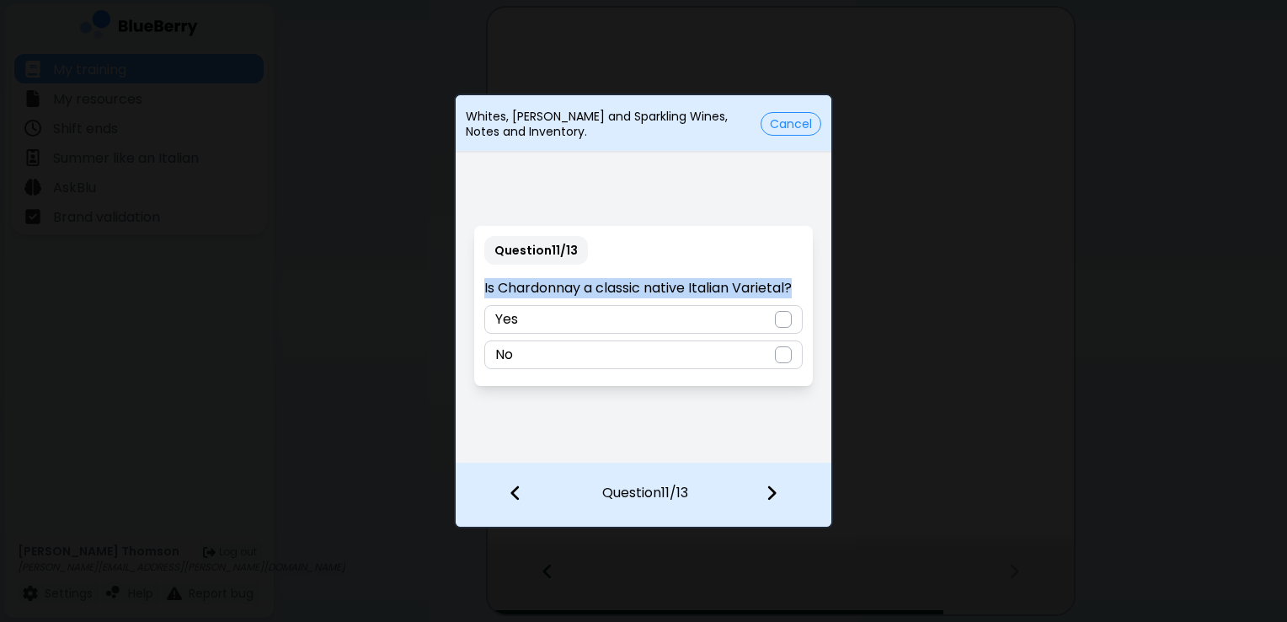
drag, startPoint x: 798, startPoint y: 297, endPoint x: 480, endPoint y: 285, distance: 317.8
click at [480, 285] on div "Question 11 / 13 Is Chardonnay a classic native Italian Varietal? Yes No" at bounding box center [643, 306] width 338 height 160
copy p "Is Chardonnay a classic native Italian Varietal?"
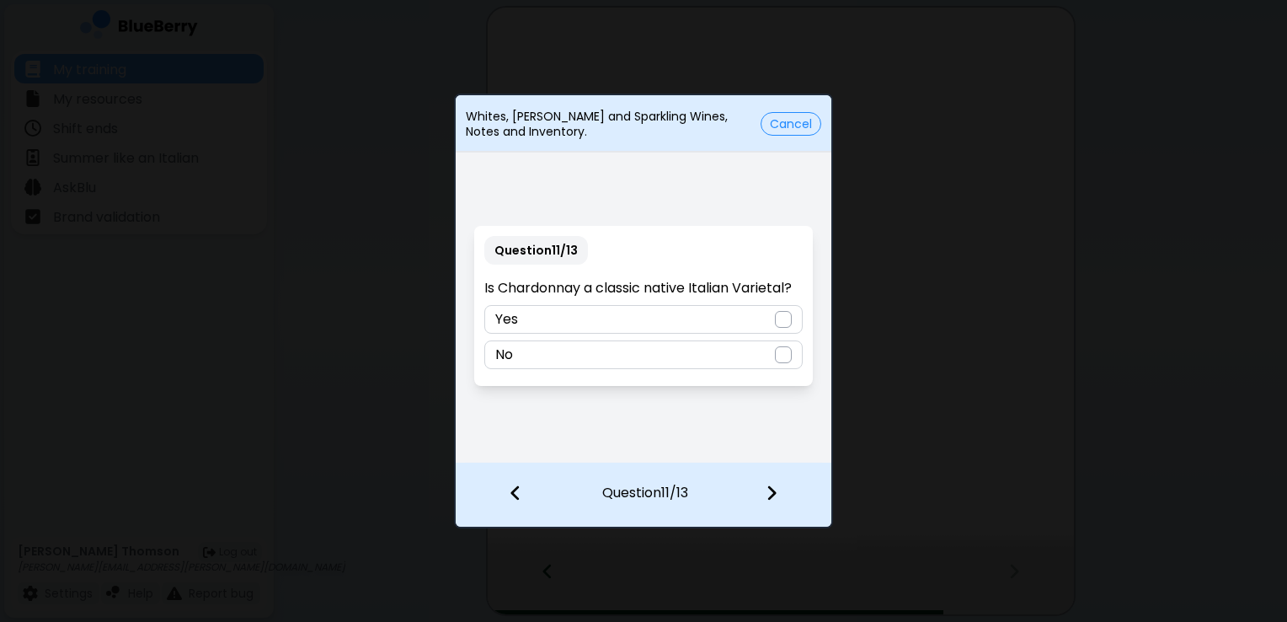
click at [773, 352] on div "No" at bounding box center [643, 354] width 318 height 29
click at [759, 504] on div at bounding box center [781, 494] width 99 height 62
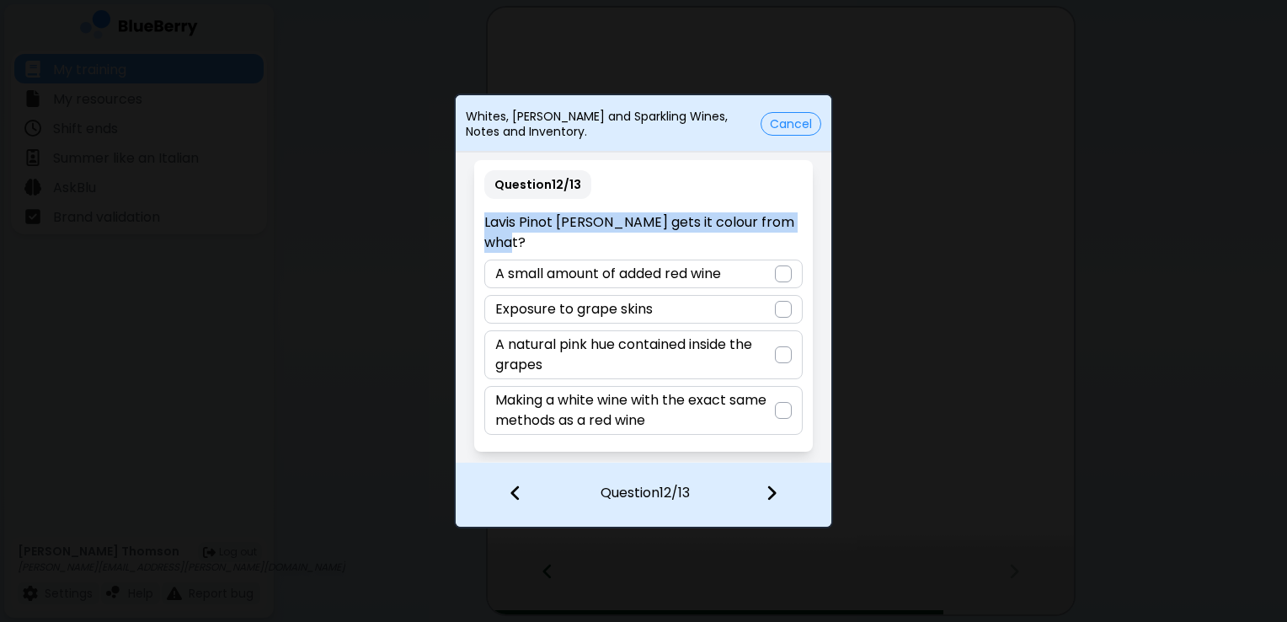
drag, startPoint x: 569, startPoint y: 242, endPoint x: 465, endPoint y: 220, distance: 105.9
click at [465, 220] on div "Question 12 / 13 Lavis Pinot [PERSON_NAME] gets it colour from what? A small am…" at bounding box center [644, 305] width 376 height 313
copy p "Lavis Pinot [PERSON_NAME] gets it colour from what?"
click at [686, 248] on p "Lavis Pinot [PERSON_NAME] gets it colour from what?" at bounding box center [643, 232] width 318 height 40
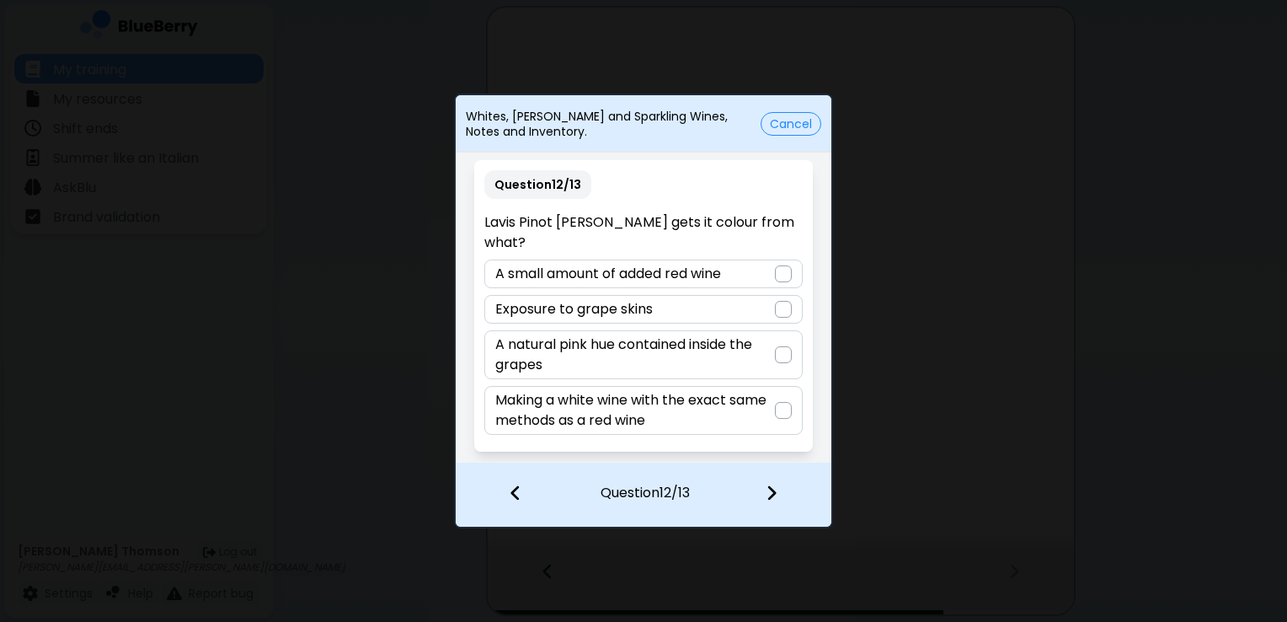
click at [778, 308] on div at bounding box center [783, 309] width 17 height 17
click at [777, 494] on img at bounding box center [772, 492] width 12 height 19
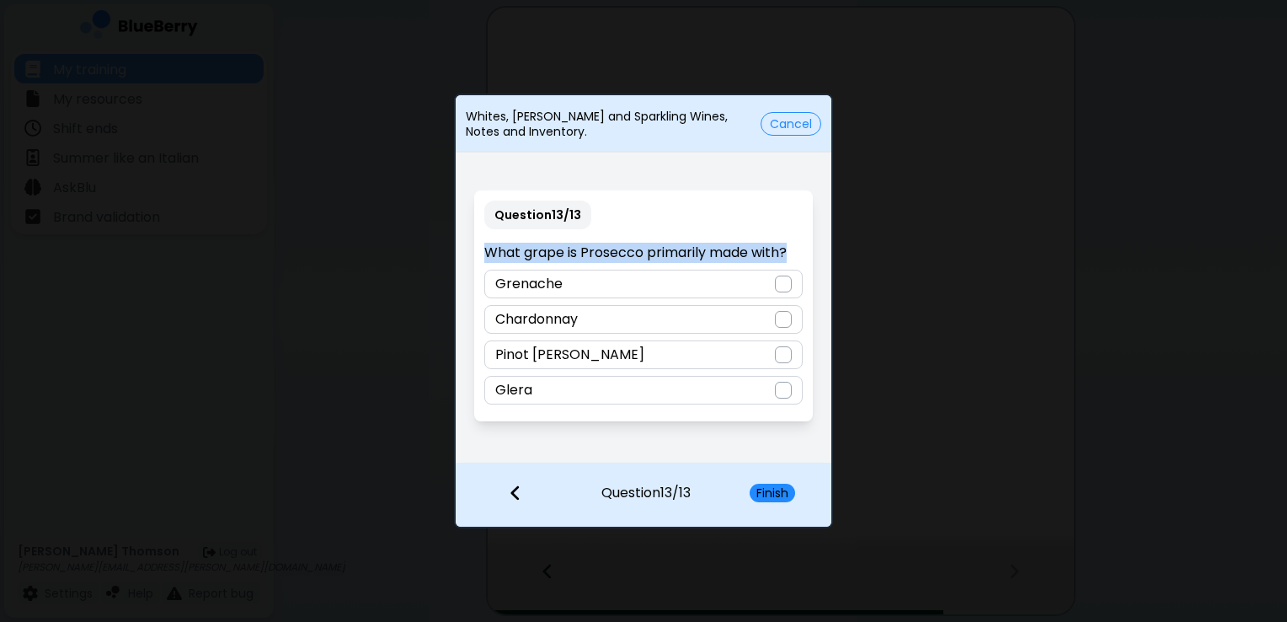
drag, startPoint x: 794, startPoint y: 251, endPoint x: 553, endPoint y: 241, distance: 241.9
click at [553, 241] on div "Question 13 / 13 What grape is Prosecco primarily made with? Grenache Chardonna…" at bounding box center [643, 305] width 338 height 231
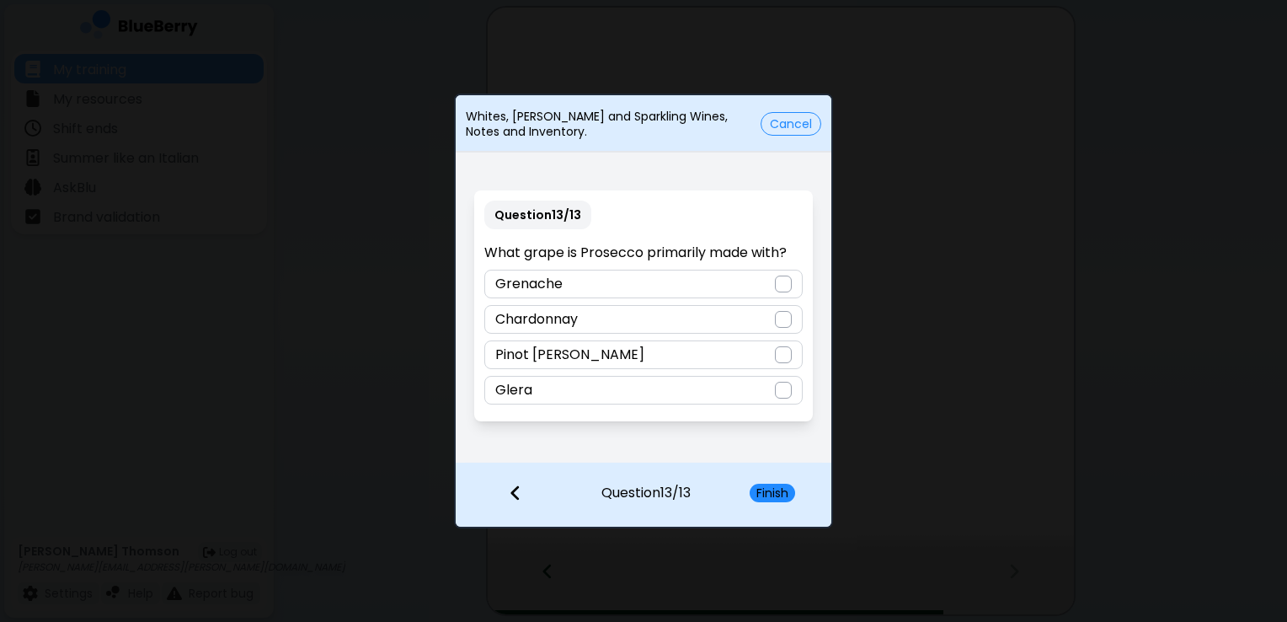
click at [778, 389] on div at bounding box center [783, 390] width 17 height 17
click at [757, 494] on button "Finish" at bounding box center [772, 492] width 45 height 19
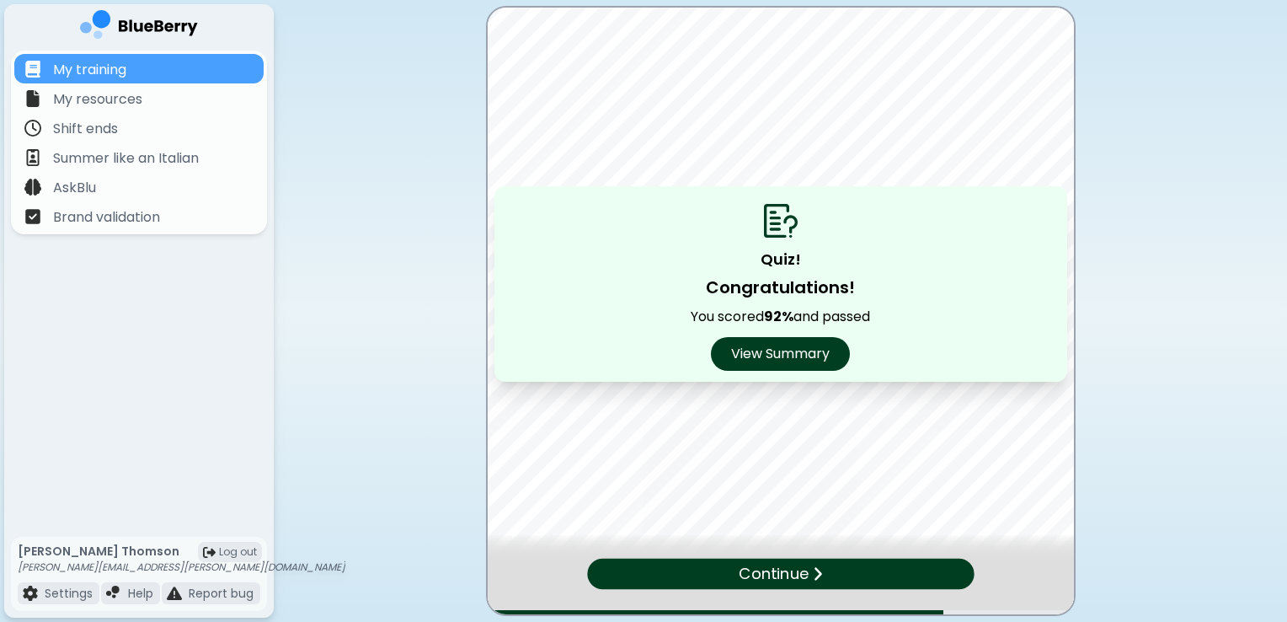
click at [768, 574] on p "Continue" at bounding box center [774, 573] width 70 height 24
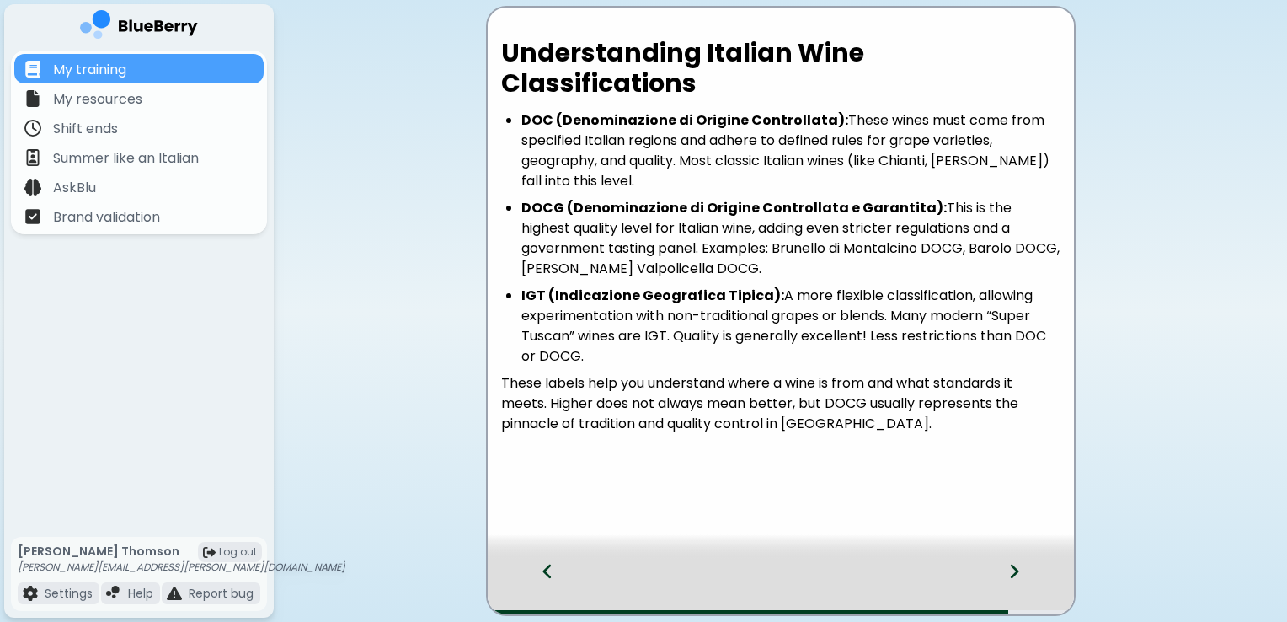
click at [1019, 558] on div at bounding box center [781, 546] width 586 height 25
click at [1014, 569] on icon at bounding box center [1014, 571] width 12 height 19
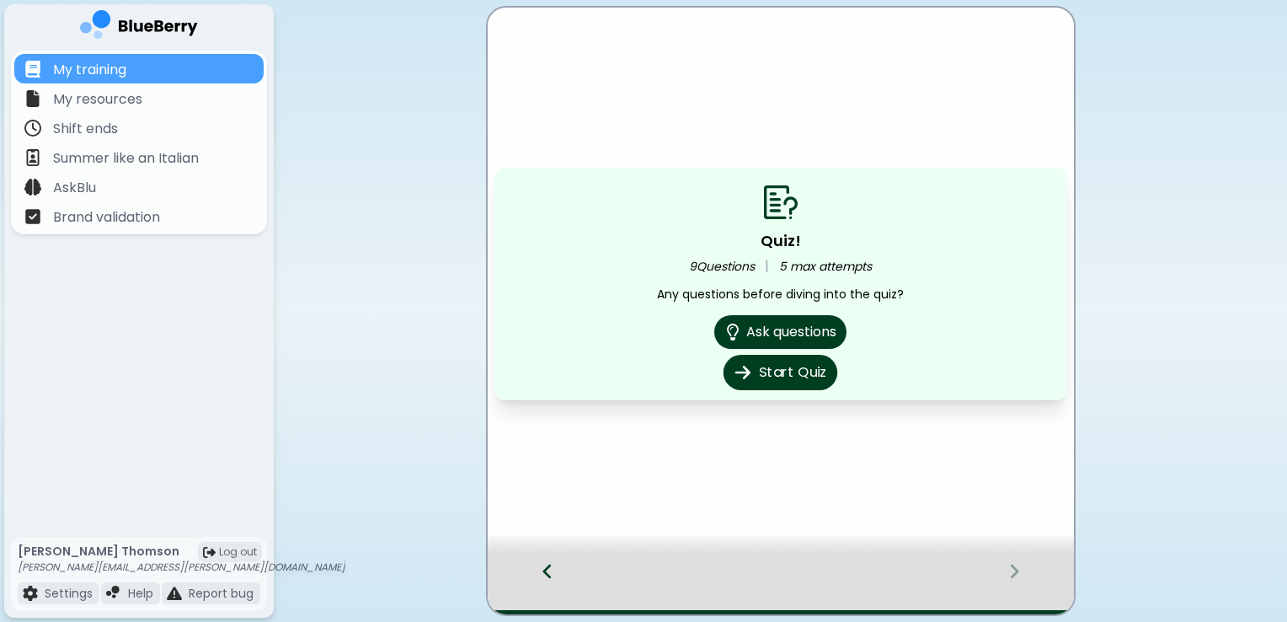
click at [760, 375] on button "Start Quiz" at bounding box center [781, 372] width 114 height 35
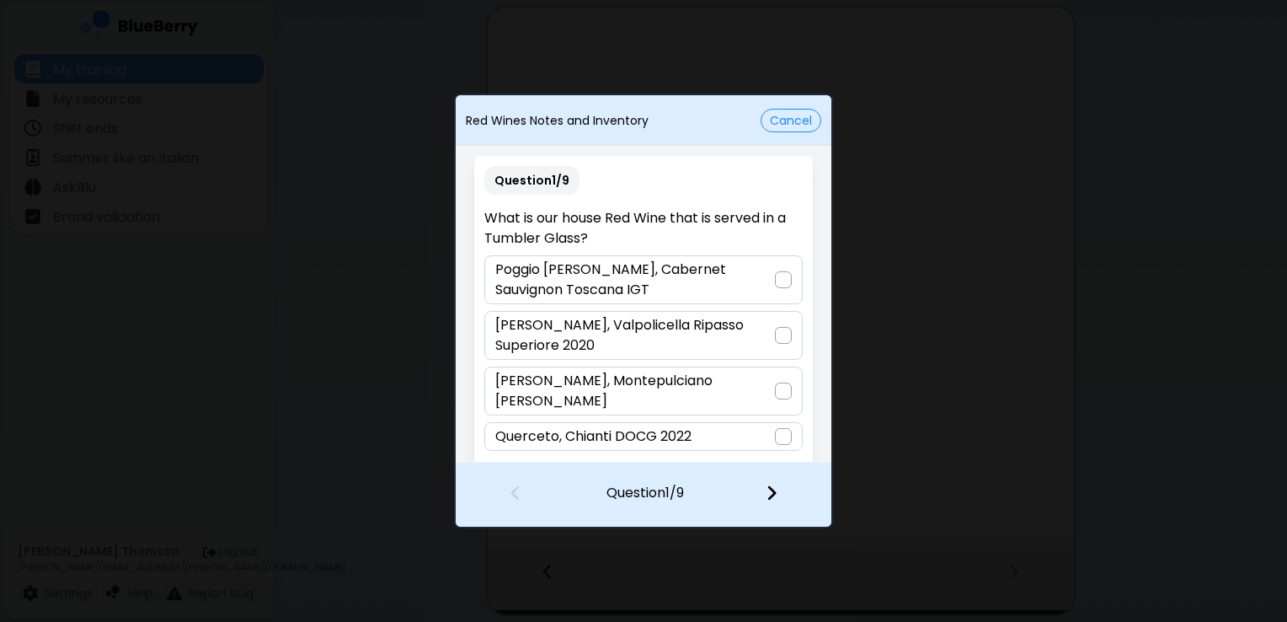
click at [782, 387] on div at bounding box center [783, 390] width 17 height 17
click at [766, 504] on div at bounding box center [781, 494] width 99 height 62
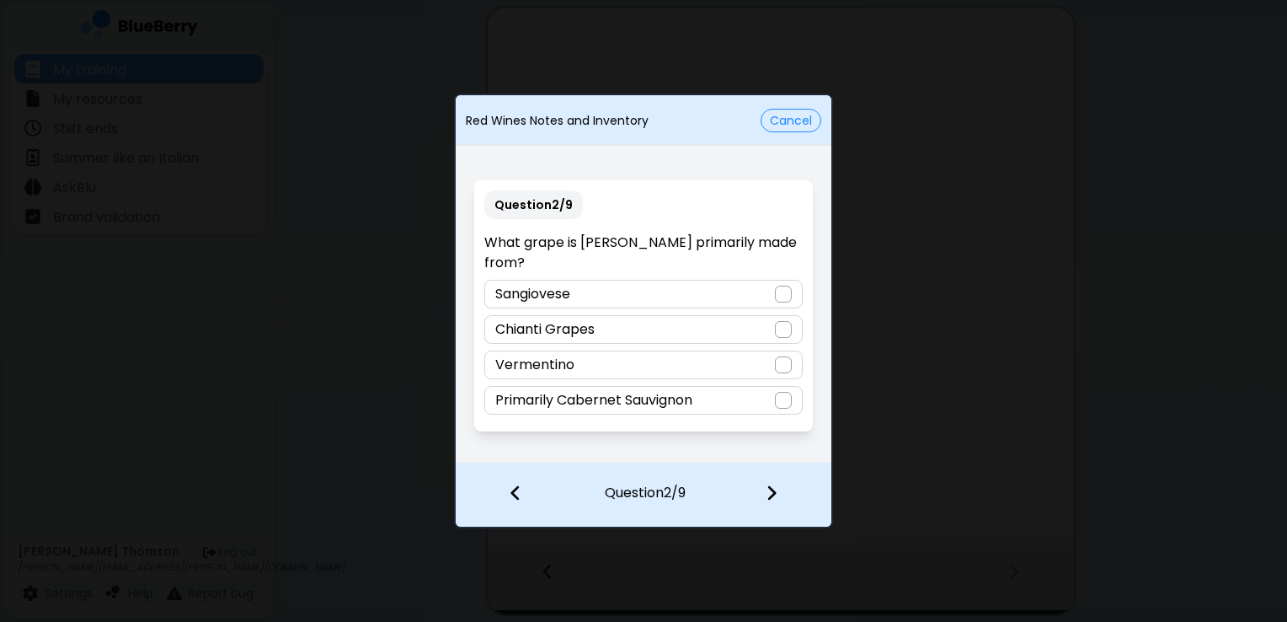
click at [782, 286] on div at bounding box center [783, 294] width 17 height 17
click at [775, 477] on div at bounding box center [781, 494] width 99 height 62
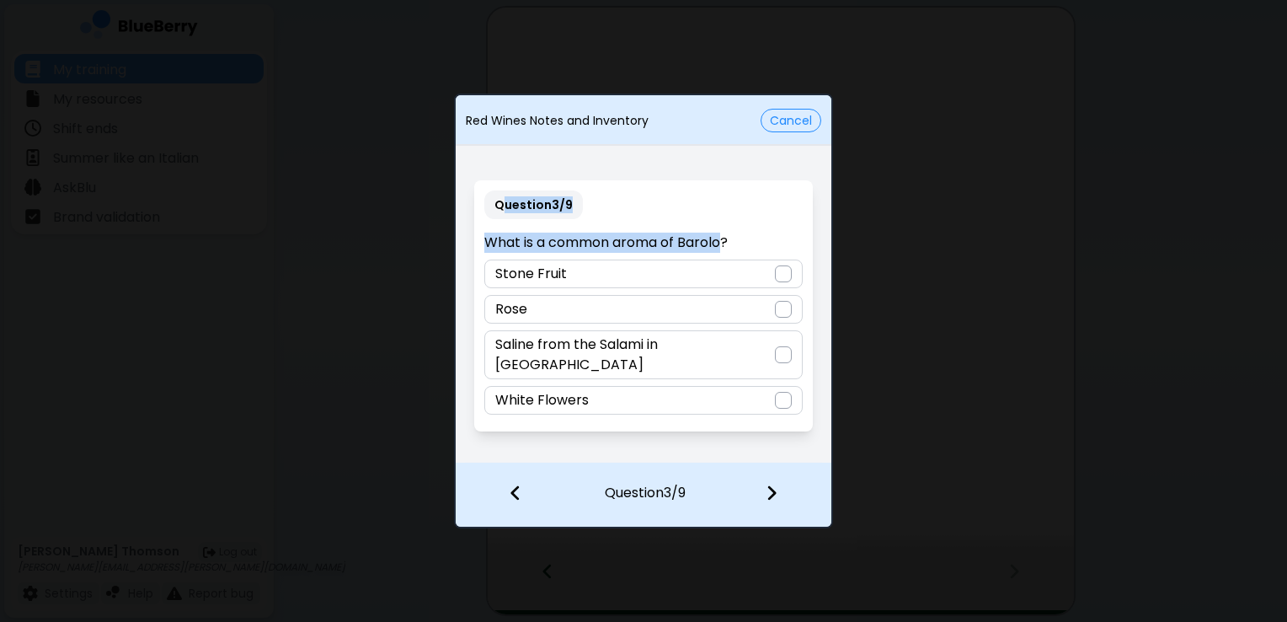
drag, startPoint x: 725, startPoint y: 256, endPoint x: 502, endPoint y: 227, distance: 225.0
click at [502, 227] on div "Question 3 / 9 What is a common aroma of Barolo? Stone Fruit Rose Saline from t…" at bounding box center [643, 305] width 338 height 251
click at [721, 253] on p "What is a common aroma of Barolo?" at bounding box center [643, 242] width 318 height 20
drag, startPoint x: 721, startPoint y: 258, endPoint x: 478, endPoint y: 253, distance: 242.6
click at [478, 253] on div "Question 3 / 9 What is a common aroma of Barolo? Stone Fruit Rose Saline from t…" at bounding box center [643, 305] width 338 height 251
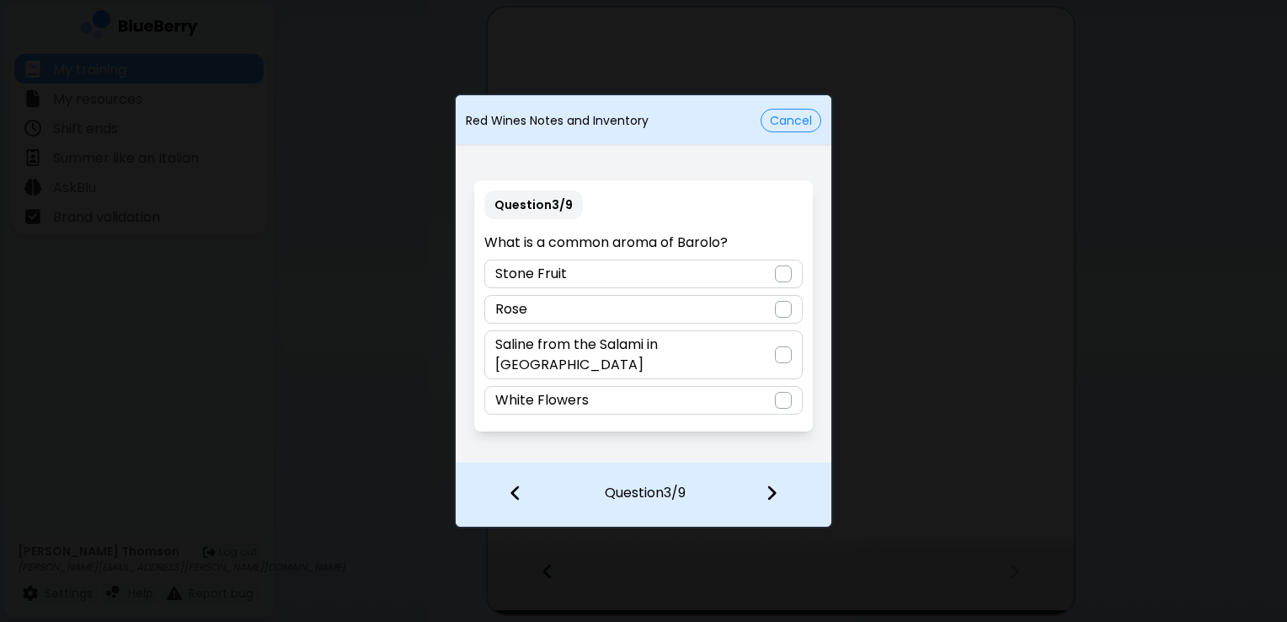
click at [786, 282] on div at bounding box center [783, 273] width 17 height 17
click at [766, 494] on img at bounding box center [772, 492] width 12 height 19
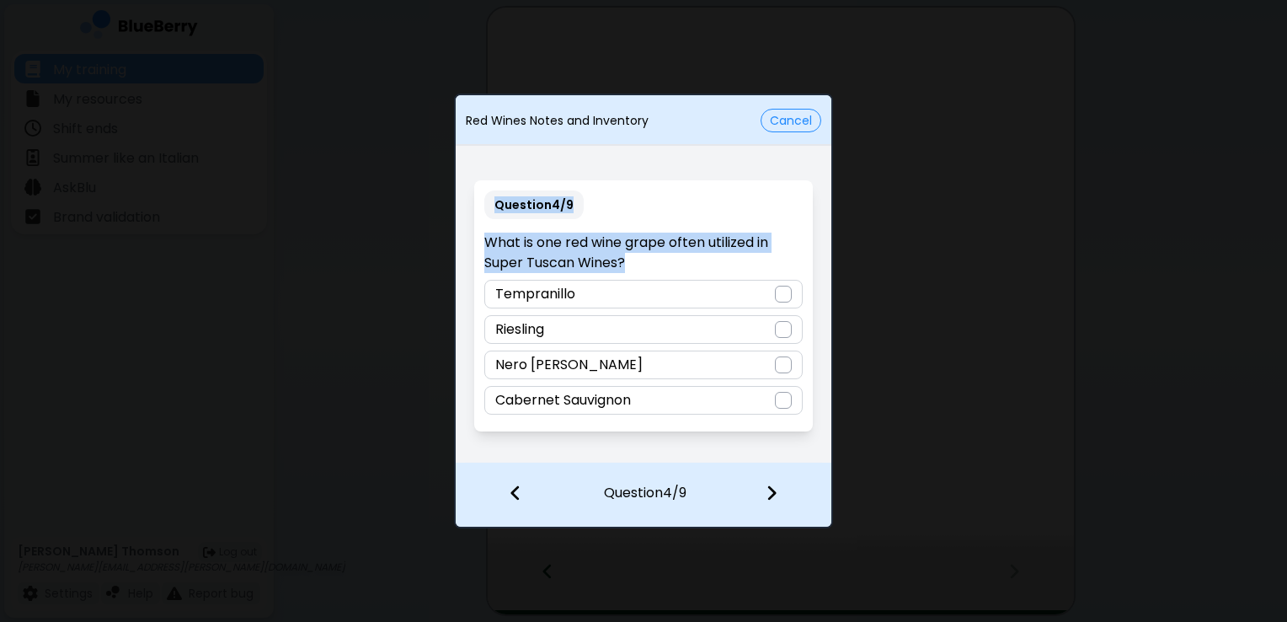
drag, startPoint x: 642, startPoint y: 268, endPoint x: 477, endPoint y: 232, distance: 169.0
click at [477, 232] on div "Question 4 / 9 What is one red wine grape often utilized in Super Tuscan Wines?…" at bounding box center [643, 305] width 338 height 251
click at [672, 211] on div "Question 4 / 9 What is one red wine grape often utilized in Super Tuscan Wines?…" at bounding box center [643, 305] width 338 height 251
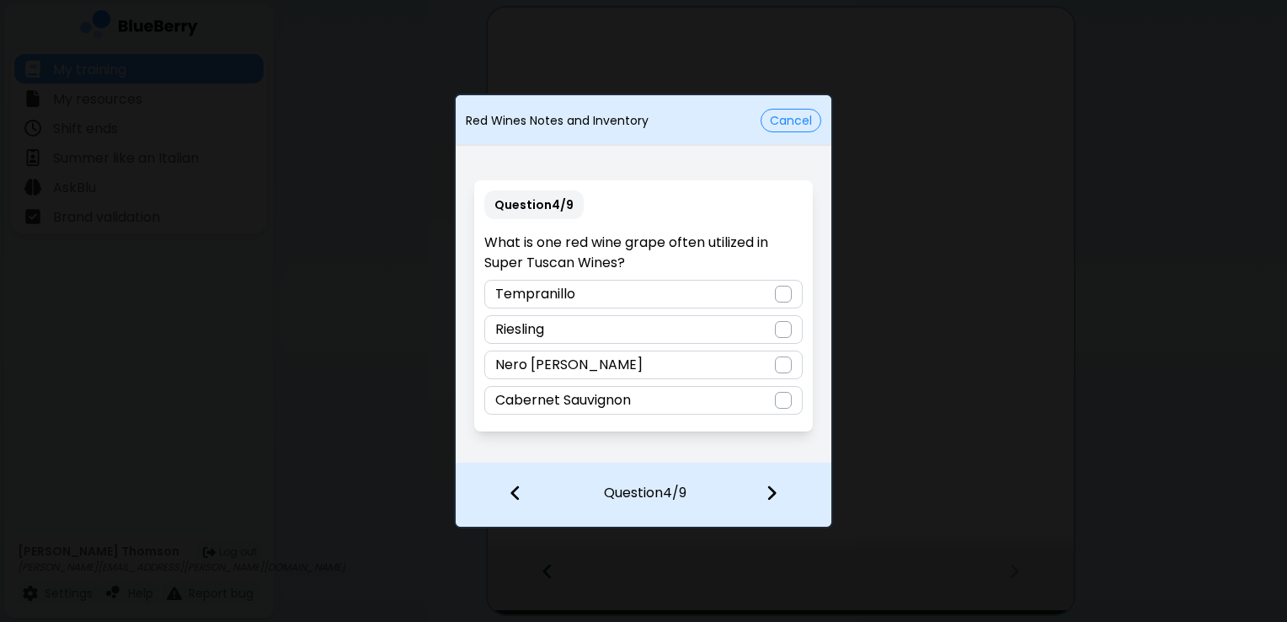
click at [790, 398] on div at bounding box center [783, 400] width 17 height 17
click at [771, 498] on img at bounding box center [772, 492] width 12 height 19
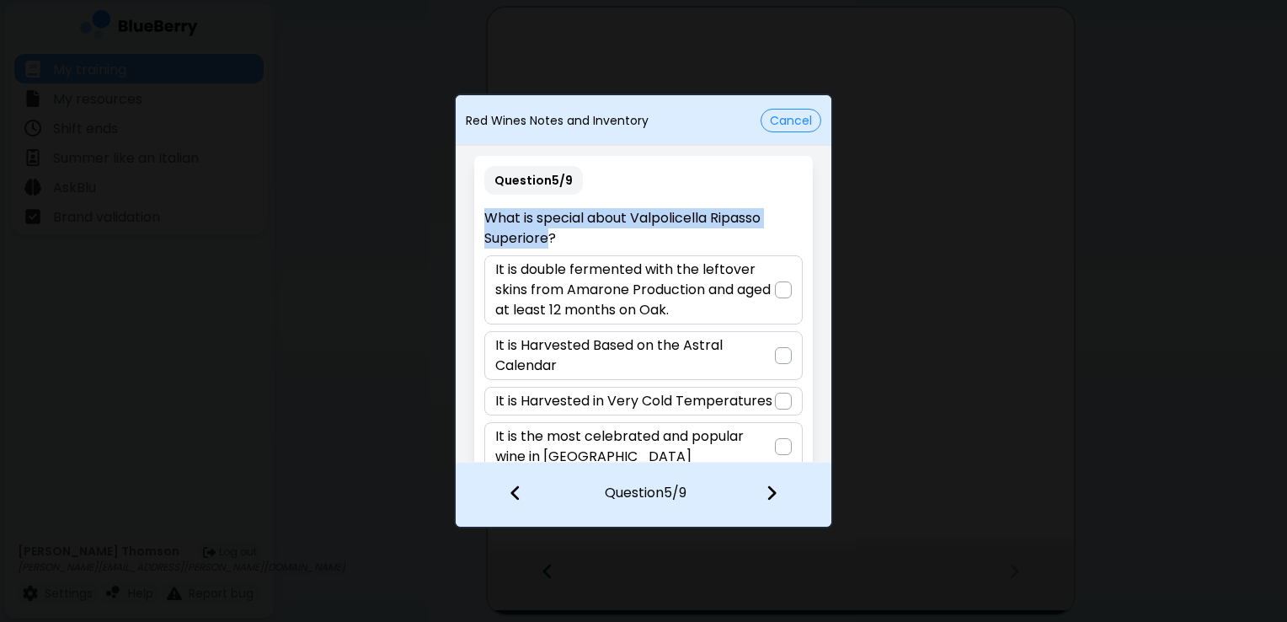
drag, startPoint x: 549, startPoint y: 232, endPoint x: 475, endPoint y: 224, distance: 74.5
click at [475, 224] on div "Question 5 / 9 What is special about Valpolicella Ripasso Superiore? It is doub…" at bounding box center [643, 322] width 338 height 332
click at [795, 222] on p "What is special about Valpolicella Ripasso Superiore?" at bounding box center [643, 228] width 318 height 40
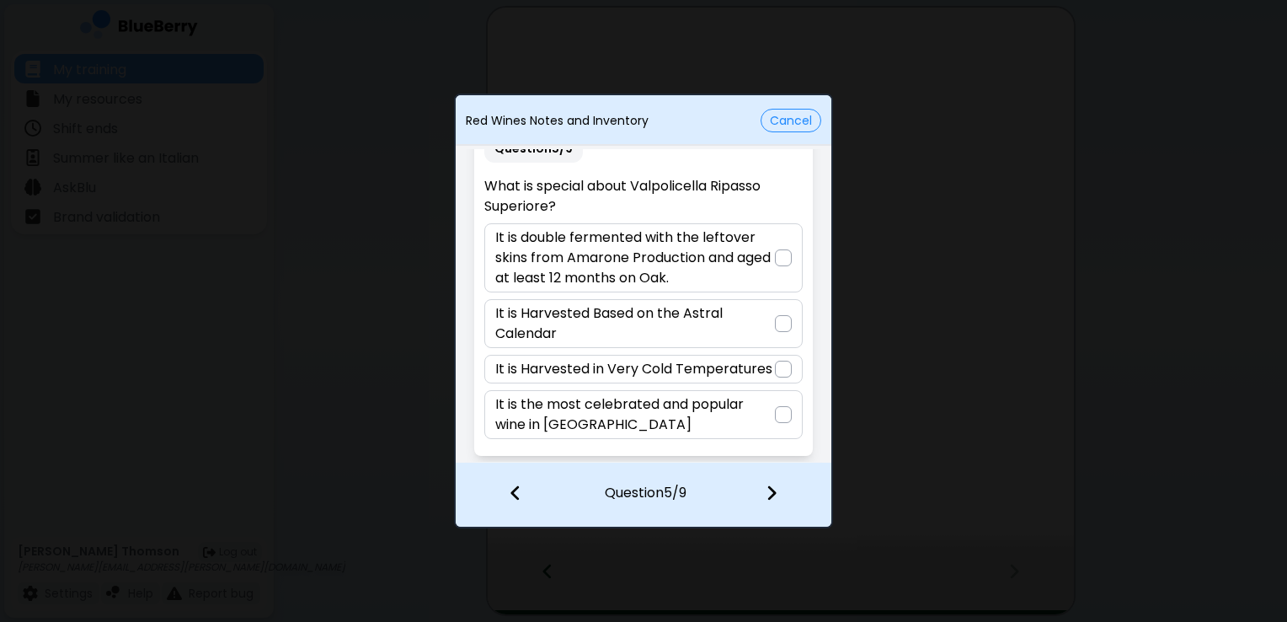
scroll to position [17, 0]
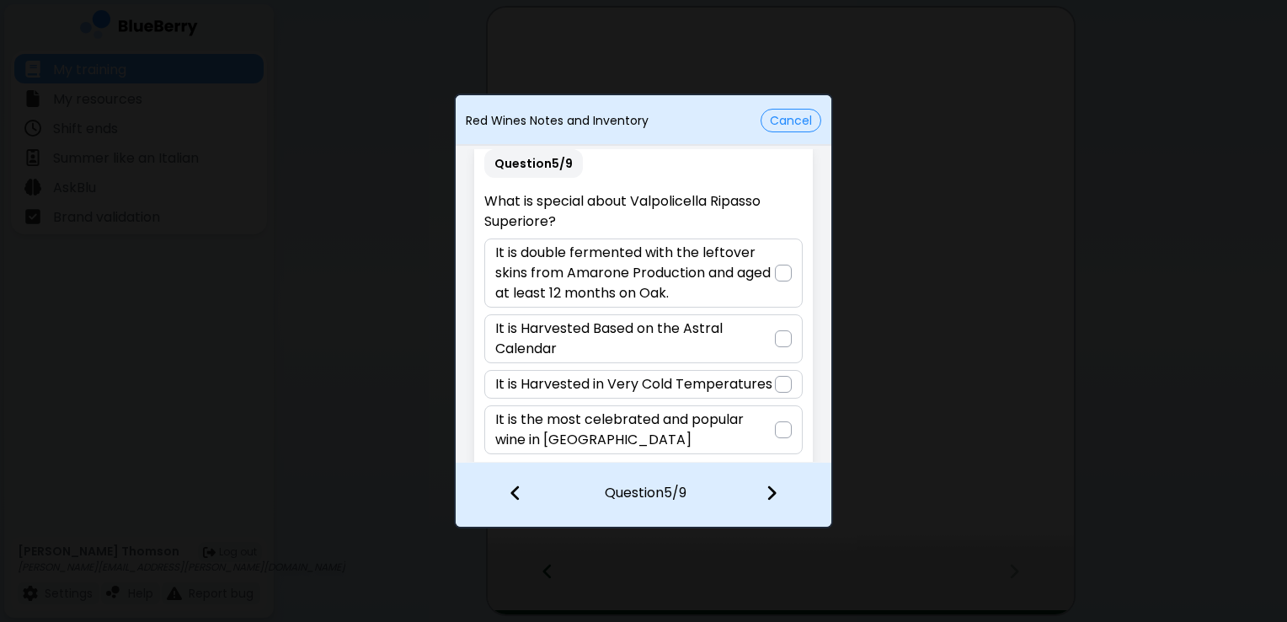
click at [777, 278] on div at bounding box center [783, 272] width 17 height 17
click at [775, 494] on img at bounding box center [772, 492] width 12 height 19
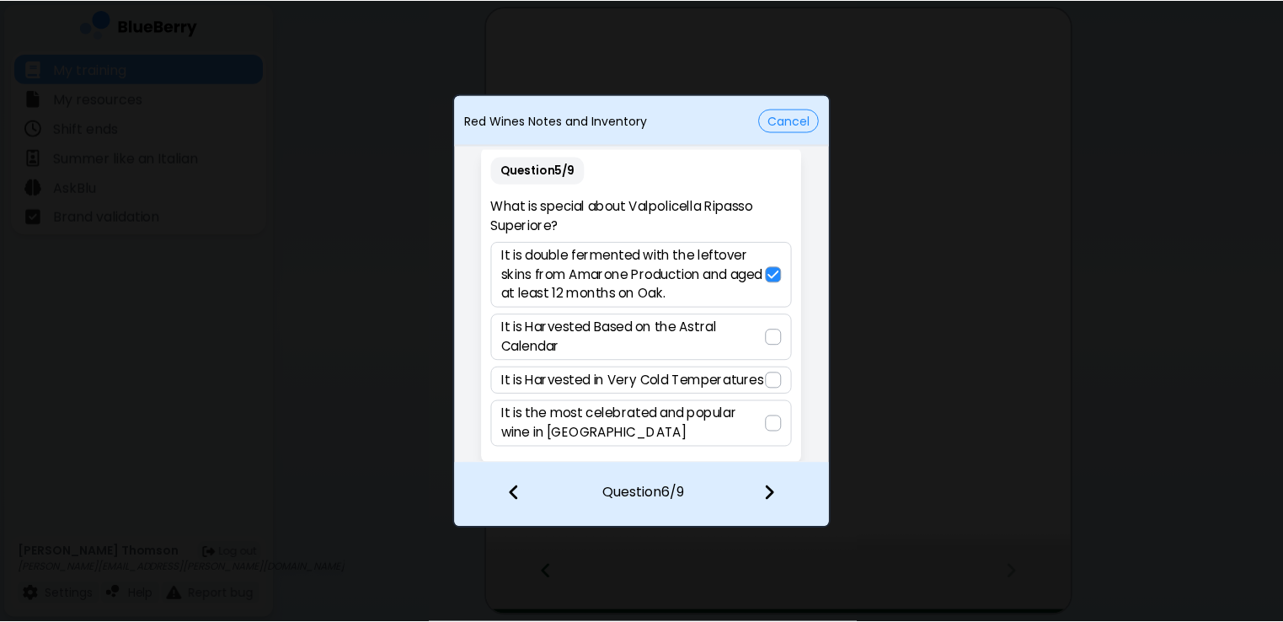
scroll to position [0, 0]
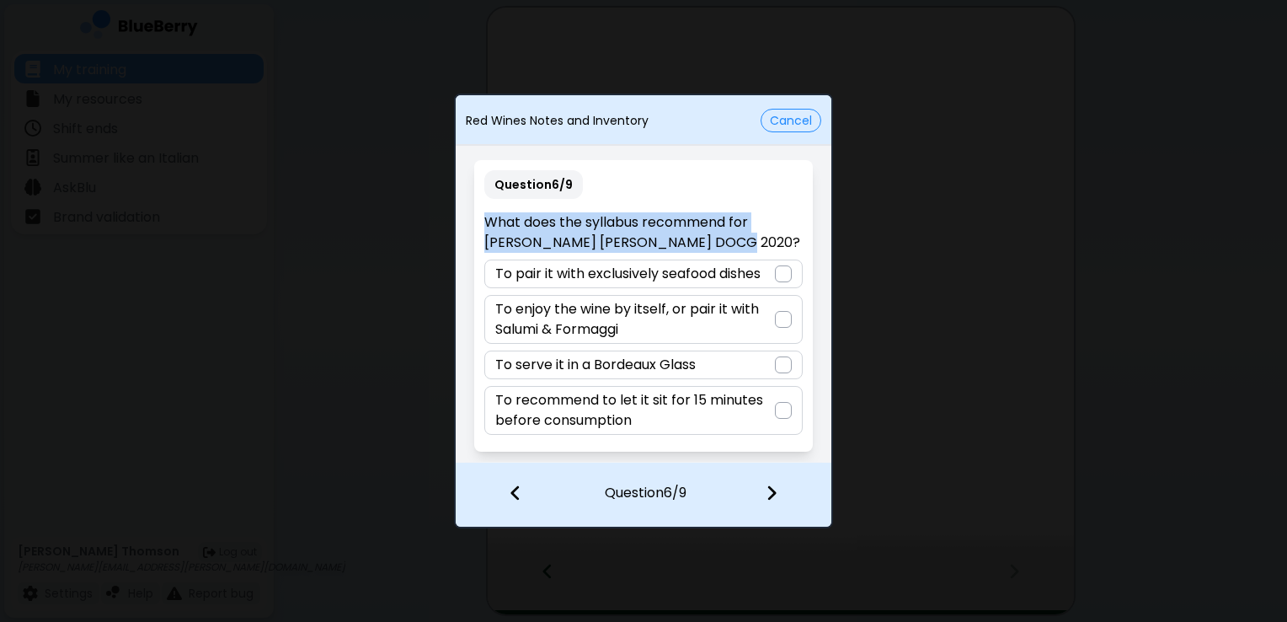
drag, startPoint x: 655, startPoint y: 249, endPoint x: 486, endPoint y: 224, distance: 171.2
click at [486, 224] on p "What does the syllabus recommend for [PERSON_NAME] [PERSON_NAME] DOCG 2020?" at bounding box center [643, 232] width 318 height 40
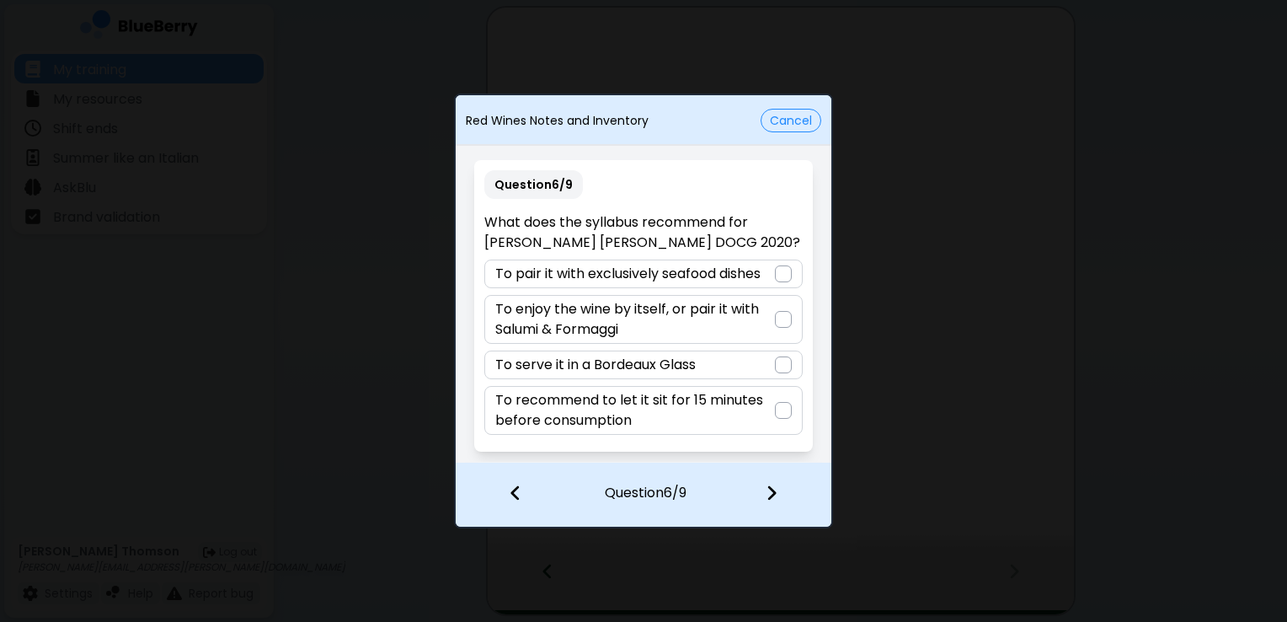
click at [821, 244] on div "Question 6 / 9 What does the syllabus recommend for [PERSON_NAME] [PERSON_NAME]…" at bounding box center [644, 305] width 376 height 313
click at [779, 323] on div at bounding box center [783, 319] width 17 height 17
click at [772, 491] on img at bounding box center [772, 492] width 12 height 19
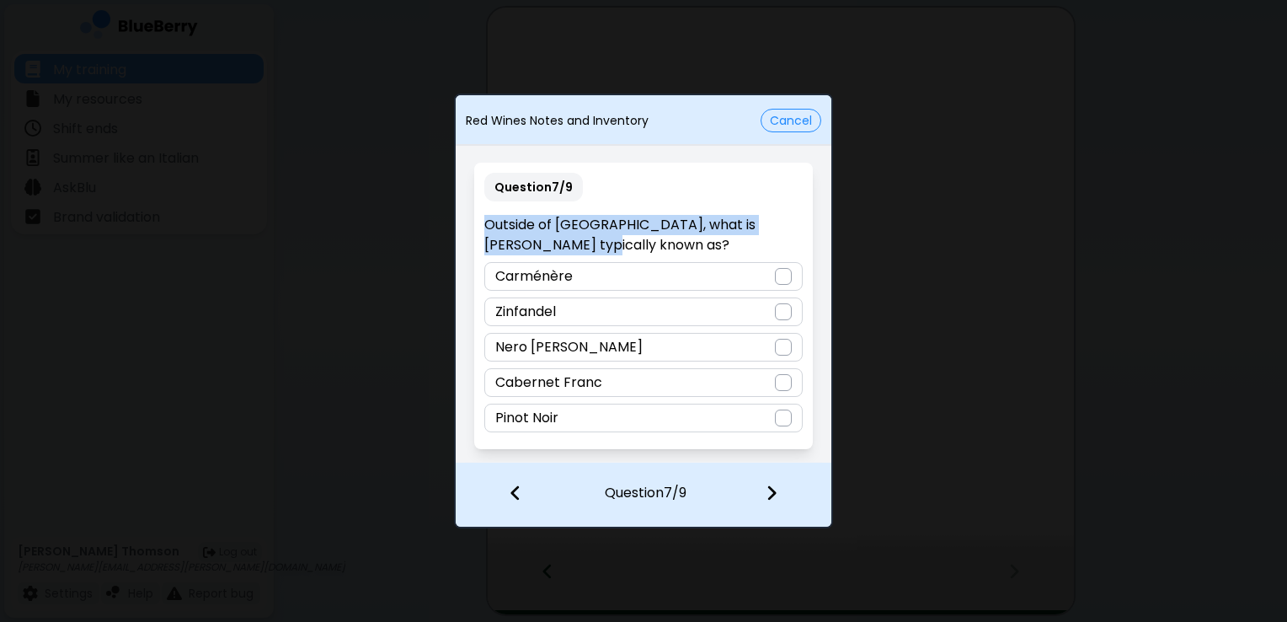
drag, startPoint x: 659, startPoint y: 244, endPoint x: 478, endPoint y: 221, distance: 181.8
click at [478, 221] on div "Question 7 / 9 Outside of [GEOGRAPHIC_DATA], what is [PERSON_NAME] typically kn…" at bounding box center [643, 306] width 338 height 286
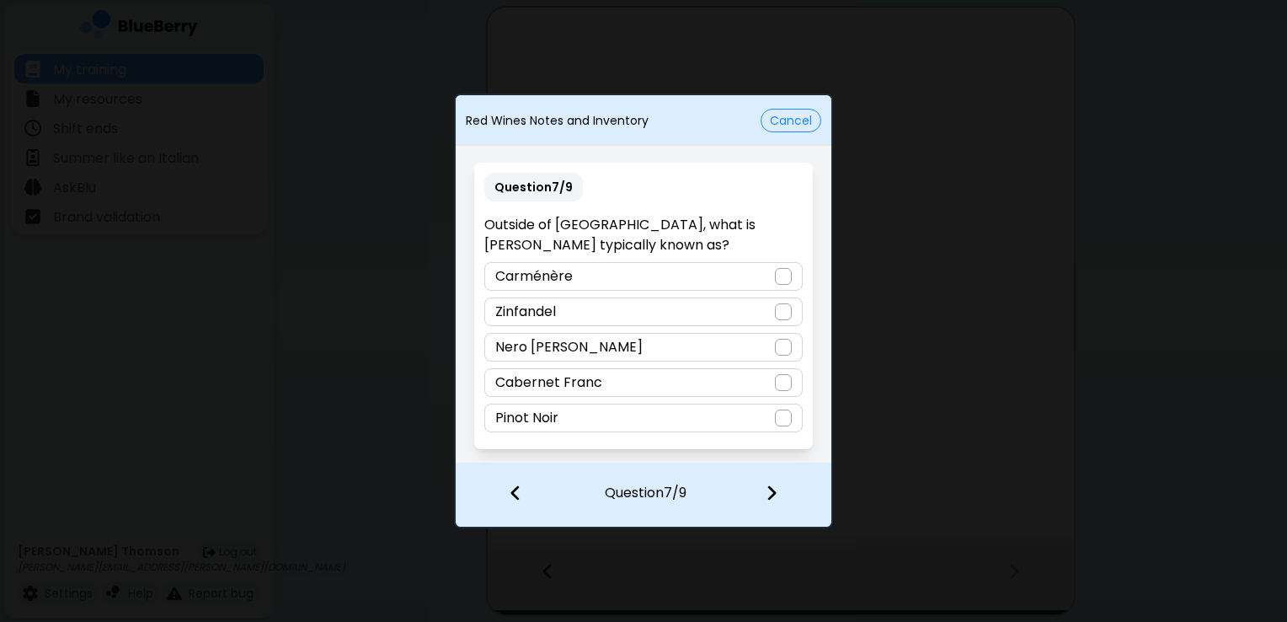
click at [793, 312] on div "Zinfandel" at bounding box center [643, 311] width 318 height 29
click at [777, 496] on img at bounding box center [772, 492] width 12 height 19
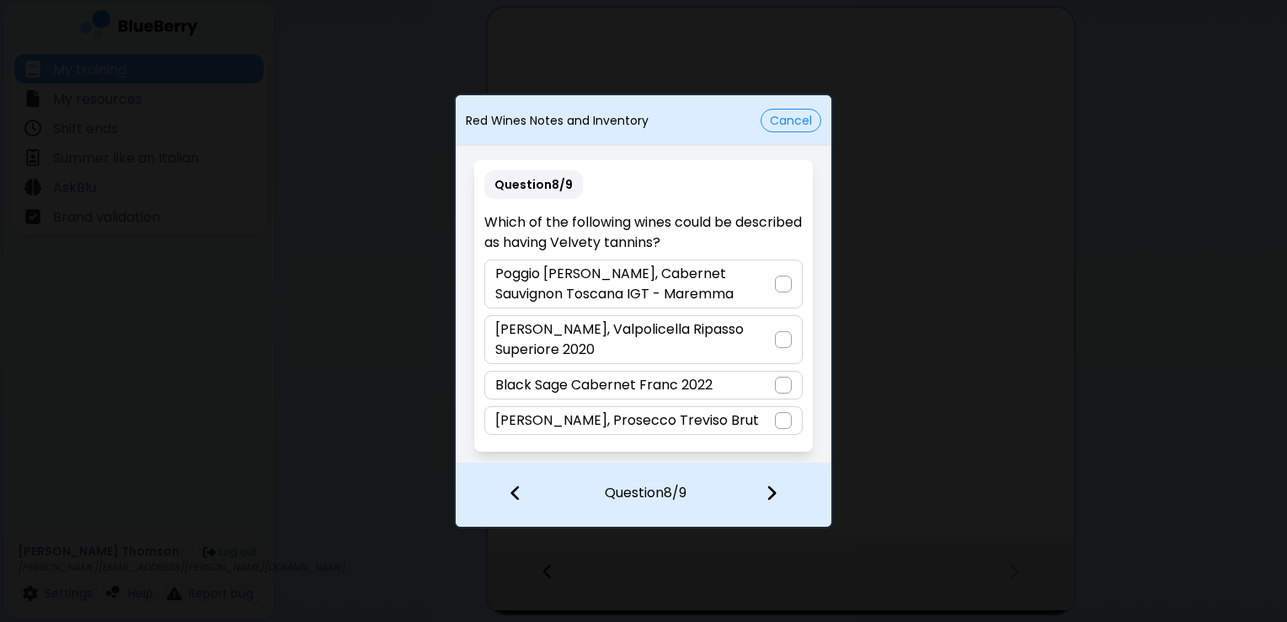
click at [731, 243] on p "Which of the following wines could be described as having Velvety tannins?" at bounding box center [643, 232] width 318 height 40
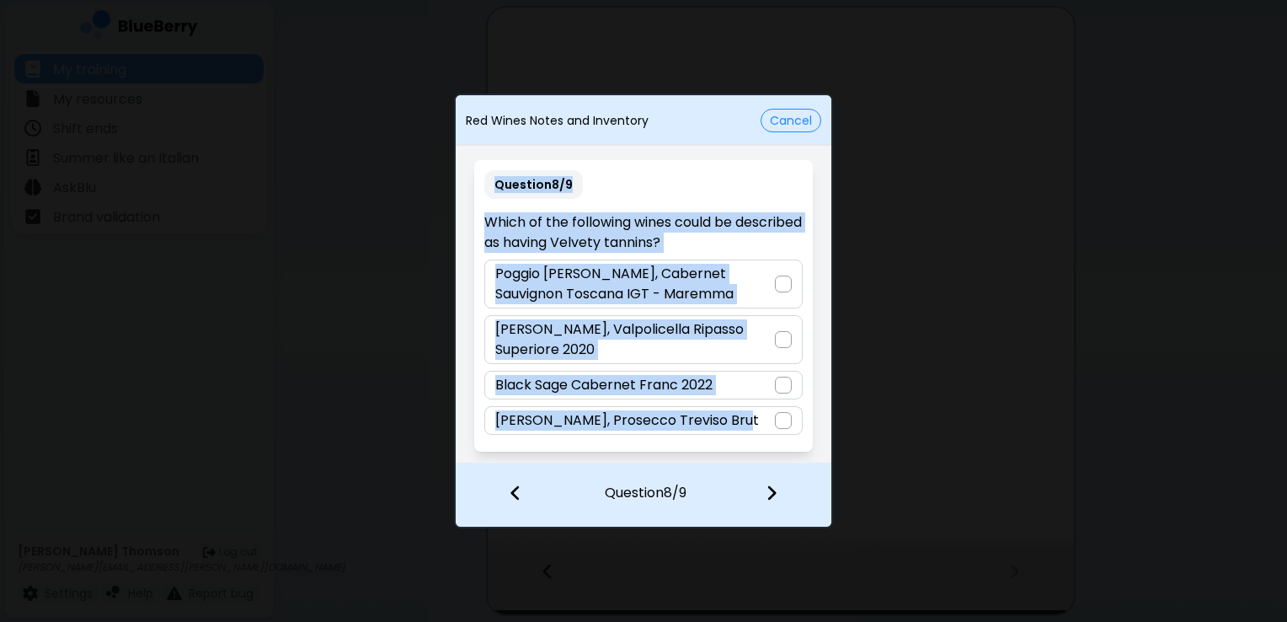
drag, startPoint x: 752, startPoint y: 423, endPoint x: 481, endPoint y: 211, distance: 344.4
click at [481, 211] on div "Question 8 / 9 Which of the following wines could be described as having Velvet…" at bounding box center [643, 305] width 338 height 291
click at [763, 195] on div "Question 8 / 9 Which of the following wines could be described as having Velvet…" at bounding box center [643, 305] width 338 height 291
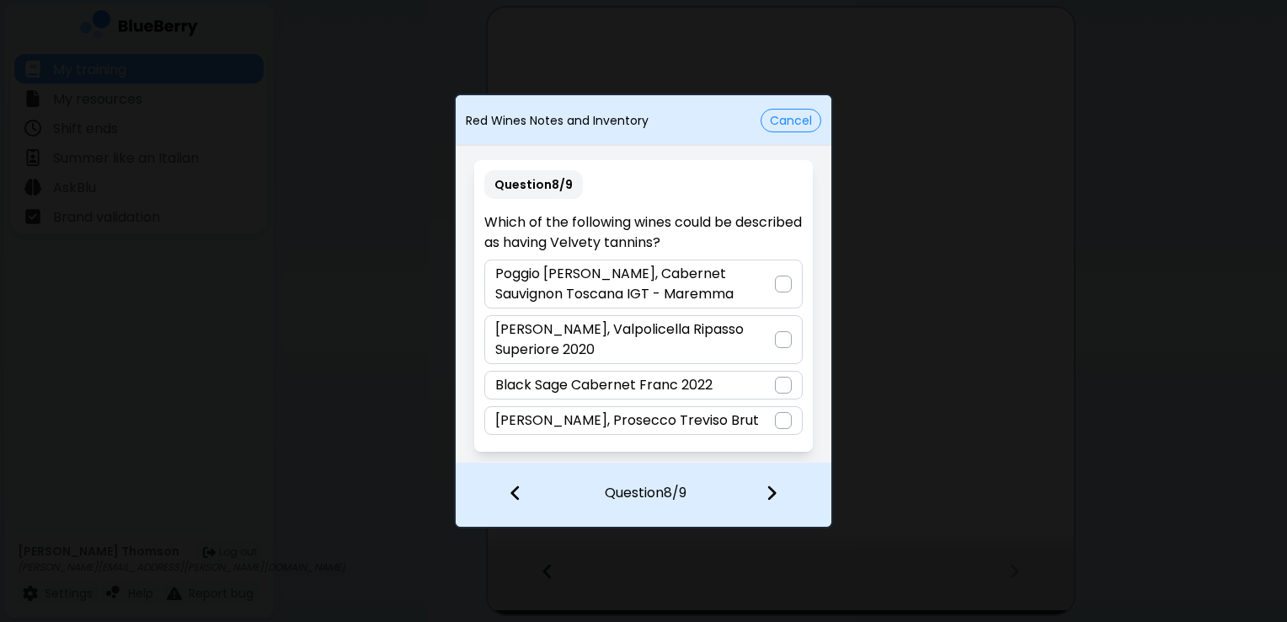
click at [793, 286] on div "Poggio [PERSON_NAME], Cabernet Sauvignon Toscana IGT - Maremma" at bounding box center [643, 283] width 318 height 49
click at [772, 494] on img at bounding box center [772, 492] width 12 height 19
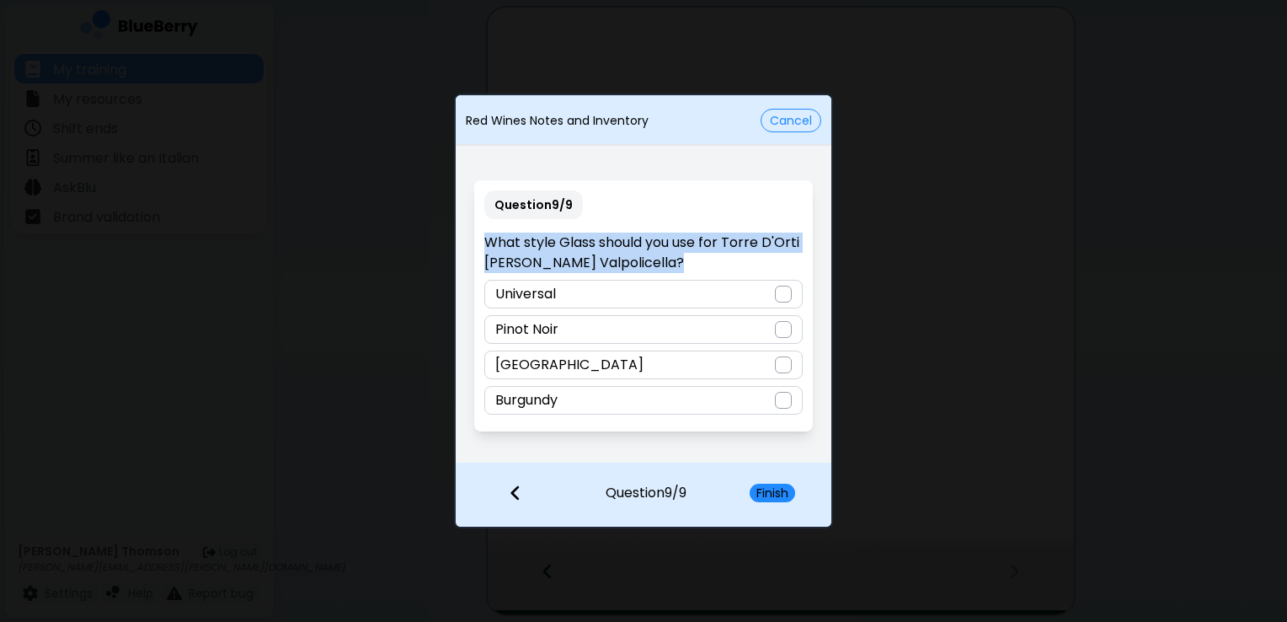
drag, startPoint x: 704, startPoint y: 264, endPoint x: 485, endPoint y: 241, distance: 220.3
click at [485, 241] on p "What style Glass should you use for Torre D'Orti [PERSON_NAME] Valpolicella?" at bounding box center [643, 252] width 318 height 40
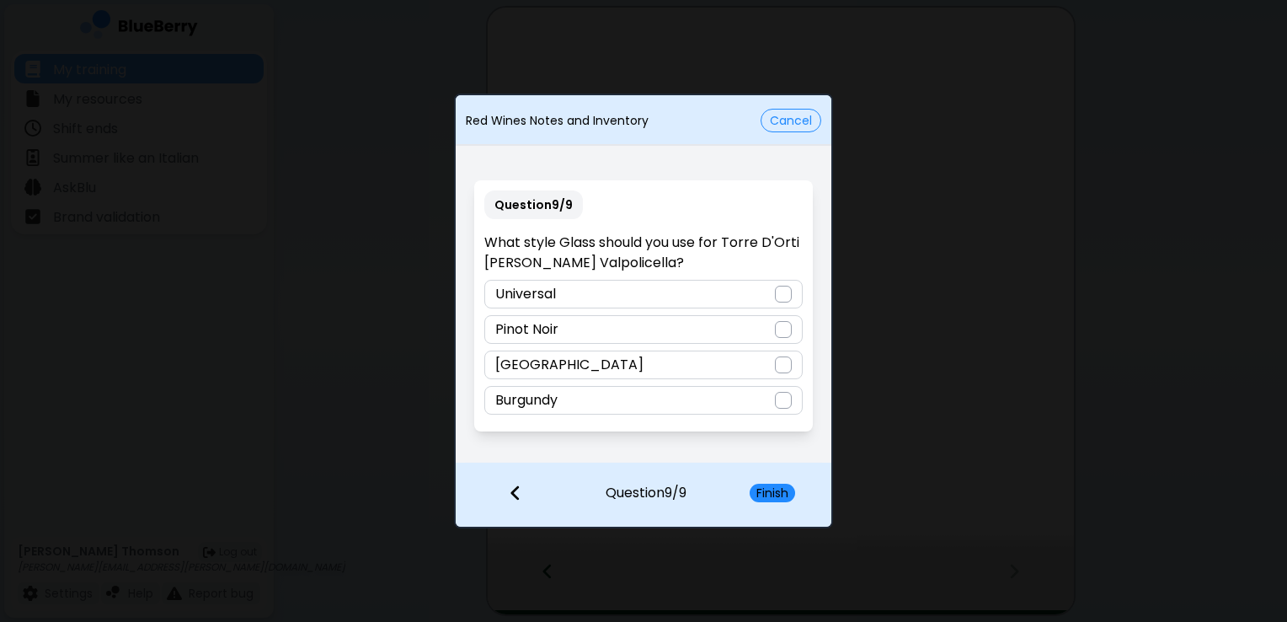
click at [579, 456] on div "Question 9 / 9 What style Glass should you use for Torre D'Orti [PERSON_NAME] V…" at bounding box center [644, 305] width 376 height 313
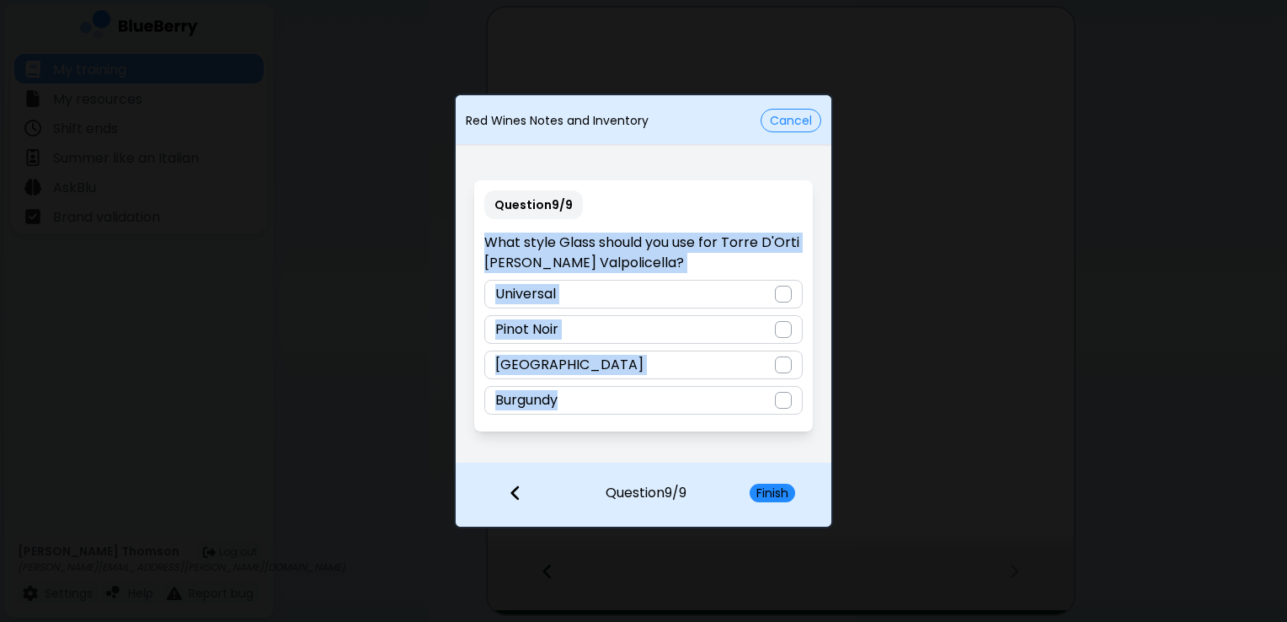
drag, startPoint x: 579, startPoint y: 456, endPoint x: 484, endPoint y: 246, distance: 230.3
click at [484, 246] on div "Question 9 / 9 What style Glass should you use for Torre D'Orti [PERSON_NAME] V…" at bounding box center [644, 305] width 376 height 313
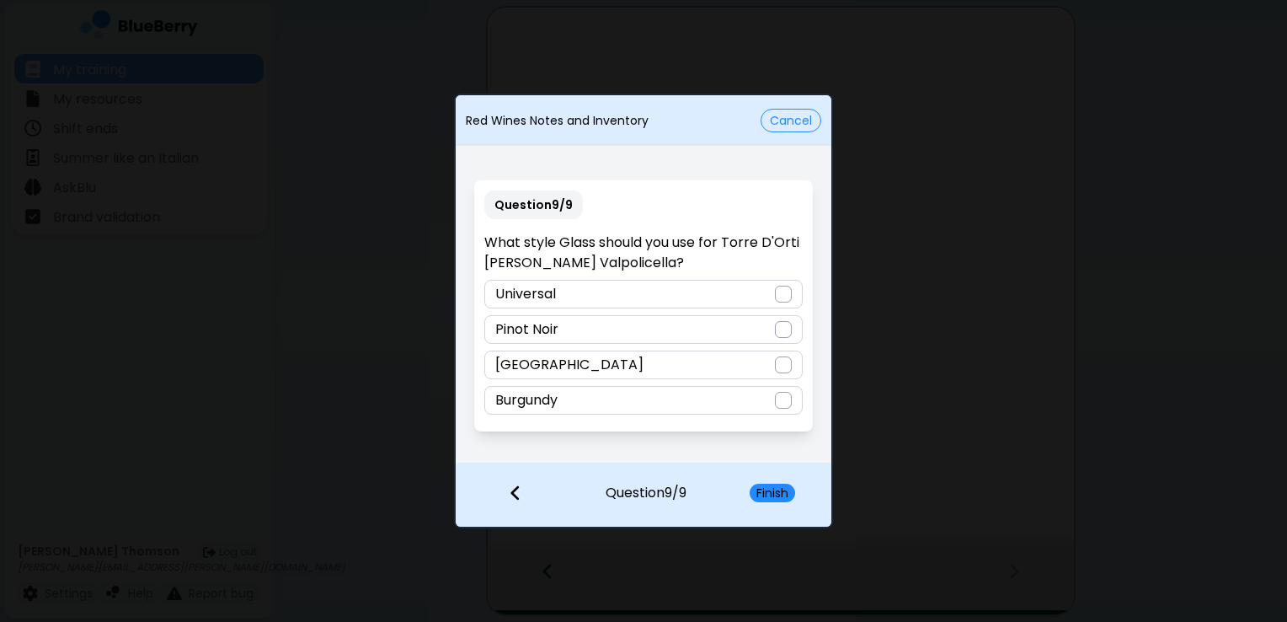
click at [681, 192] on div "Question 9 / 9 What style Glass should you use for Torre D'Orti [PERSON_NAME] V…" at bounding box center [643, 305] width 338 height 251
click at [788, 295] on div at bounding box center [783, 294] width 17 height 17
click at [772, 493] on button "Finish" at bounding box center [772, 492] width 45 height 19
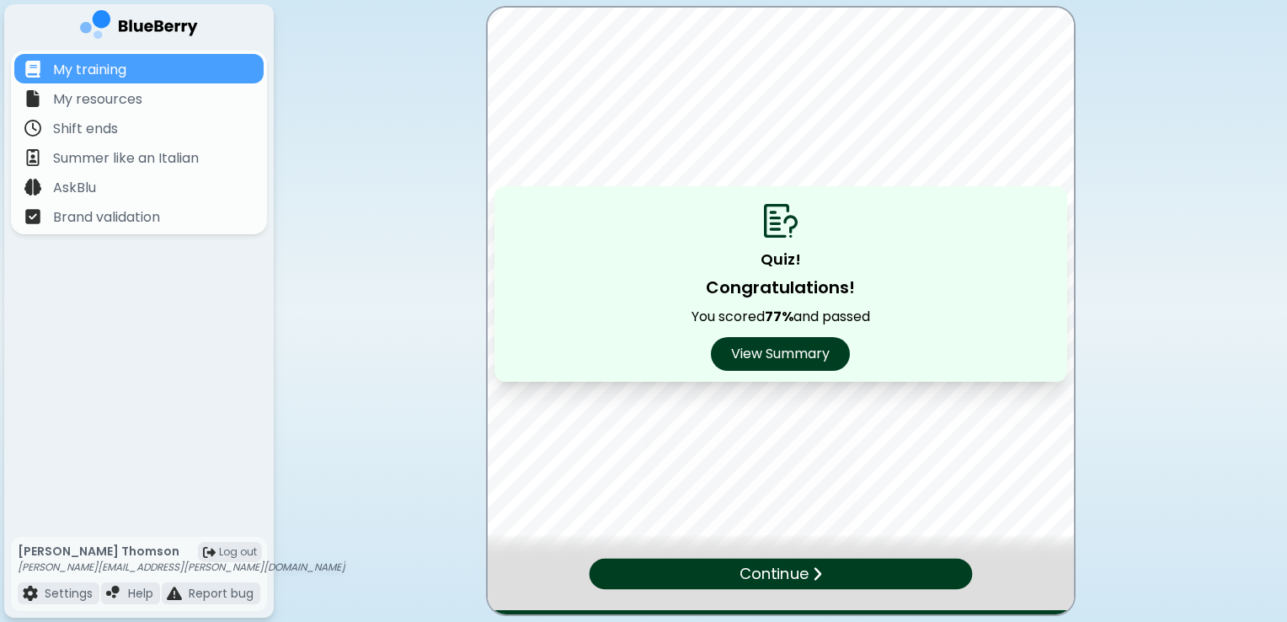
click at [772, 573] on p "Continue" at bounding box center [773, 573] width 69 height 24
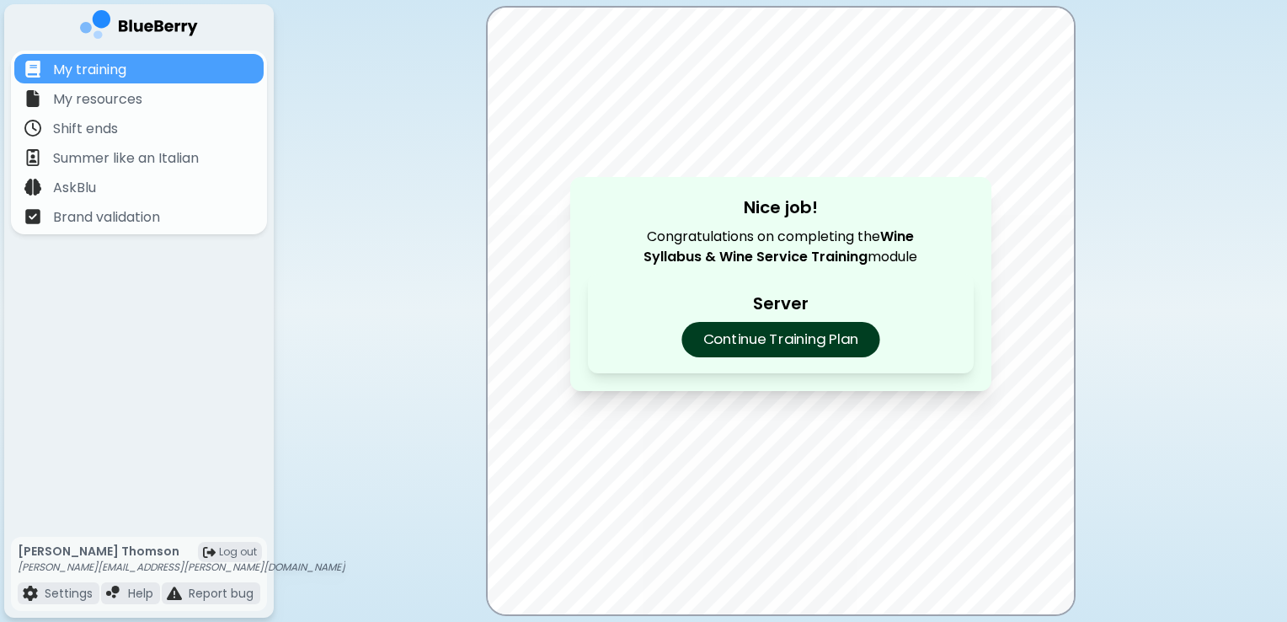
click at [775, 342] on p "Continue Training Plan" at bounding box center [780, 339] width 198 height 35
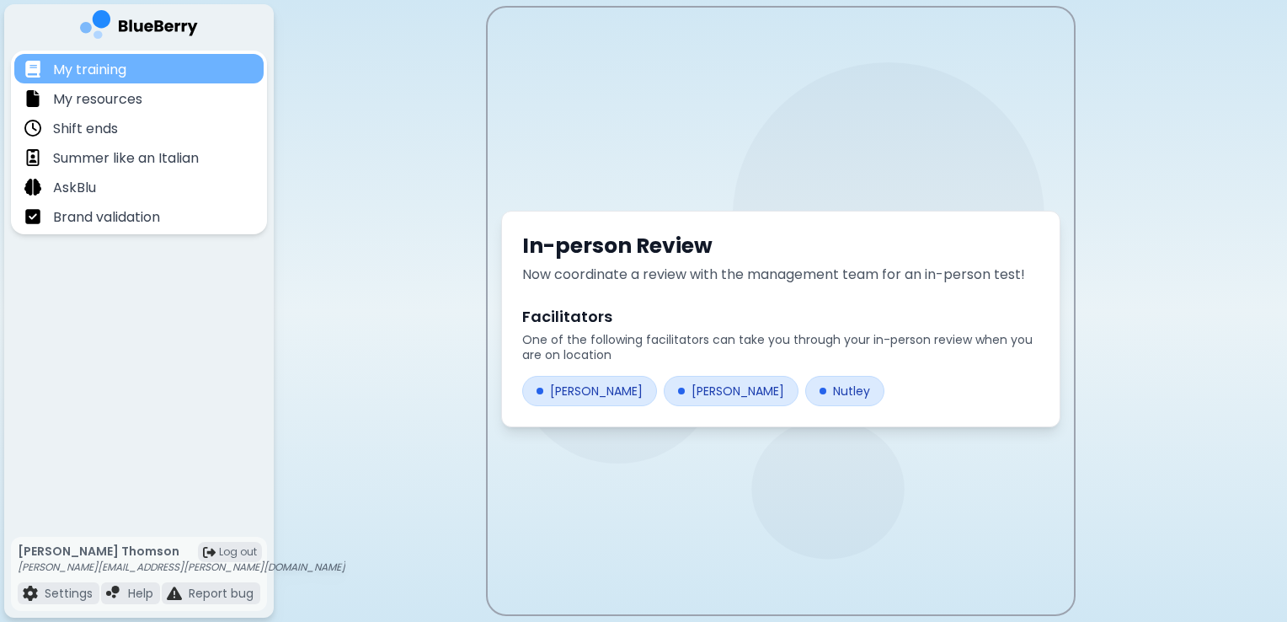
click at [158, 76] on div "My training" at bounding box center [138, 68] width 249 height 29
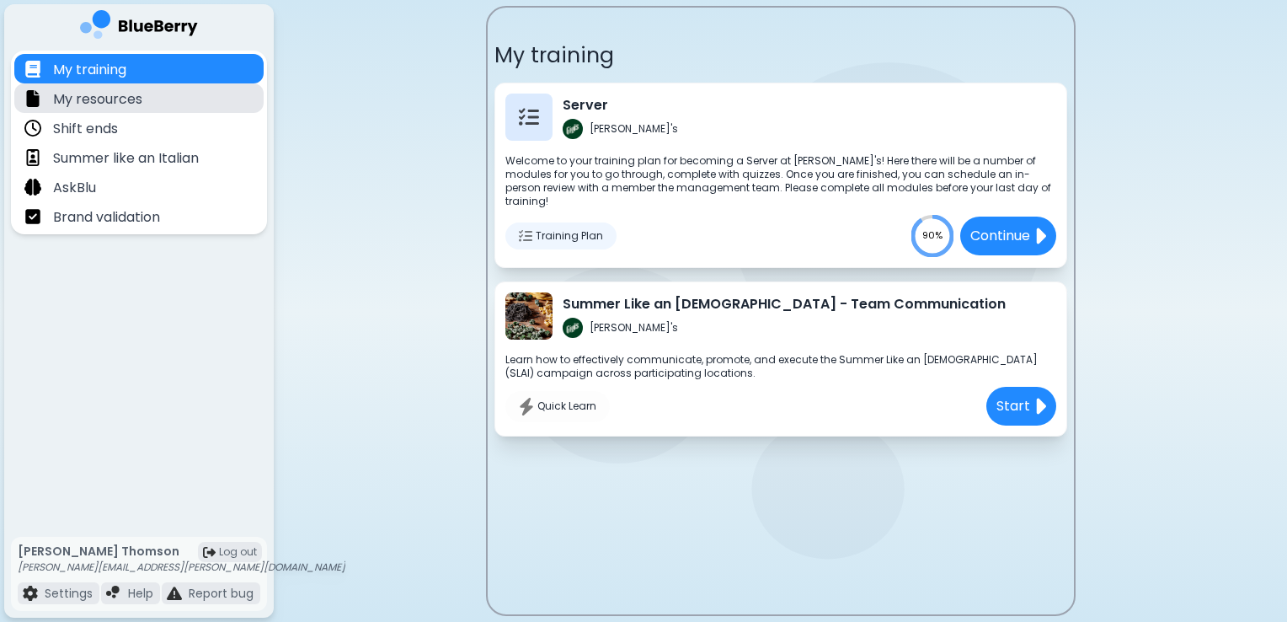
click at [180, 99] on div "My resources" at bounding box center [138, 97] width 249 height 29
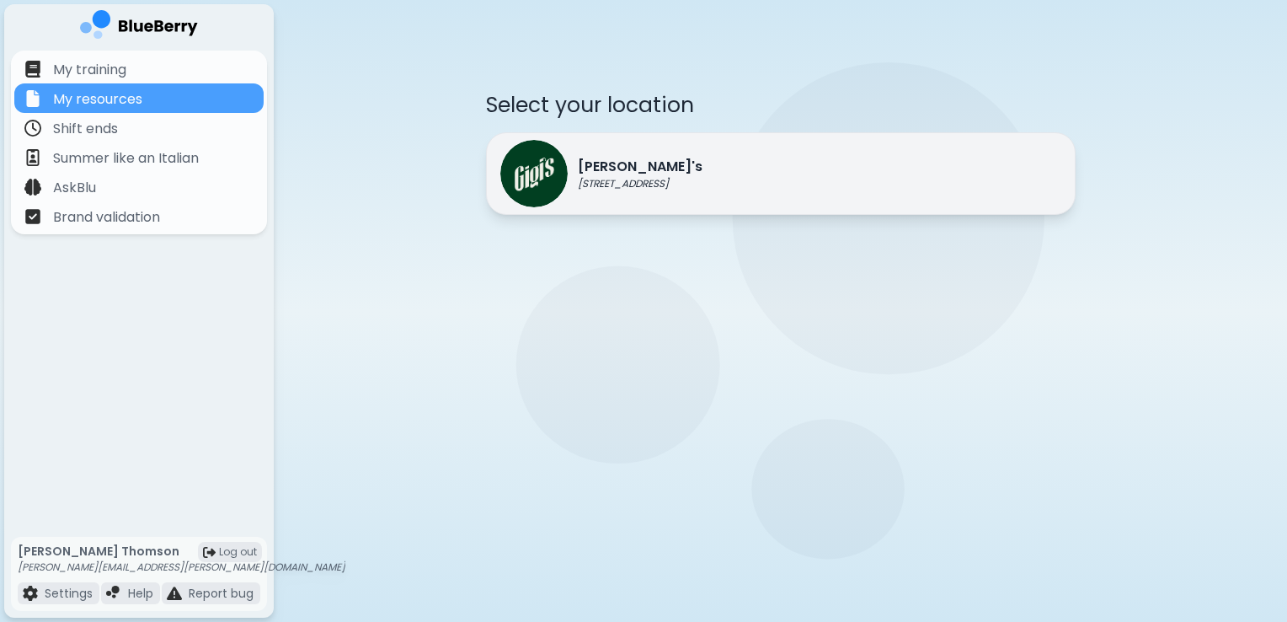
click at [852, 173] on div "[PERSON_NAME]'s [STREET_ADDRESS]" at bounding box center [781, 173] width 590 height 83
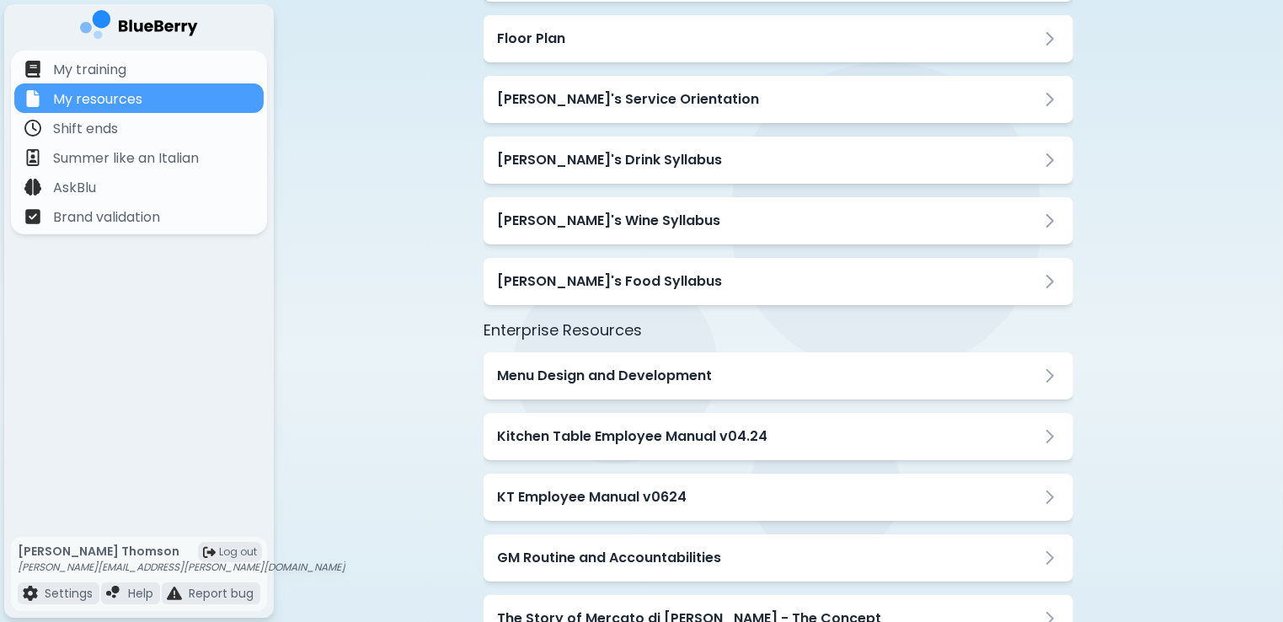
scroll to position [249, 0]
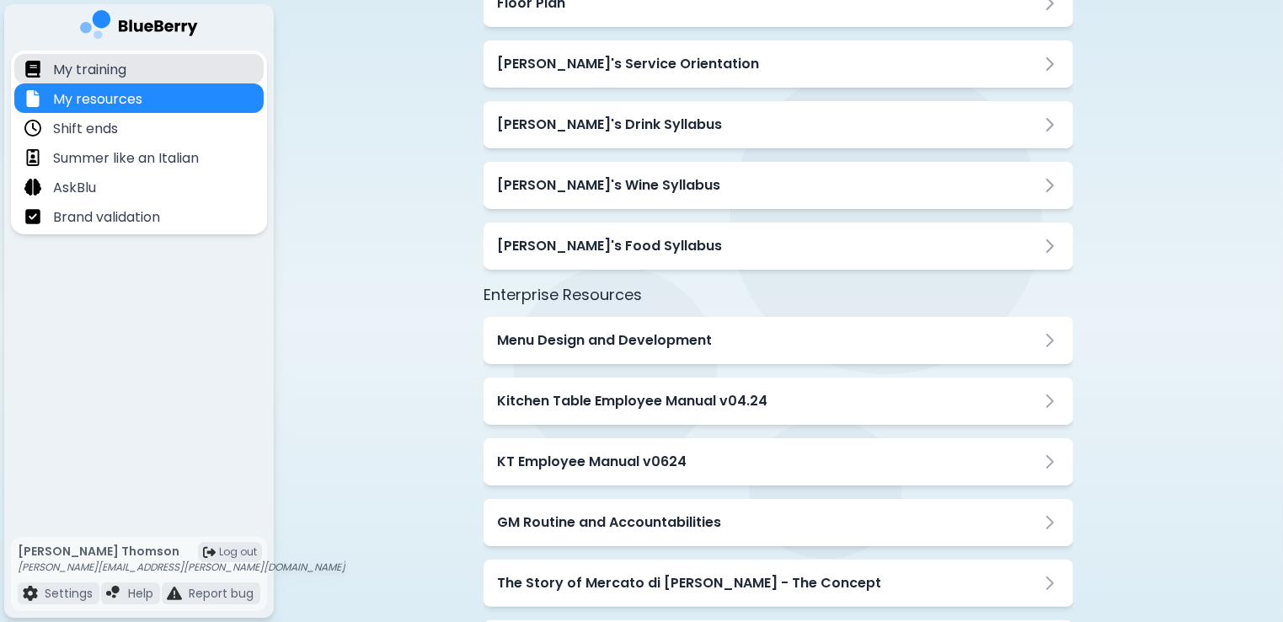
click at [115, 81] on div "My training" at bounding box center [138, 68] width 249 height 29
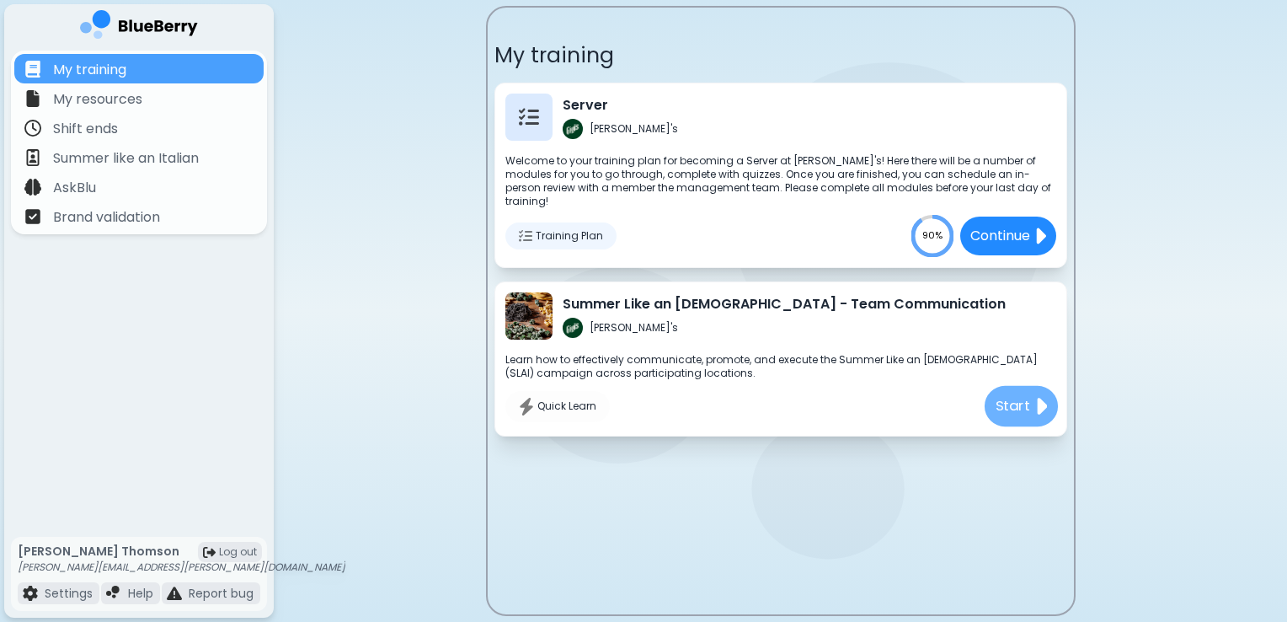
click at [1020, 396] on p "Start" at bounding box center [1012, 406] width 35 height 21
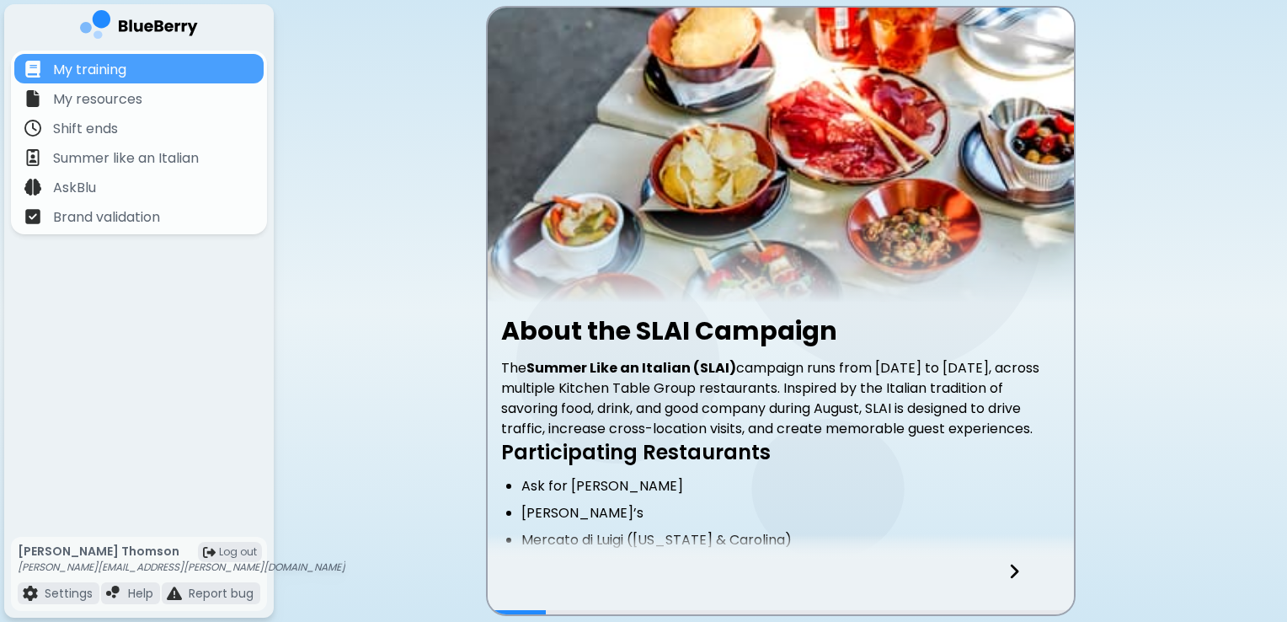
click at [1019, 572] on icon at bounding box center [1014, 571] width 12 height 19
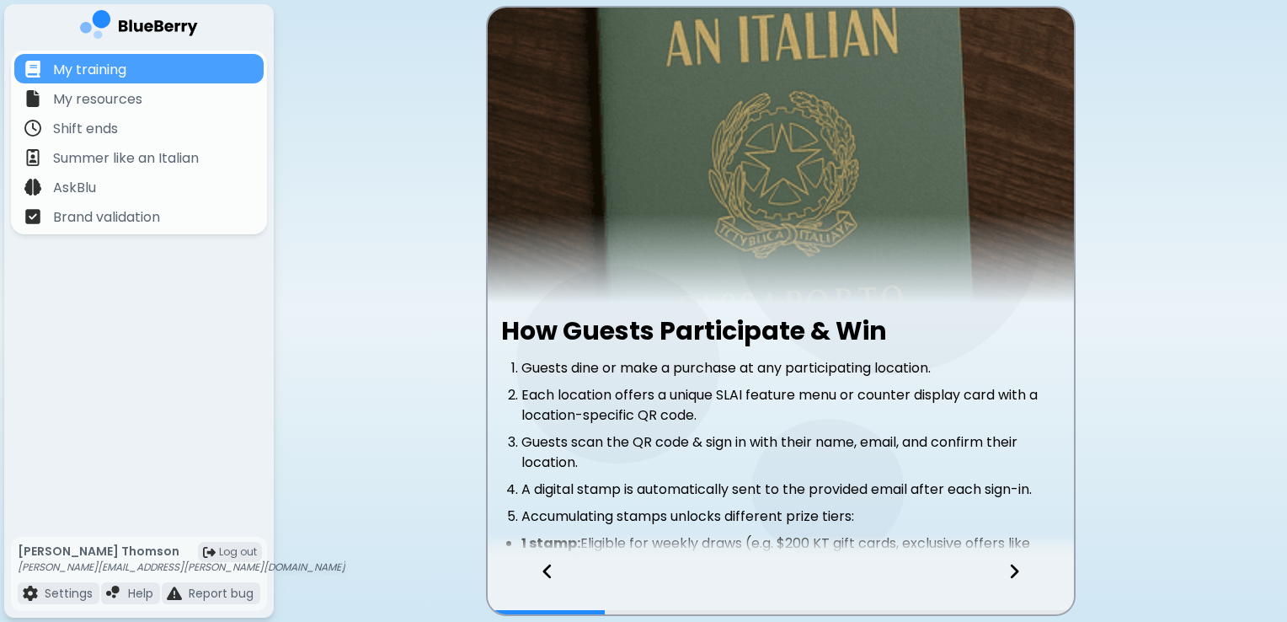
click at [1019, 572] on icon at bounding box center [1014, 571] width 12 height 19
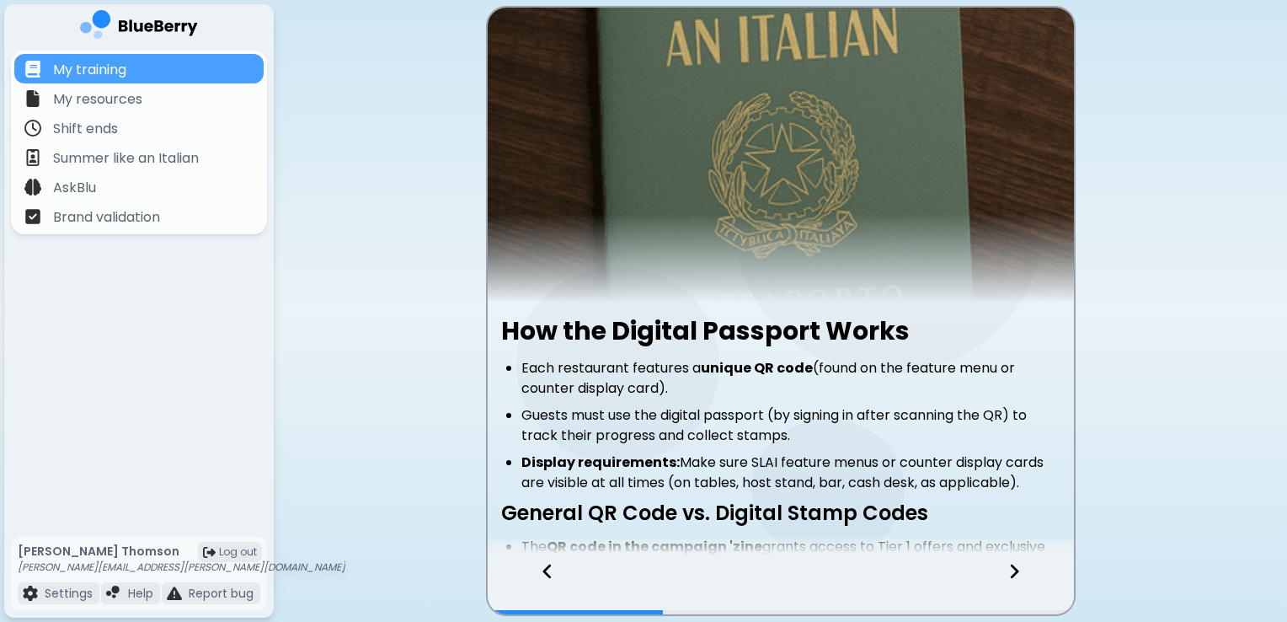
click at [544, 578] on icon at bounding box center [548, 571] width 12 height 19
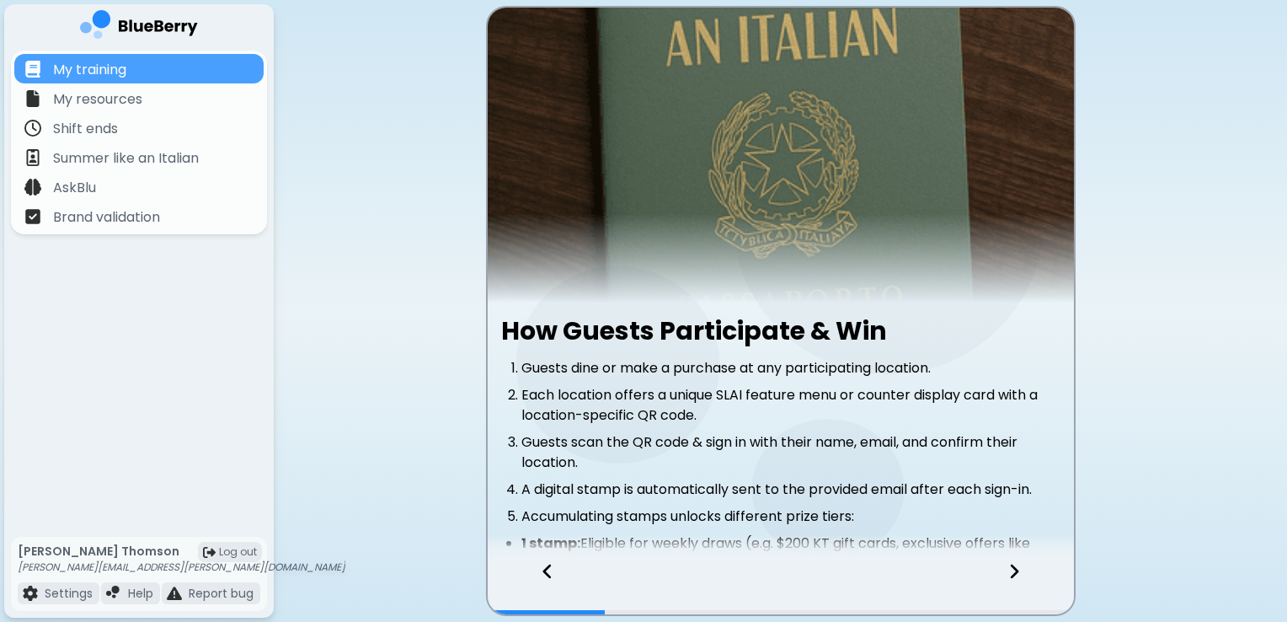
click at [1020, 307] on div "How Guests Participate & Win Guests dine or make a purchase at any participatin…" at bounding box center [781, 512] width 586 height 1008
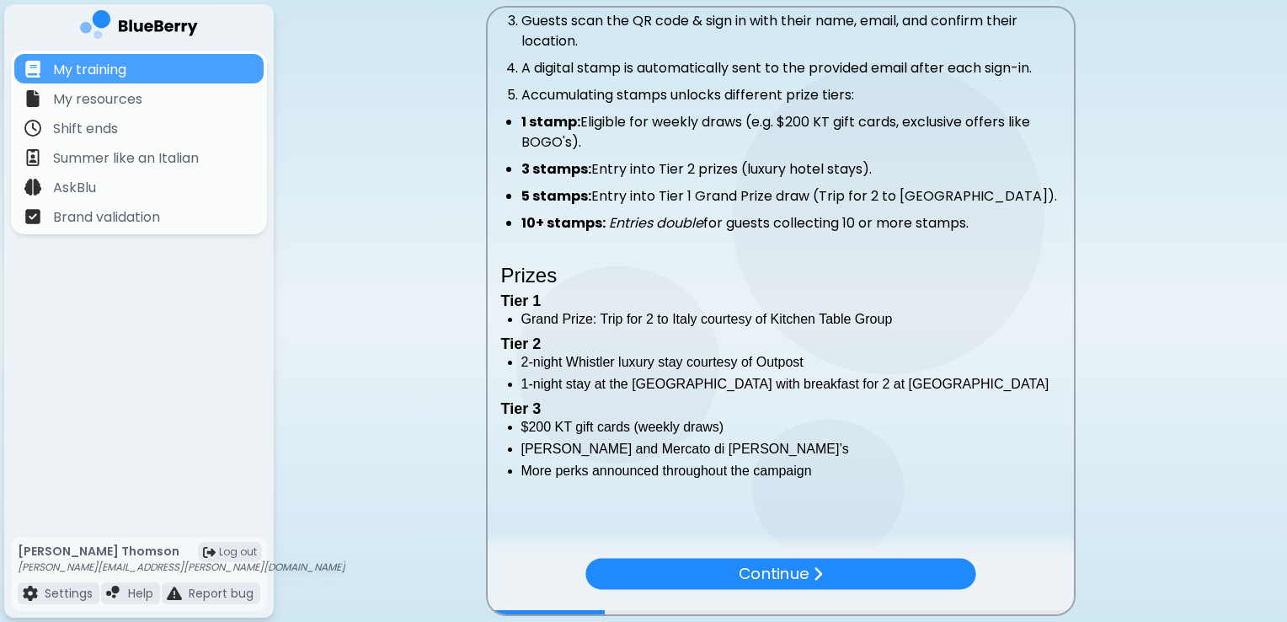
scroll to position [387, 0]
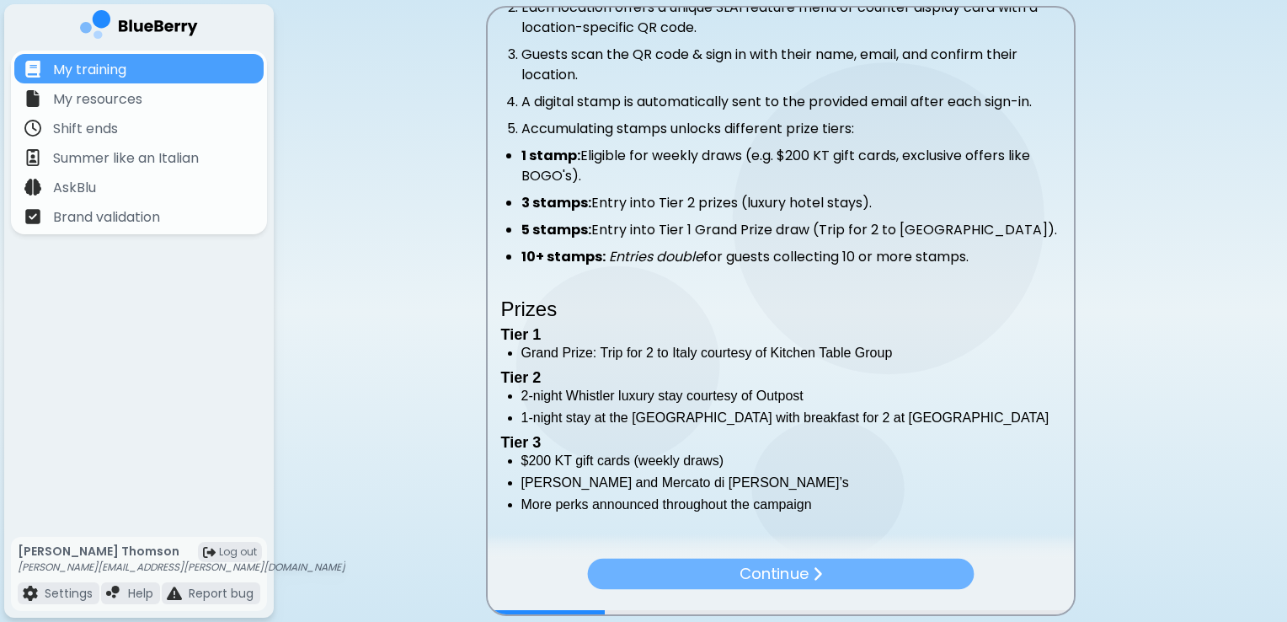
click at [773, 582] on p "Continue" at bounding box center [774, 573] width 70 height 24
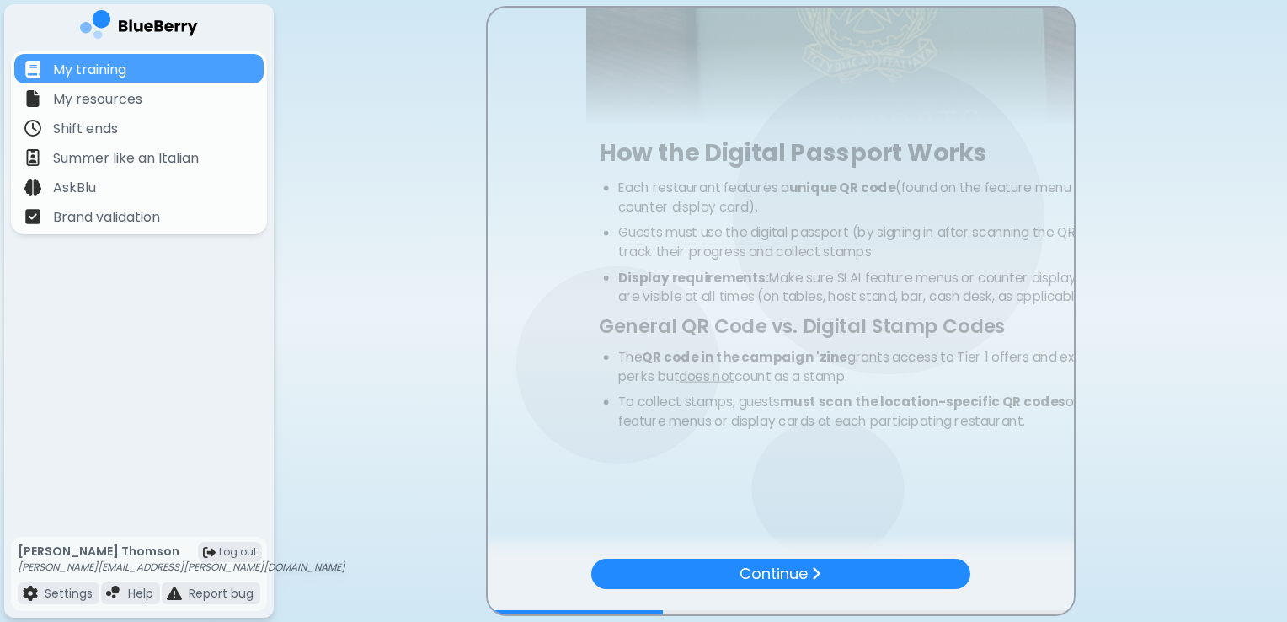
scroll to position [0, 0]
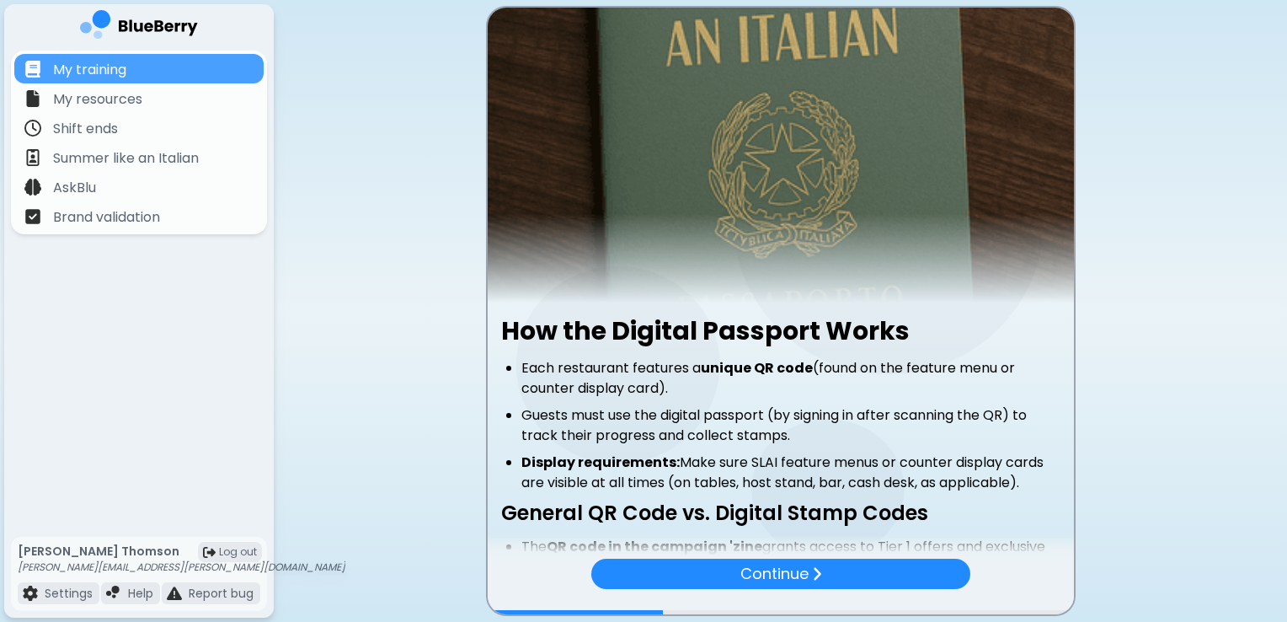
click at [1043, 286] on img at bounding box center [781, 155] width 586 height 295
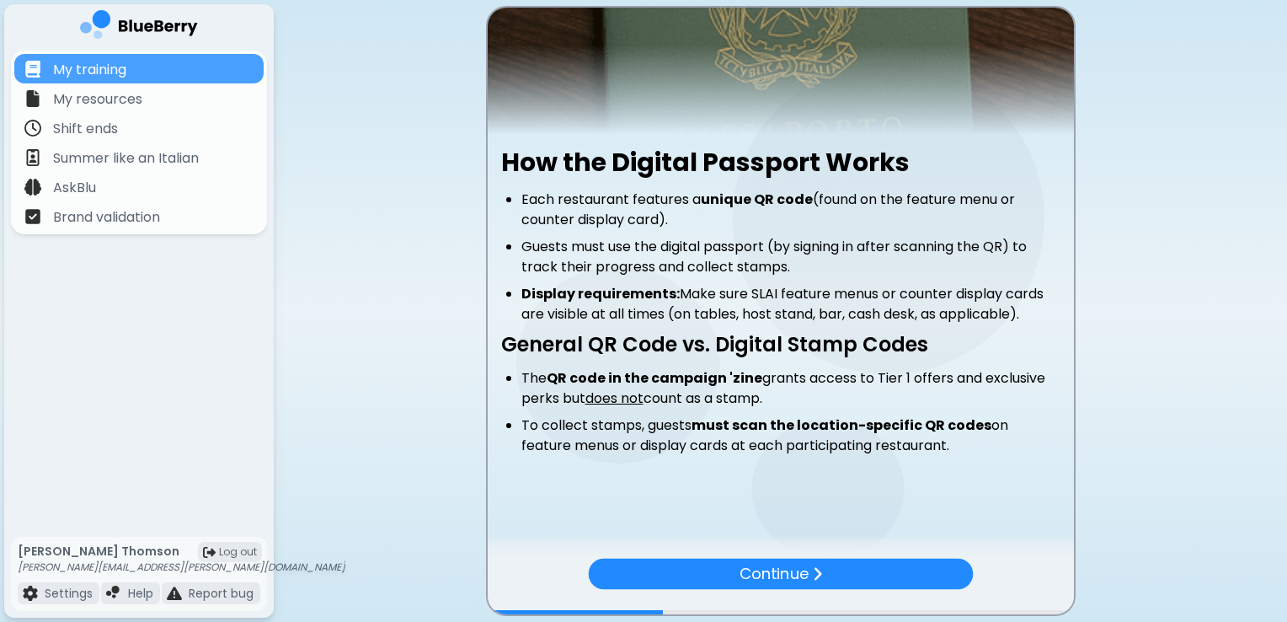
scroll to position [179, 0]
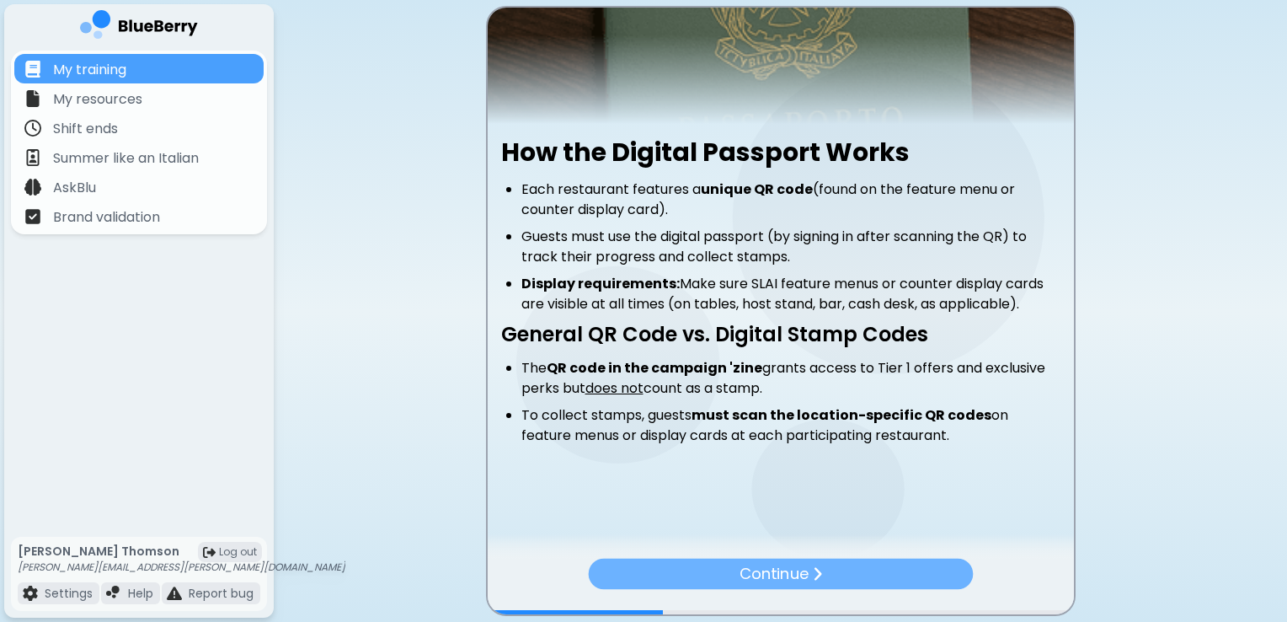
click at [808, 569] on p "Continue" at bounding box center [773, 573] width 69 height 24
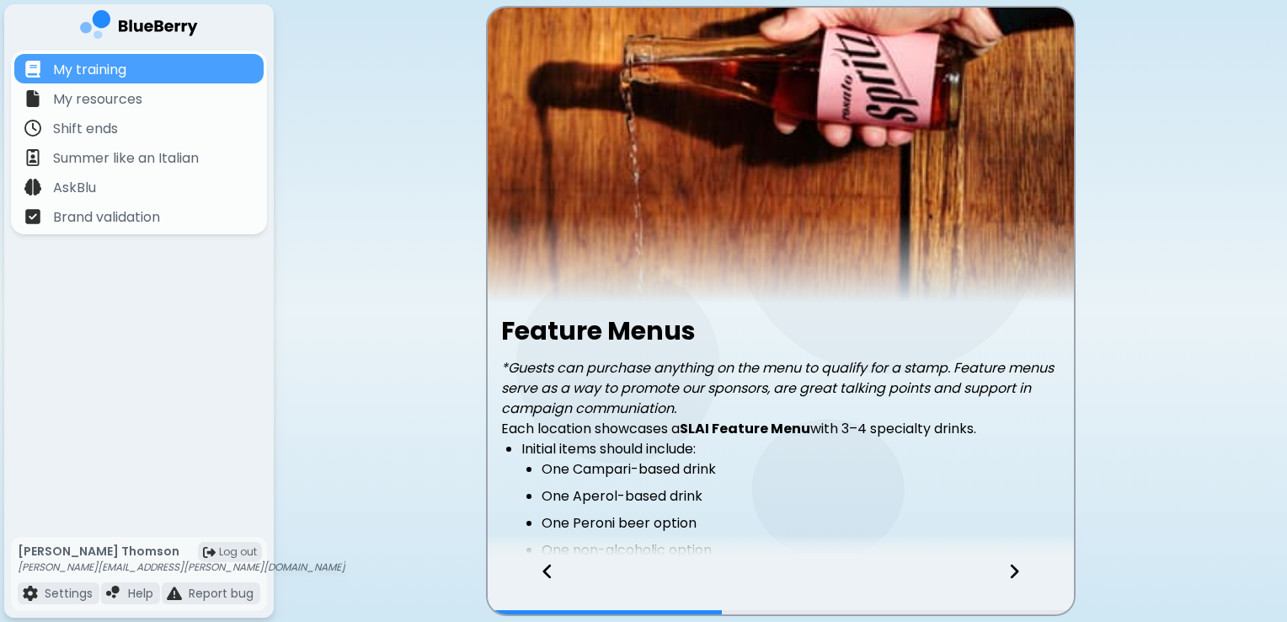
click at [893, 488] on li "One Aperol-based drink" at bounding box center [801, 496] width 519 height 20
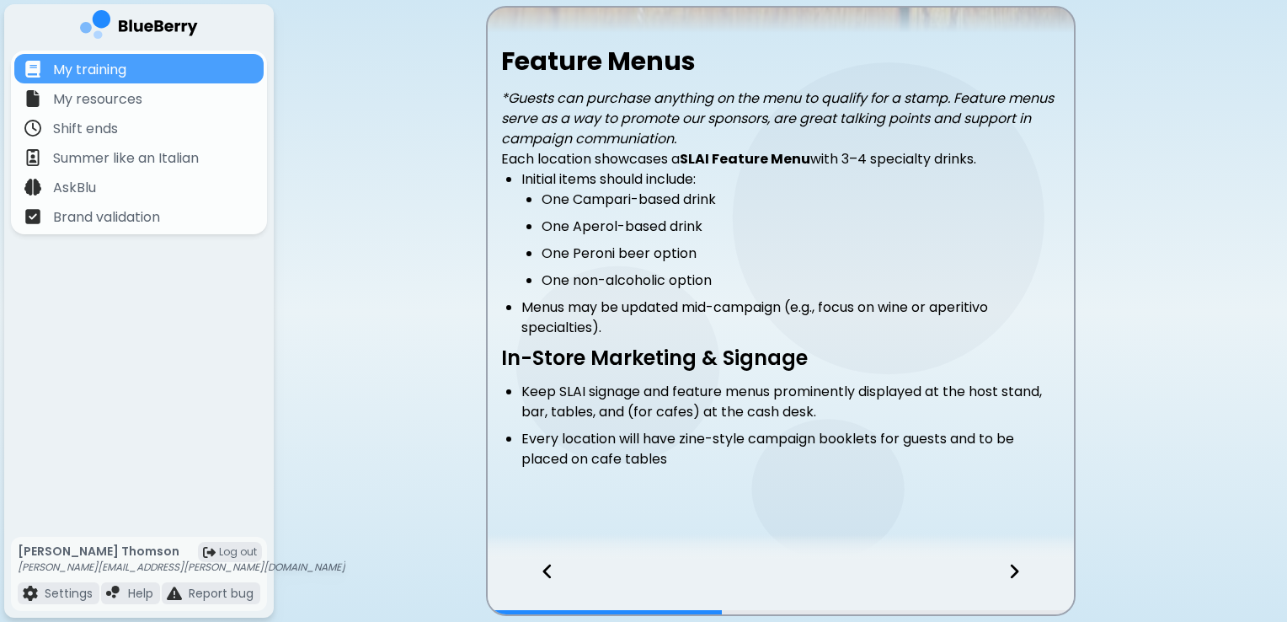
scroll to position [293, 0]
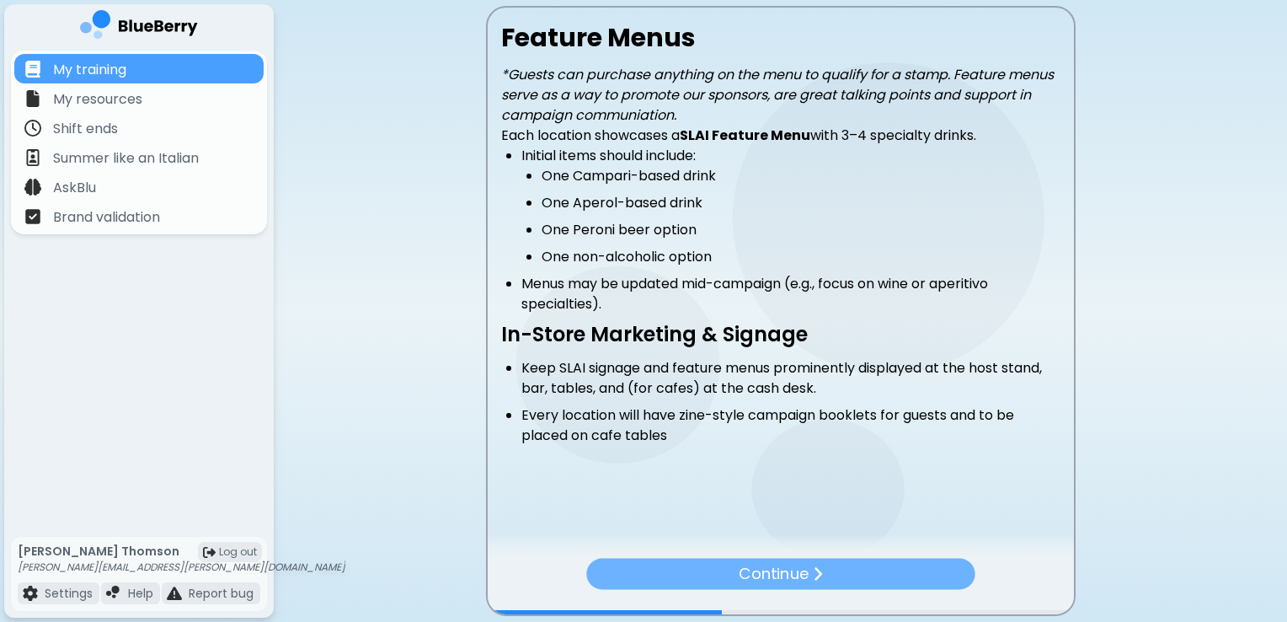
click at [748, 574] on p "Continue" at bounding box center [774, 573] width 70 height 24
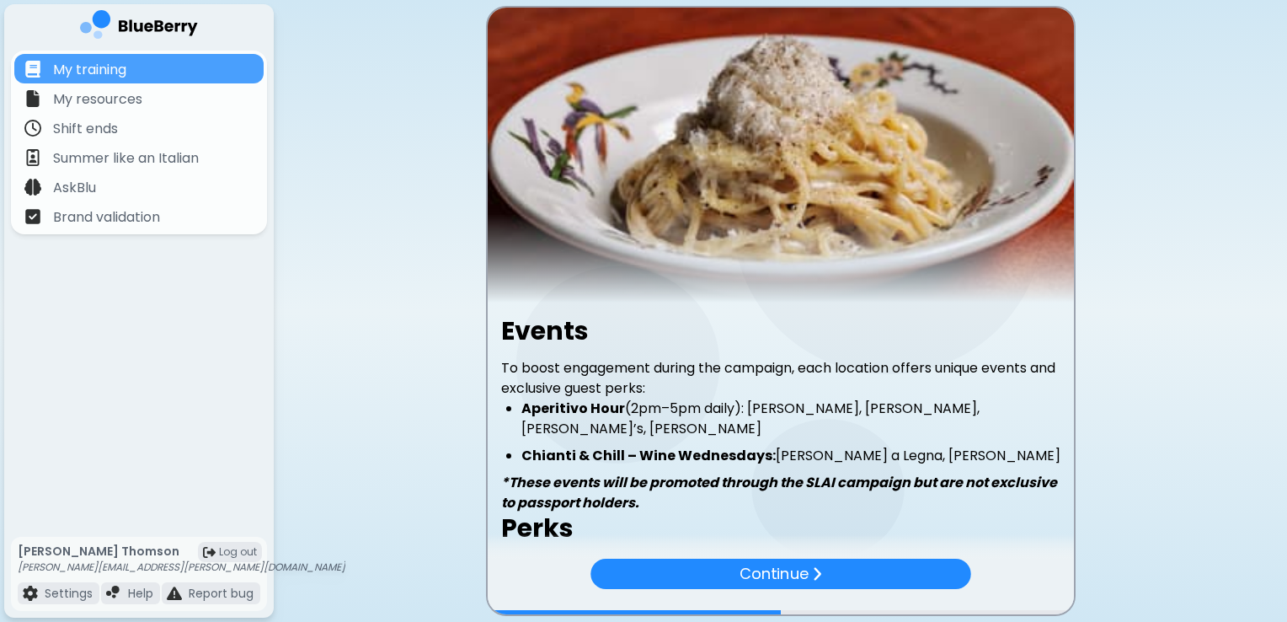
click at [987, 424] on ul "Aperitivo Hour (2pm–5pm daily): Carlino, [PERSON_NAME], [PERSON_NAME]’s, [PERSO…" at bounding box center [780, 431] width 559 height 67
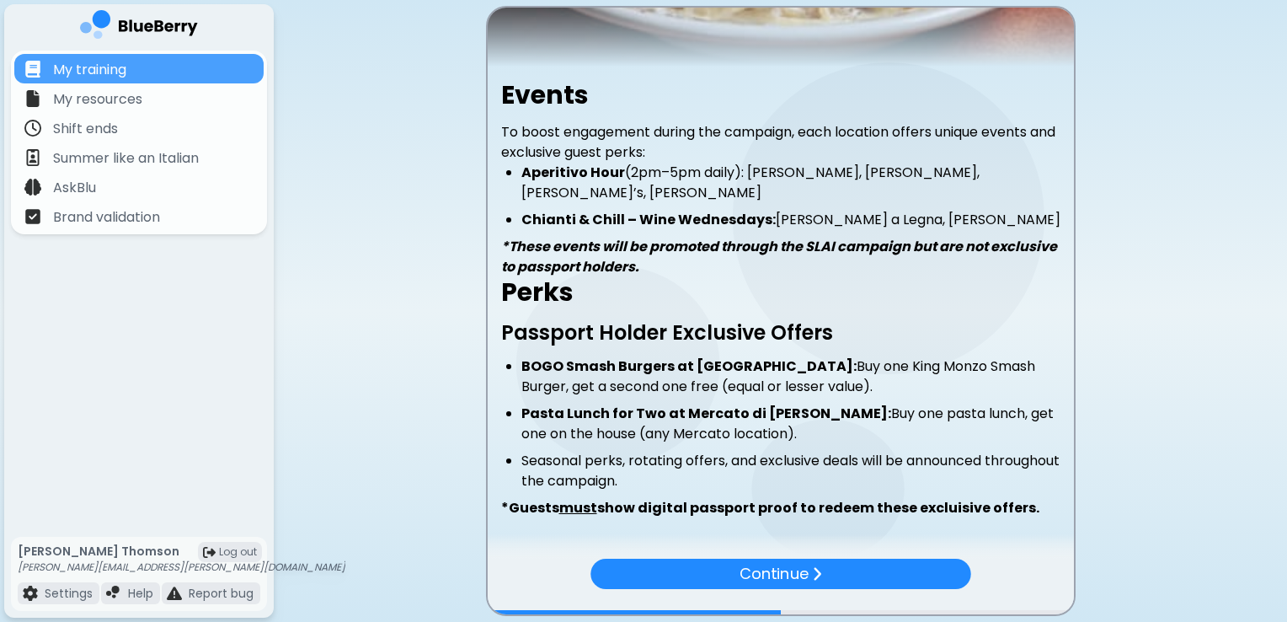
scroll to position [270, 0]
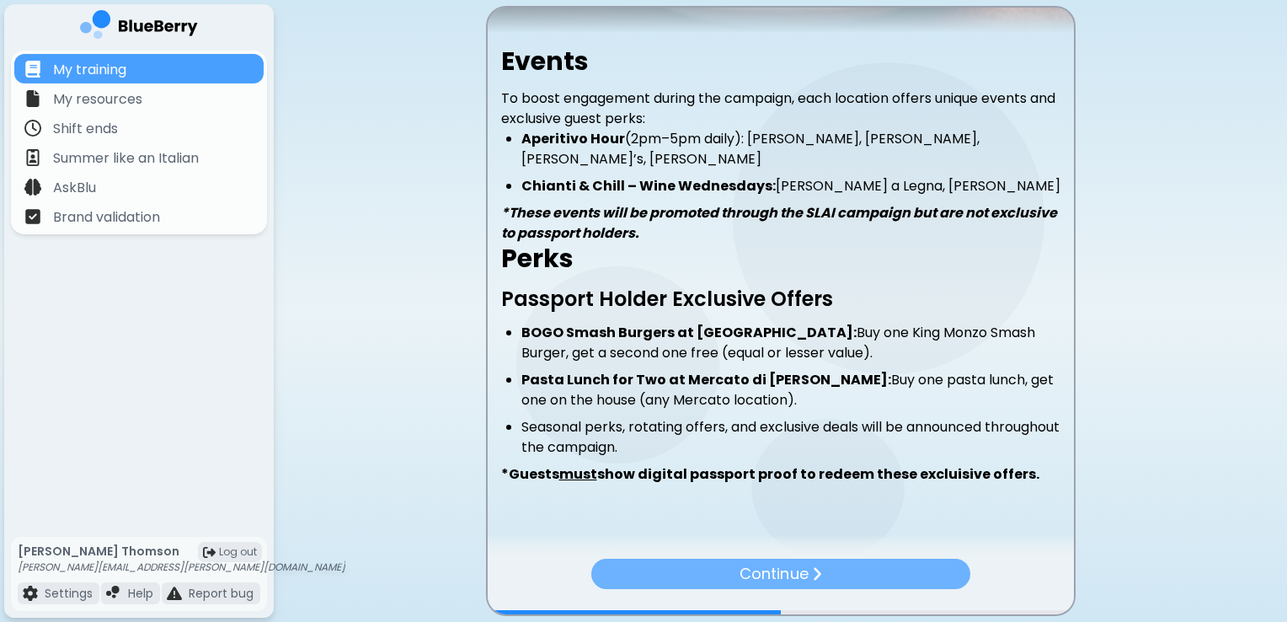
click at [813, 564] on div "Continue" at bounding box center [779, 573] width 379 height 30
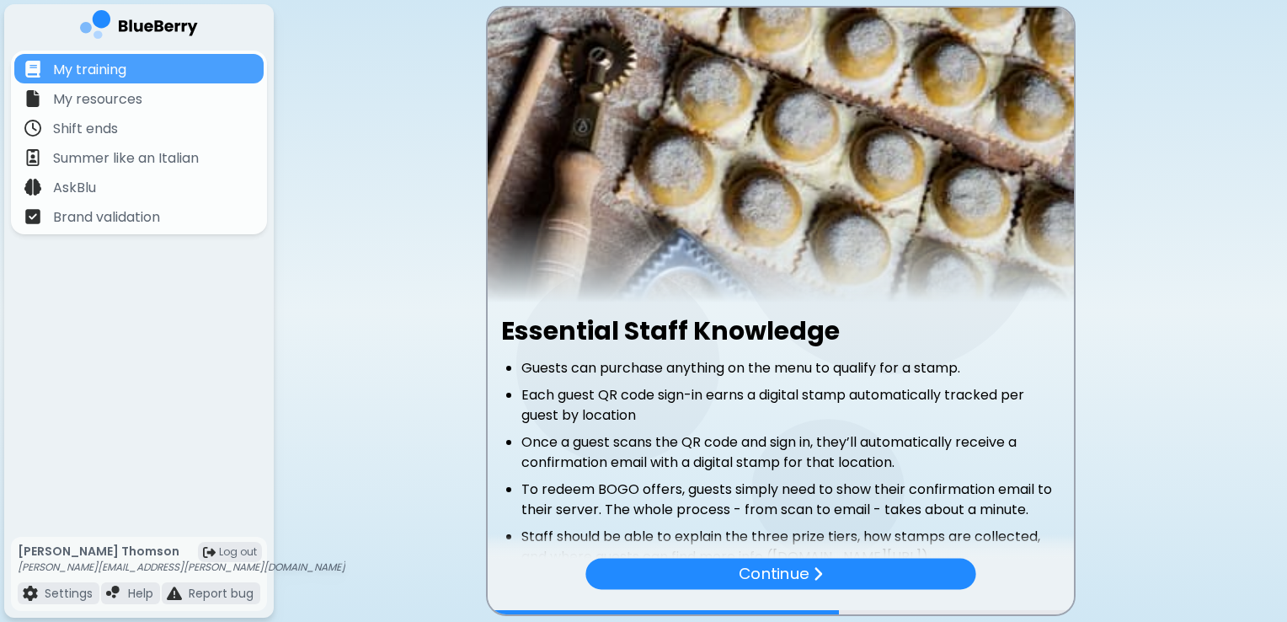
click at [1044, 288] on img at bounding box center [781, 155] width 586 height 295
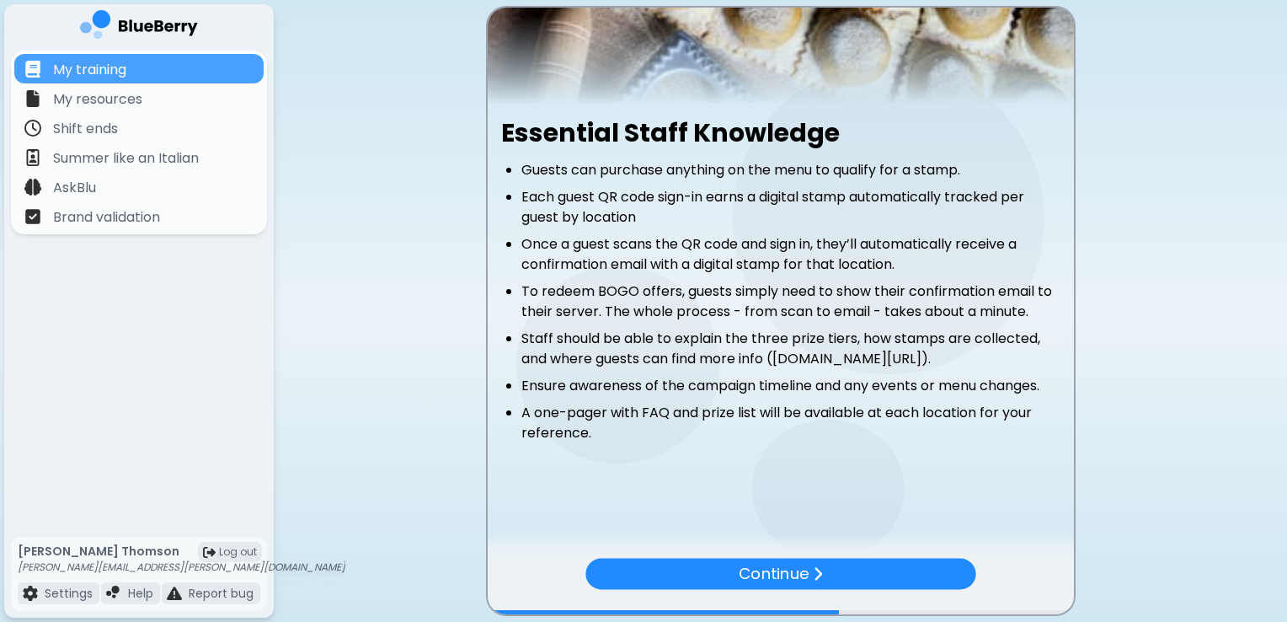
scroll to position [216, 0]
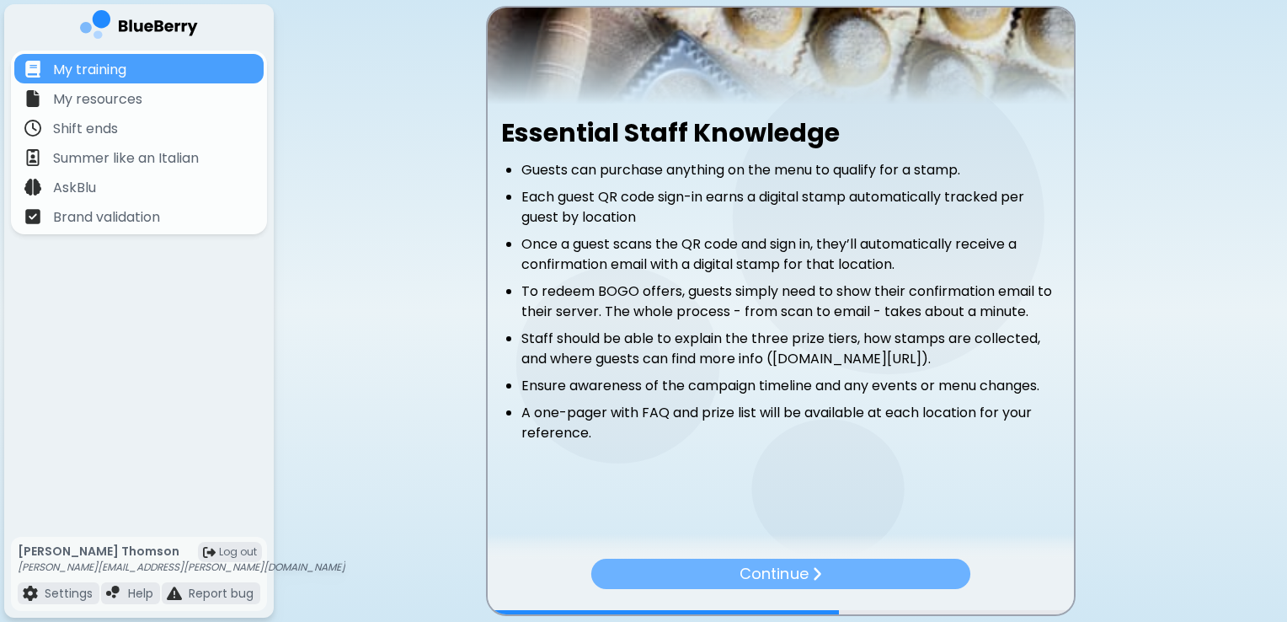
click at [747, 566] on p "Continue" at bounding box center [774, 574] width 68 height 24
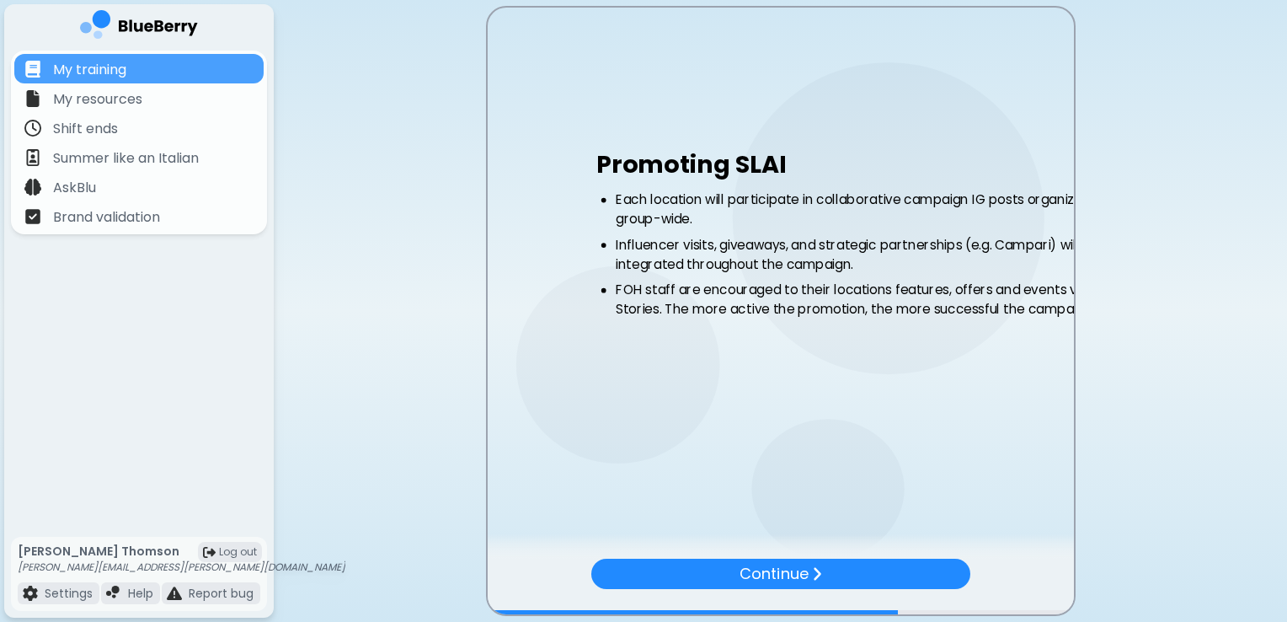
scroll to position [0, 0]
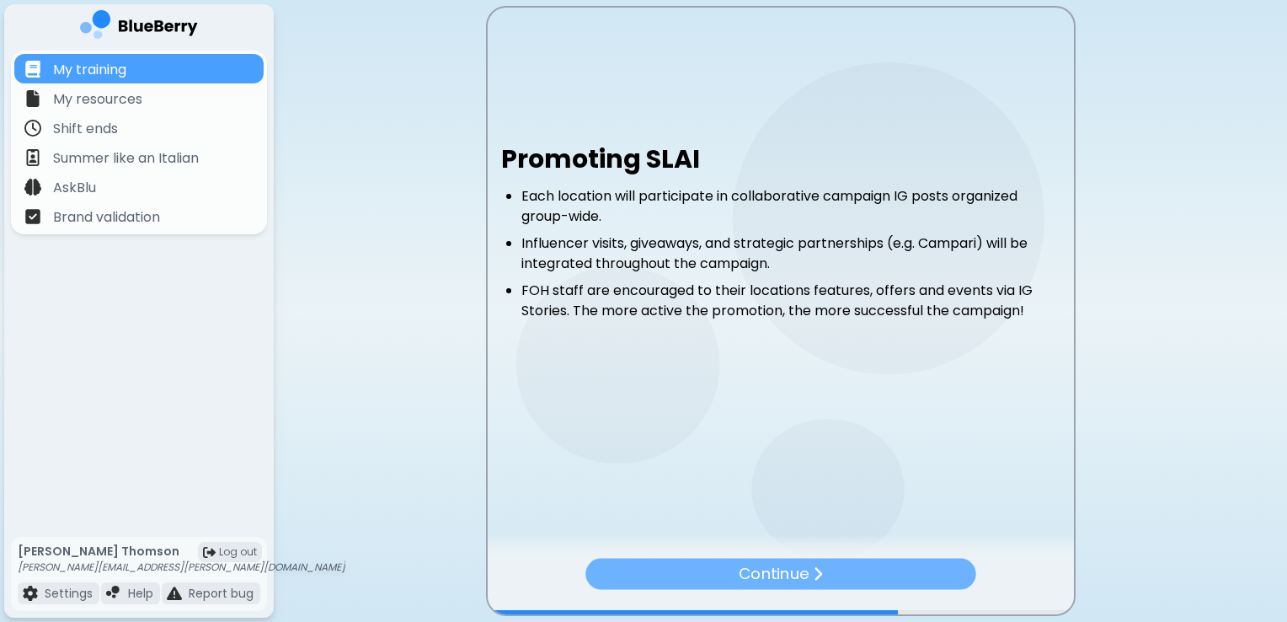
click at [774, 574] on p "Continue" at bounding box center [774, 573] width 70 height 24
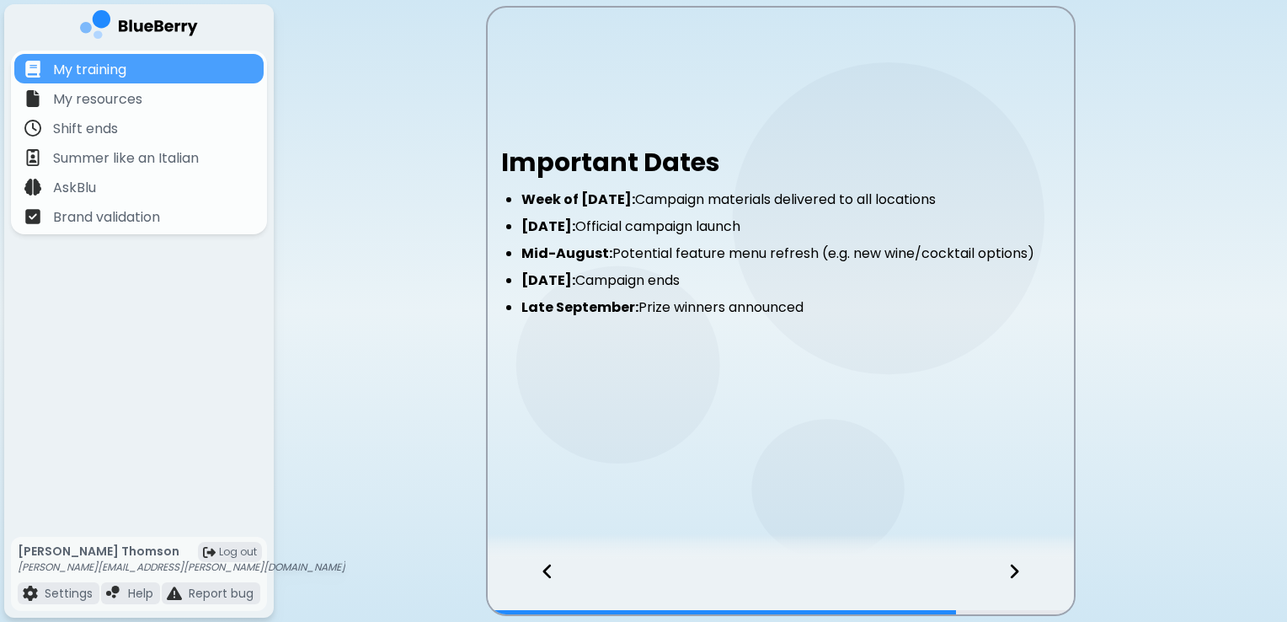
click at [1020, 565] on div at bounding box center [1024, 586] width 99 height 56
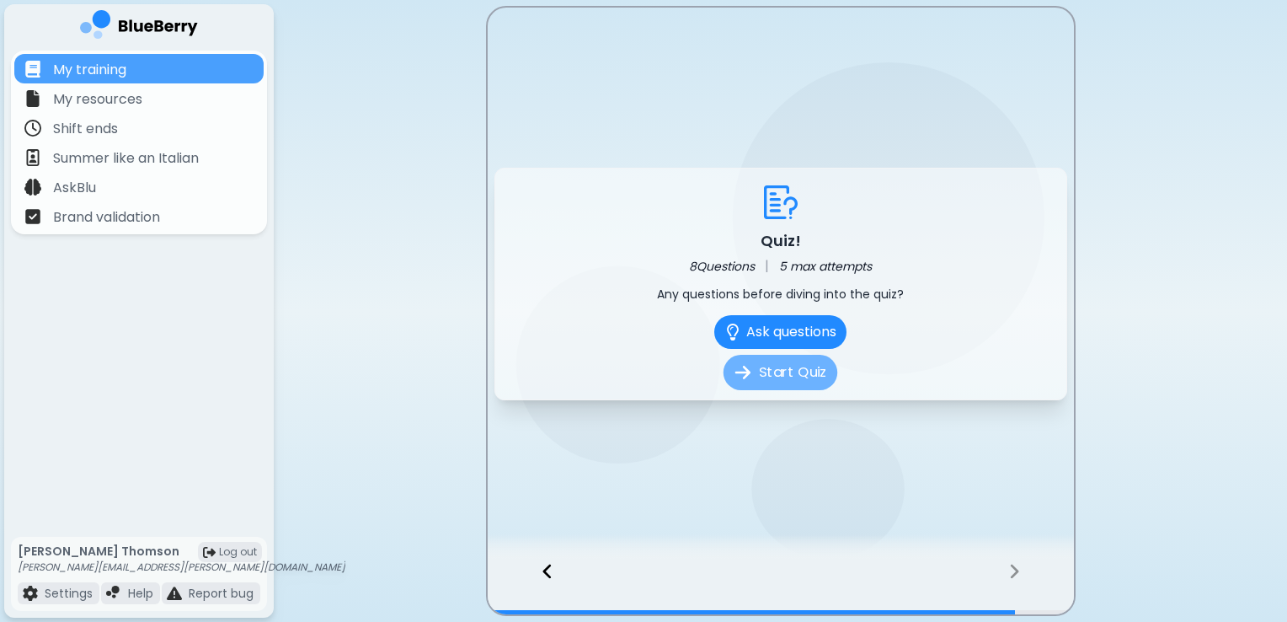
click at [782, 376] on button "Start Quiz" at bounding box center [781, 372] width 114 height 35
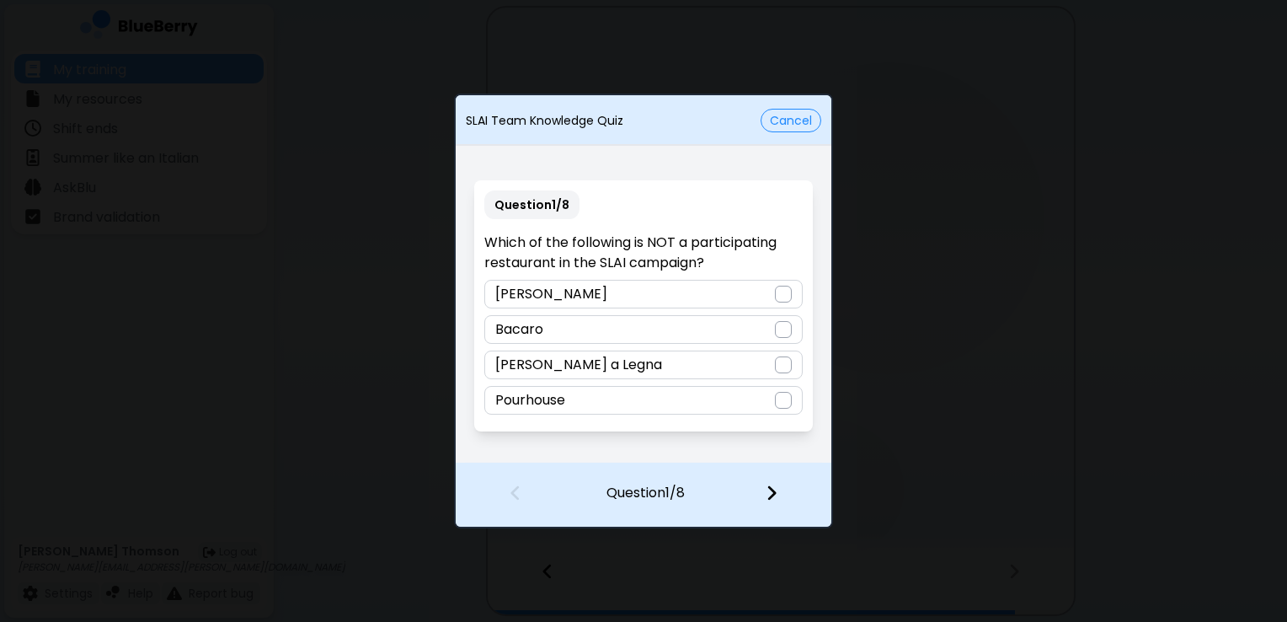
click at [782, 366] on div at bounding box center [783, 364] width 17 height 17
click at [777, 484] on img at bounding box center [772, 492] width 12 height 19
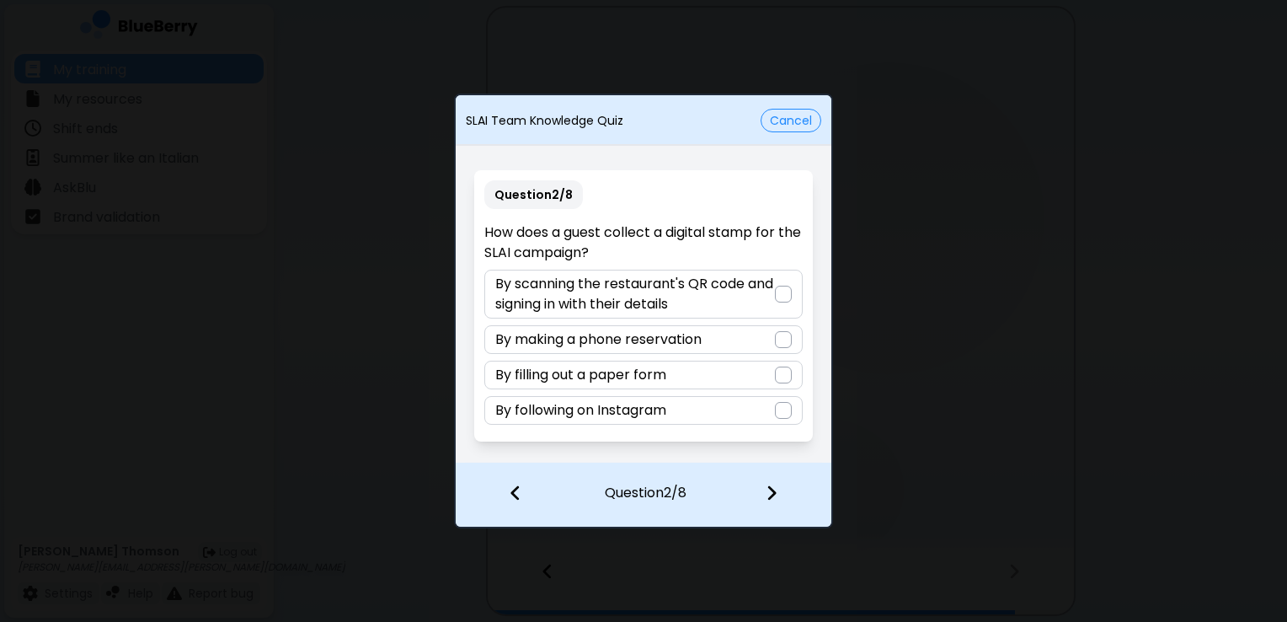
click at [780, 297] on div at bounding box center [783, 294] width 17 height 17
click at [761, 494] on div at bounding box center [781, 494] width 99 height 62
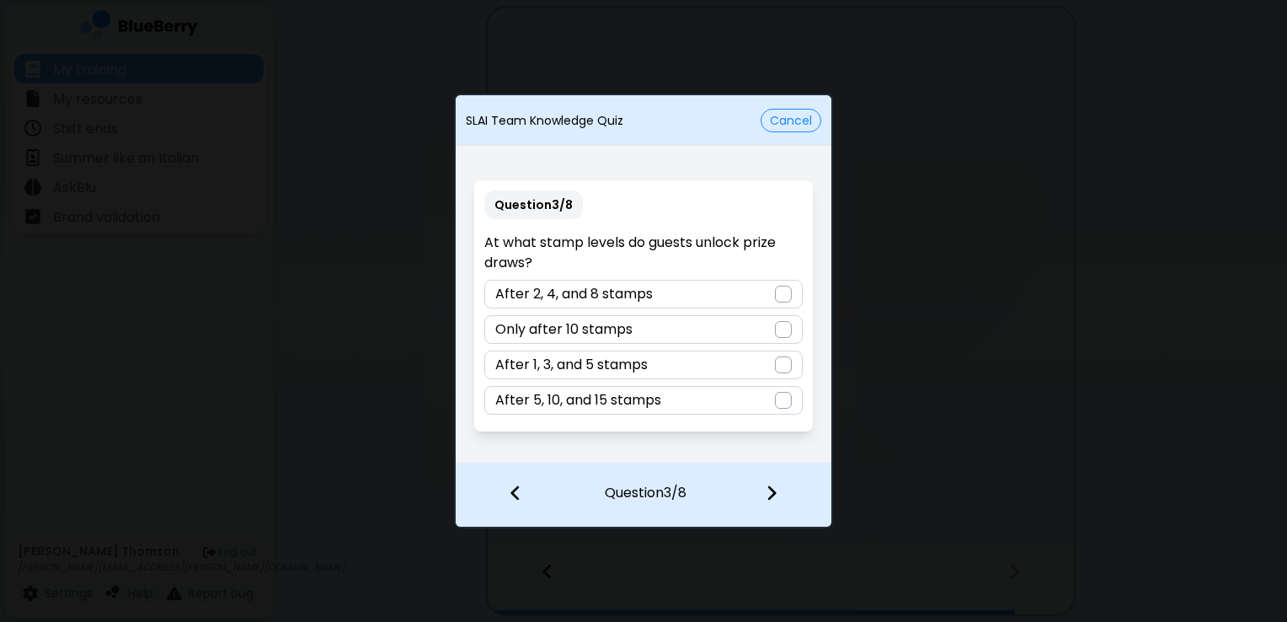
click at [782, 363] on div at bounding box center [783, 364] width 17 height 17
click at [783, 362] on img at bounding box center [783, 364] width 12 height 13
click at [775, 489] on img at bounding box center [772, 492] width 12 height 19
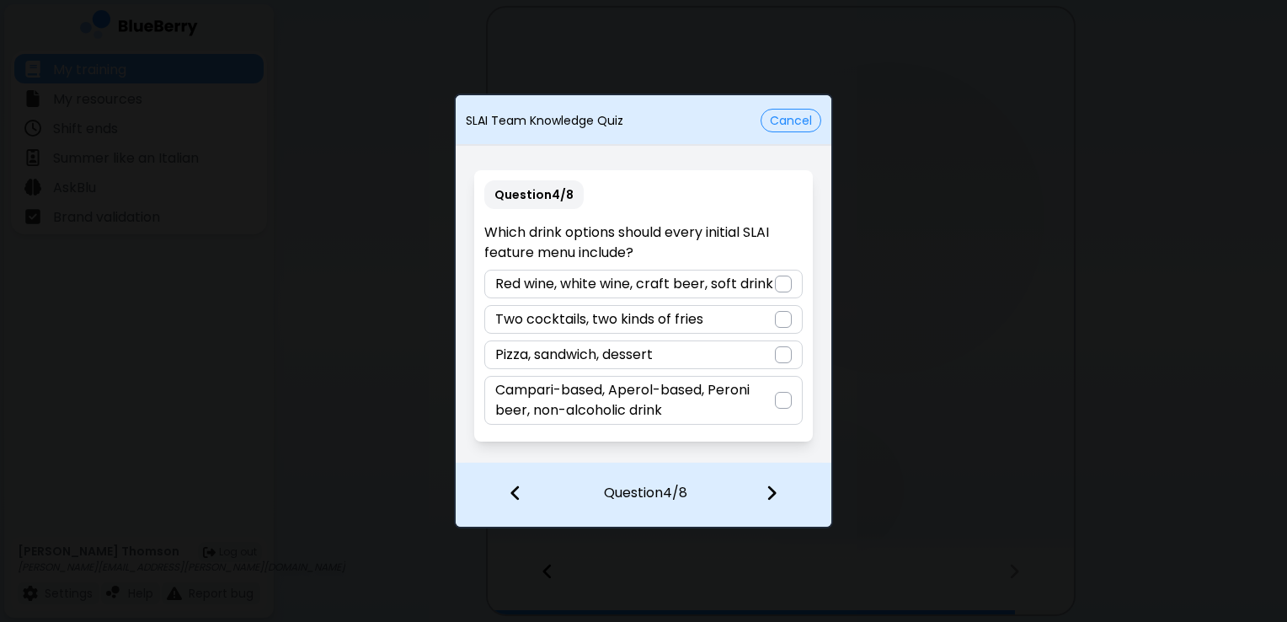
click at [779, 399] on div at bounding box center [783, 400] width 17 height 17
click at [759, 504] on div at bounding box center [781, 494] width 99 height 62
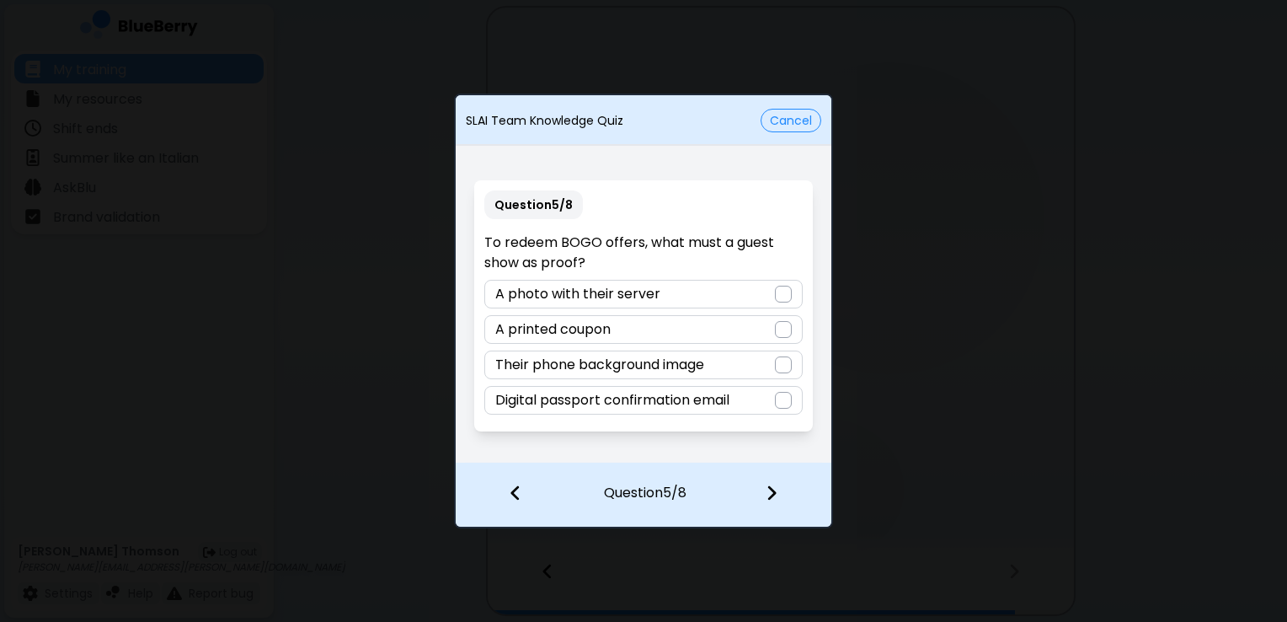
click at [780, 403] on div at bounding box center [783, 400] width 17 height 17
click at [770, 492] on img at bounding box center [772, 492] width 12 height 19
click at [783, 294] on div at bounding box center [783, 294] width 17 height 17
click at [772, 487] on img at bounding box center [772, 492] width 12 height 19
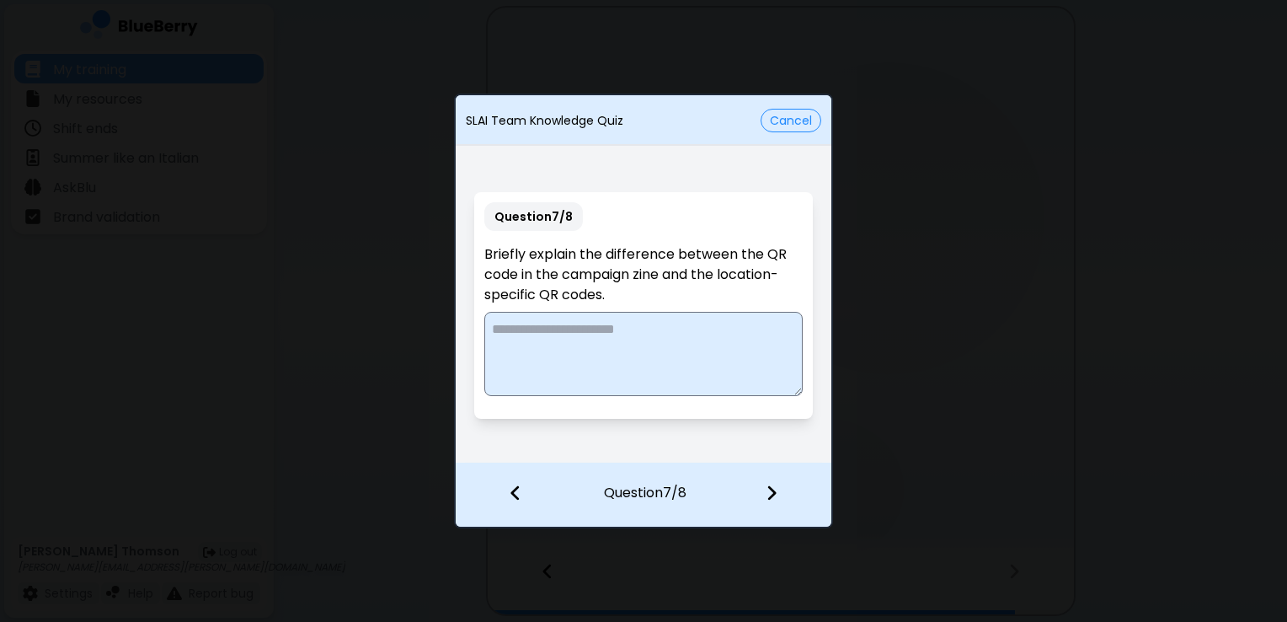
click at [596, 339] on textarea at bounding box center [643, 354] width 318 height 84
click at [506, 352] on textarea "**********" at bounding box center [643, 354] width 318 height 84
click at [648, 355] on textarea "**********" at bounding box center [643, 354] width 318 height 84
click at [784, 332] on textarea "**********" at bounding box center [643, 354] width 318 height 84
click at [679, 356] on textarea "**********" at bounding box center [643, 354] width 318 height 84
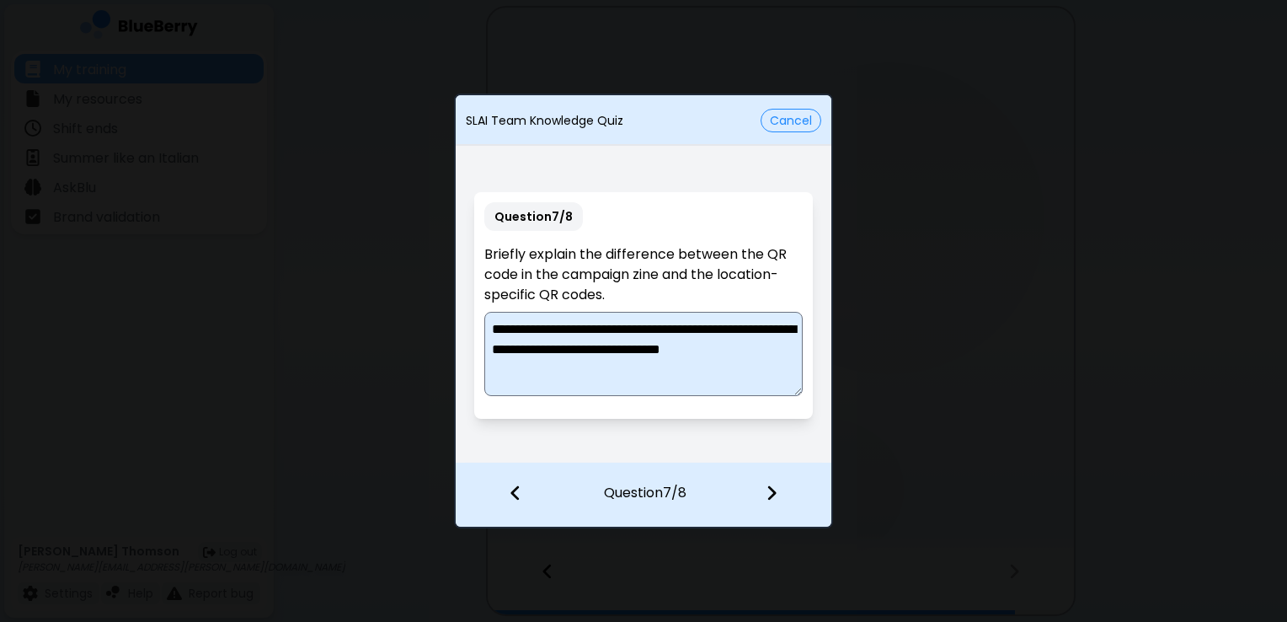
click at [676, 331] on textarea "**********" at bounding box center [643, 354] width 318 height 84
type textarea "**********"
click at [779, 497] on div at bounding box center [781, 494] width 99 height 62
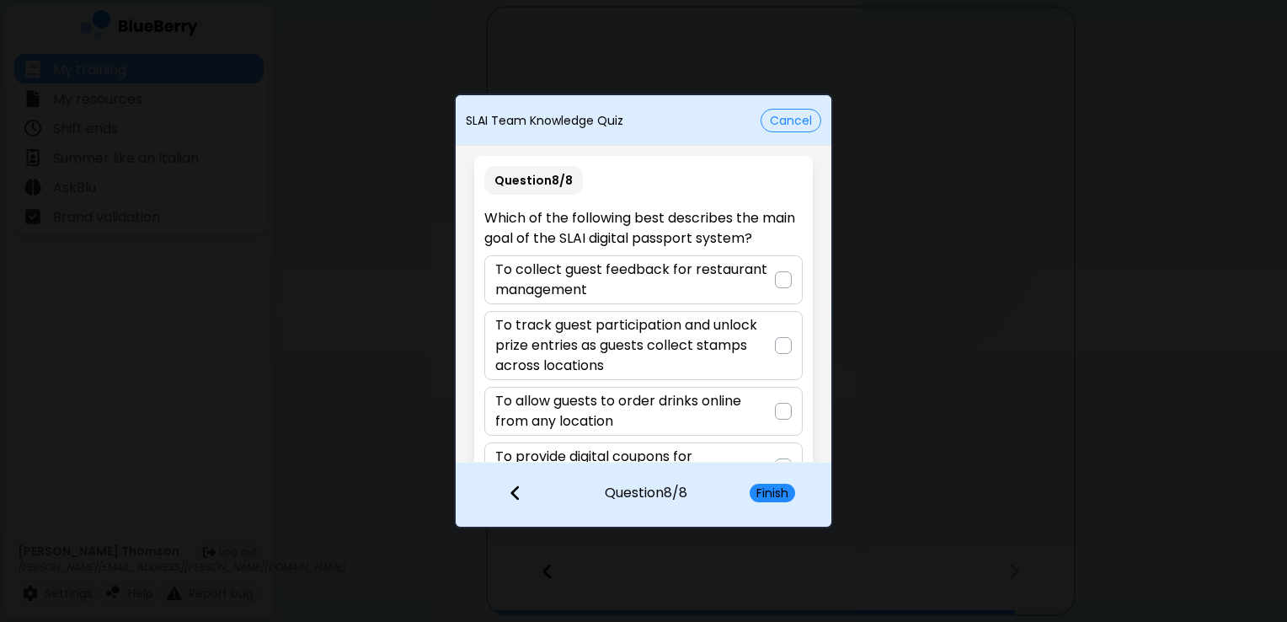
click at [815, 283] on div "Question 8 / 8 Which of the following best describes the main goal of the SLAI …" at bounding box center [644, 332] width 376 height 366
click at [785, 276] on div at bounding box center [783, 279] width 17 height 17
click at [778, 489] on button "Finish" at bounding box center [772, 492] width 45 height 19
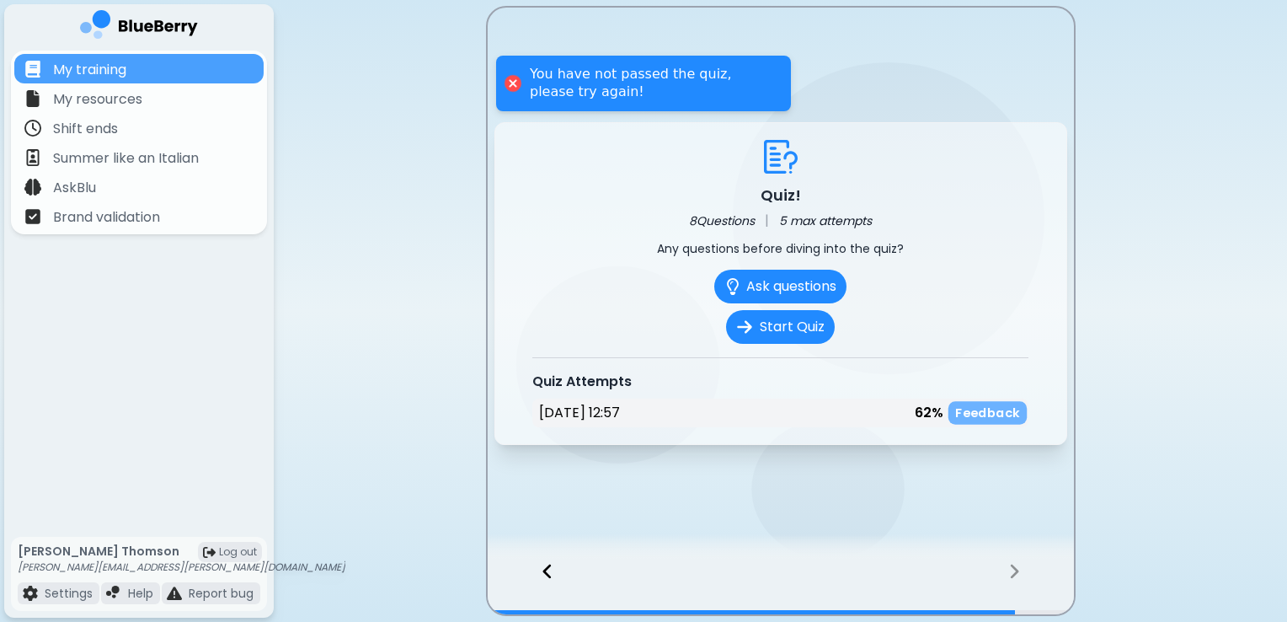
click at [985, 409] on p "Feedback" at bounding box center [987, 413] width 65 height 16
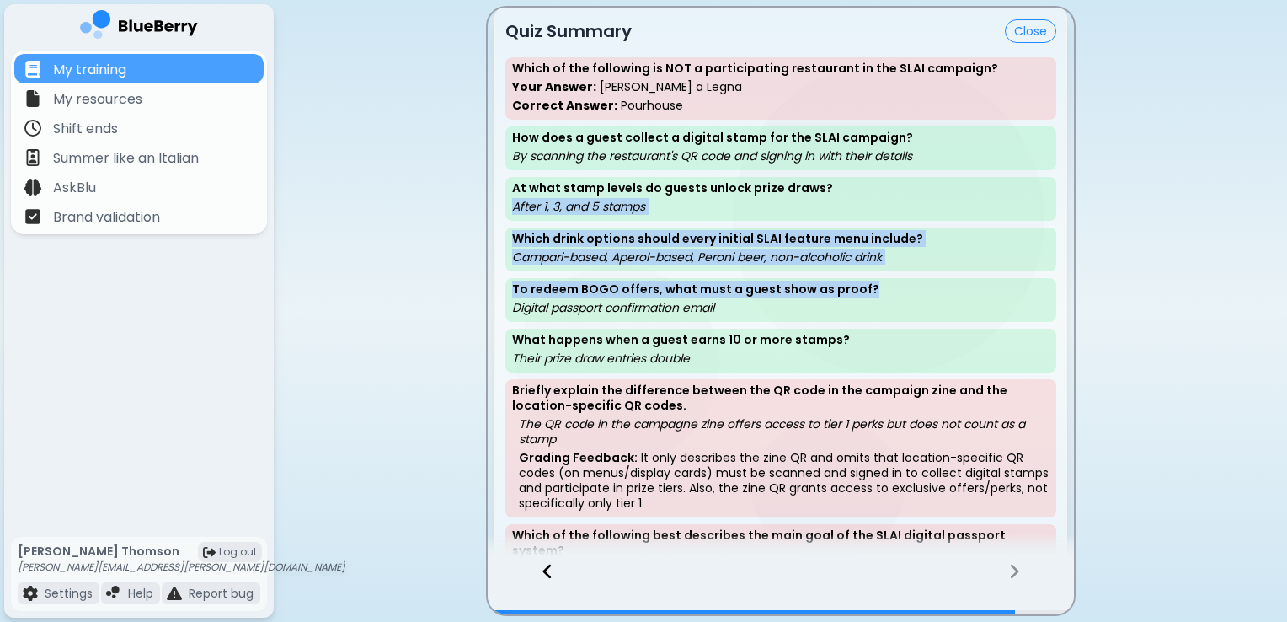
drag, startPoint x: 1072, startPoint y: 182, endPoint x: 1058, endPoint y: 291, distance: 110.4
click at [1058, 291] on div "Quiz Summary Close Which of the following is NOT a participating restaurant in …" at bounding box center [781, 323] width 586 height 630
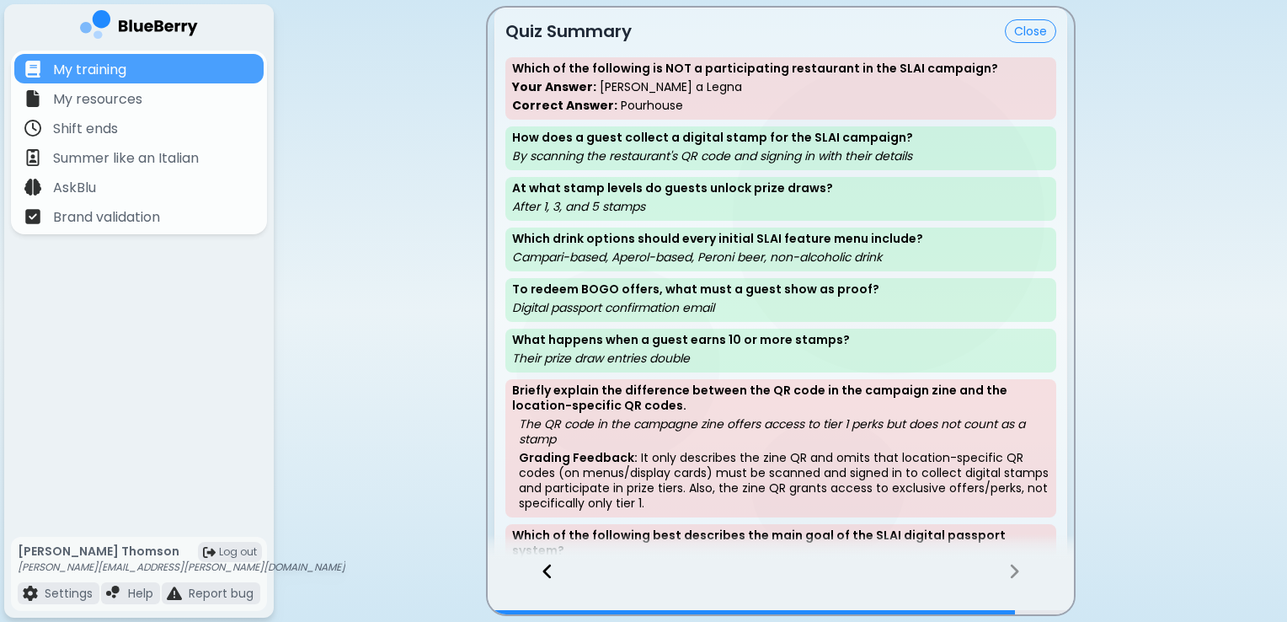
drag, startPoint x: 1058, startPoint y: 291, endPoint x: 1084, endPoint y: 291, distance: 26.1
click at [1084, 291] on main "Quiz Summary Close Which of the following is NOT a participating restaurant in …" at bounding box center [643, 311] width 1287 height 622
drag, startPoint x: 1070, startPoint y: 287, endPoint x: 1066, endPoint y: 302, distance: 14.7
click at [1066, 302] on div "Quiz Summary Close Which of the following is NOT a participating restaurant in …" at bounding box center [781, 323] width 586 height 630
click at [1066, 302] on div "Quiz Summary Close Which of the following is NOT a participating restaurant in …" at bounding box center [780, 323] width 573 height 630
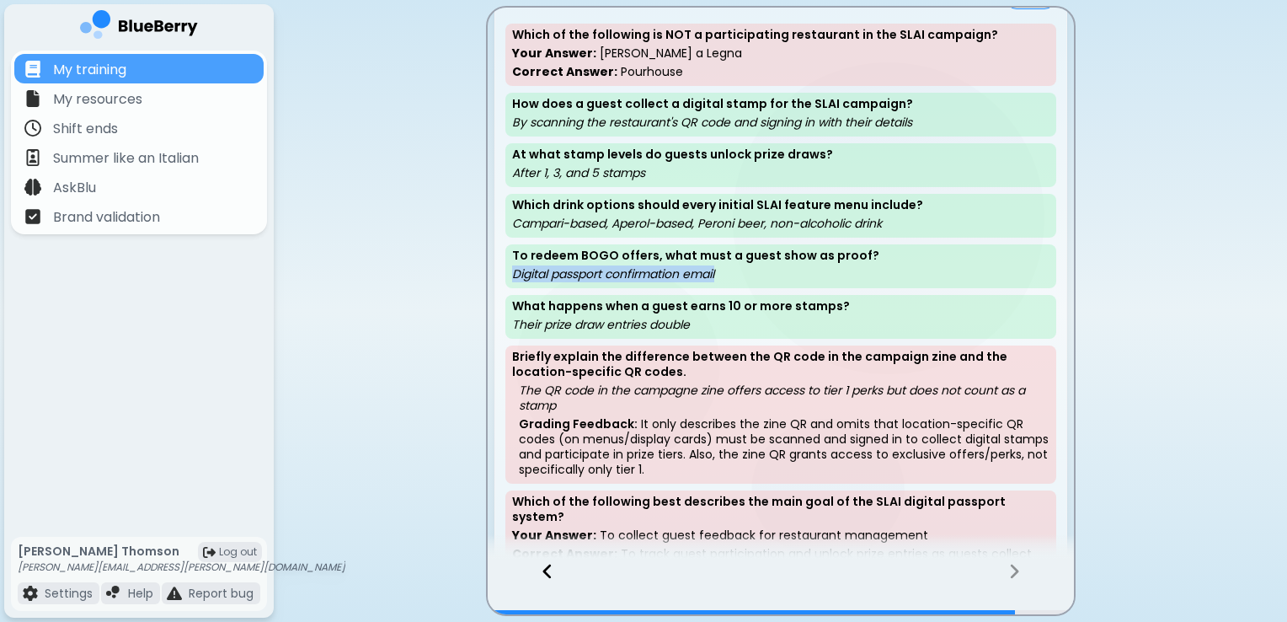
scroll to position [61, 0]
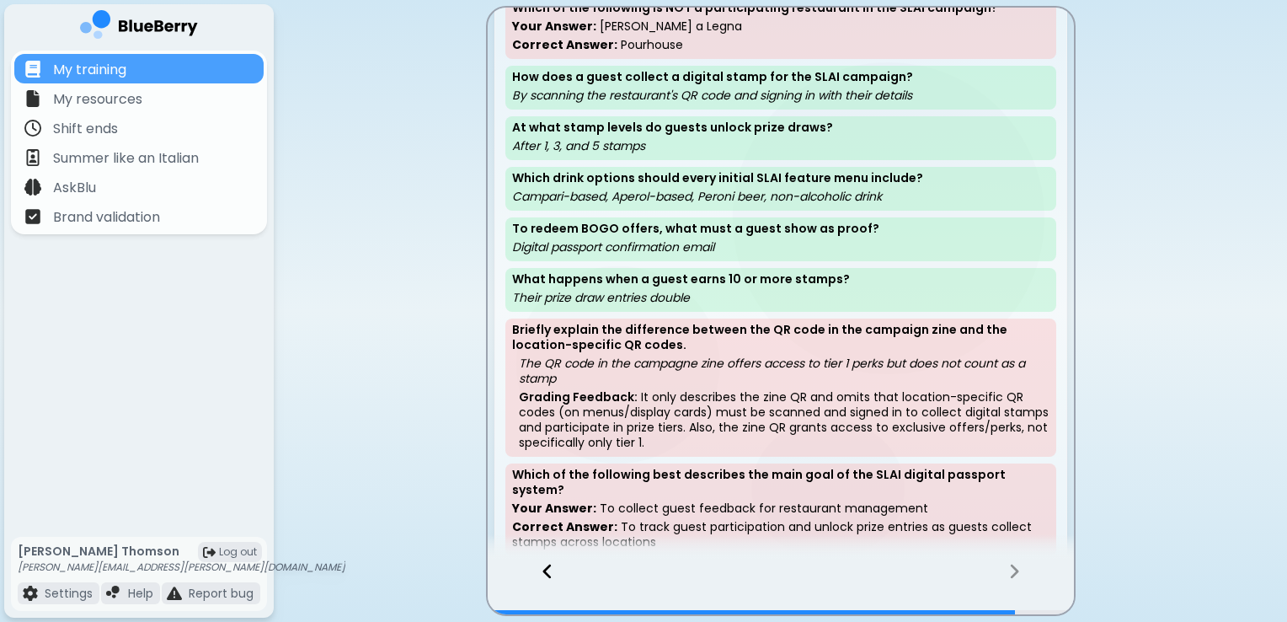
click at [1273, 256] on main "Quiz Summary Close Which of the following is NOT a participating restaurant in …" at bounding box center [643, 311] width 1287 height 622
click at [1061, 240] on div "Quiz Summary Close Which of the following is NOT a participating restaurant in …" at bounding box center [780, 262] width 573 height 630
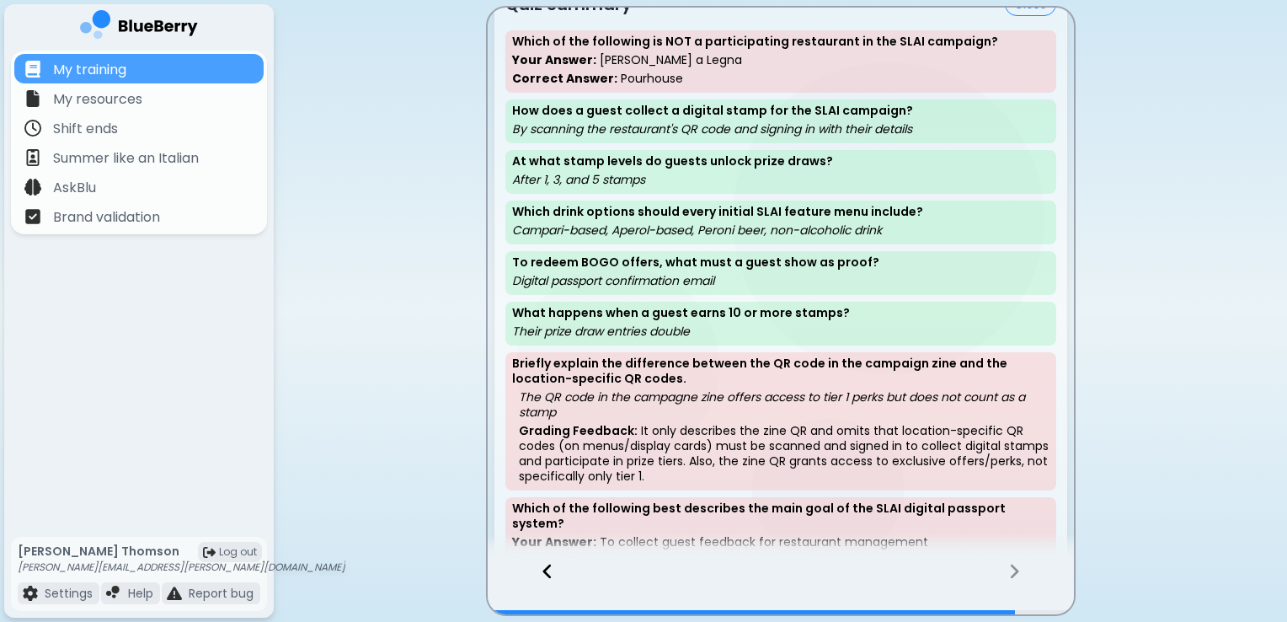
scroll to position [0, 0]
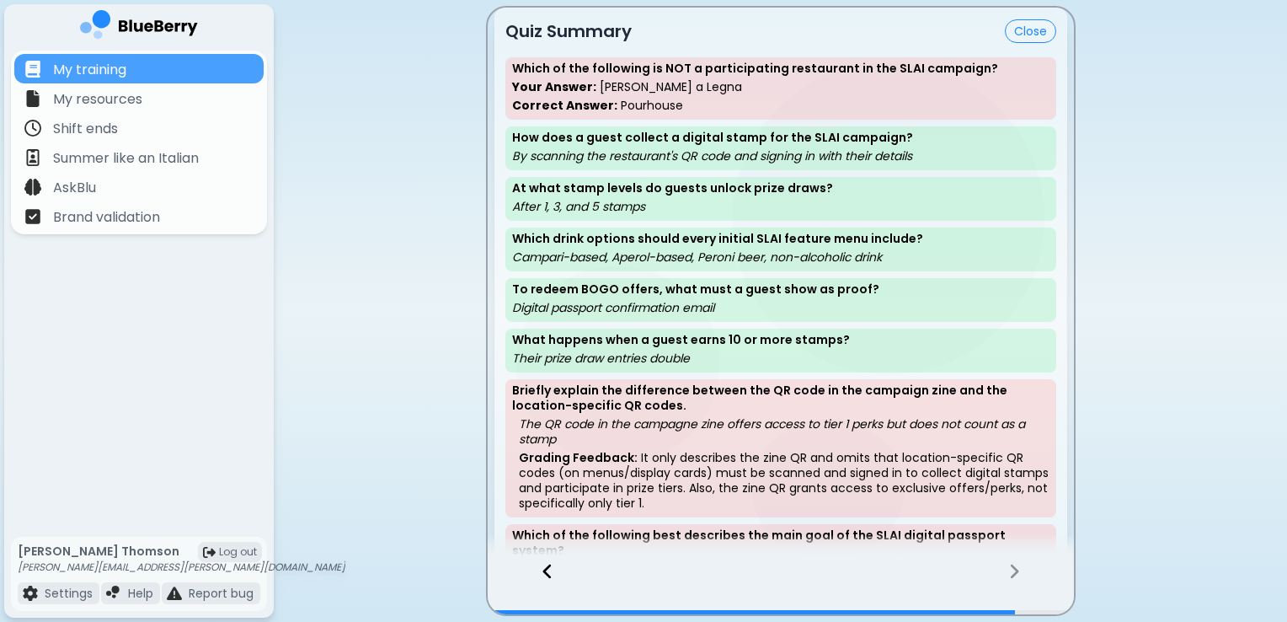
click at [1031, 32] on button "Close" at bounding box center [1030, 31] width 51 height 24
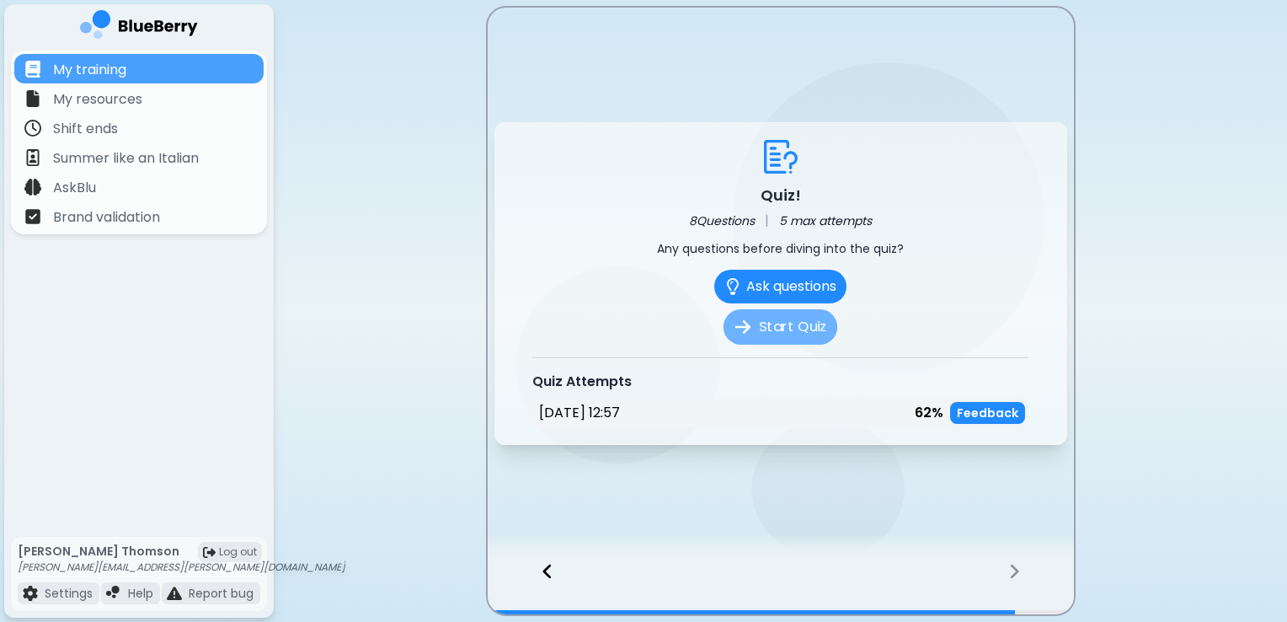
click at [785, 322] on button "Start Quiz" at bounding box center [781, 326] width 114 height 35
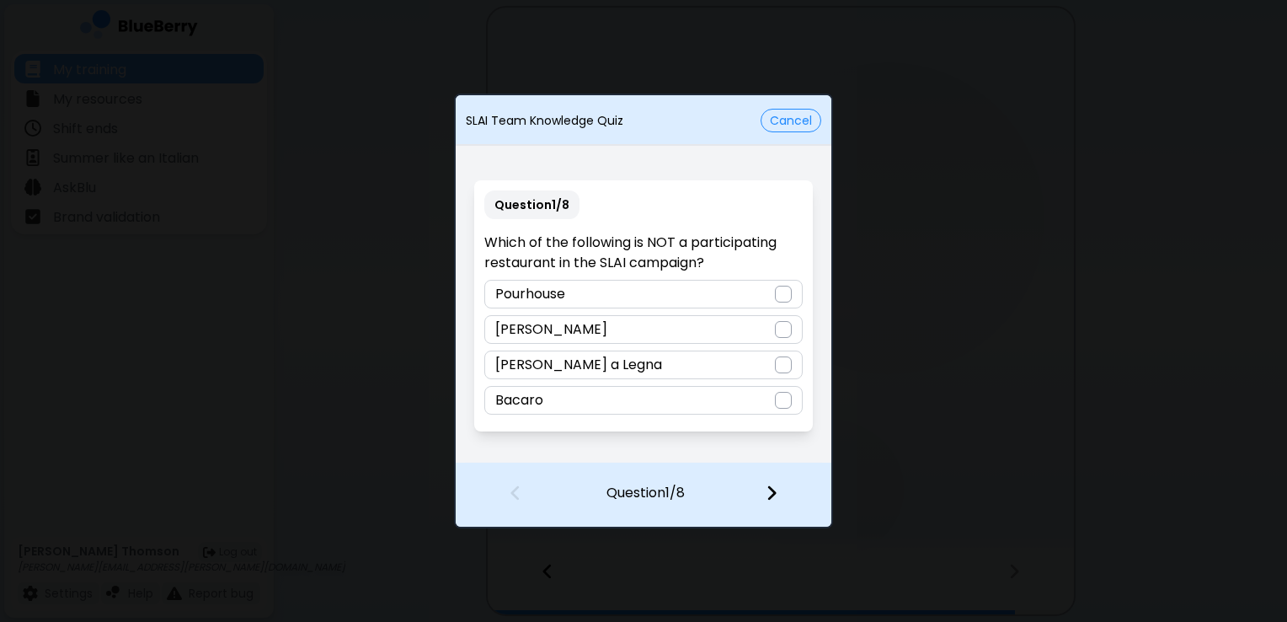
click at [782, 295] on div at bounding box center [783, 294] width 17 height 17
click at [772, 496] on img at bounding box center [772, 492] width 12 height 19
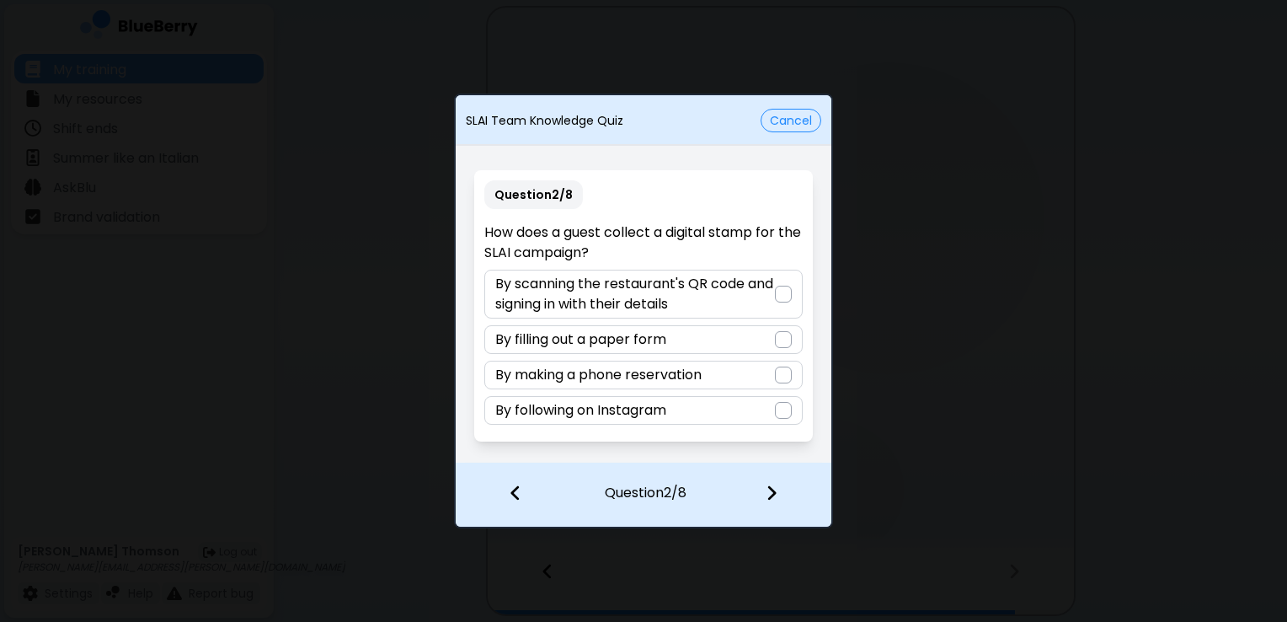
click at [787, 298] on div at bounding box center [783, 294] width 17 height 17
click at [768, 495] on img at bounding box center [772, 492] width 12 height 19
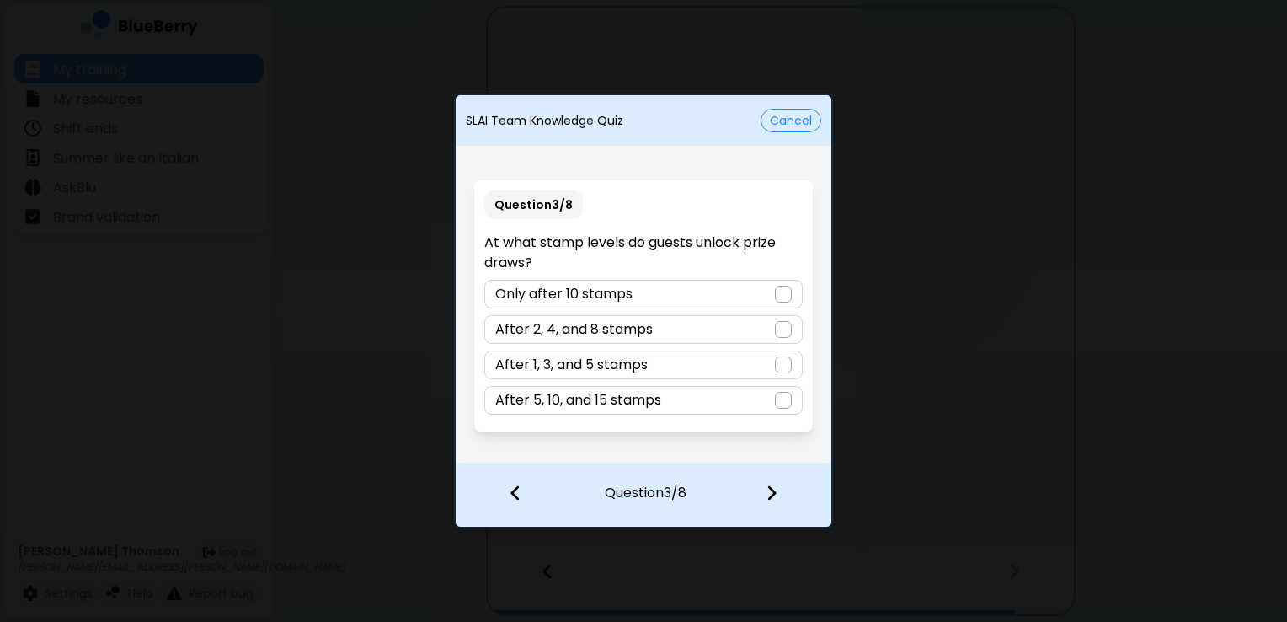
click at [782, 368] on div at bounding box center [783, 364] width 17 height 17
click at [774, 488] on img at bounding box center [772, 492] width 12 height 19
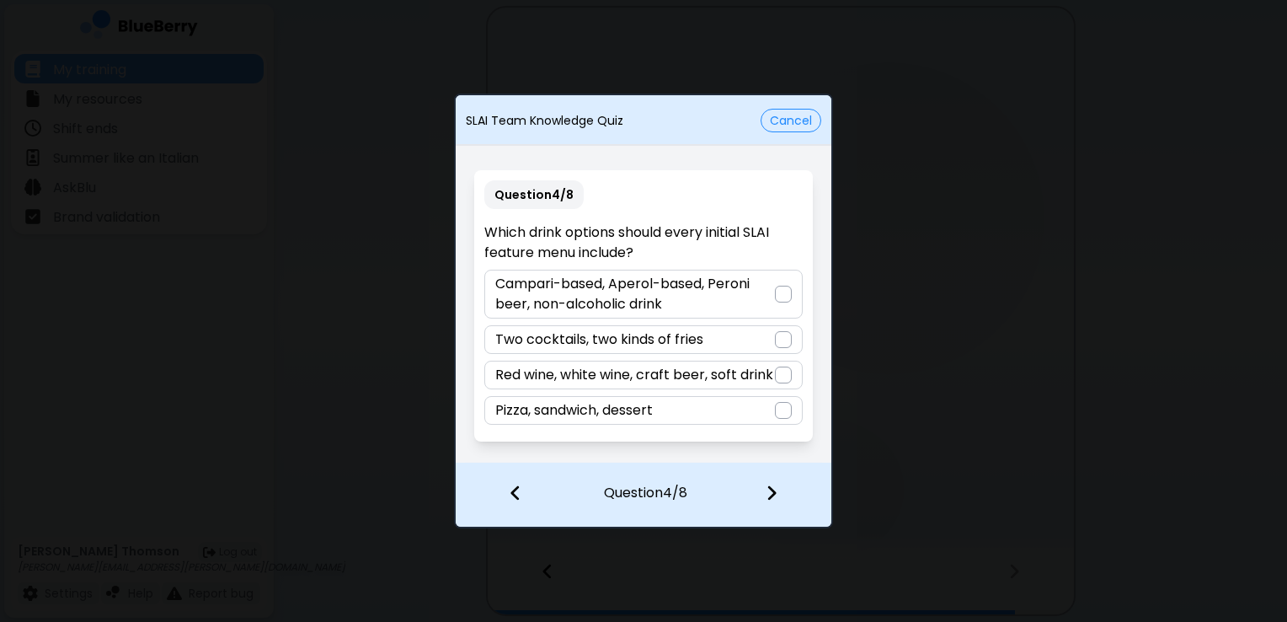
click at [780, 298] on div at bounding box center [783, 294] width 17 height 17
click at [772, 489] on img at bounding box center [772, 492] width 12 height 19
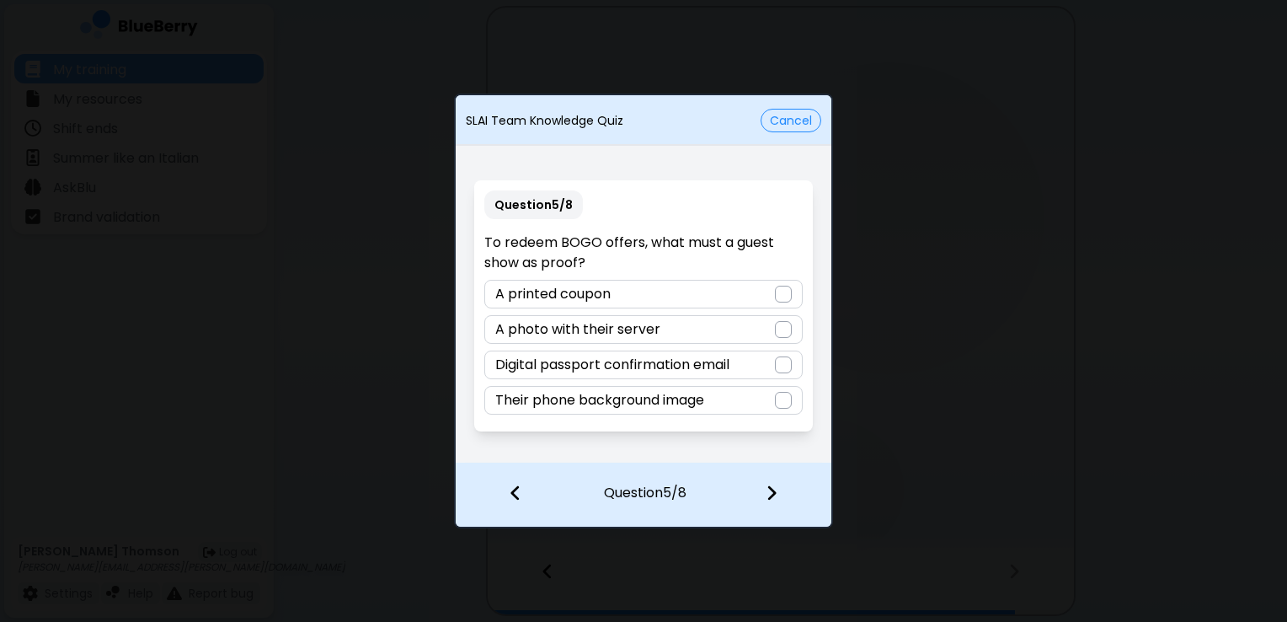
click at [778, 360] on div at bounding box center [783, 364] width 17 height 17
click at [774, 493] on img at bounding box center [772, 492] width 12 height 19
click at [782, 329] on div at bounding box center [783, 329] width 17 height 17
click at [773, 489] on img at bounding box center [772, 492] width 12 height 19
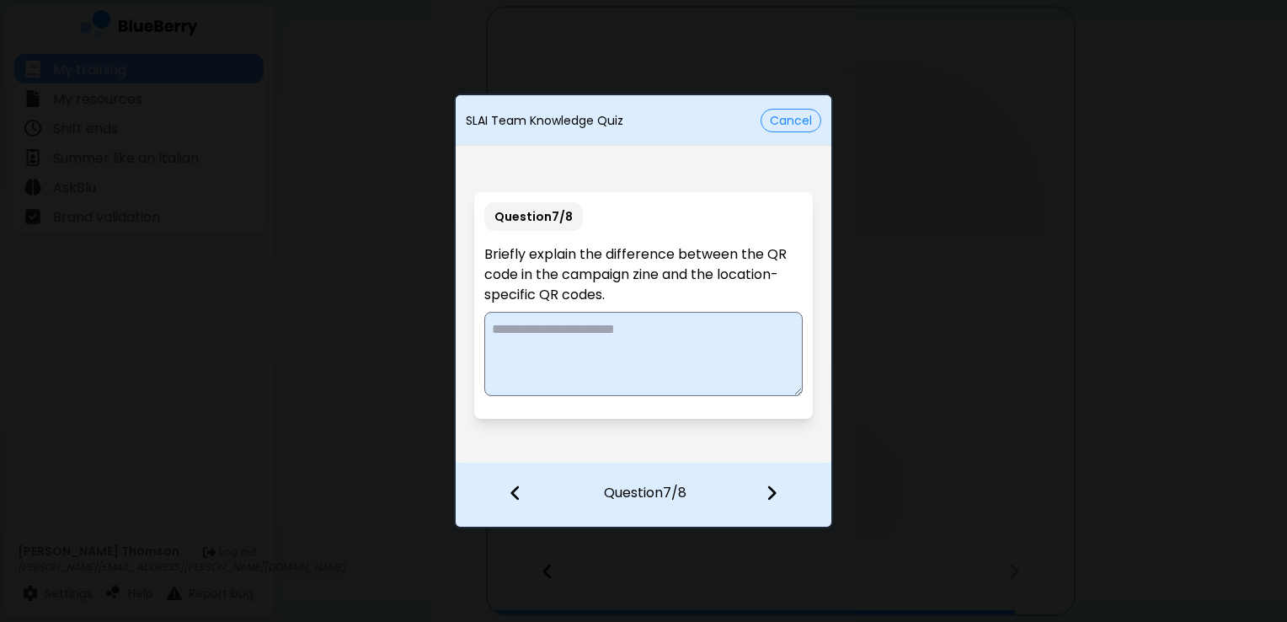
click at [629, 318] on textarea at bounding box center [643, 354] width 318 height 84
click at [476, 136] on div "SLAI Team Knowledge Quiz Cancel" at bounding box center [644, 120] width 376 height 37
click at [540, 388] on textarea "**********" at bounding box center [643, 354] width 318 height 84
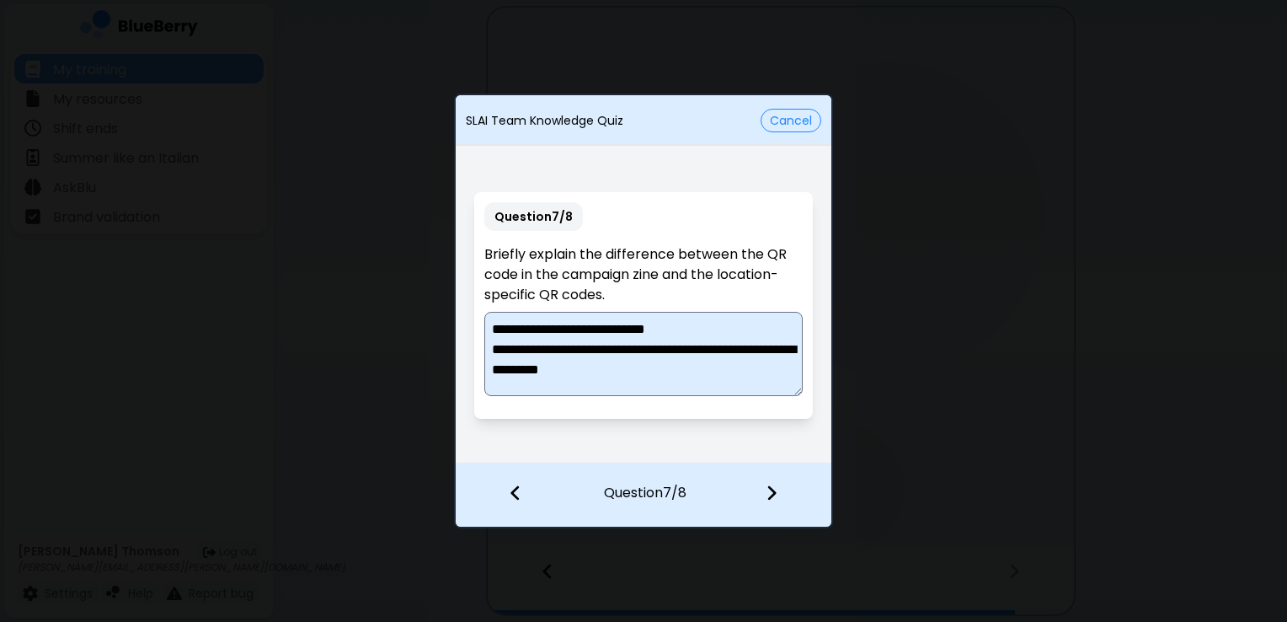
click at [590, 369] on textarea "**********" at bounding box center [643, 354] width 318 height 84
click at [719, 326] on textarea "**********" at bounding box center [643, 354] width 318 height 84
type textarea "**********"
click at [770, 490] on img at bounding box center [772, 492] width 12 height 19
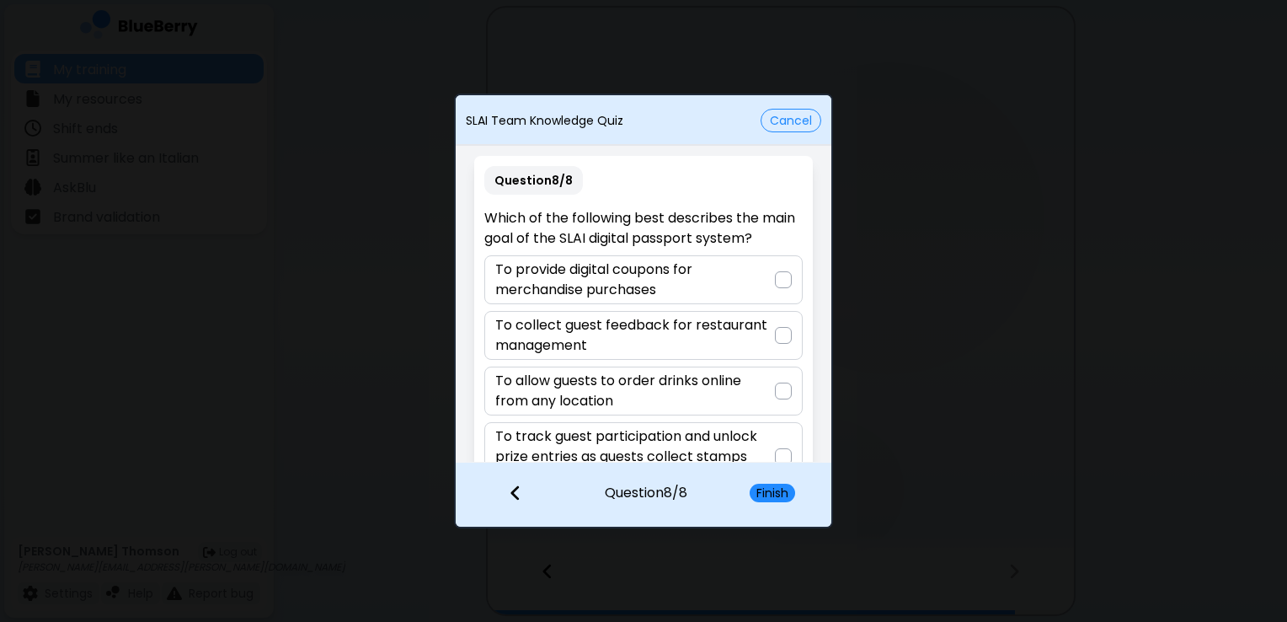
click at [769, 446] on p "To track guest participation and unlock prize entries as guests collect stamps …" at bounding box center [634, 456] width 279 height 61
click at [772, 493] on button "Finish" at bounding box center [772, 492] width 45 height 19
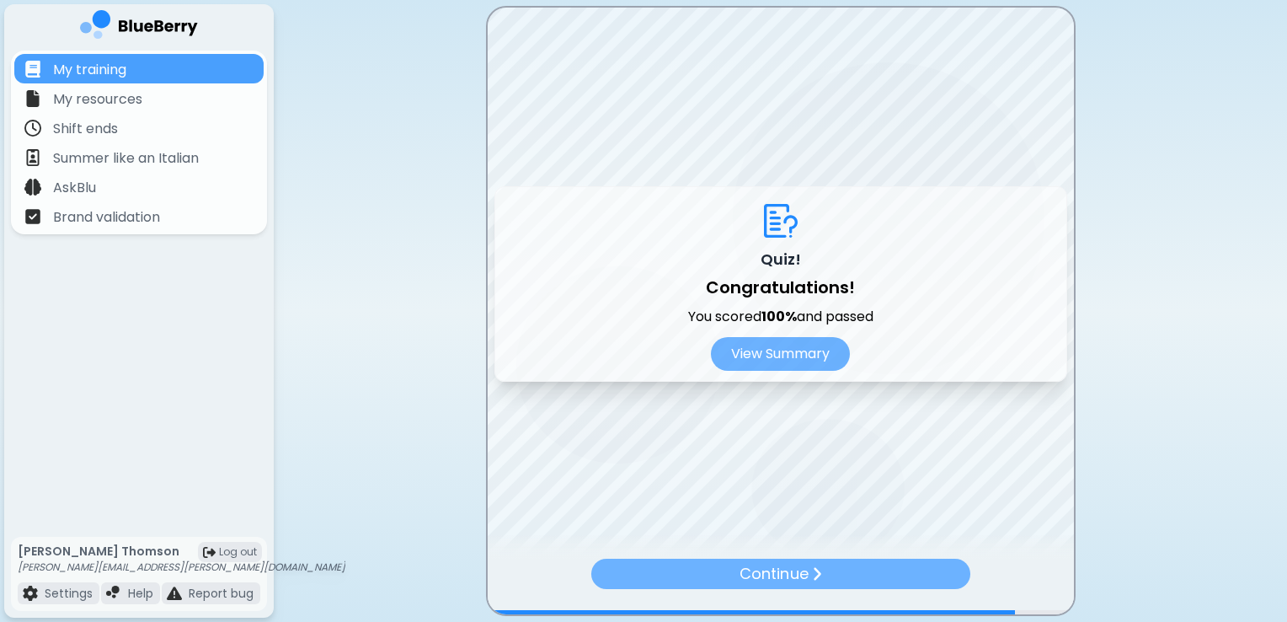
click at [782, 571] on p "Continue" at bounding box center [774, 574] width 68 height 24
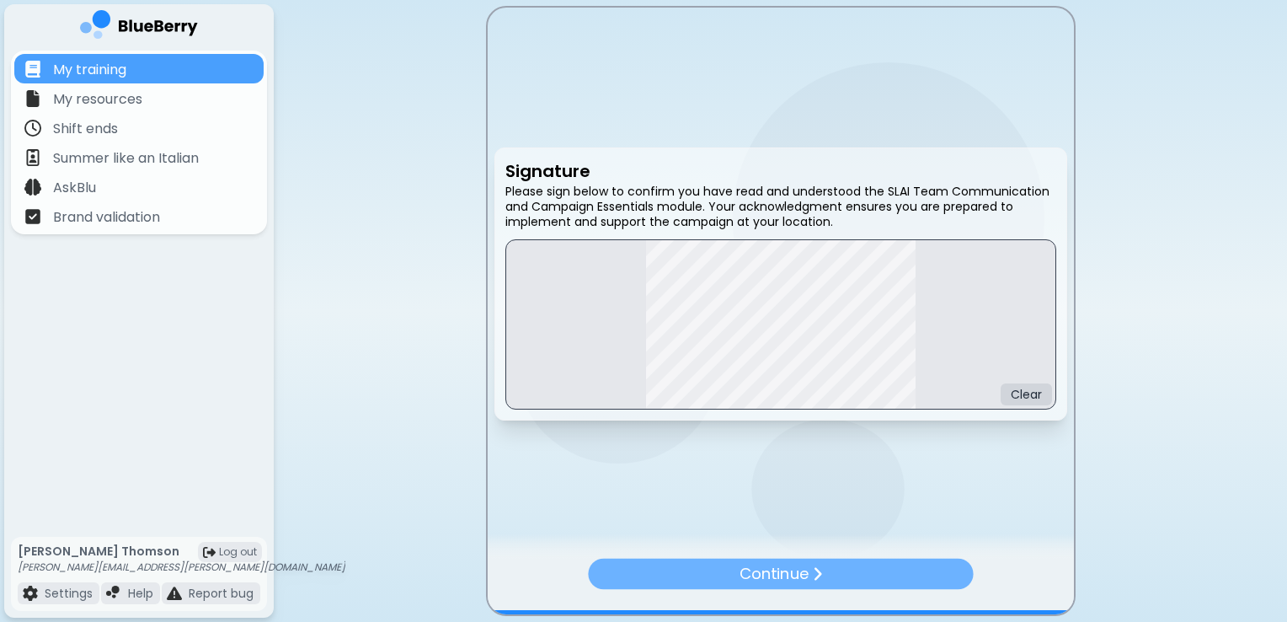
click at [803, 569] on p "Continue" at bounding box center [773, 573] width 69 height 24
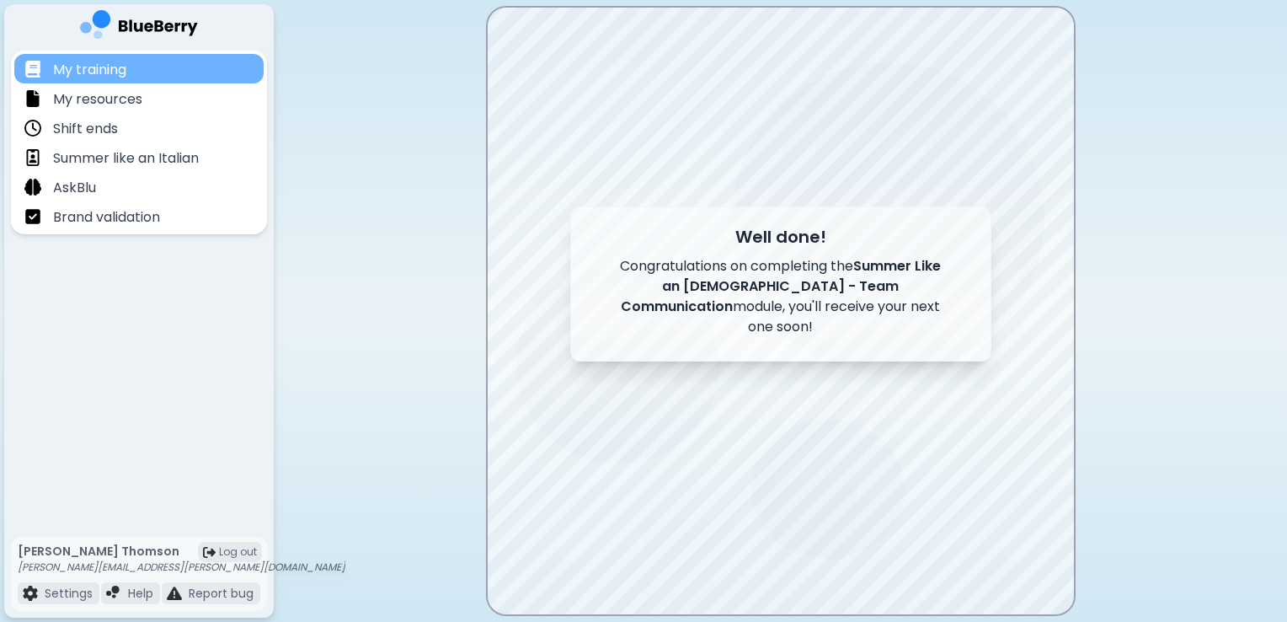
click at [117, 64] on p "My training" at bounding box center [89, 70] width 73 height 20
